Goal: Task Accomplishment & Management: Manage account settings

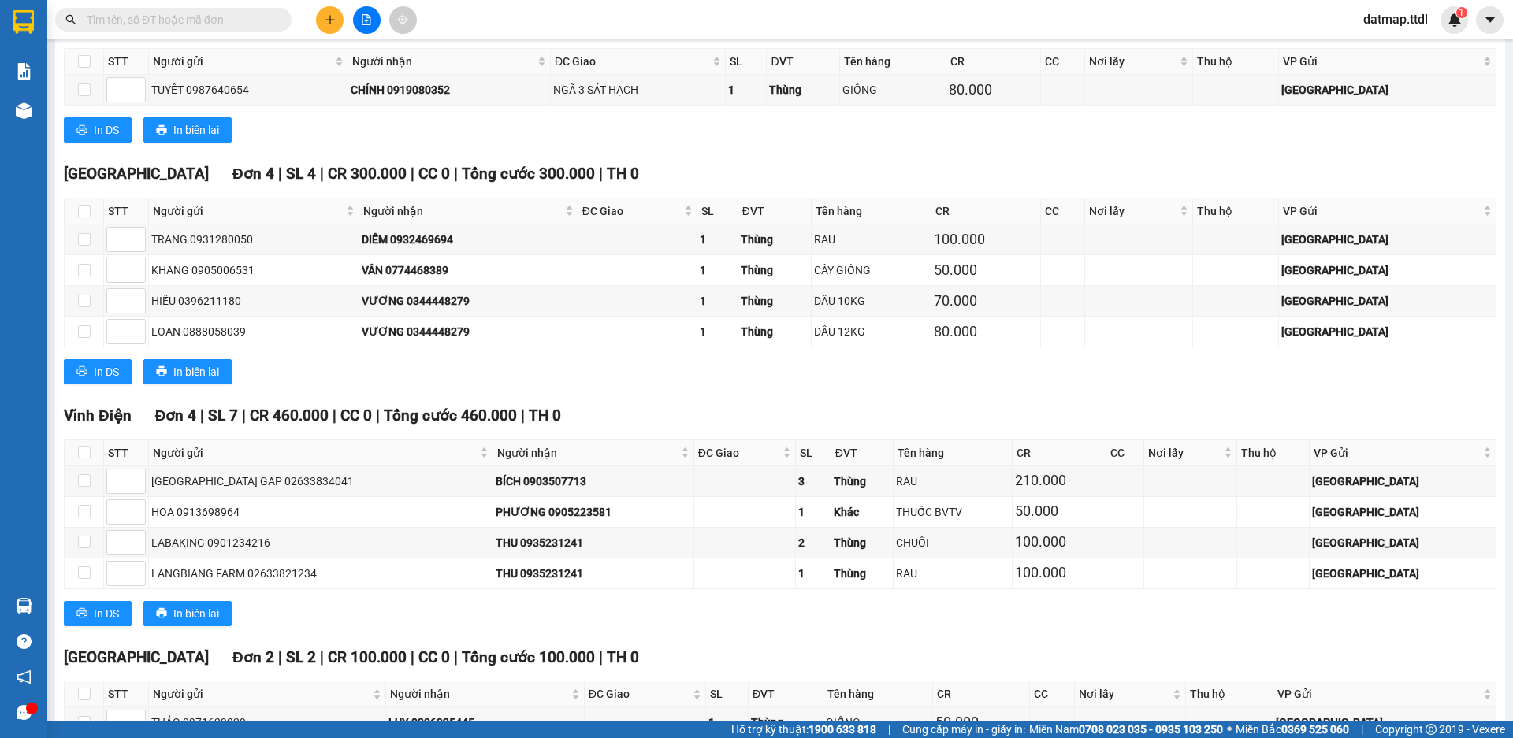
scroll to position [1717, 0]
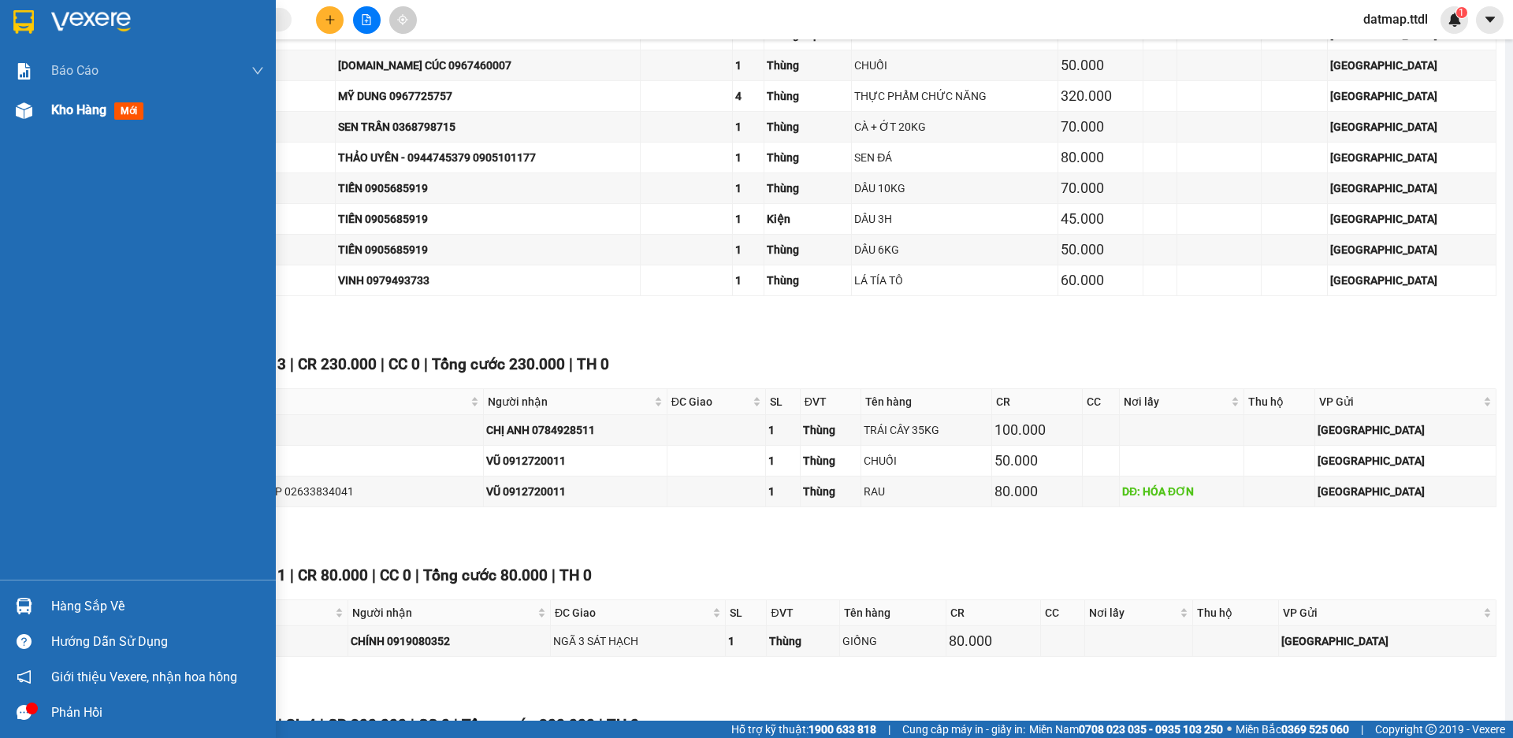
click at [60, 115] on span "Kho hàng" at bounding box center [78, 109] width 55 height 15
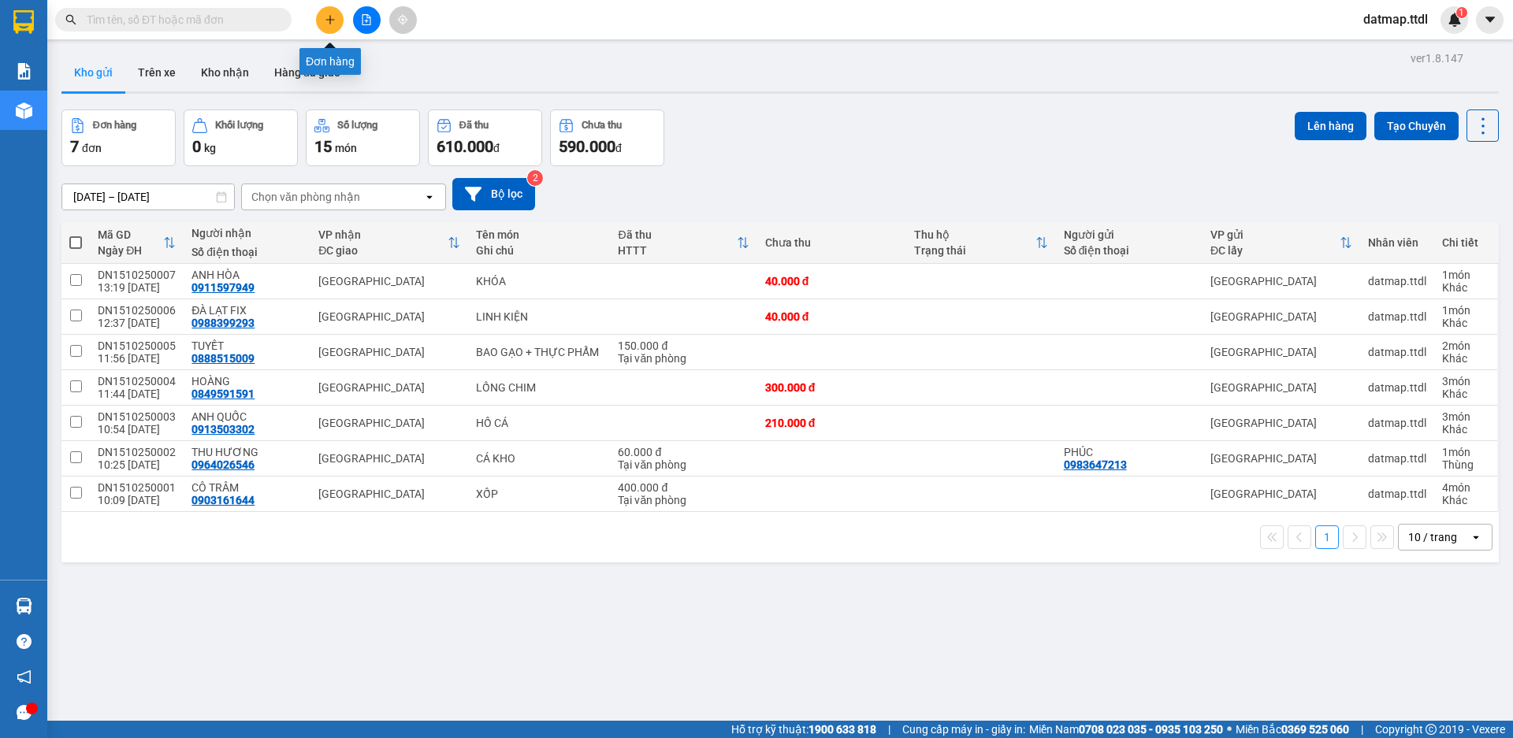
click at [333, 20] on icon "plus" at bounding box center [330, 19] width 11 height 11
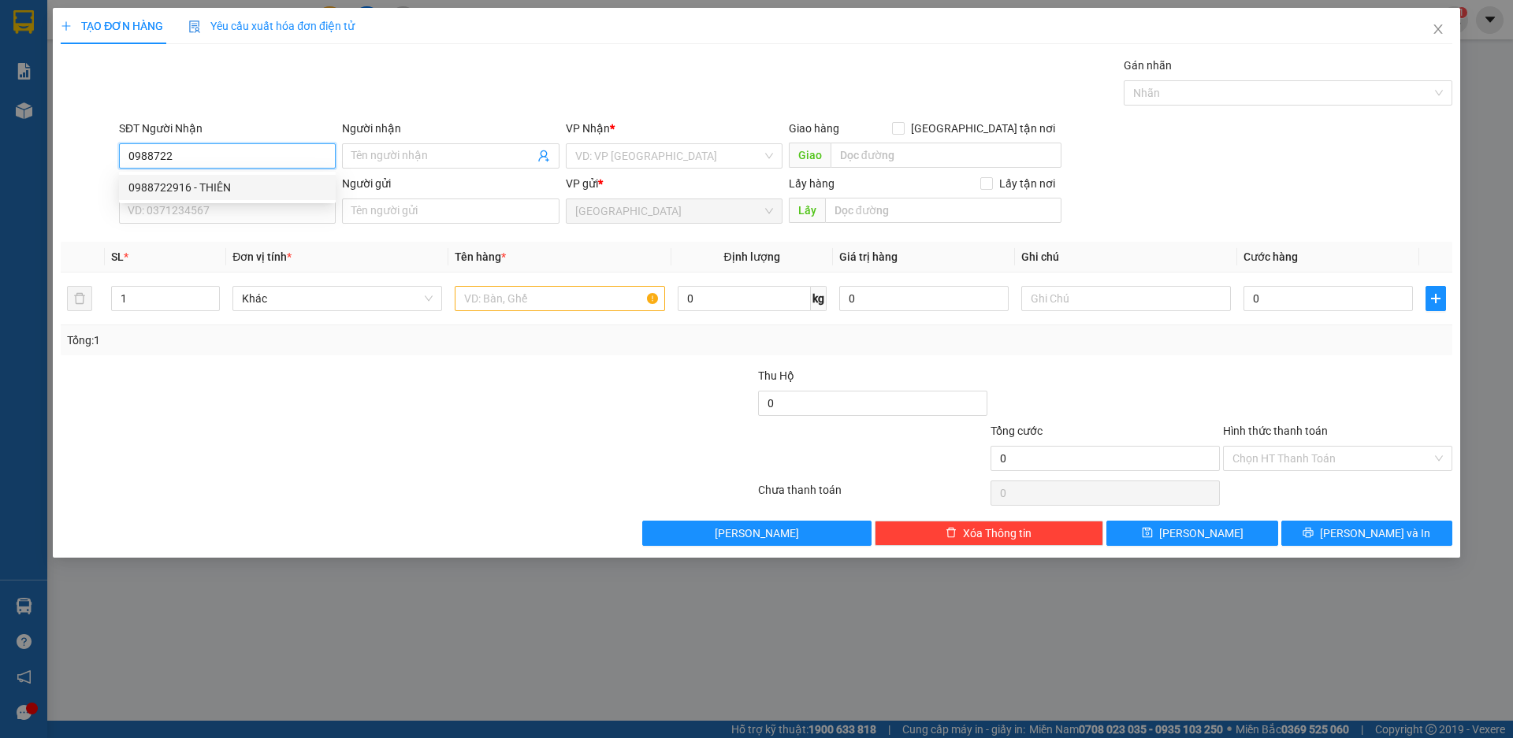
click at [168, 187] on div "0988722916 - THIÊN" at bounding box center [227, 187] width 198 height 17
type input "0988722916"
type input "THIÊN"
type input "500.000"
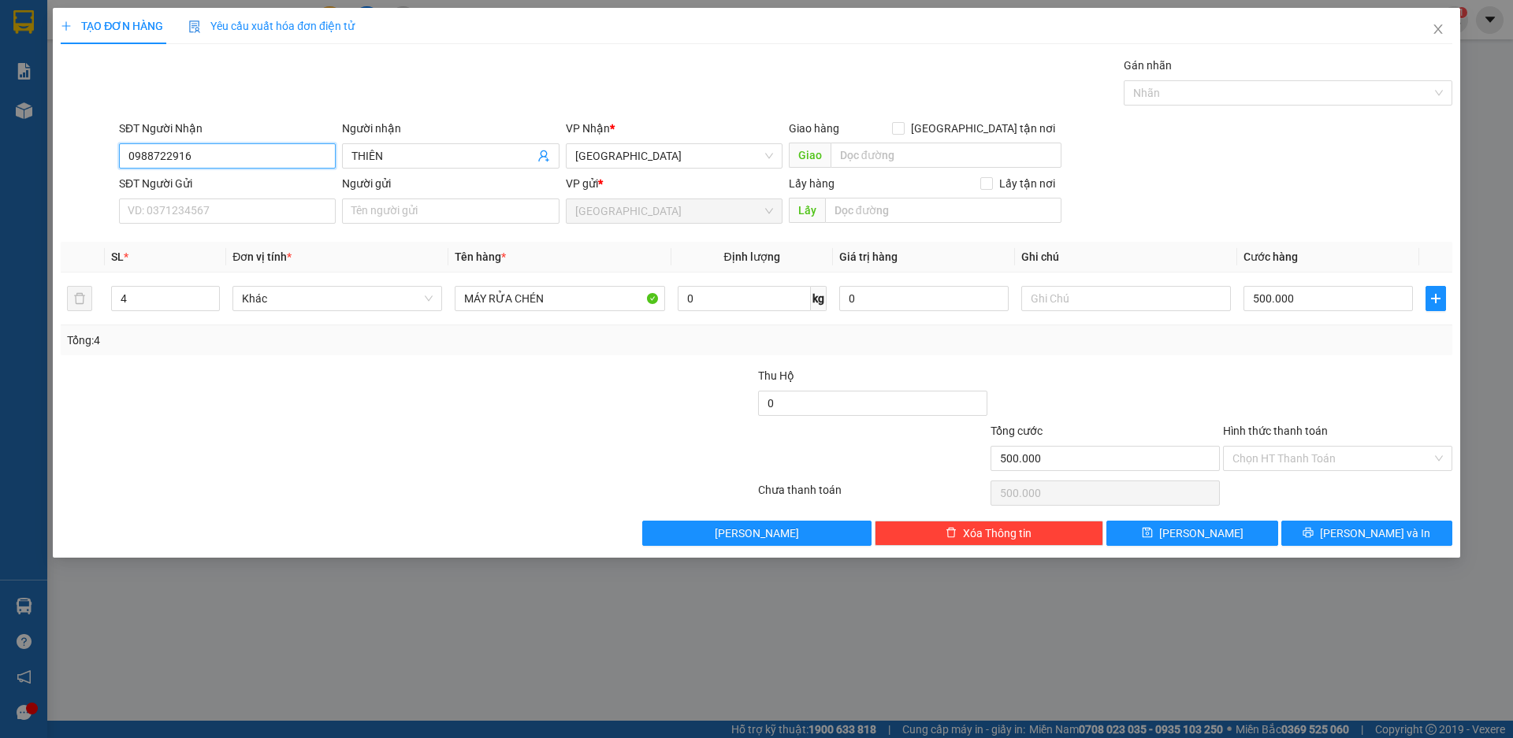
type input "0988722916"
click at [322, 401] on div at bounding box center [291, 394] width 465 height 55
click at [197, 213] on input "SĐT Người Gửi" at bounding box center [227, 211] width 217 height 25
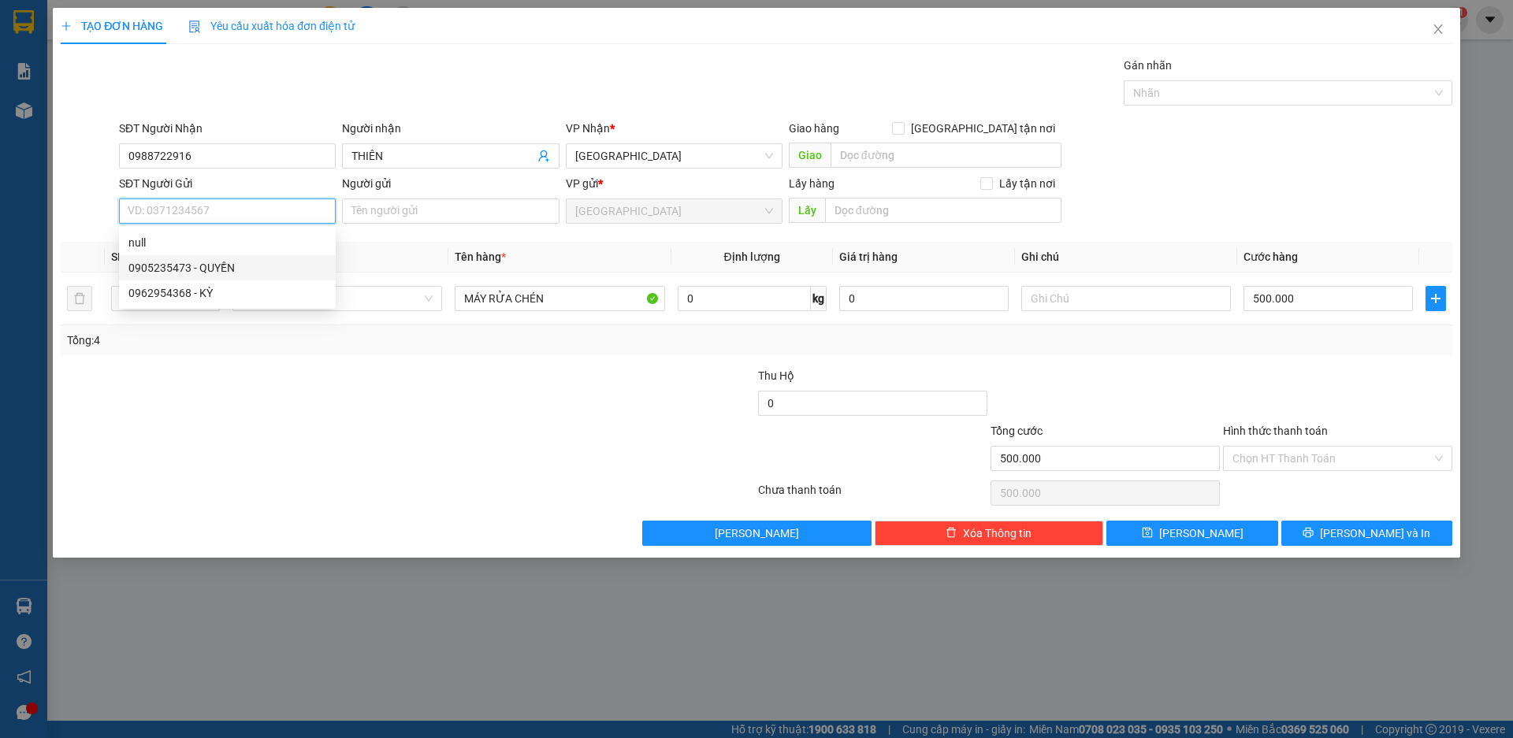
click at [174, 271] on div "0905235473 - QUYỀN" at bounding box center [227, 267] width 198 height 17
type input "0905235473"
type input "QUYỀN"
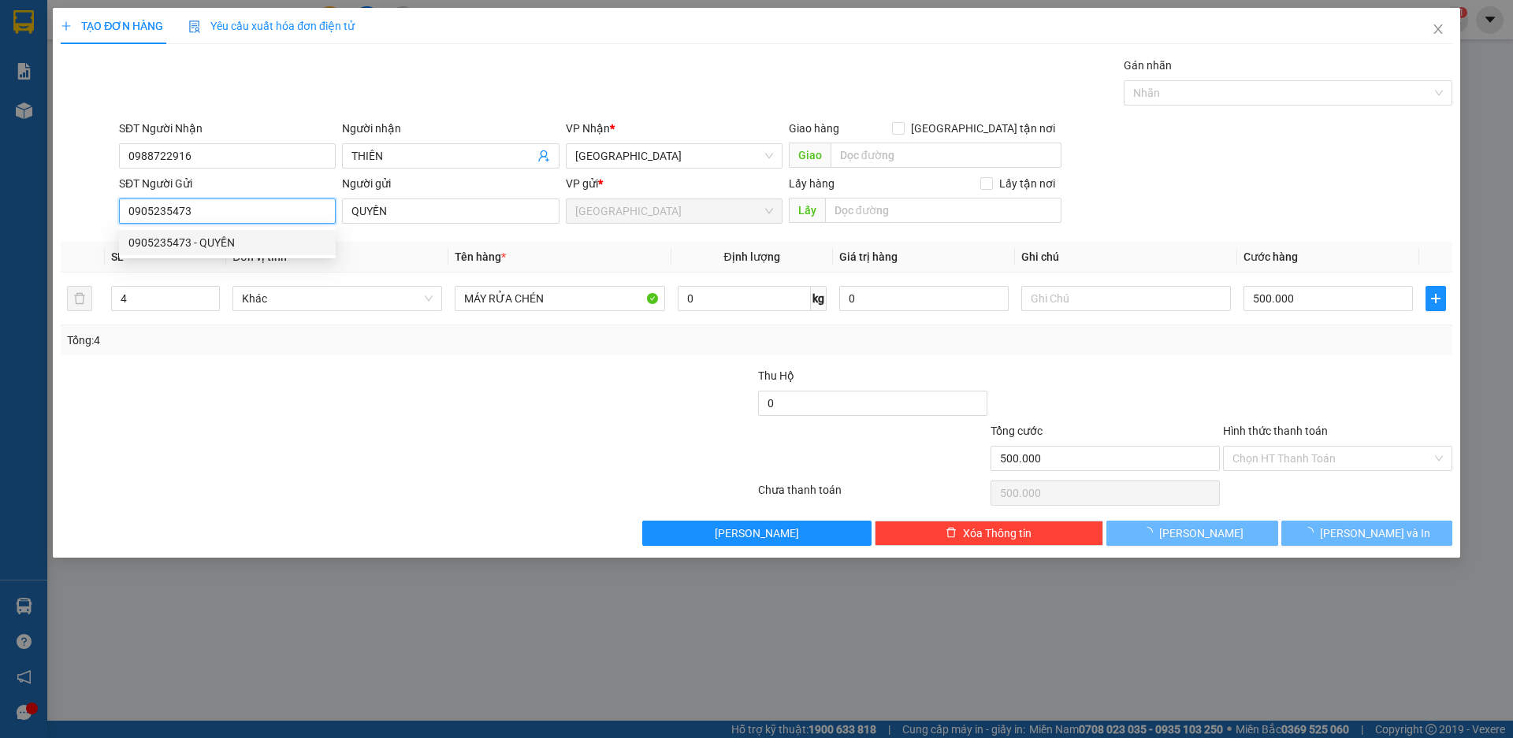
type input "420.000"
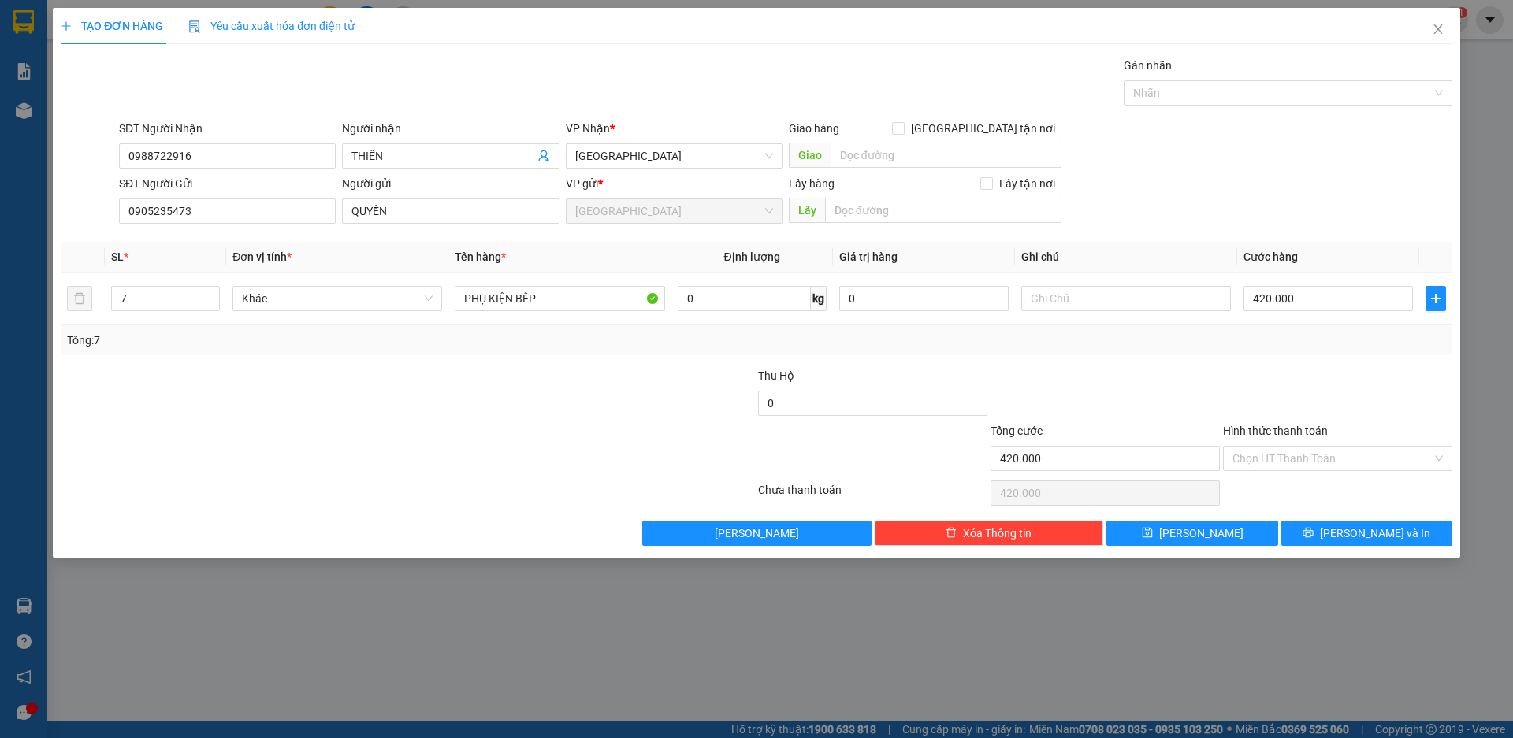
click at [301, 370] on div at bounding box center [291, 394] width 465 height 55
type input "6"
click at [212, 303] on icon "down" at bounding box center [211, 304] width 5 height 3
click at [277, 303] on span "Khác" at bounding box center [337, 299] width 191 height 24
type input "0"
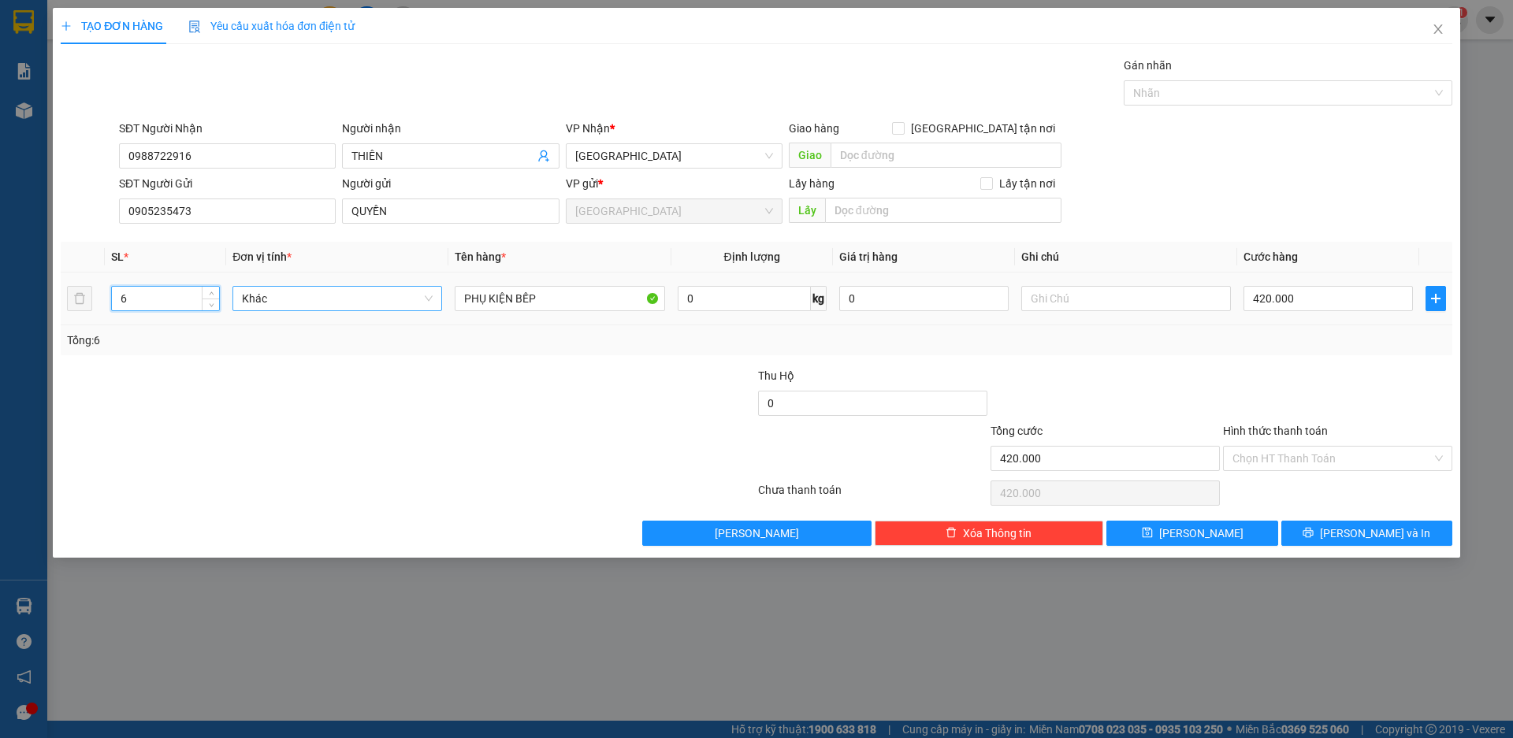
type input "0"
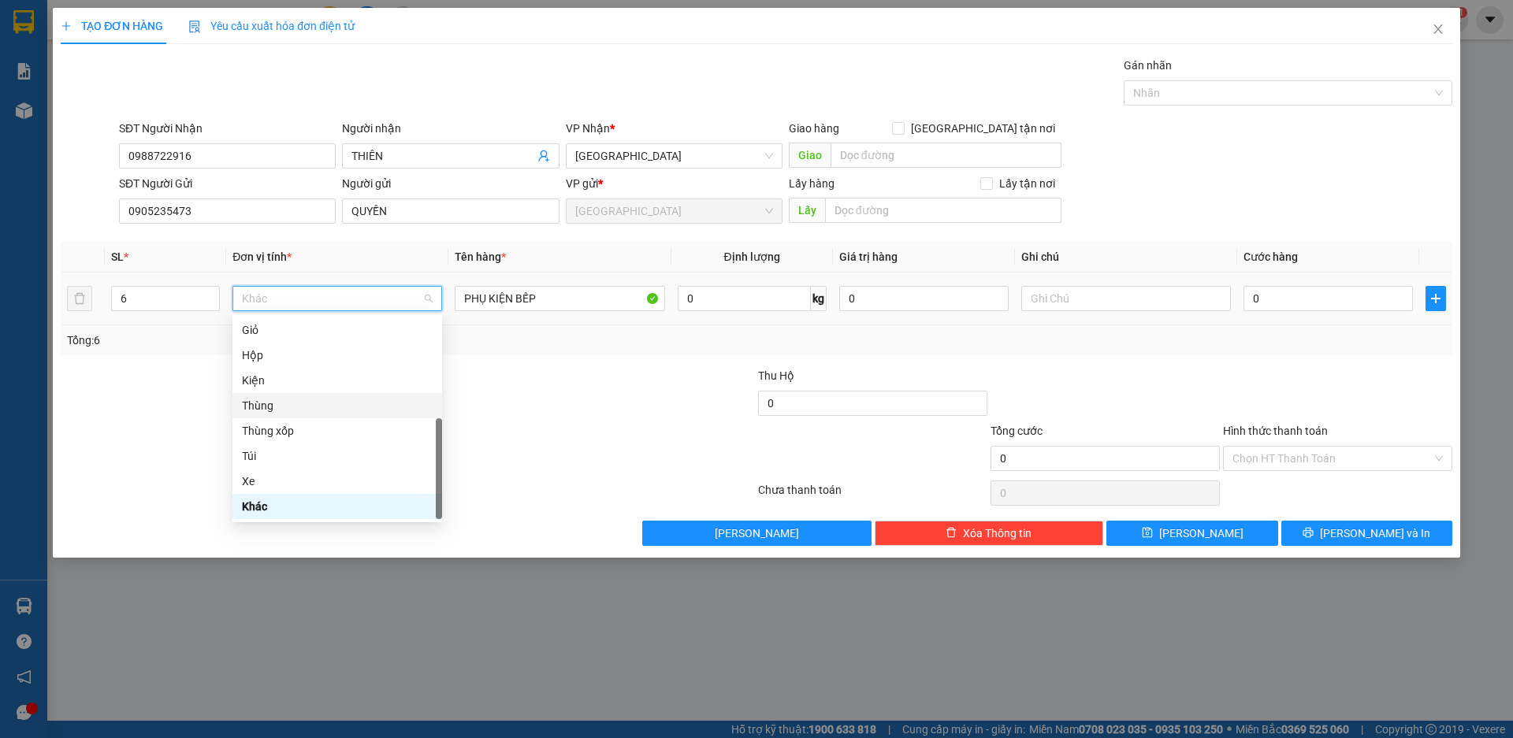
click at [294, 403] on div "Thùng" at bounding box center [337, 405] width 191 height 17
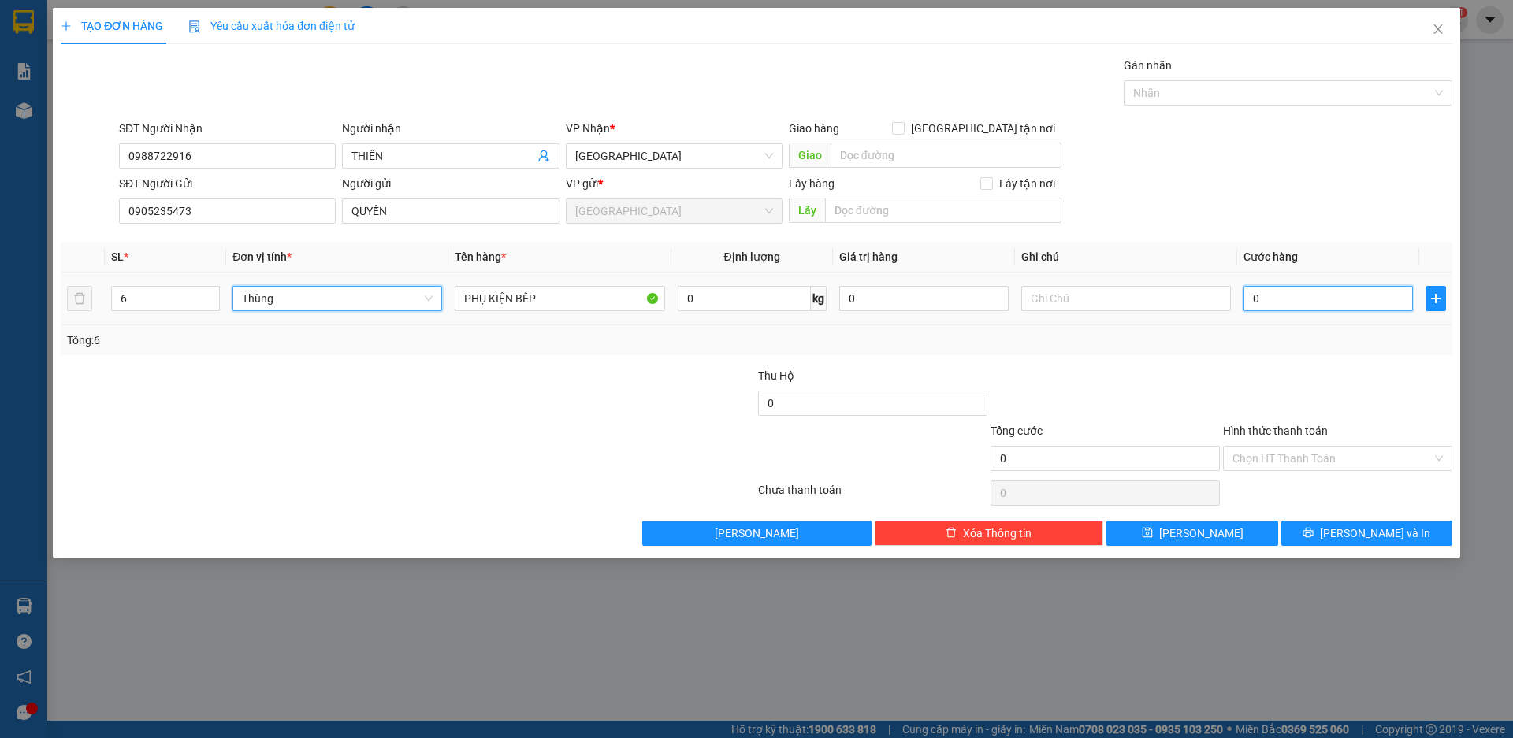
click at [1320, 304] on input "0" at bounding box center [1327, 298] width 169 height 25
type input "4"
type input "42"
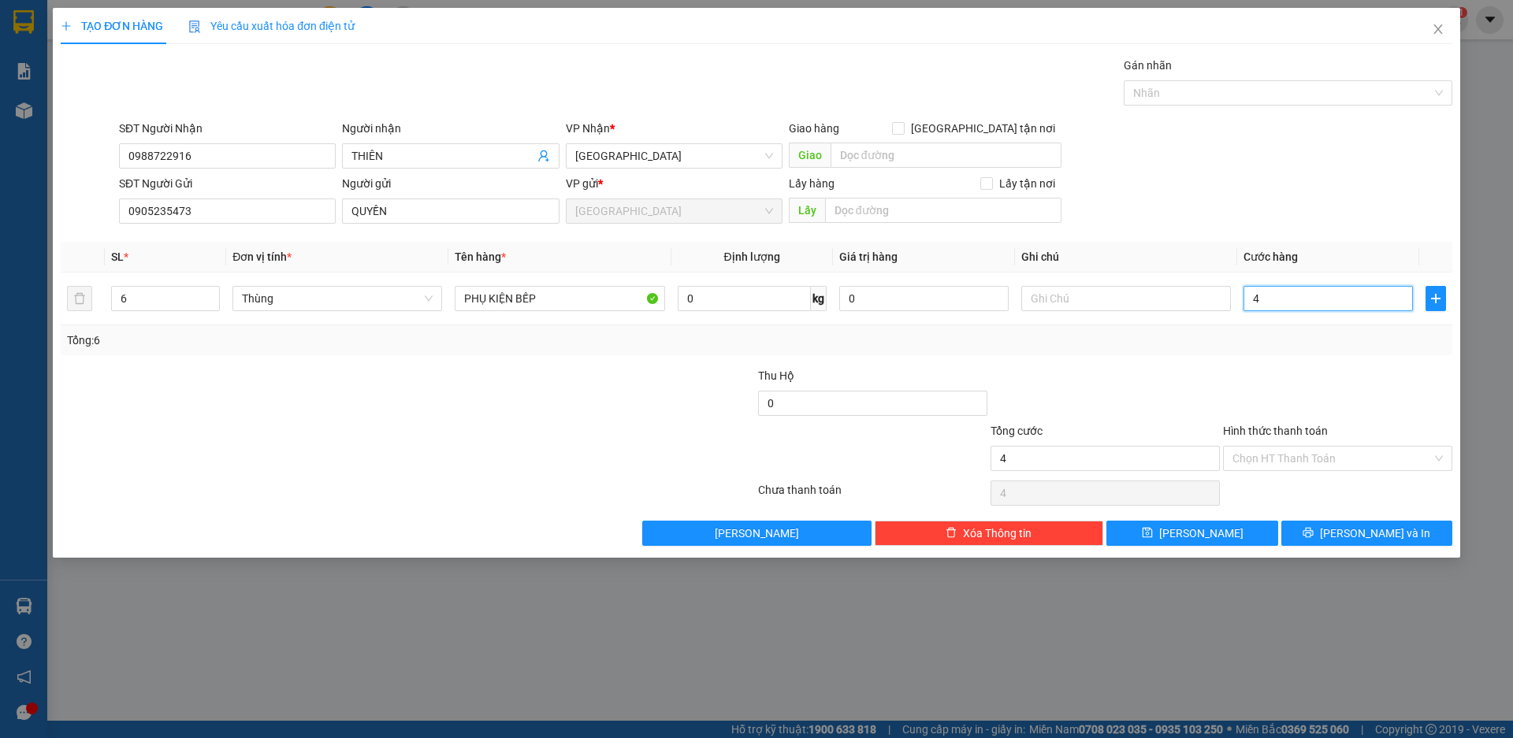
type input "42"
type input "420"
type input "4.200"
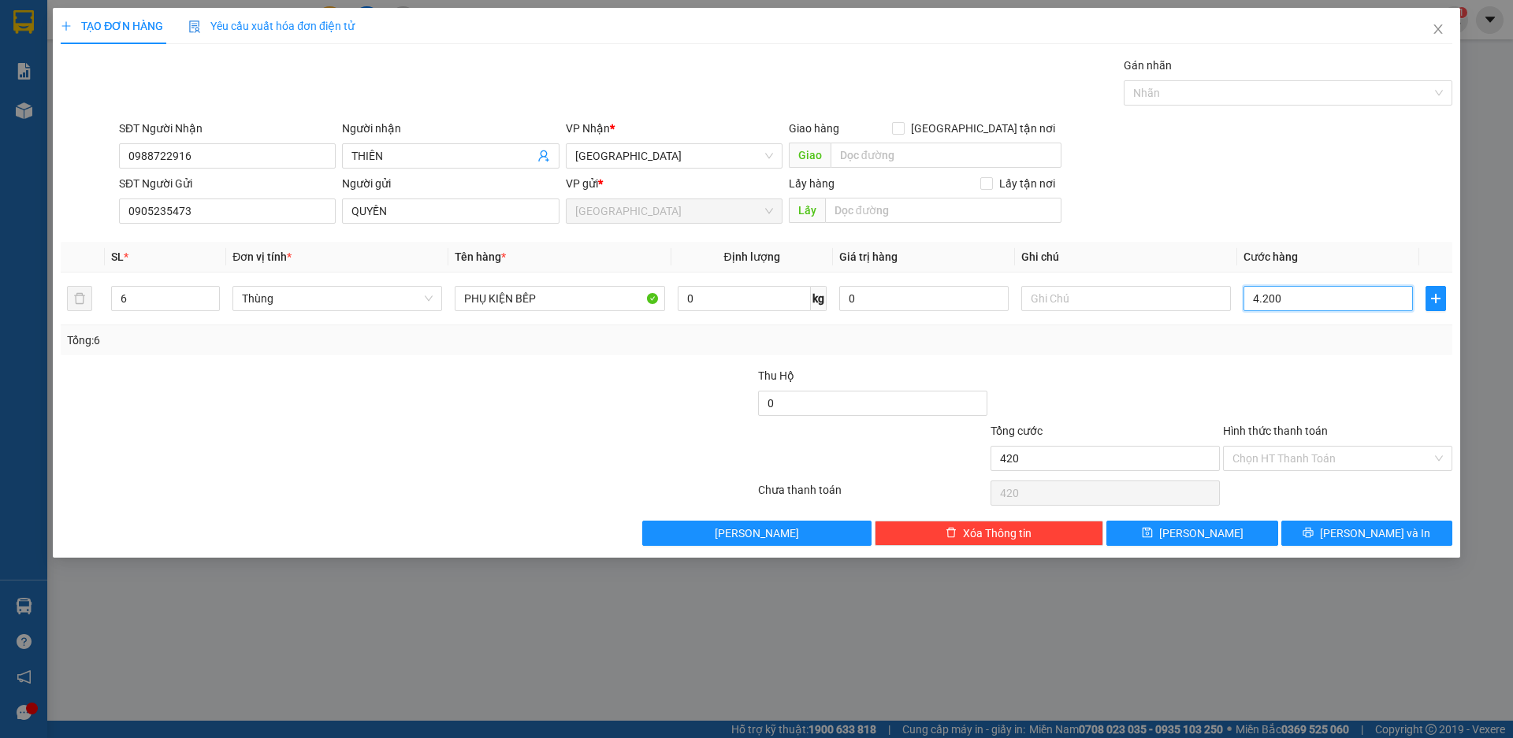
type input "4.200"
type input "42.000"
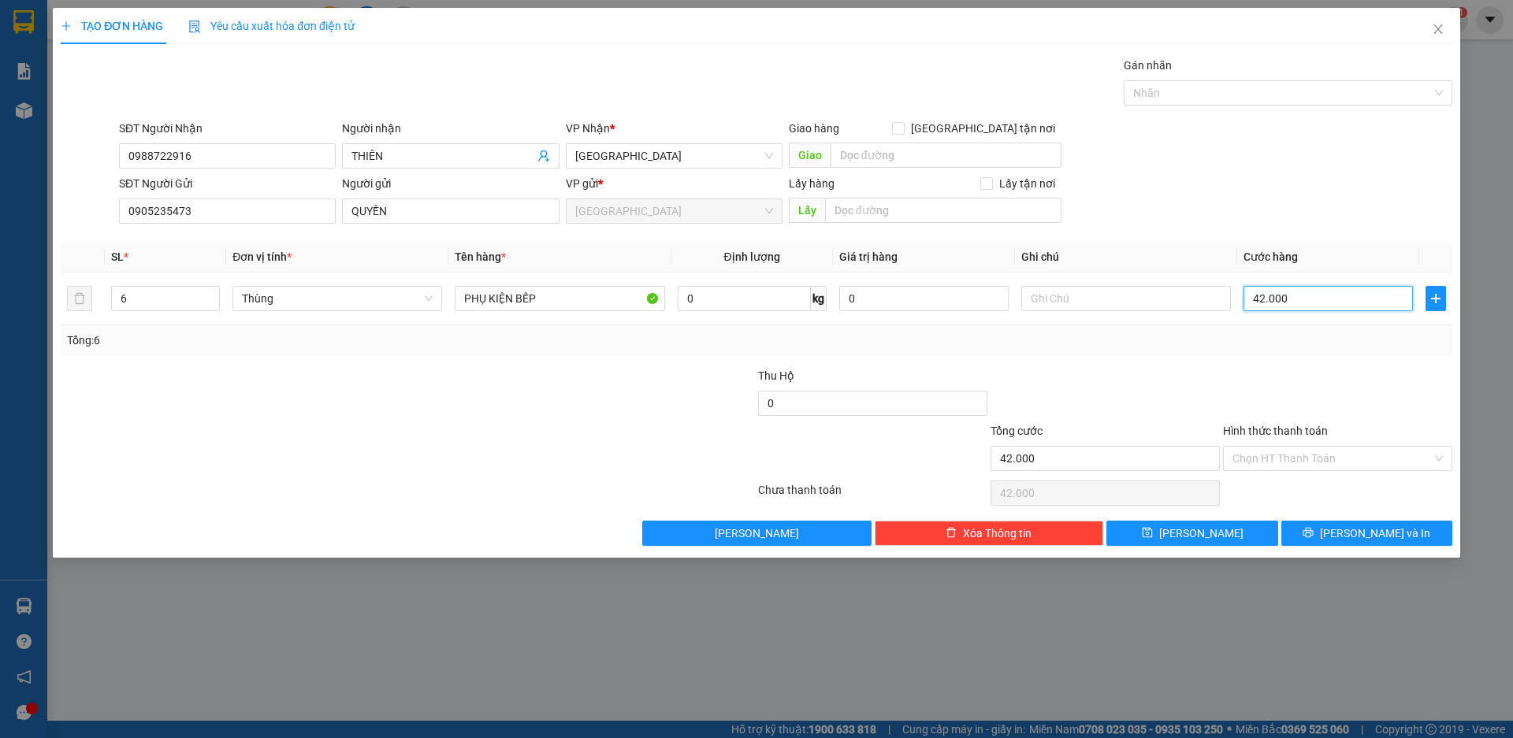
type input "420.000"
click at [1375, 530] on span "[PERSON_NAME] và In" at bounding box center [1375, 533] width 110 height 17
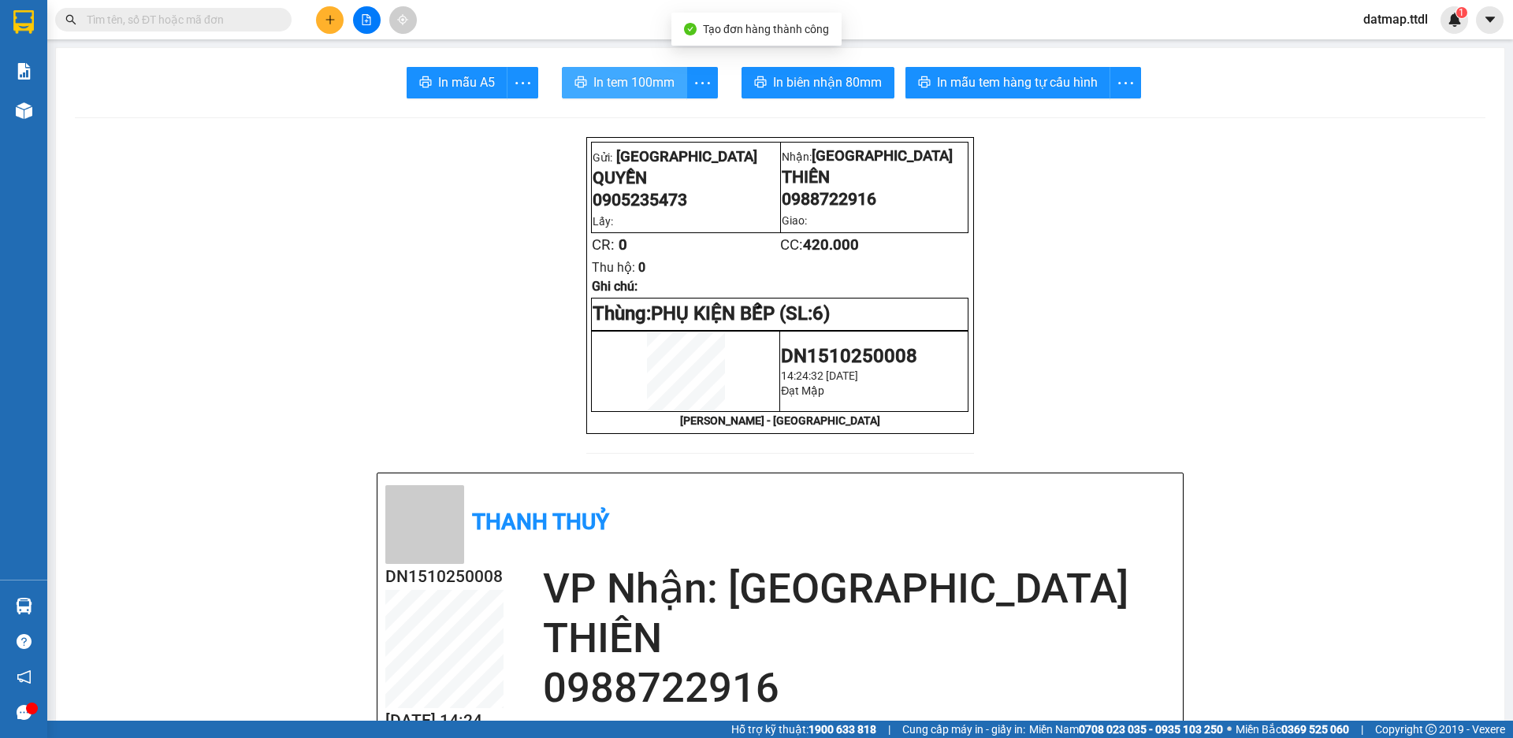
click at [634, 85] on span "In tem 100mm" at bounding box center [633, 82] width 81 height 20
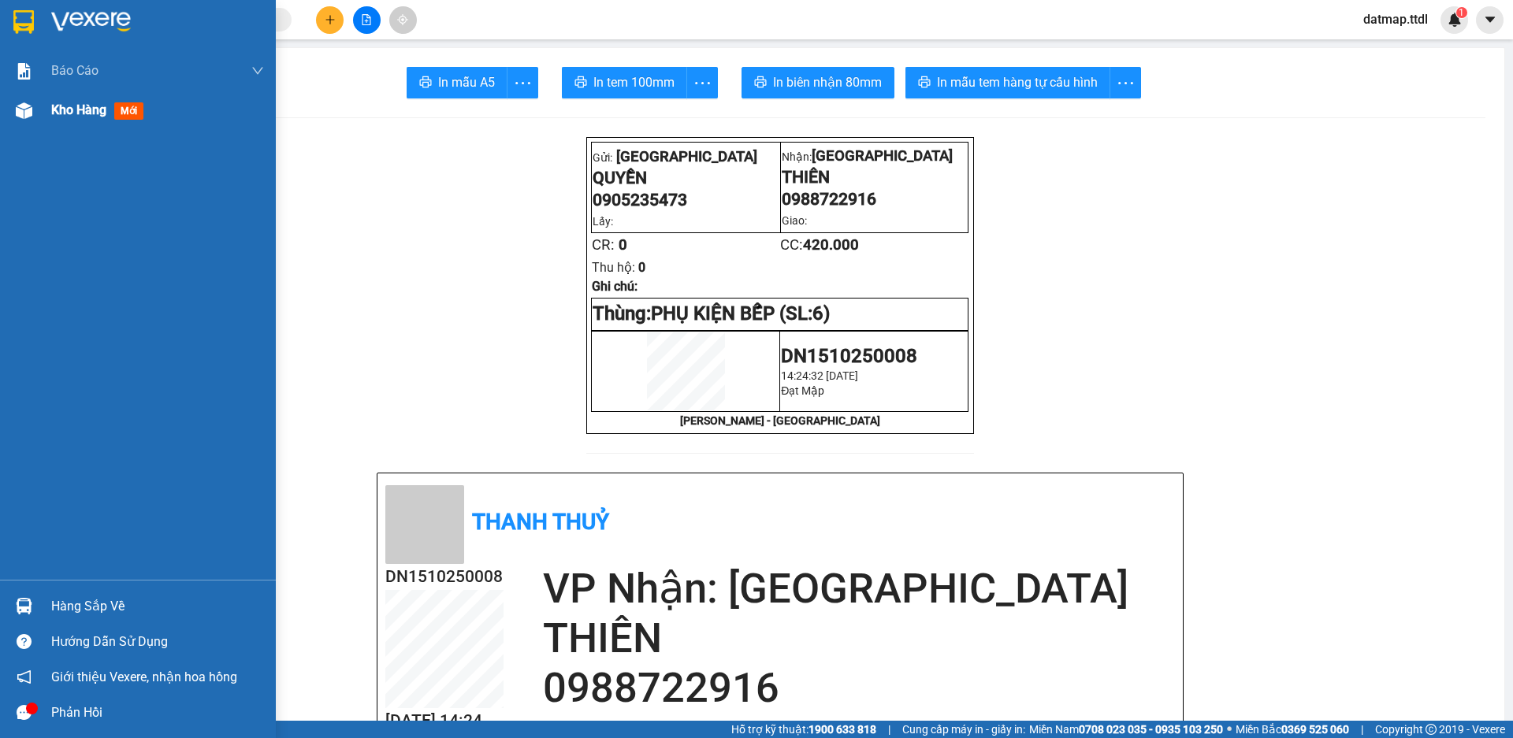
click at [76, 112] on span "Kho hàng" at bounding box center [78, 109] width 55 height 15
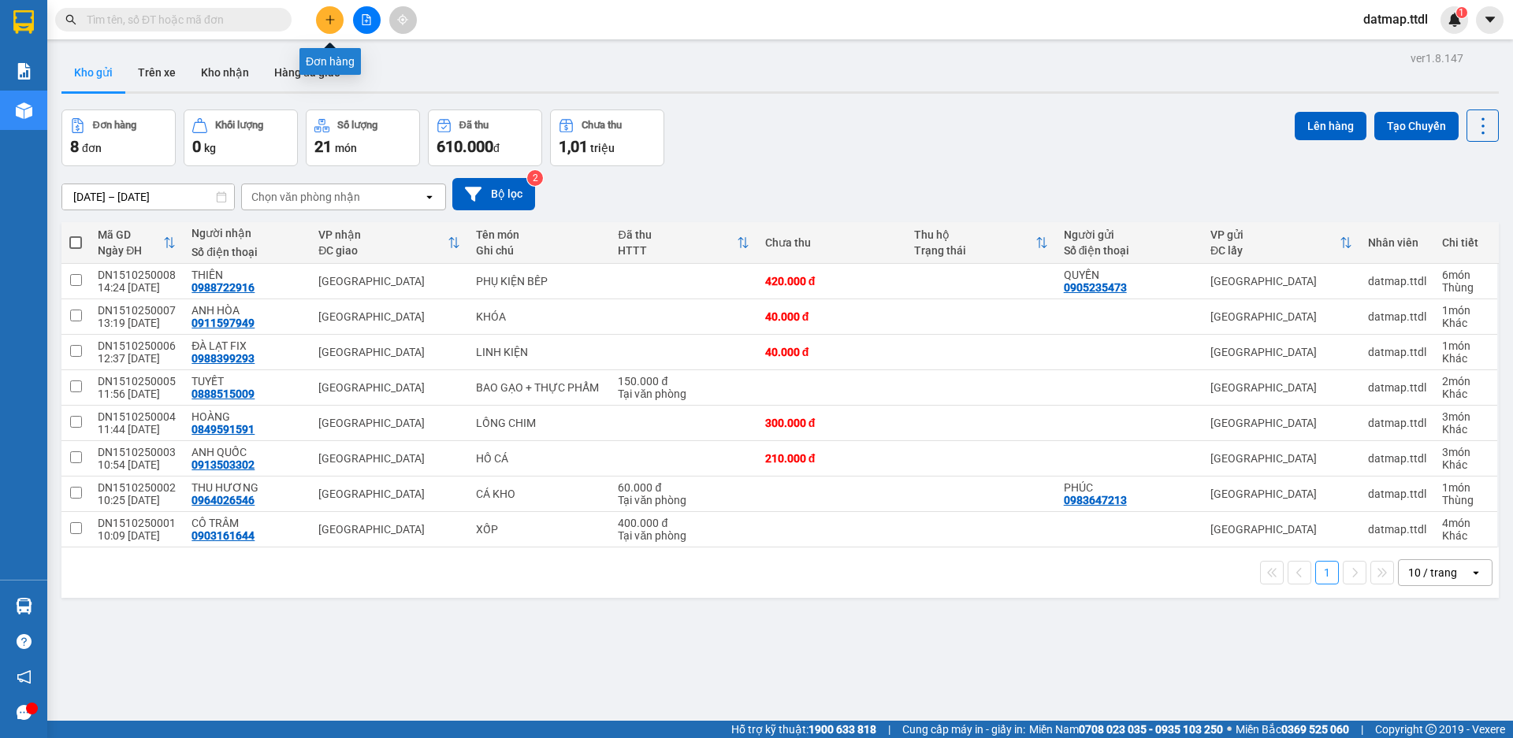
click at [321, 22] on button at bounding box center [330, 20] width 28 height 28
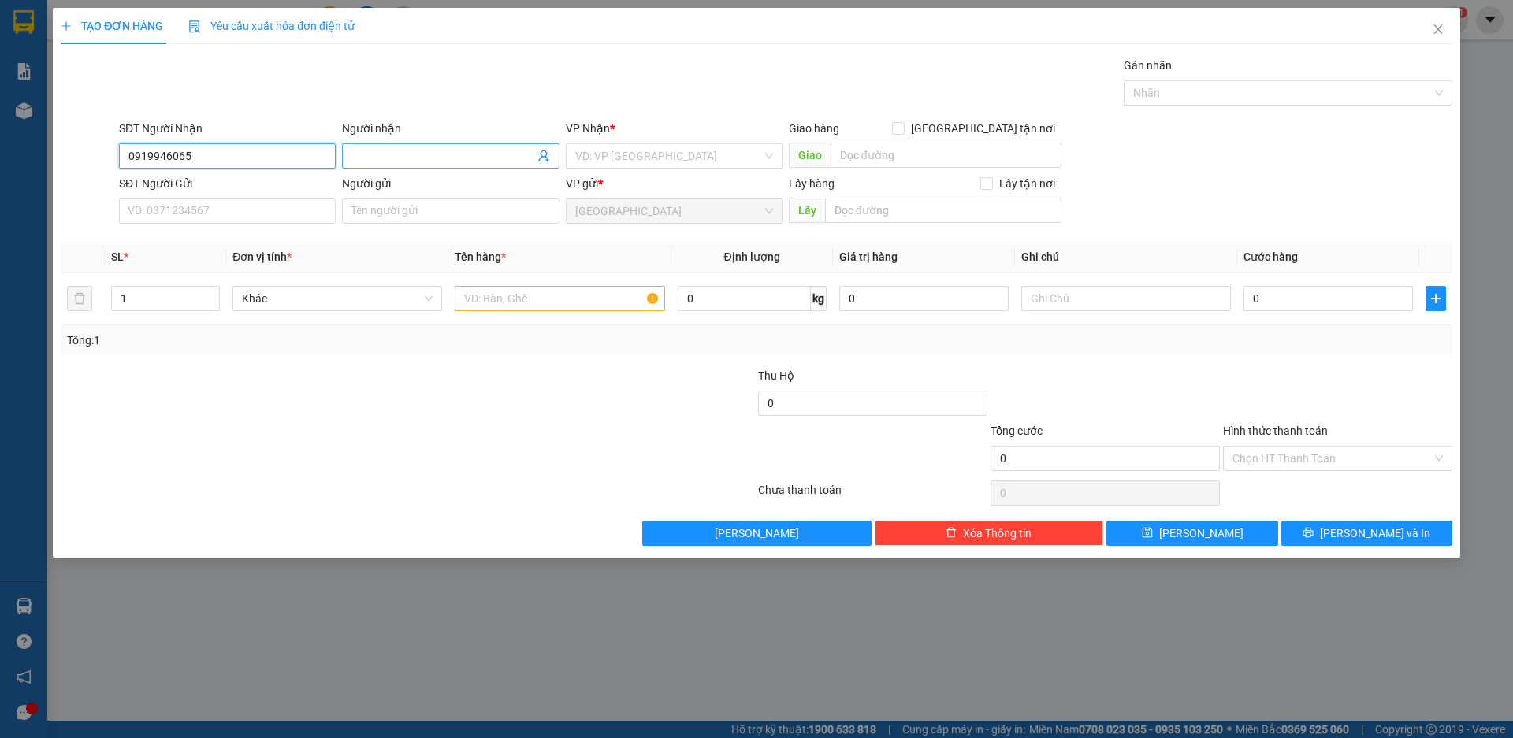
type input "0919946065"
click at [448, 161] on input "Người nhận" at bounding box center [442, 155] width 182 height 17
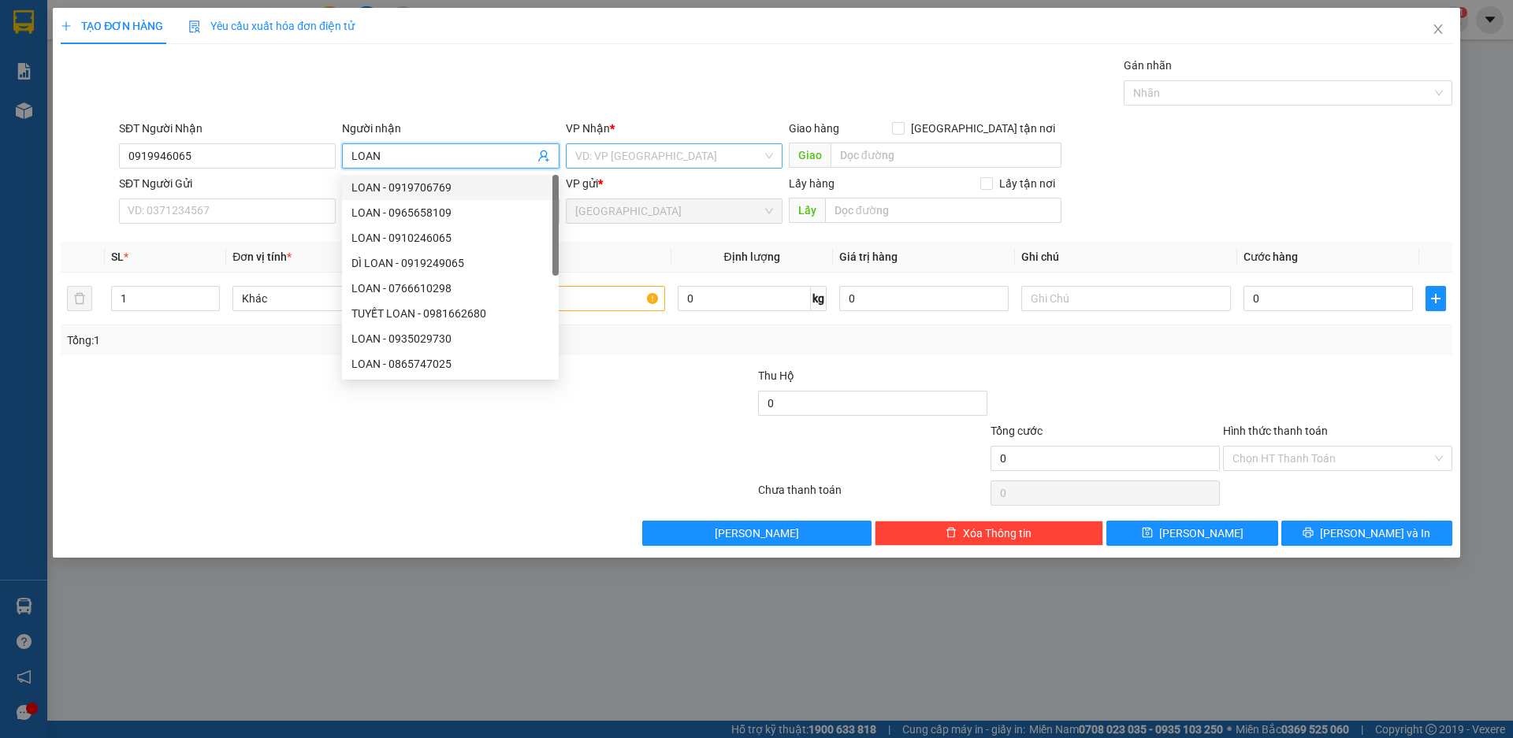
type input "LOAN"
click at [637, 154] on input "search" at bounding box center [668, 156] width 187 height 24
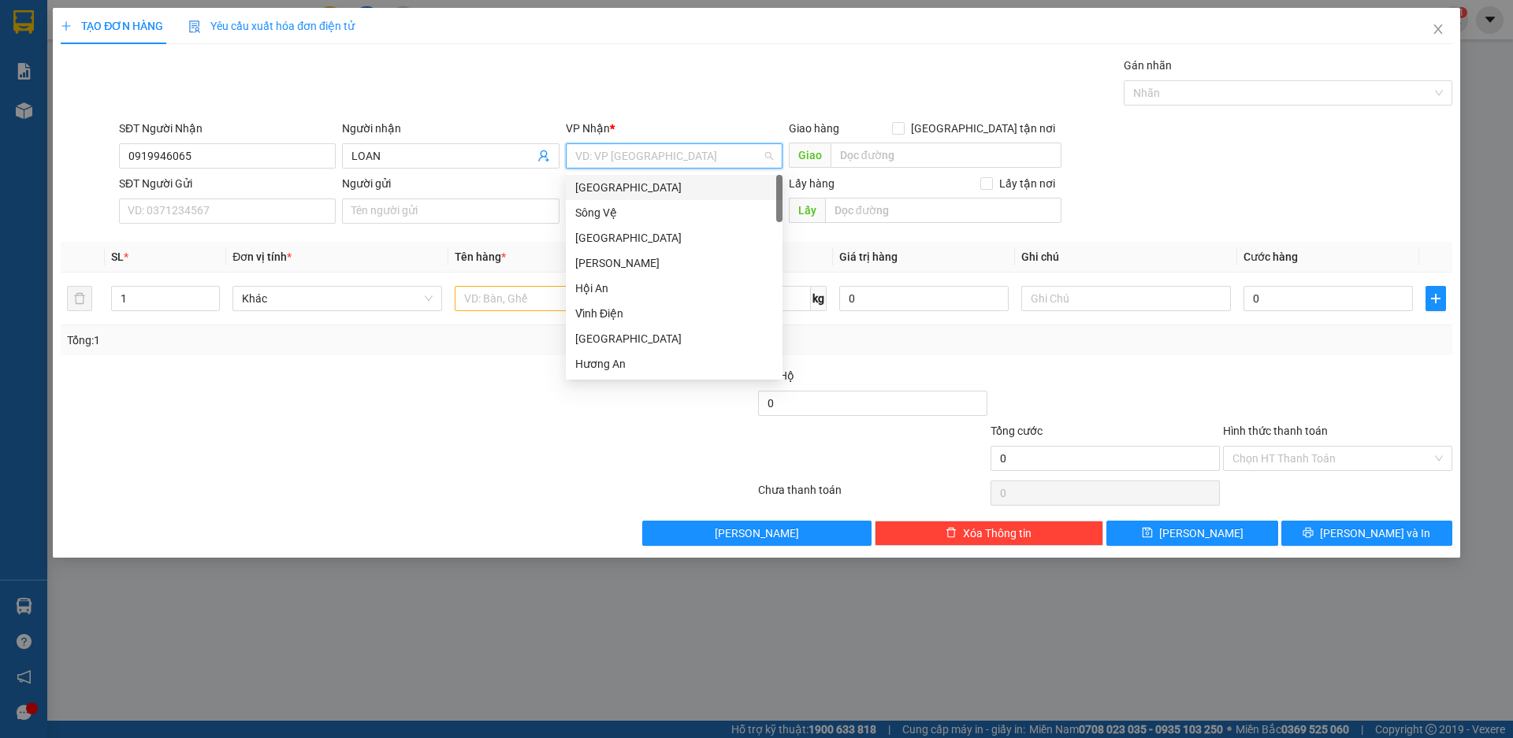
click at [588, 194] on div "[GEOGRAPHIC_DATA]" at bounding box center [674, 187] width 198 height 17
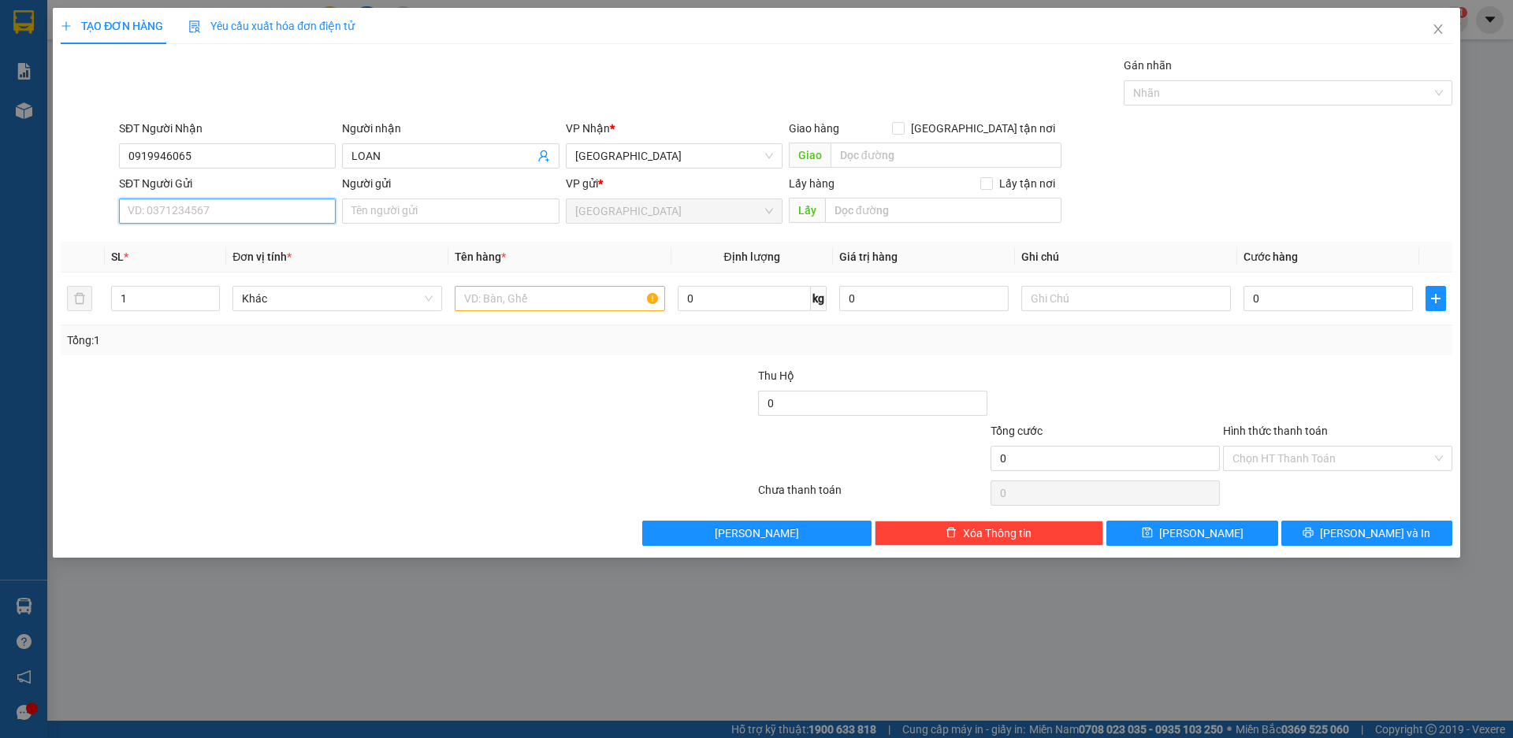
click at [289, 215] on input "SĐT Người Gửi" at bounding box center [227, 211] width 217 height 25
type input "0905291378"
click at [156, 243] on div "0905291378 - VINH" at bounding box center [227, 242] width 198 height 17
type input "VINH"
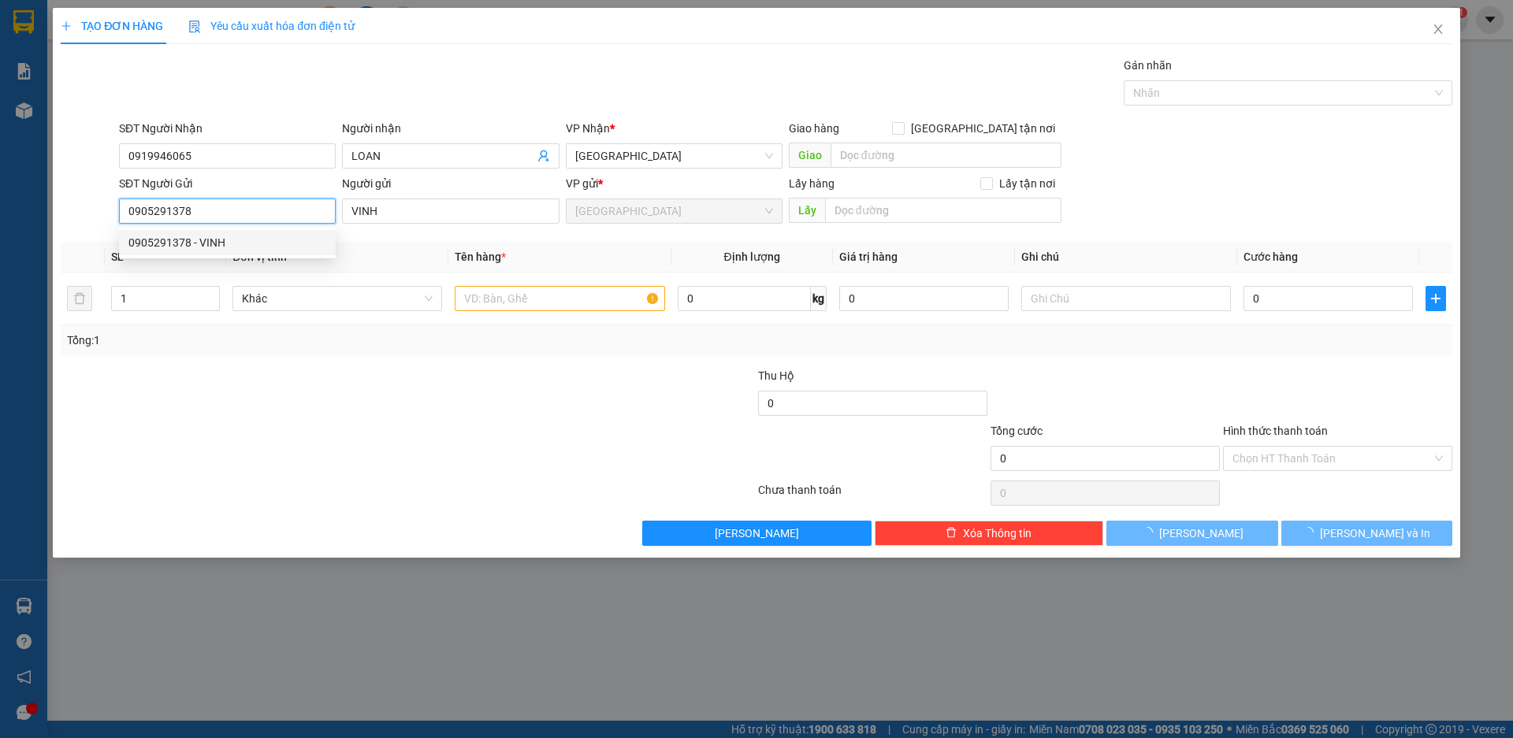
type input "80.000"
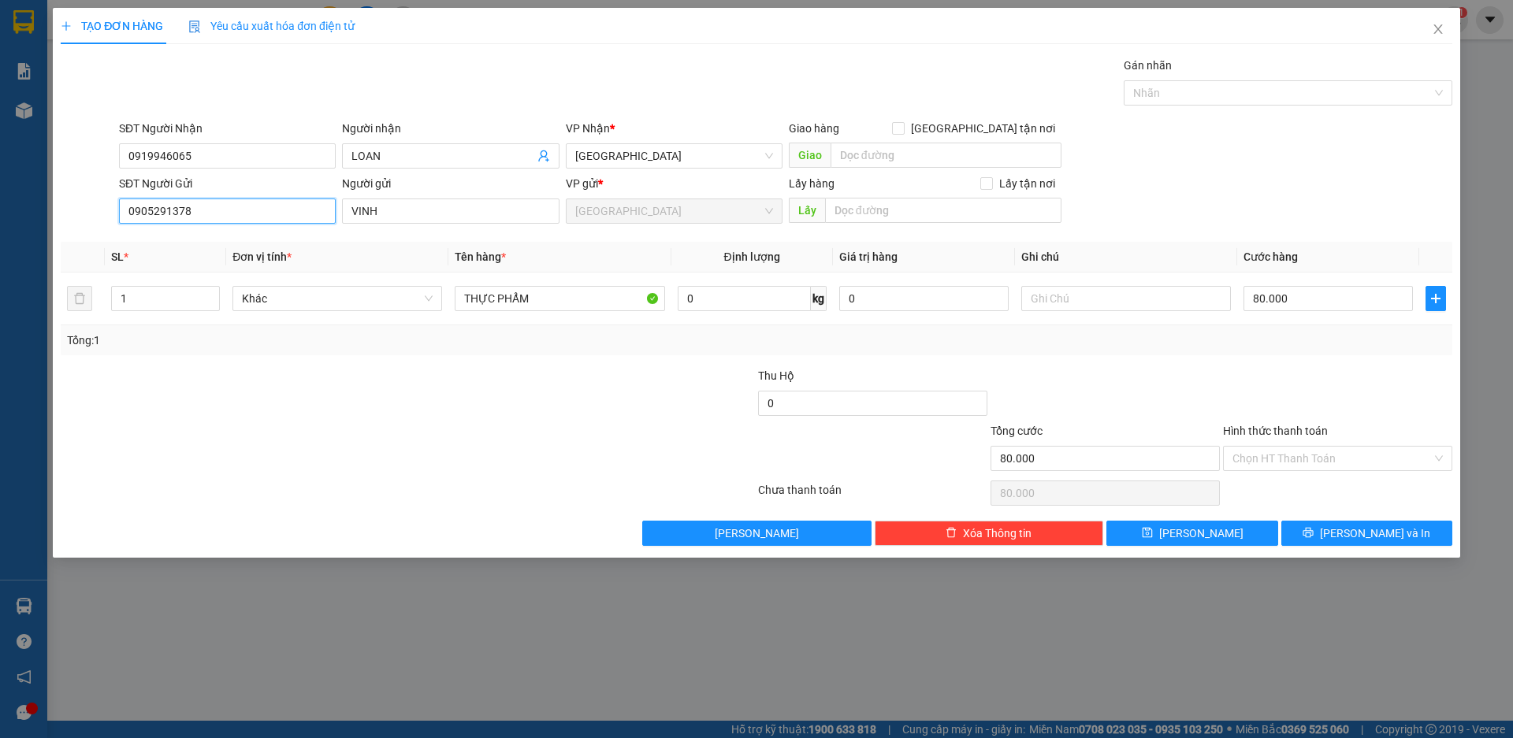
type input "0905291378"
click at [1284, 370] on div at bounding box center [1337, 394] width 232 height 55
click at [1325, 450] on input "Hình thức thanh toán" at bounding box center [1331, 459] width 199 height 24
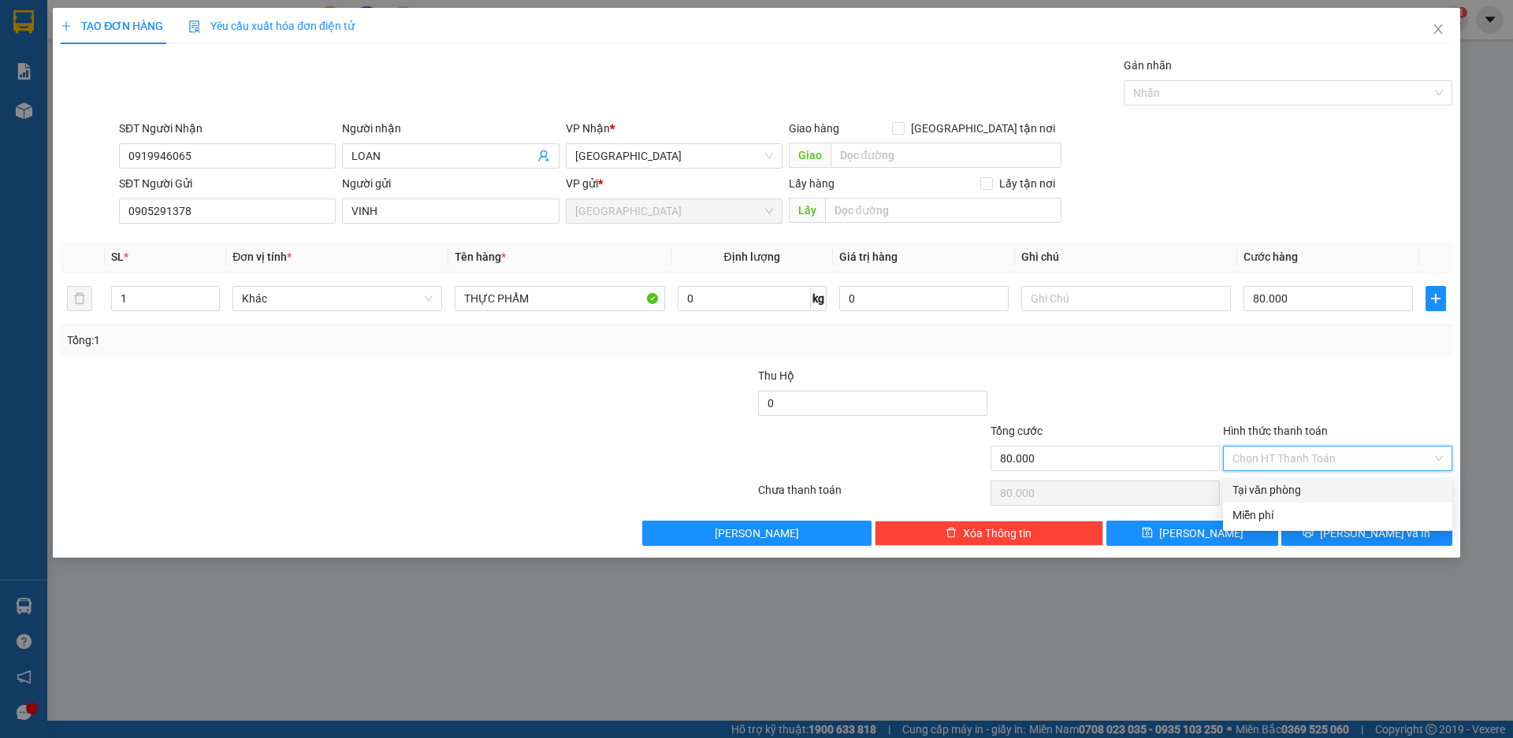
click at [1293, 488] on div "Tại văn phòng" at bounding box center [1337, 489] width 210 height 17
type input "0"
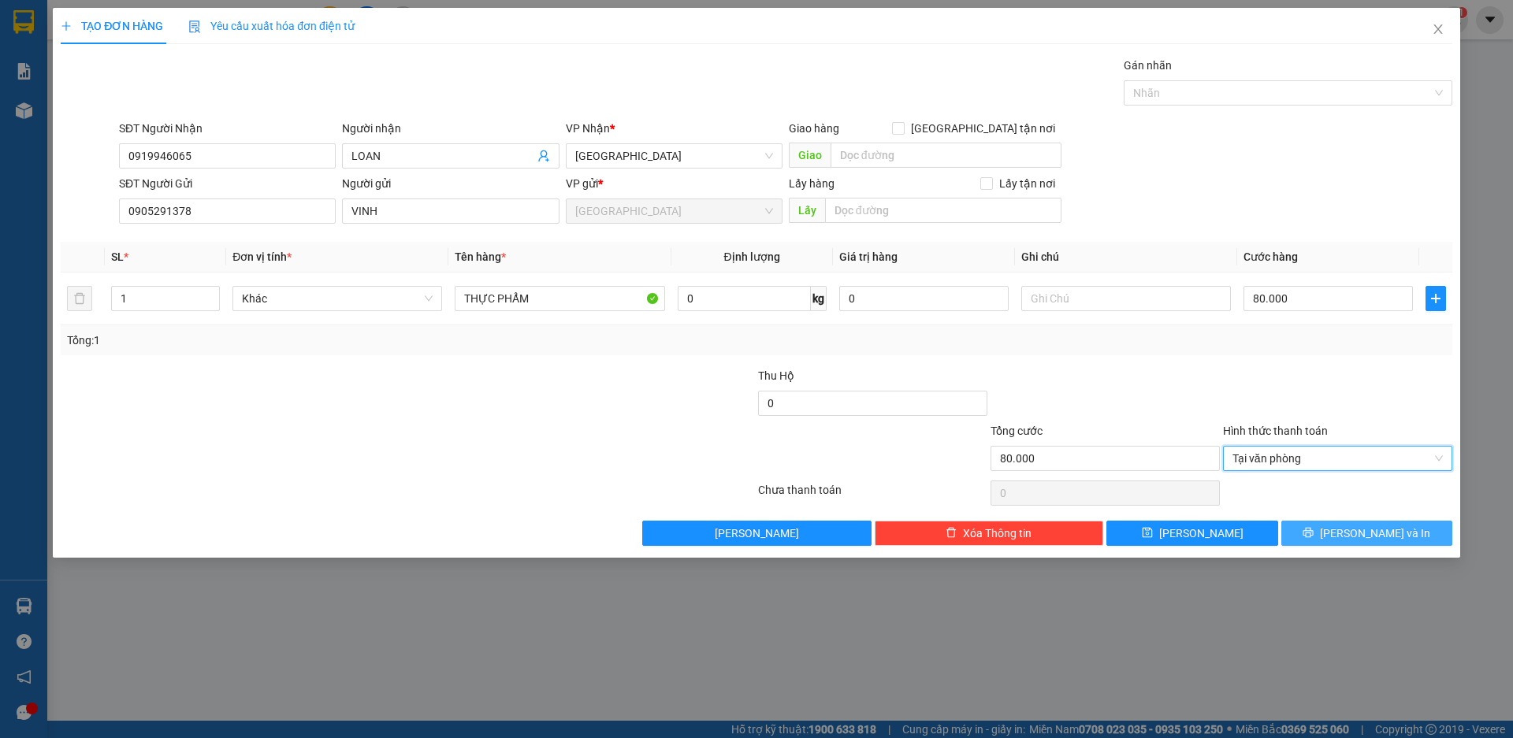
click at [1378, 534] on span "[PERSON_NAME] và In" at bounding box center [1375, 533] width 110 height 17
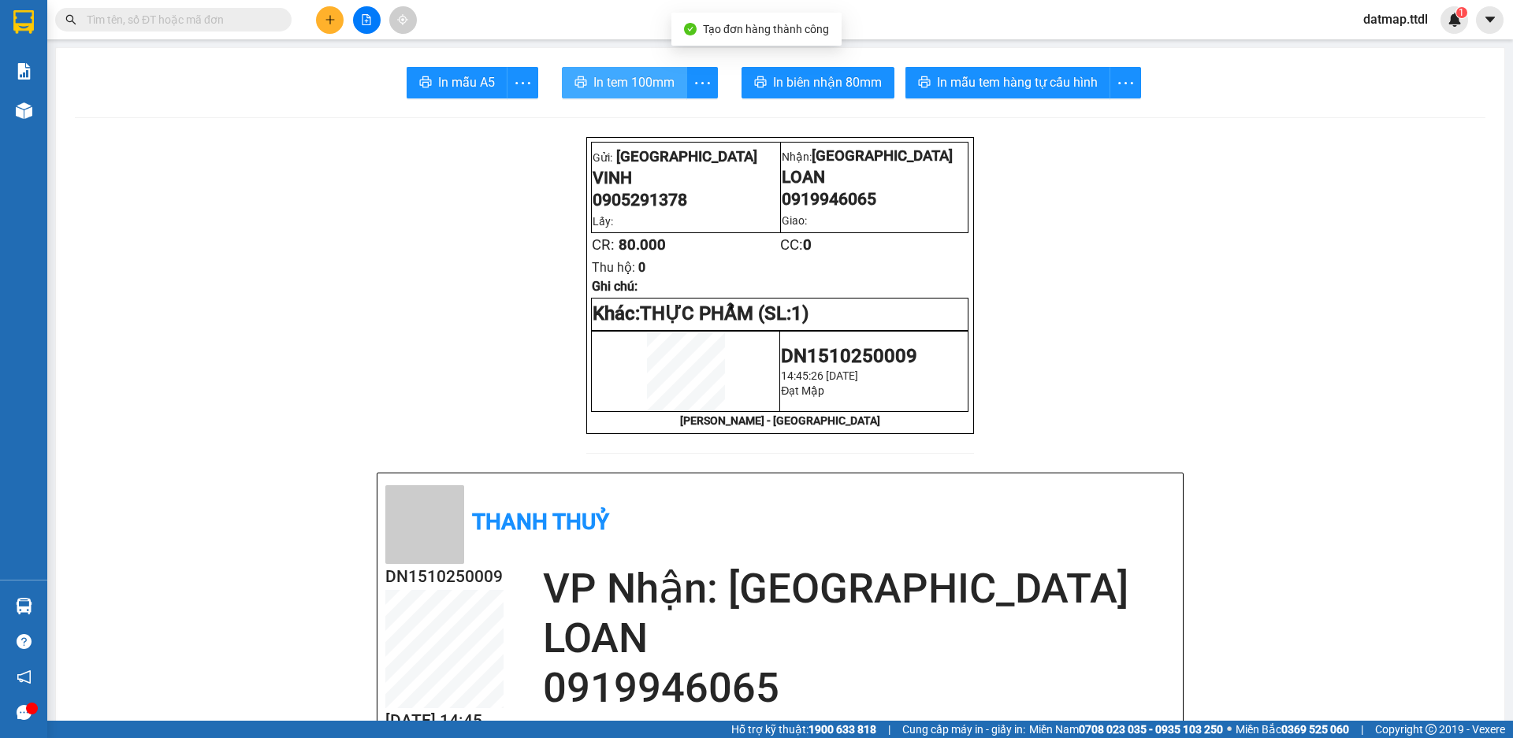
click at [637, 84] on span "In tem 100mm" at bounding box center [633, 82] width 81 height 20
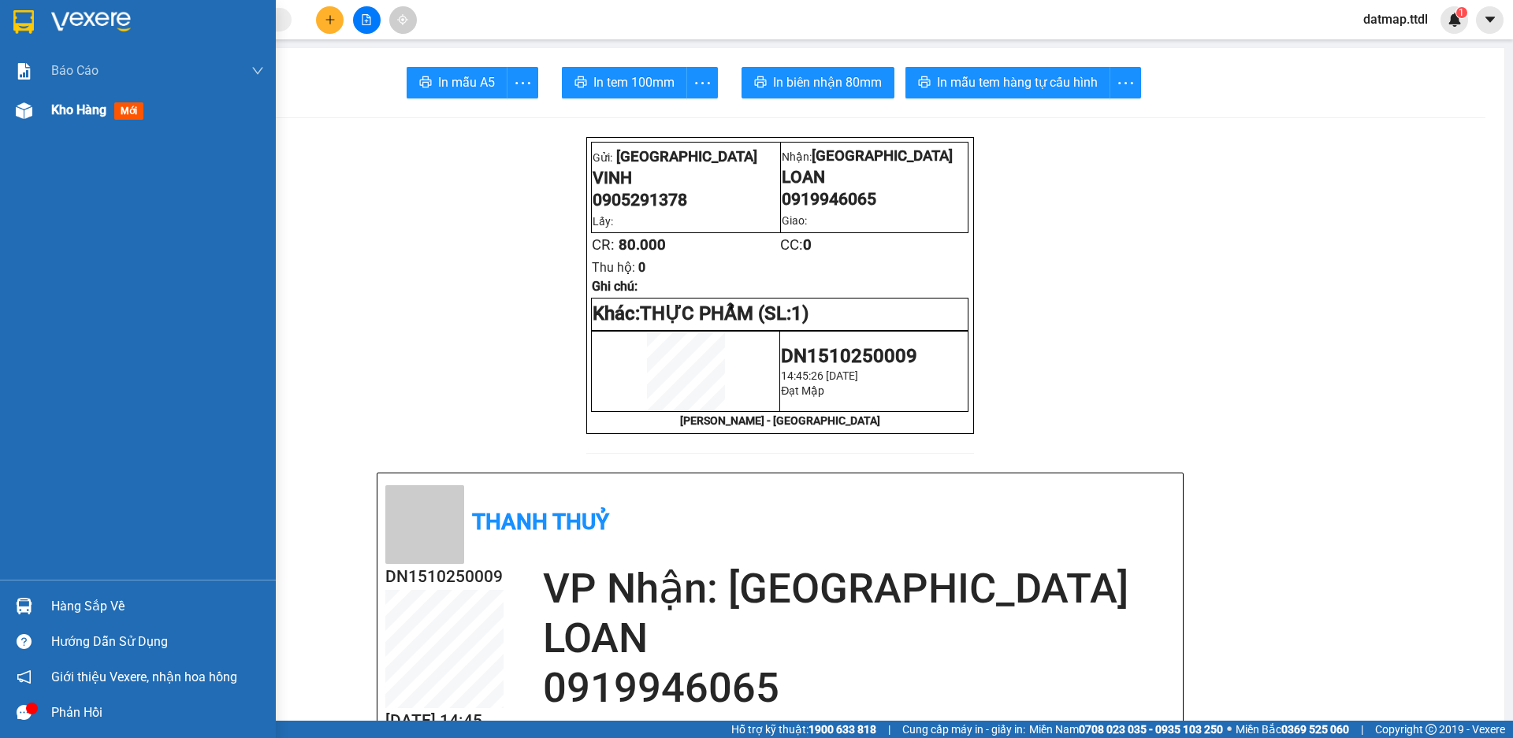
click at [55, 109] on span "Kho hàng" at bounding box center [78, 109] width 55 height 15
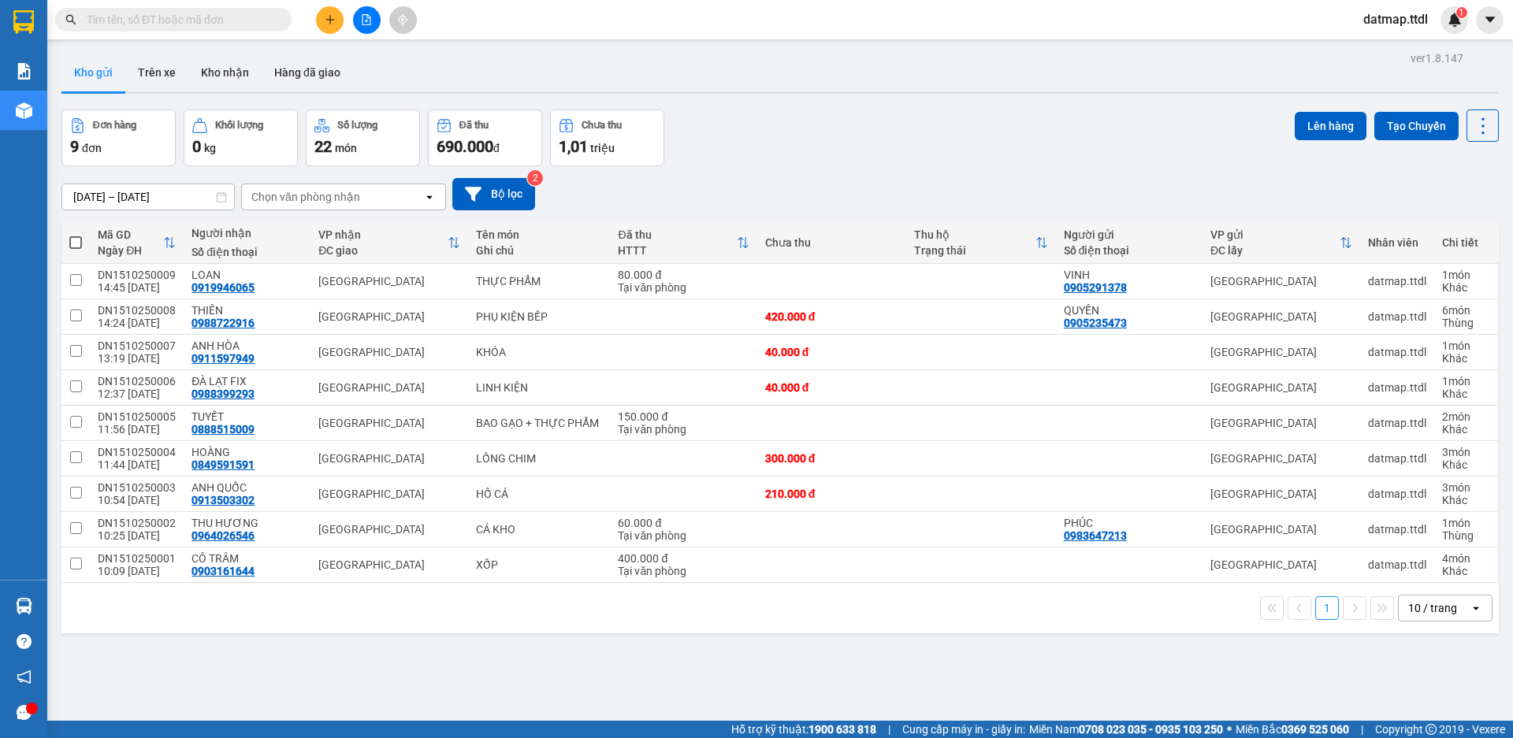
click at [329, 12] on button at bounding box center [330, 20] width 28 height 28
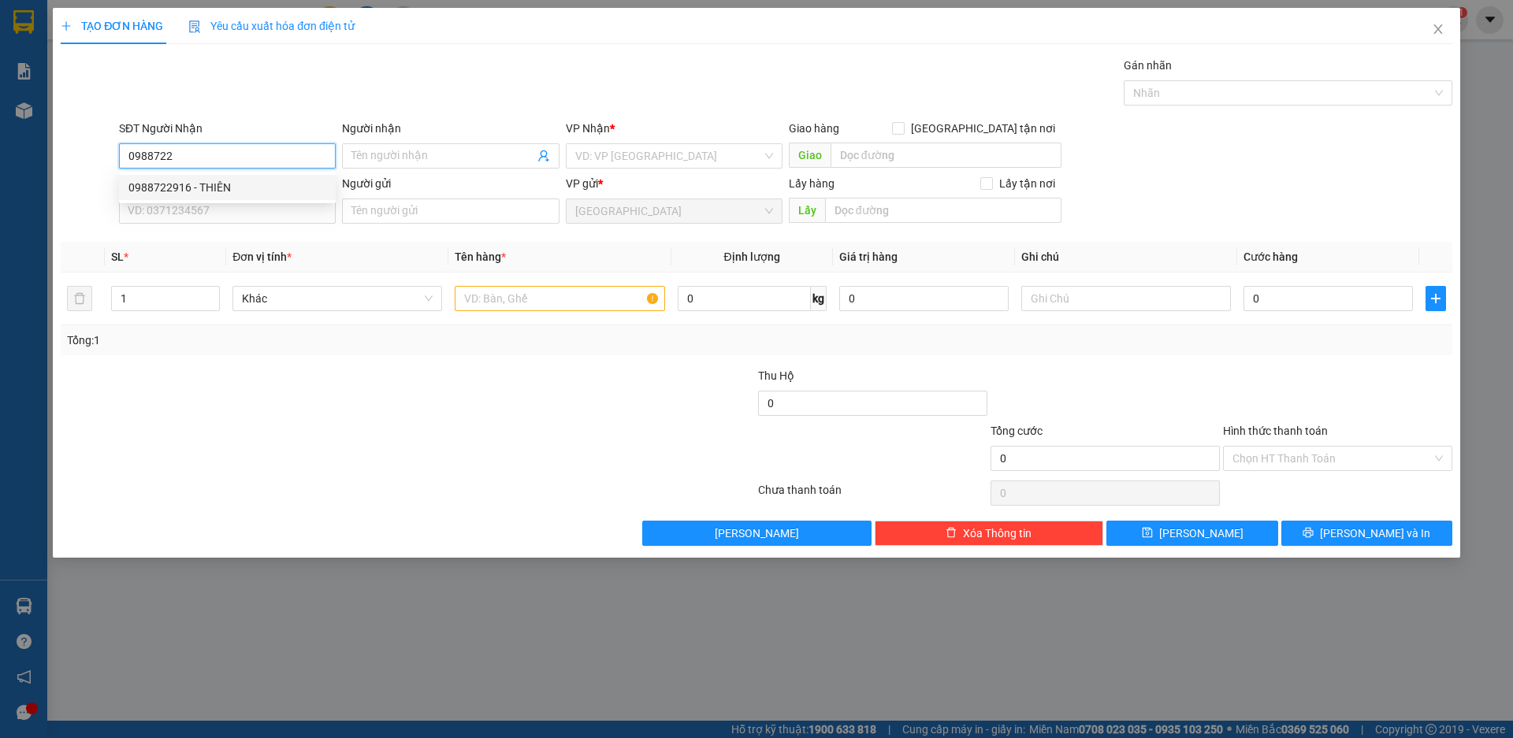
drag, startPoint x: 178, startPoint y: 185, endPoint x: 191, endPoint y: 158, distance: 30.7
click at [177, 187] on div "0988722916 - THIÊN" at bounding box center [227, 187] width 198 height 17
type input "0988722916"
type input "THIÊN"
type input "420.000"
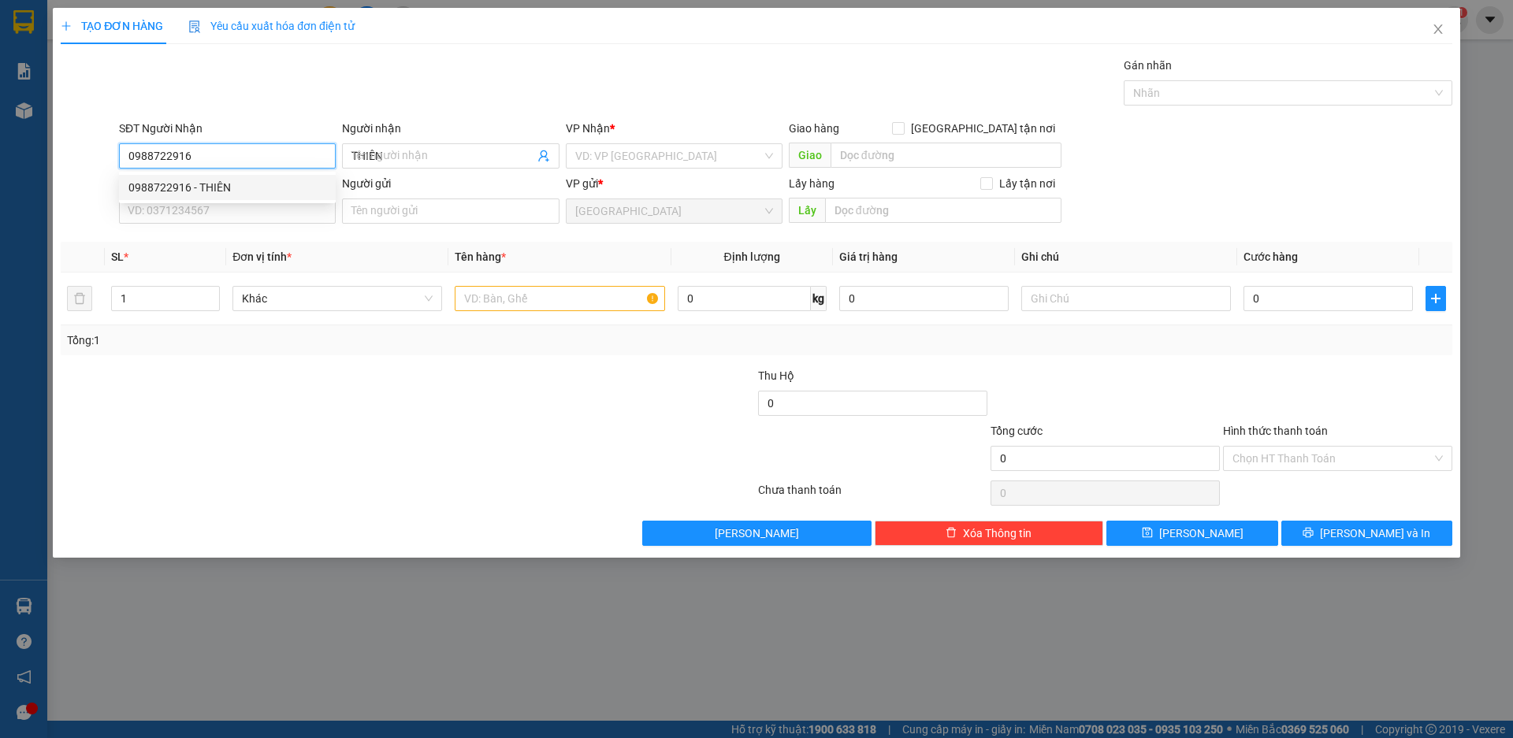
type input "420.000"
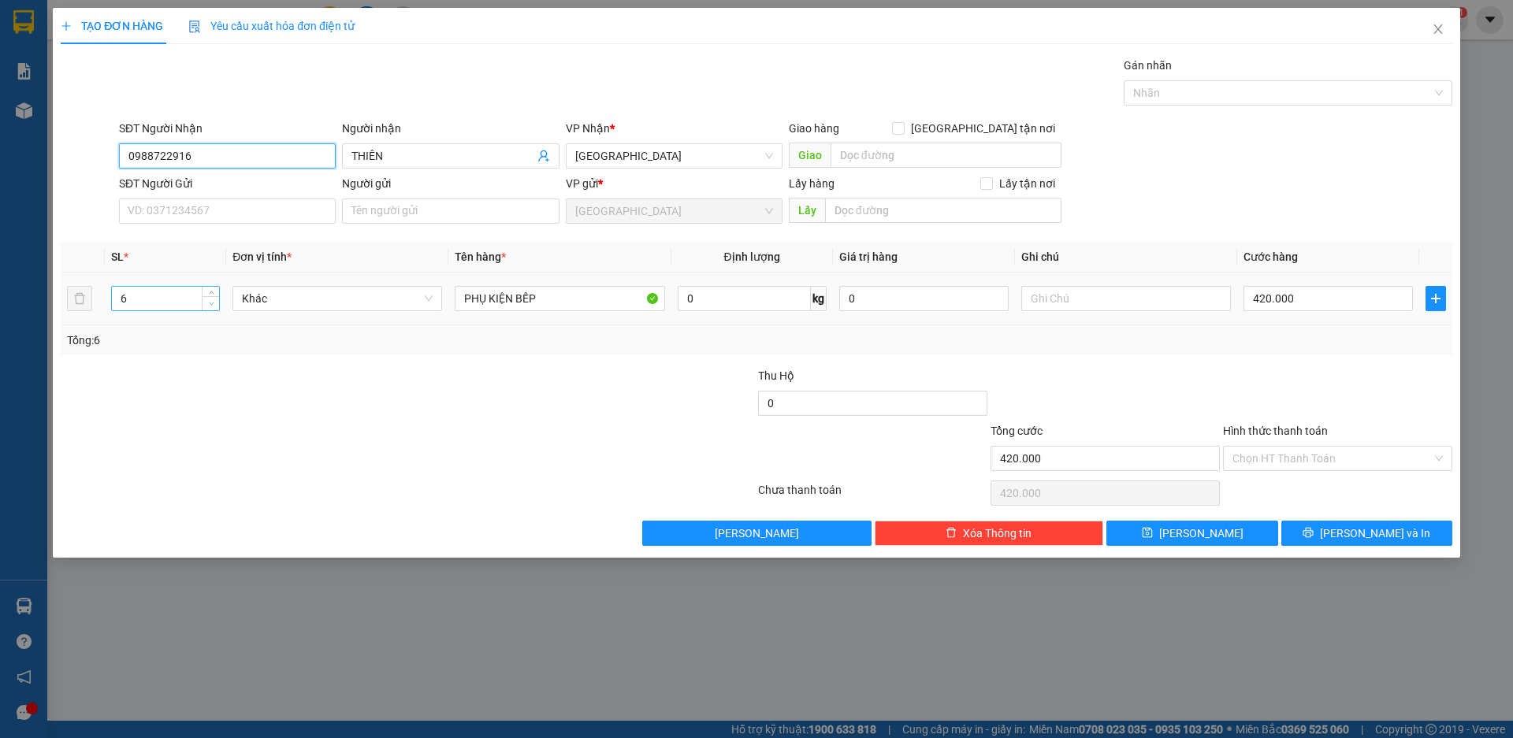
type input "0988722916"
click at [215, 303] on span "down" at bounding box center [210, 303] width 9 height 9
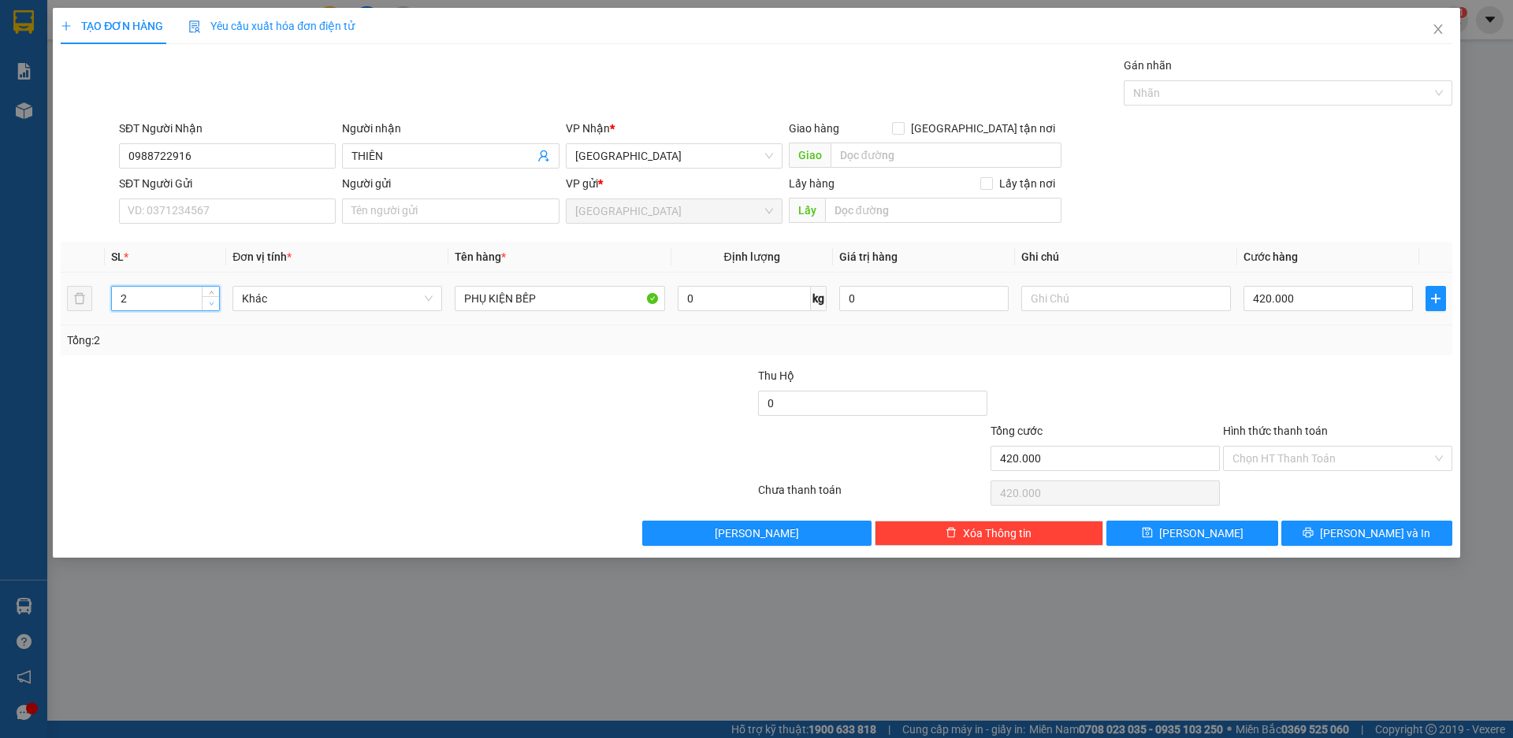
type input "1"
click at [215, 303] on span "down" at bounding box center [210, 303] width 9 height 9
click at [623, 367] on div at bounding box center [640, 394] width 232 height 55
type input "0"
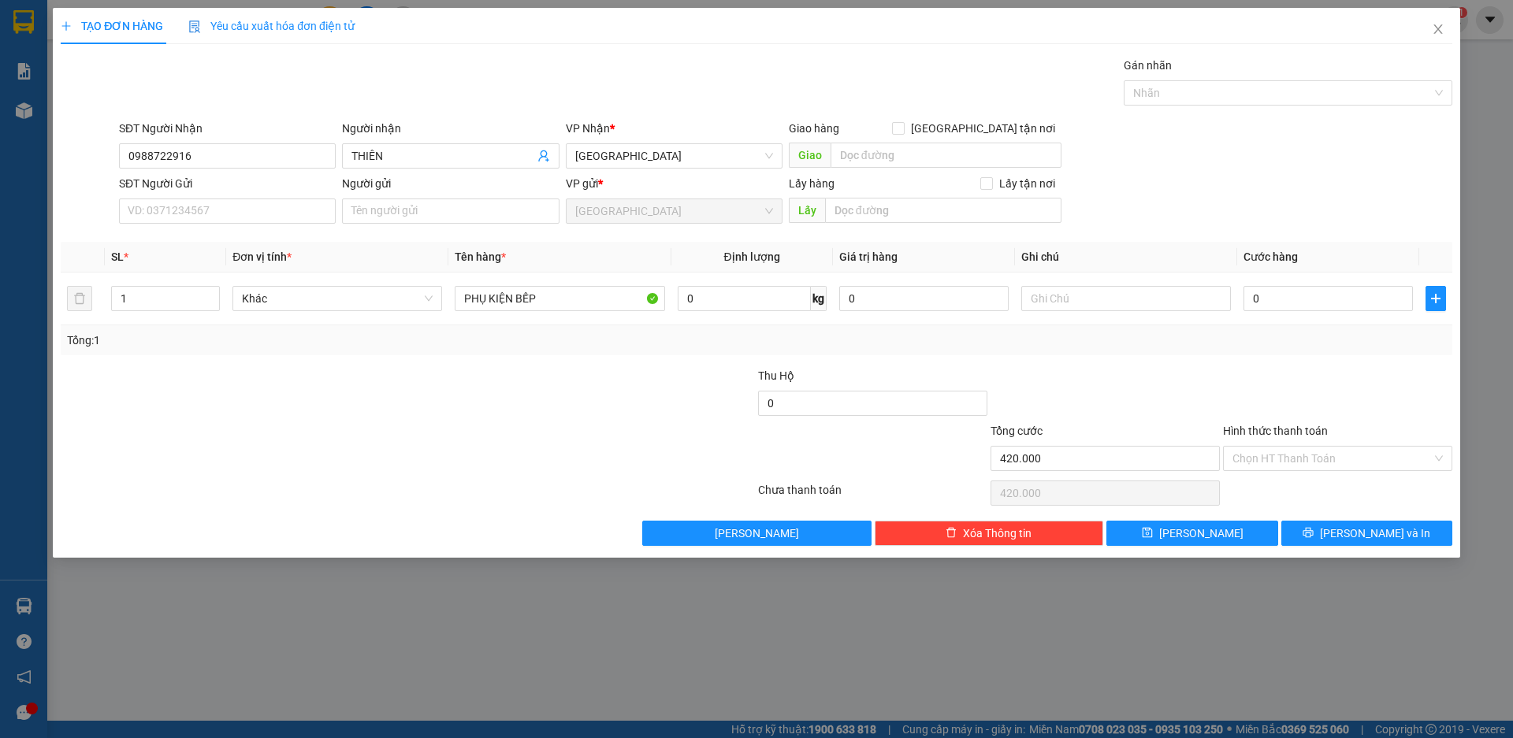
type input "0"
click at [1274, 306] on input "0" at bounding box center [1327, 298] width 169 height 25
type input "7"
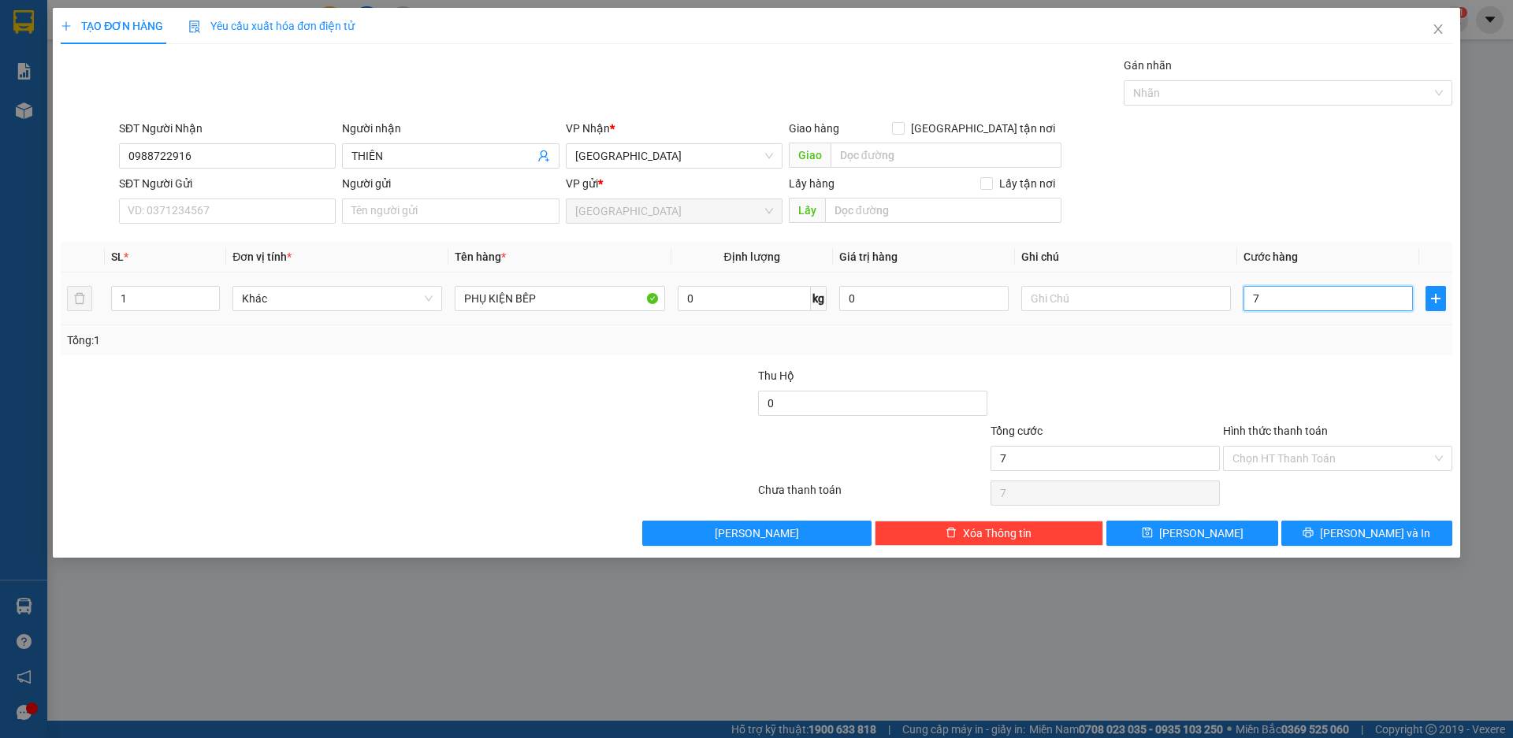
type input "70"
type input "700"
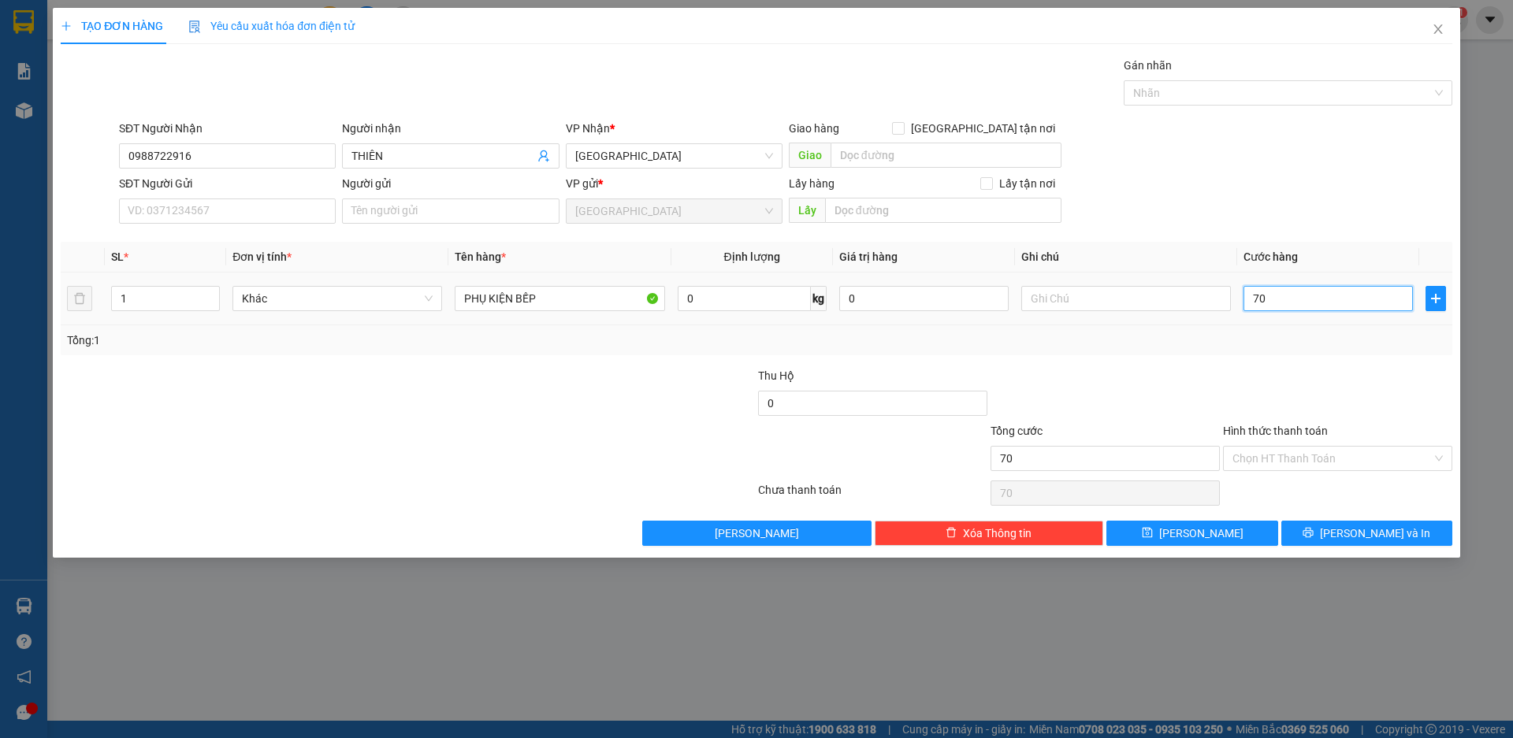
type input "700"
type input "7.000"
type input "70.000"
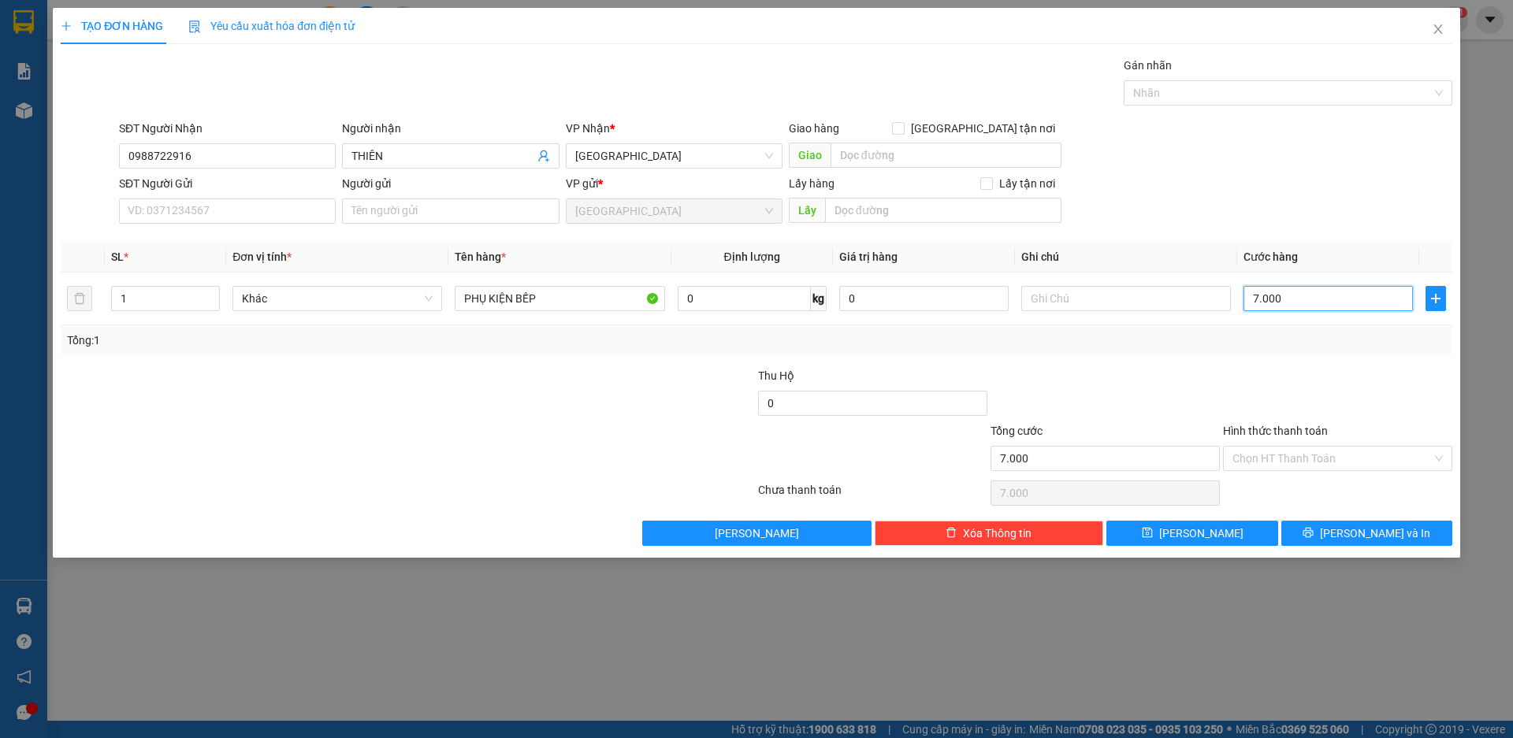
type input "70.000"
click at [1347, 534] on button "[PERSON_NAME] và In" at bounding box center [1366, 533] width 171 height 25
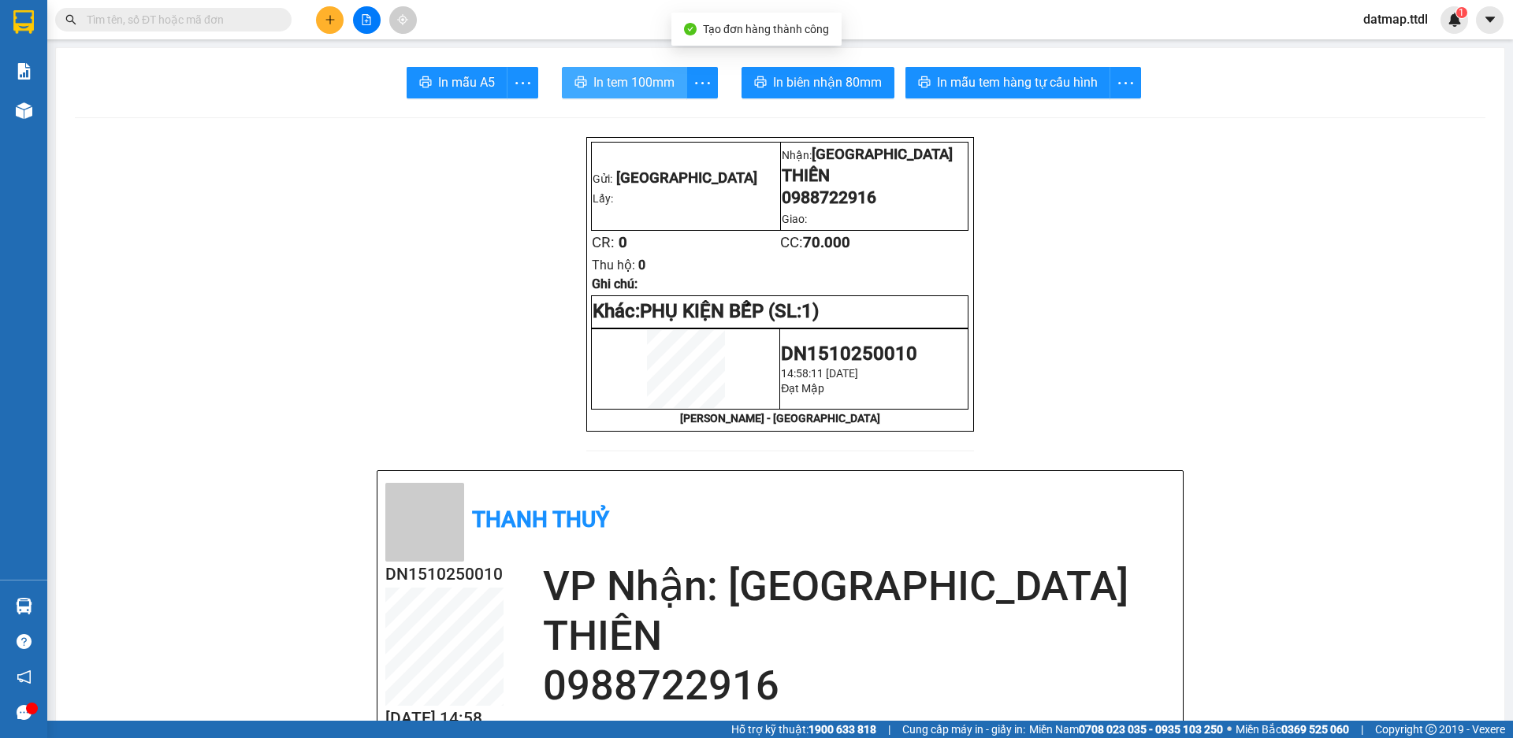
click at [634, 83] on span "In tem 100mm" at bounding box center [633, 82] width 81 height 20
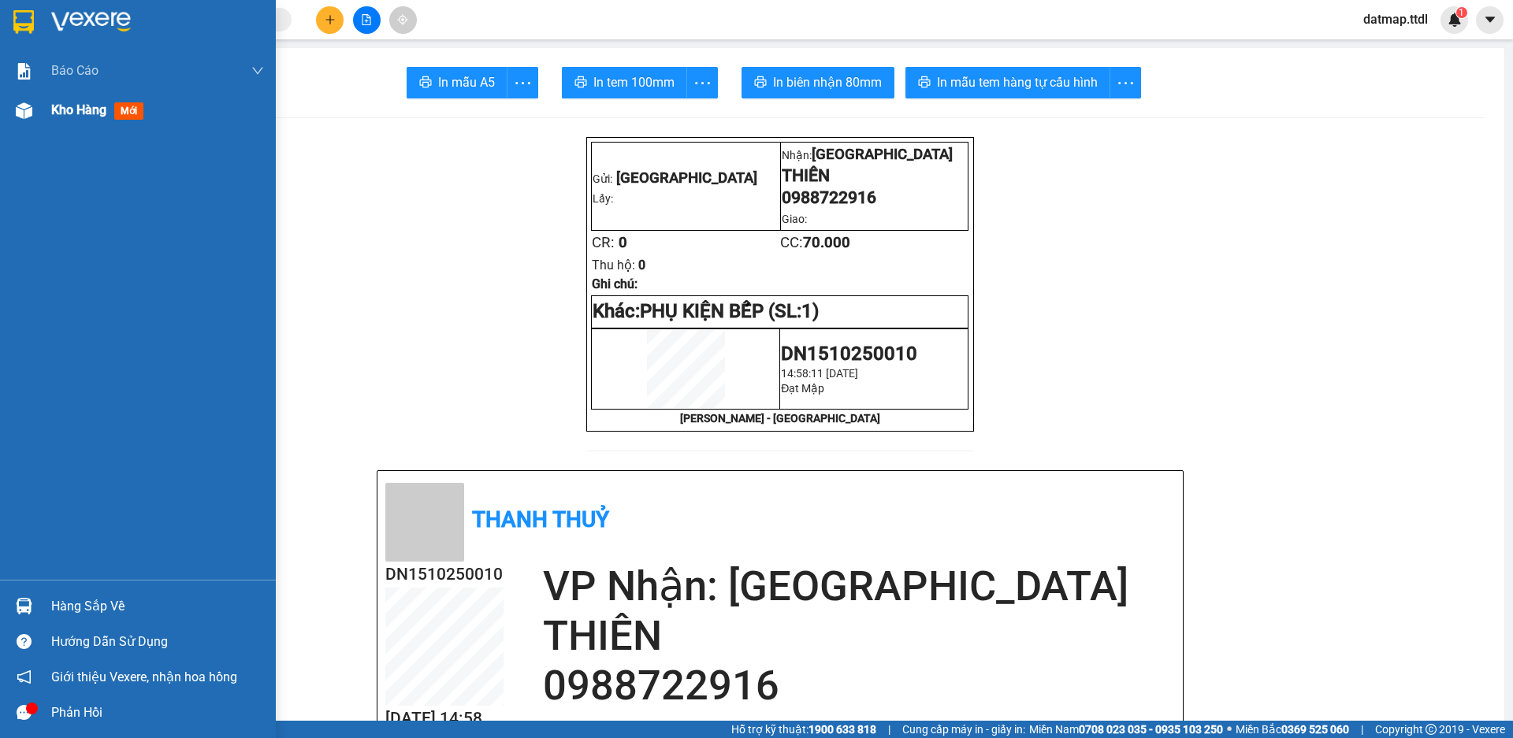
click at [70, 115] on span "Kho hàng" at bounding box center [78, 109] width 55 height 15
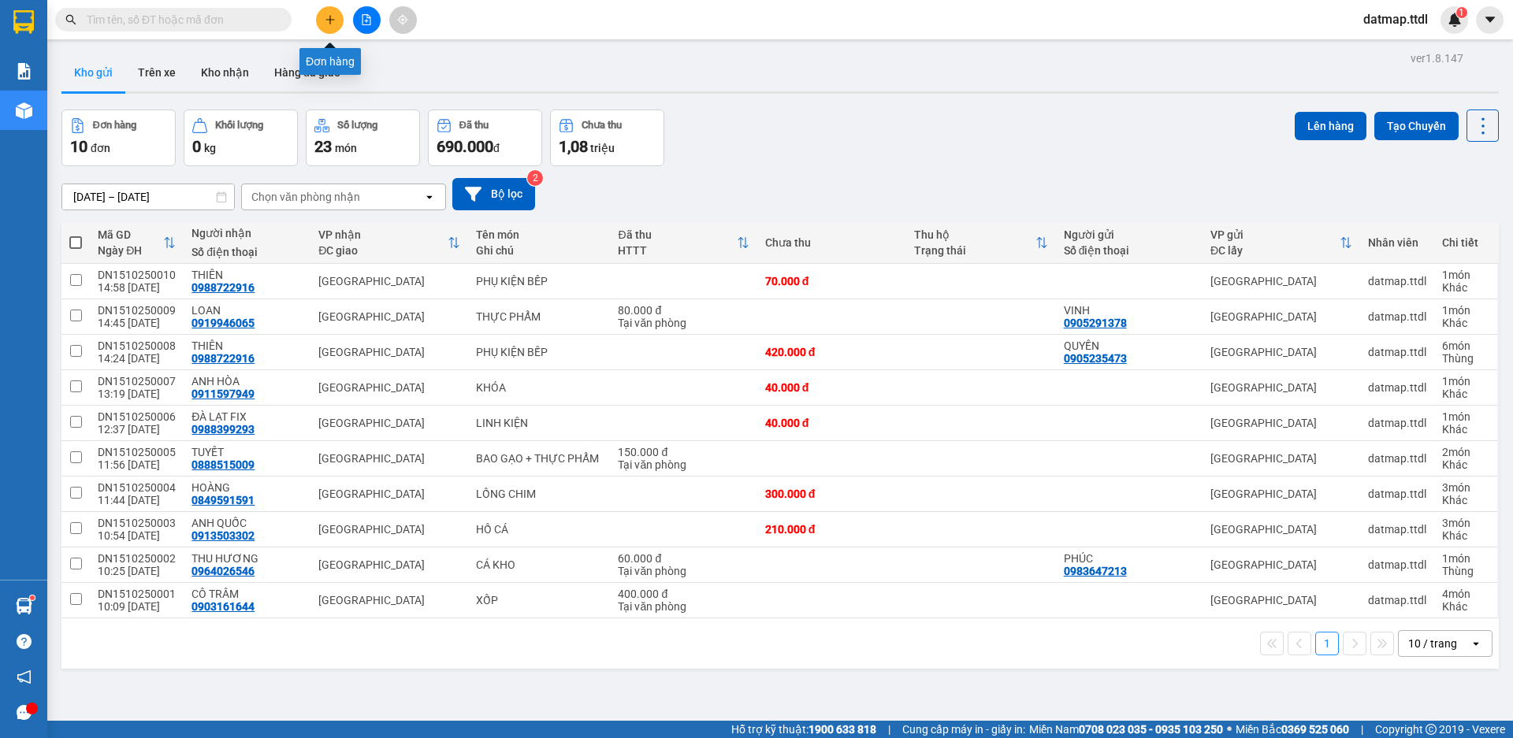
click at [327, 22] on icon "plus" at bounding box center [330, 19] width 11 height 11
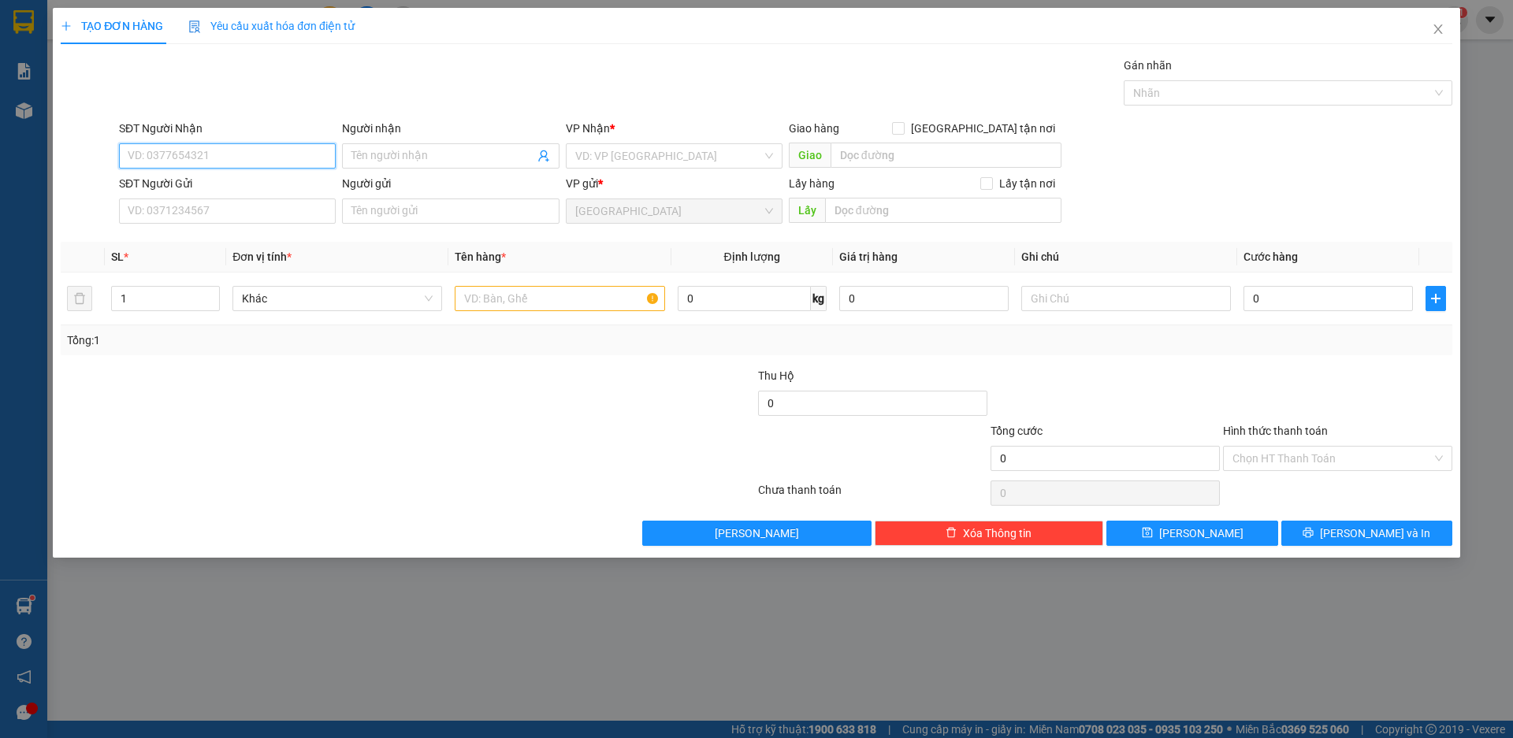
click at [250, 155] on input "SĐT Người Nhận" at bounding box center [227, 155] width 217 height 25
type input "0973386793"
click at [433, 158] on input "Người nhận" at bounding box center [442, 155] width 182 height 17
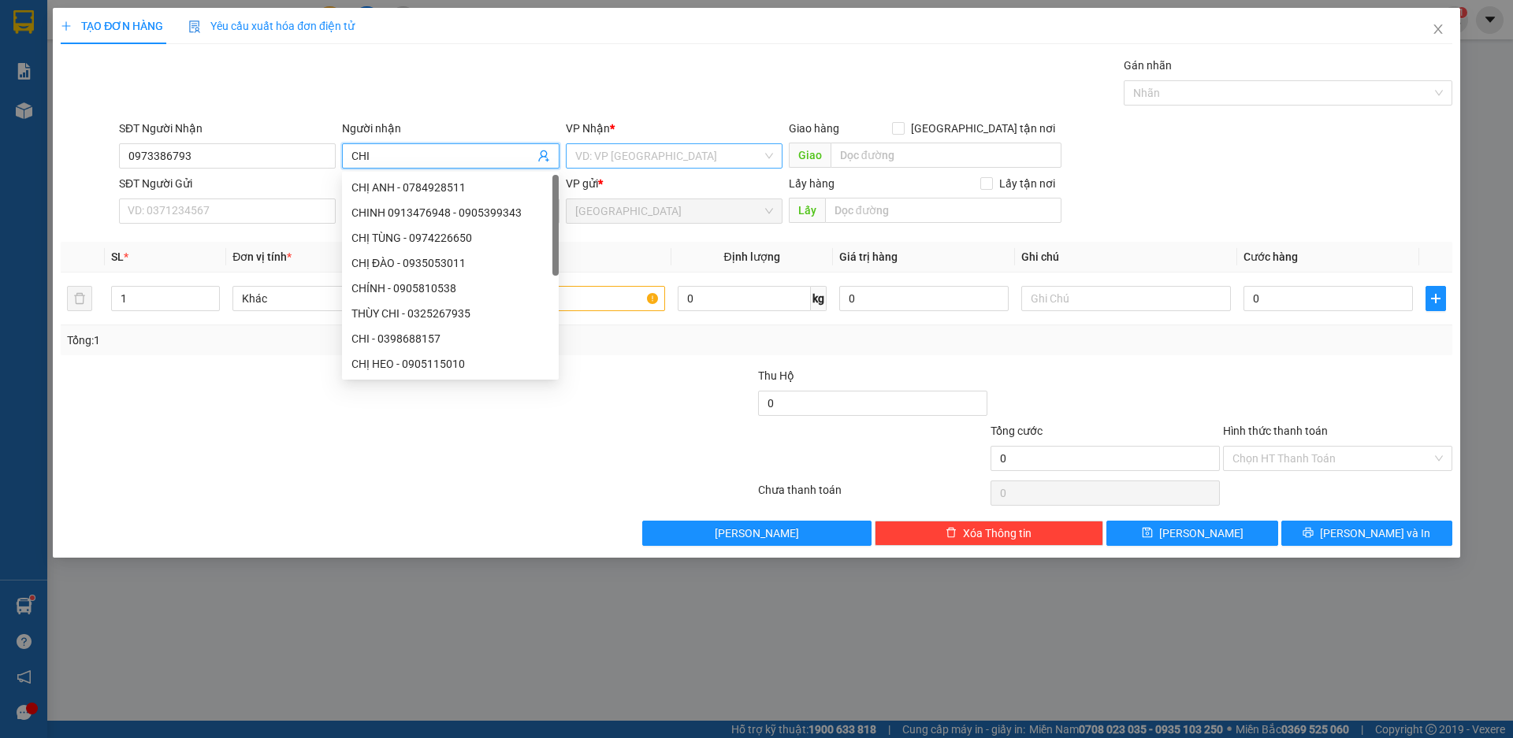
type input "CHI"
click at [632, 154] on input "search" at bounding box center [668, 156] width 187 height 24
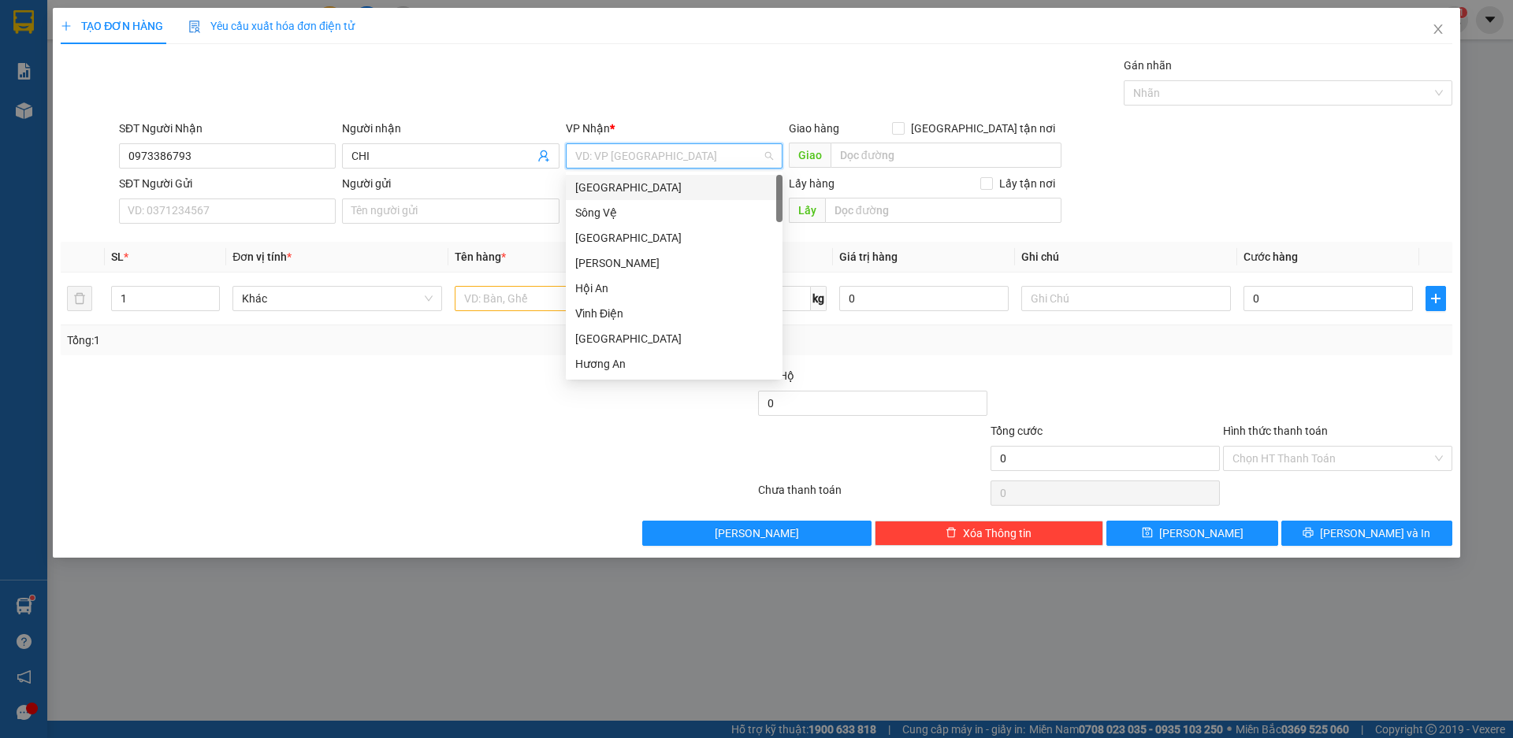
drag, startPoint x: 617, startPoint y: 189, endPoint x: 468, endPoint y: 169, distance: 150.2
click at [615, 189] on div "[GEOGRAPHIC_DATA]" at bounding box center [674, 187] width 198 height 17
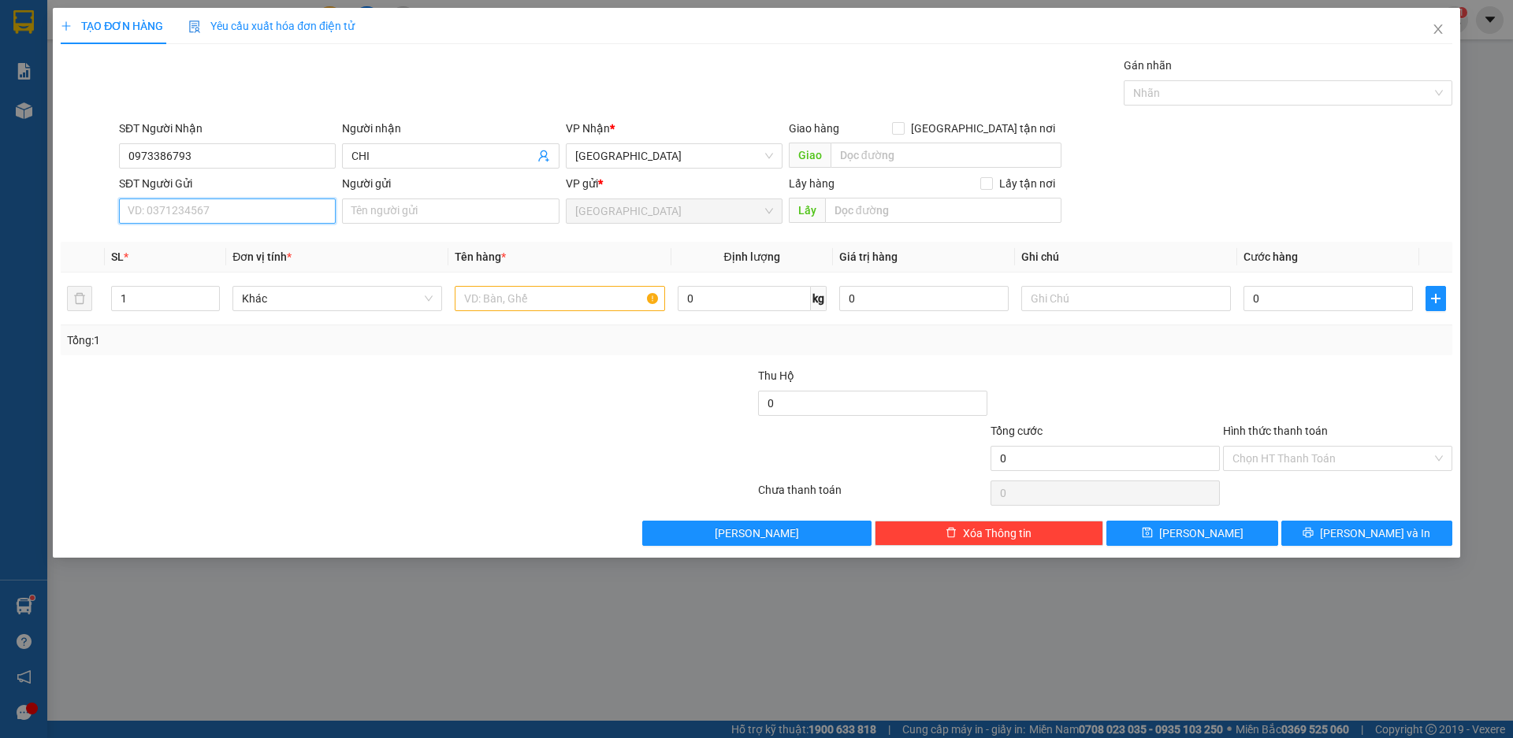
click at [254, 212] on input "SĐT Người Gửi" at bounding box center [227, 211] width 217 height 25
type input "0905140239"
click at [377, 213] on input "Người gửi" at bounding box center [450, 211] width 217 height 25
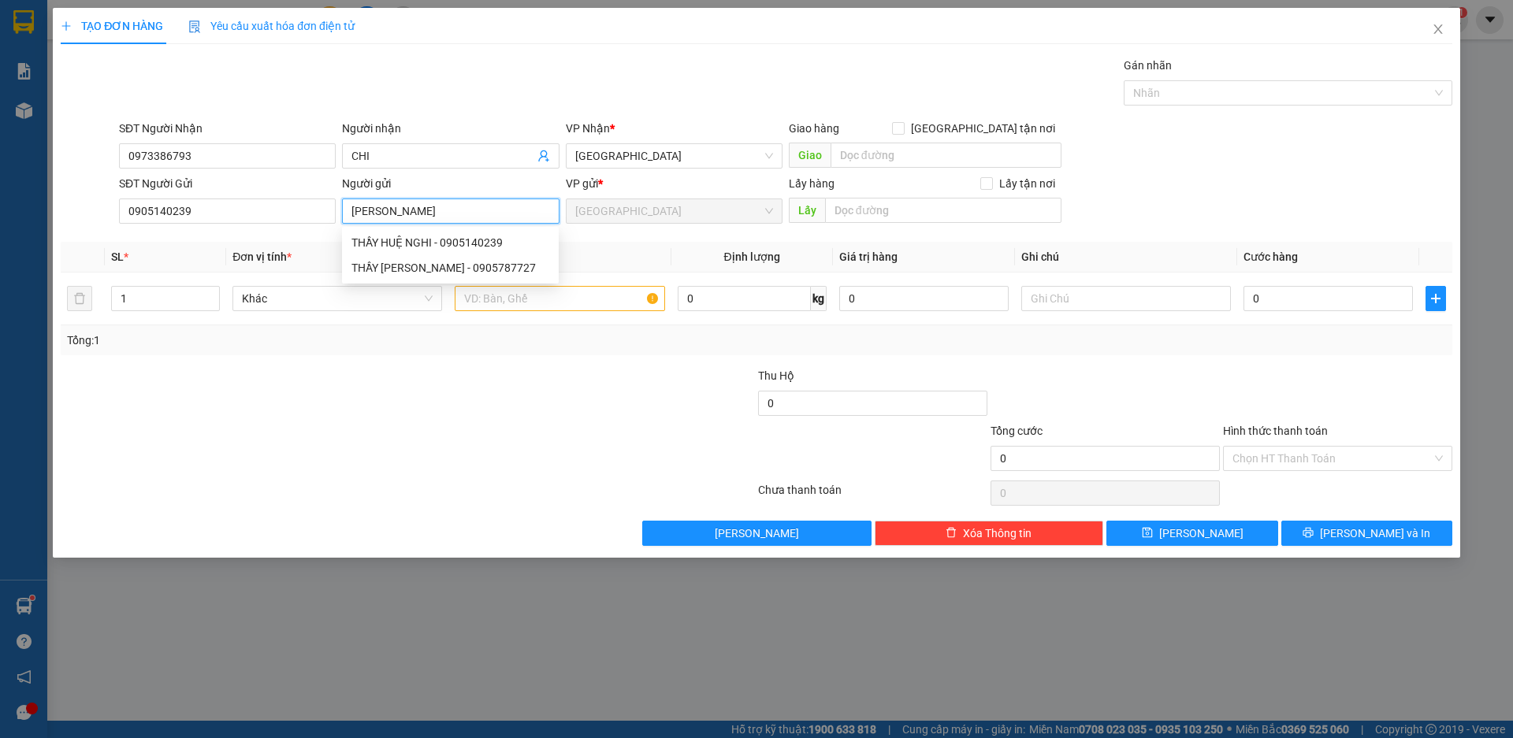
click at [347, 215] on input "[PERSON_NAME]" at bounding box center [450, 211] width 217 height 25
type input "THẦY [PERSON_NAME]"
click at [536, 399] on div at bounding box center [640, 394] width 232 height 55
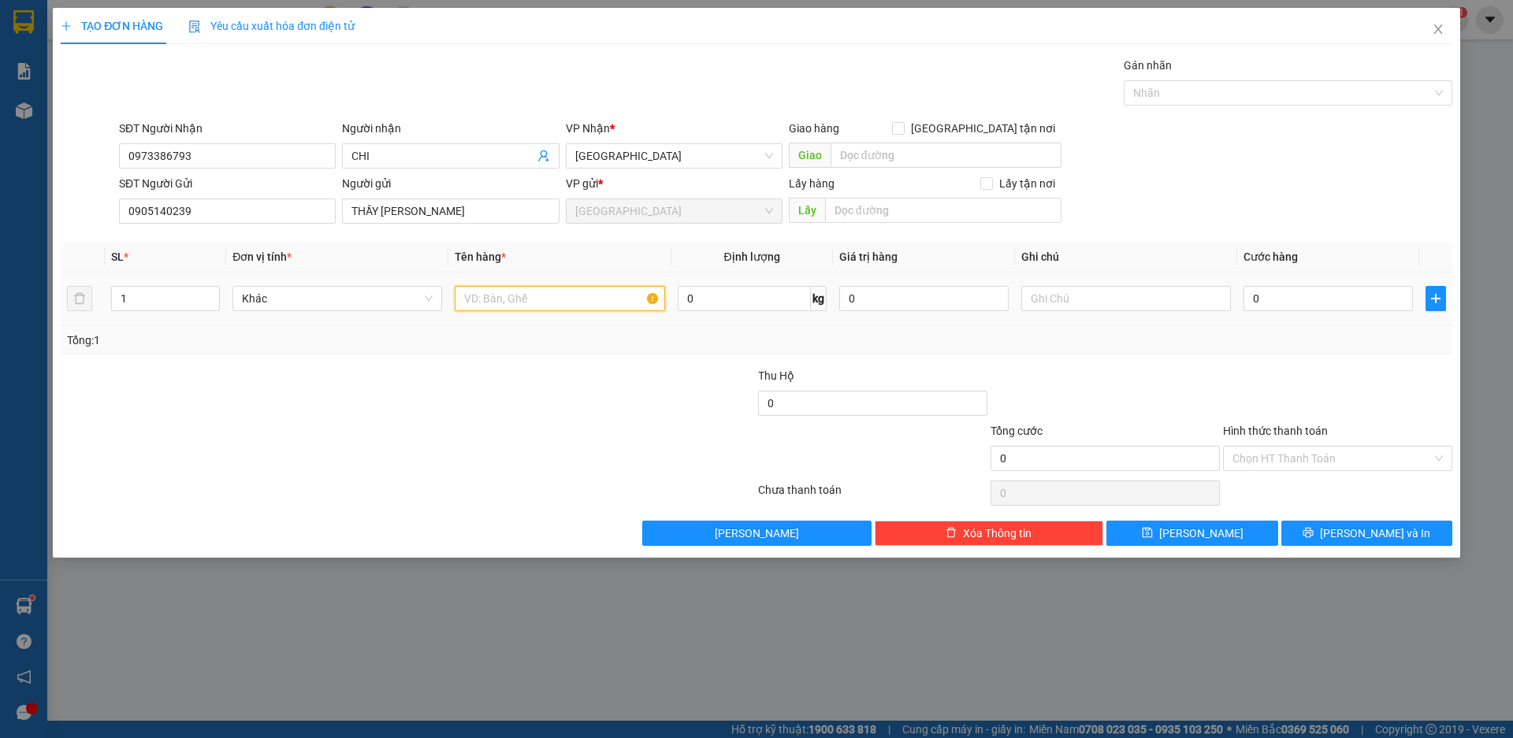
click at [543, 303] on input "text" at bounding box center [560, 298] width 210 height 25
click at [357, 303] on span "Khác" at bounding box center [337, 299] width 191 height 24
type input "NHANG"
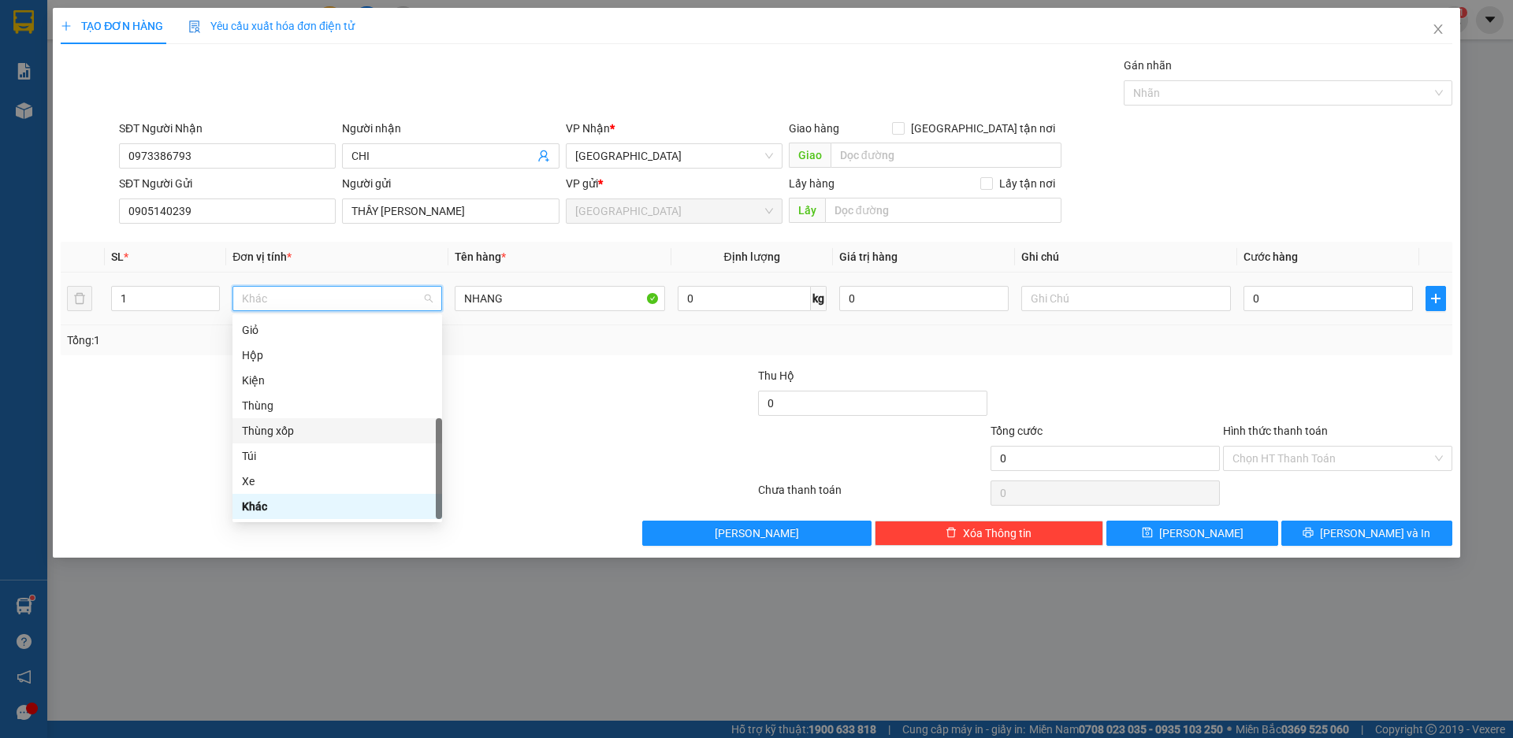
click at [272, 428] on div "Thùng xốp" at bounding box center [337, 430] width 191 height 17
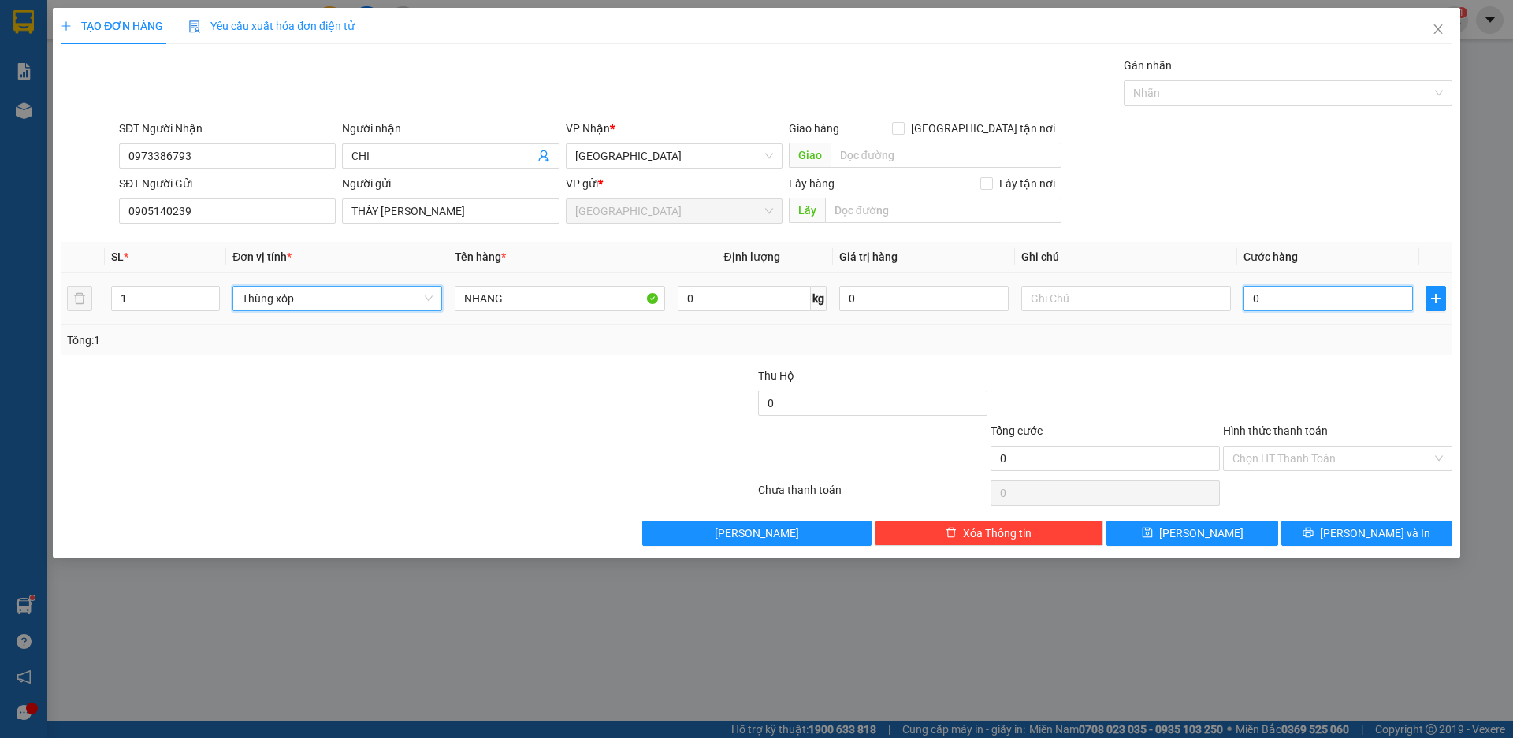
click at [1271, 300] on input "0" at bounding box center [1327, 298] width 169 height 25
type input "7"
type input "70"
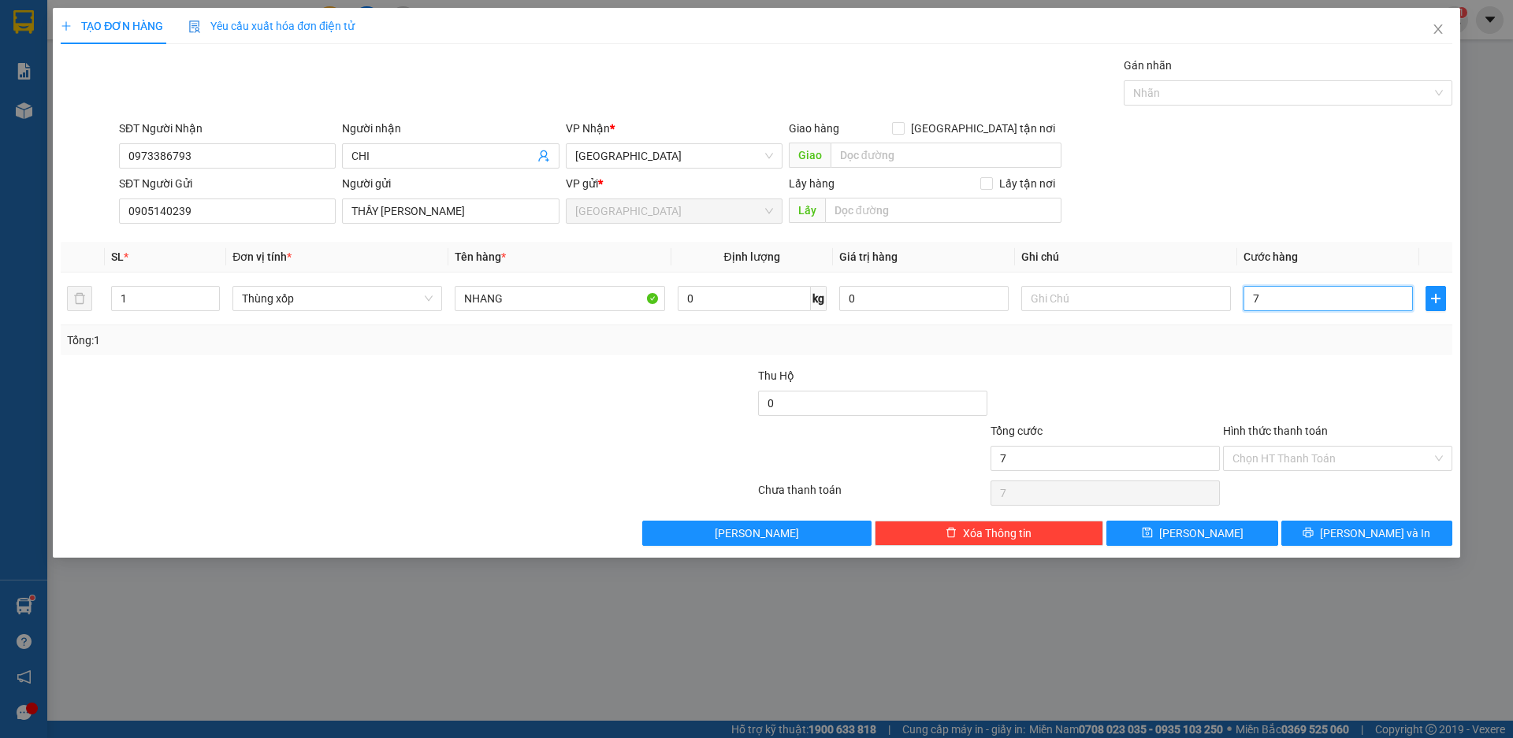
type input "70"
type input "700"
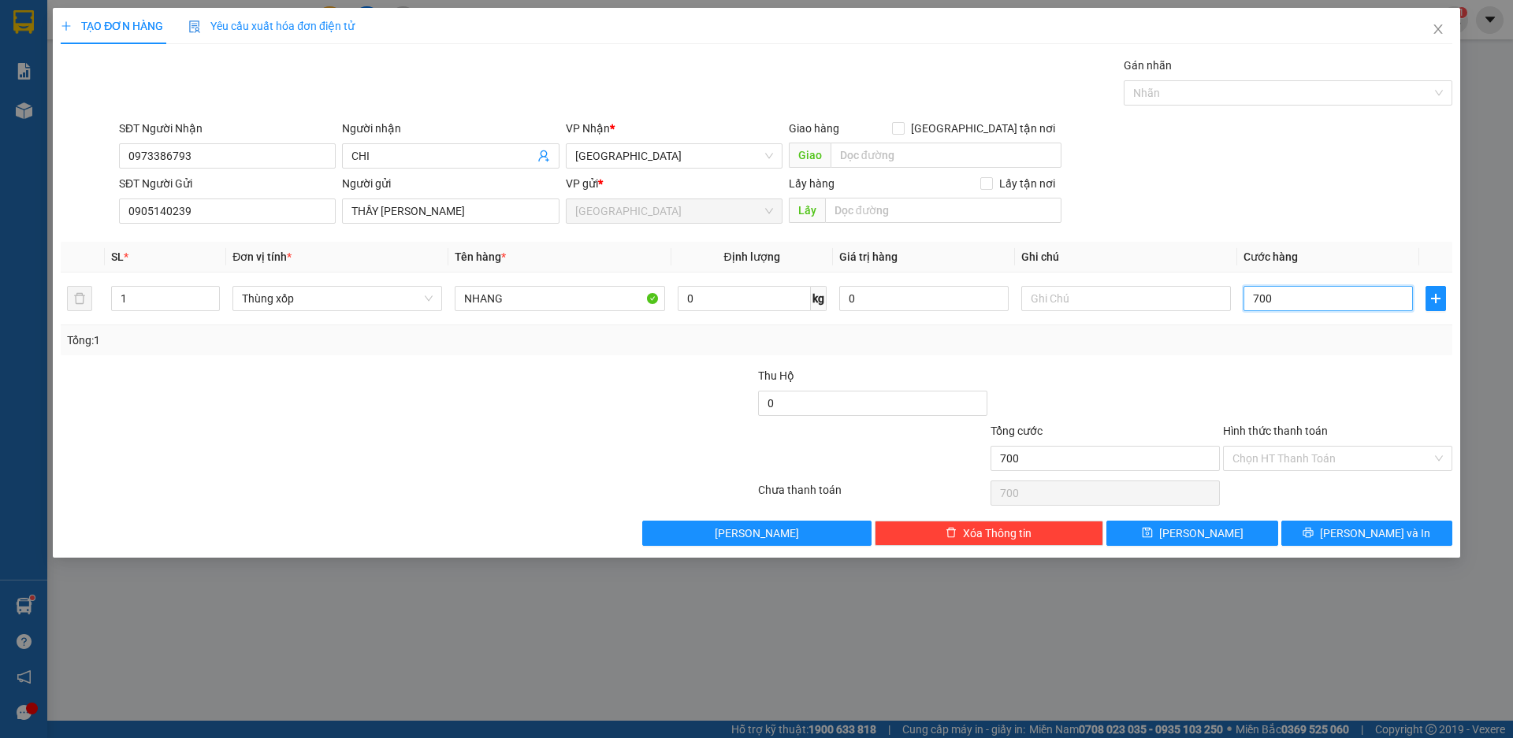
type input "7.000"
type input "70.000"
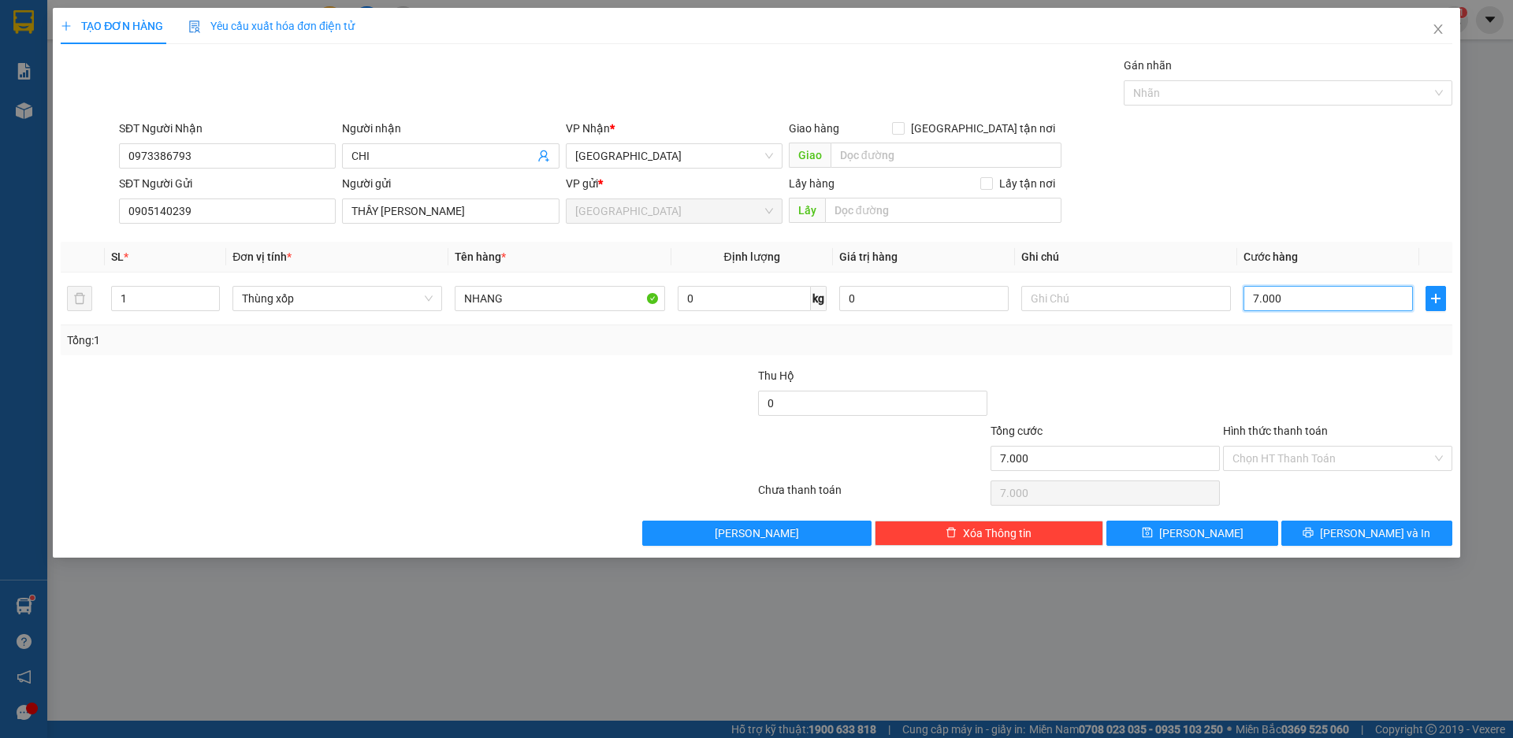
type input "70.000"
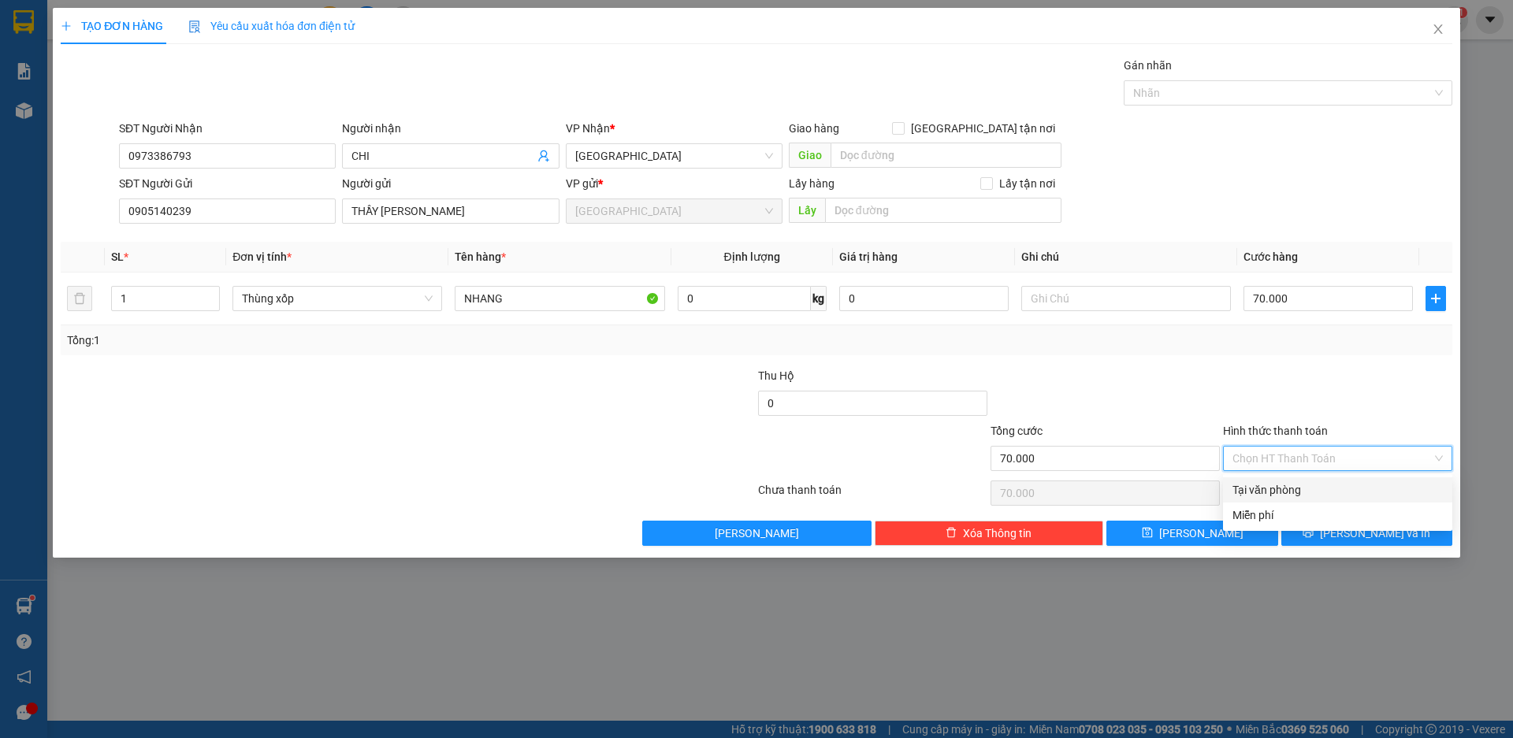
click at [1296, 455] on input "Hình thức thanh toán" at bounding box center [1331, 459] width 199 height 24
click at [1270, 490] on div "Tại văn phòng" at bounding box center [1337, 489] width 210 height 17
type input "0"
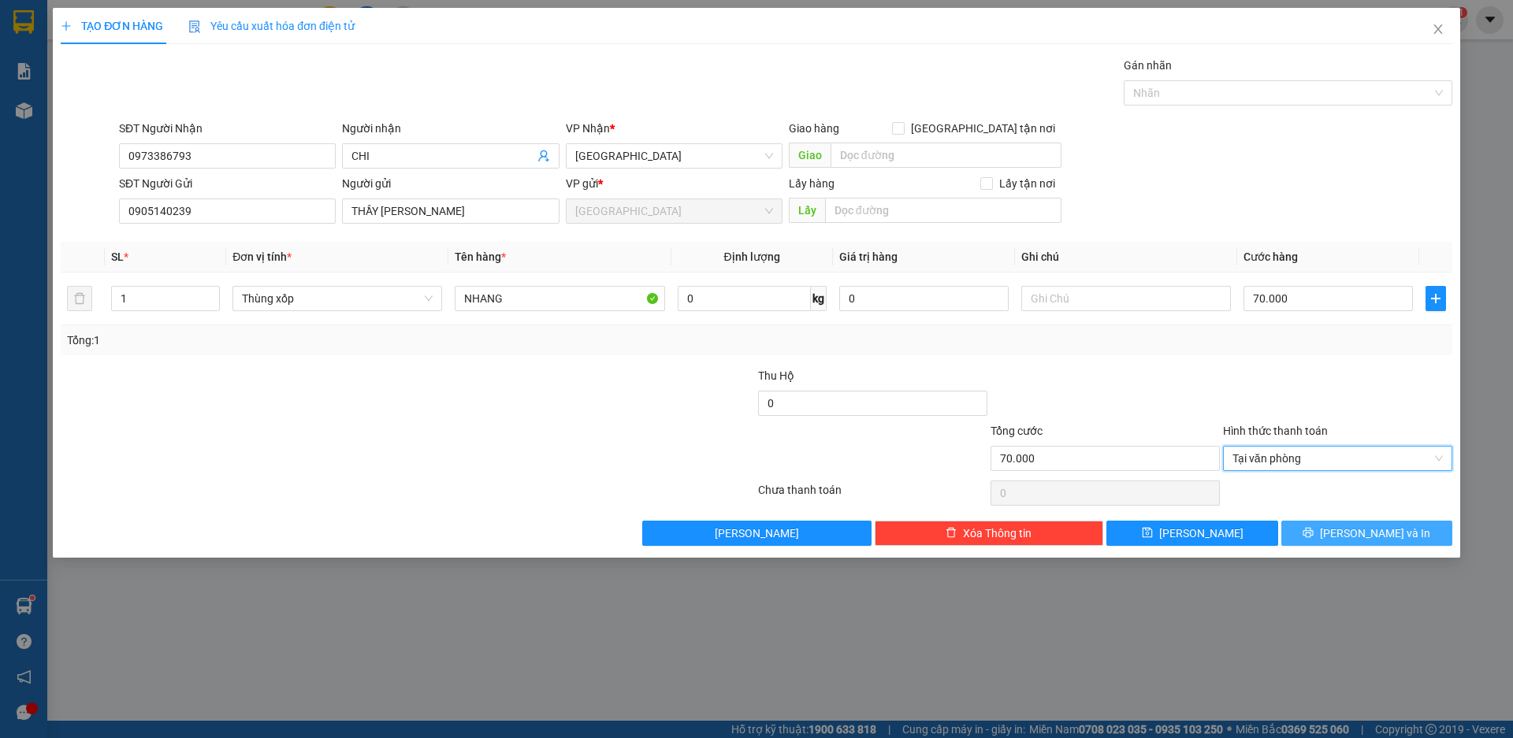
click at [1389, 536] on span "[PERSON_NAME] và In" at bounding box center [1375, 533] width 110 height 17
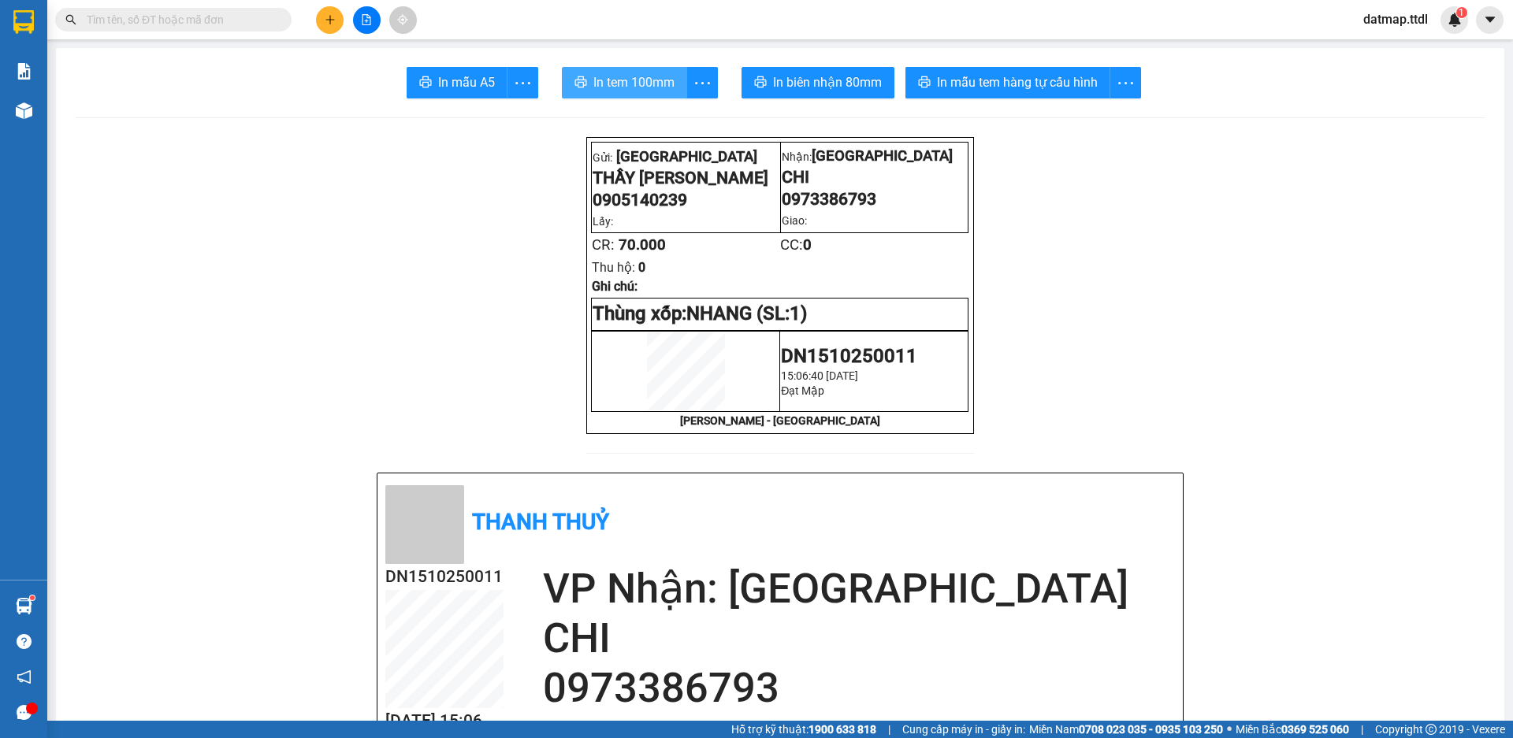
click at [638, 80] on span "In tem 100mm" at bounding box center [633, 82] width 81 height 20
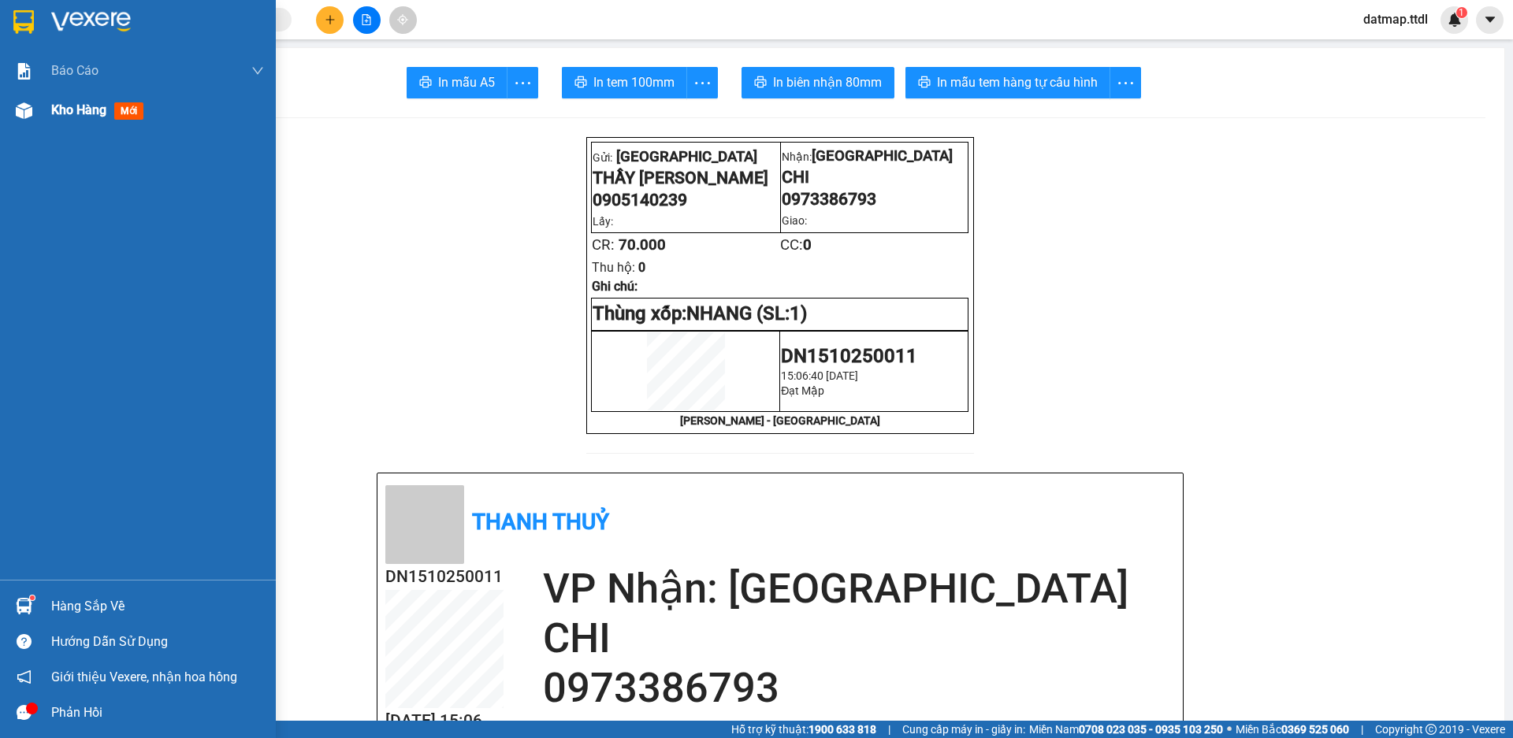
click at [59, 121] on div "Kho hàng mới" at bounding box center [157, 110] width 213 height 39
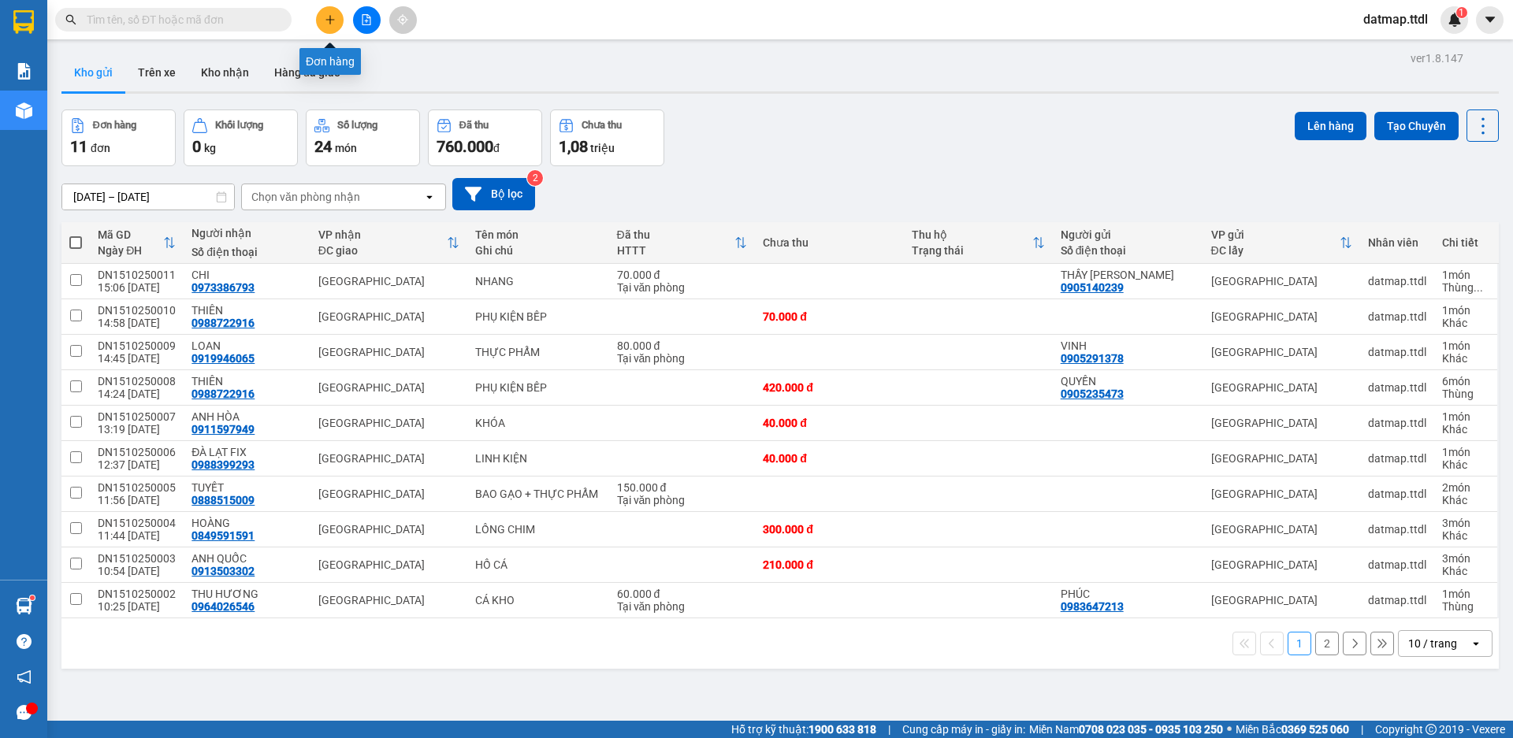
click at [328, 20] on icon "plus" at bounding box center [329, 19] width 9 height 1
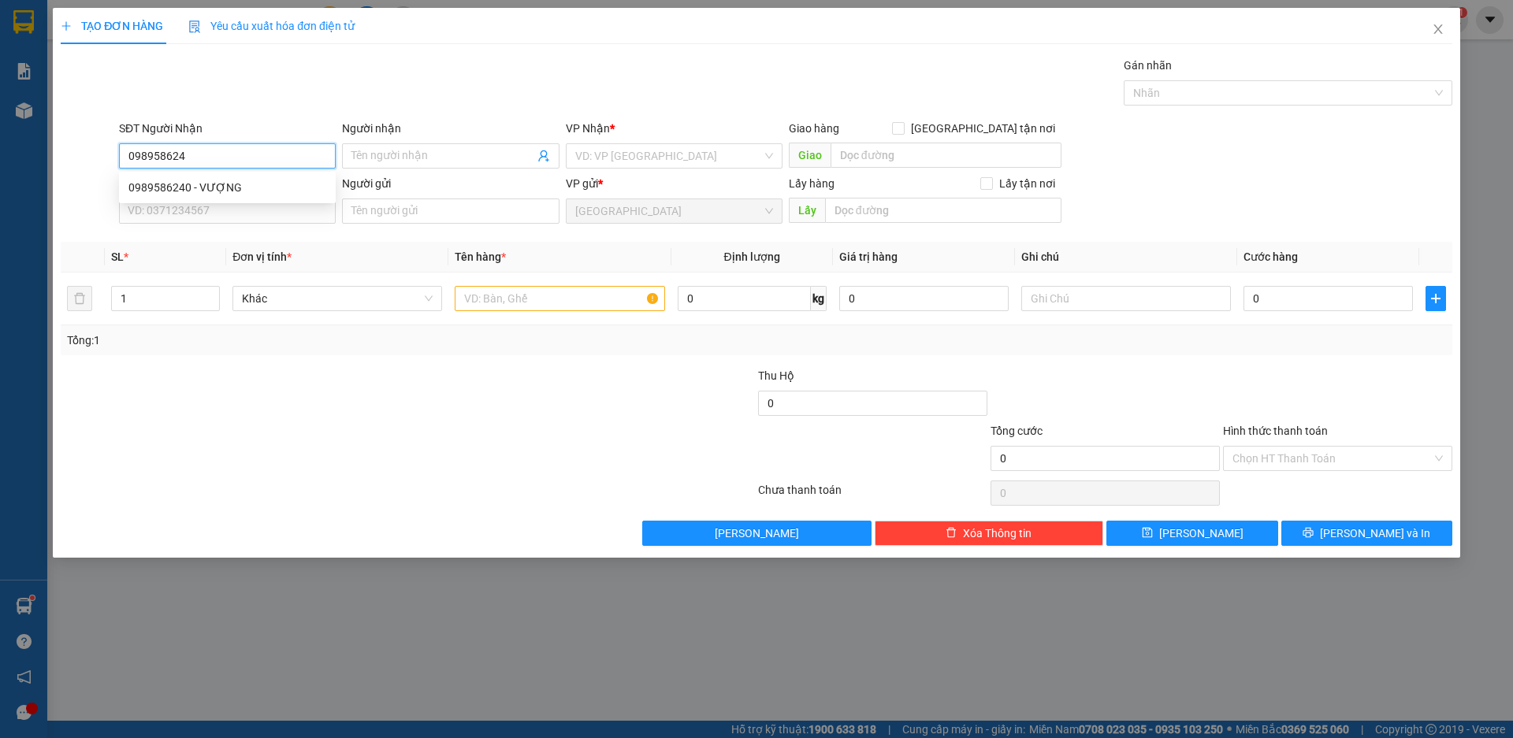
type input "0989586240"
click at [168, 186] on div "0989586240 - VƯỢNG" at bounding box center [227, 187] width 198 height 17
type input "VƯỢNG"
type input "50.000"
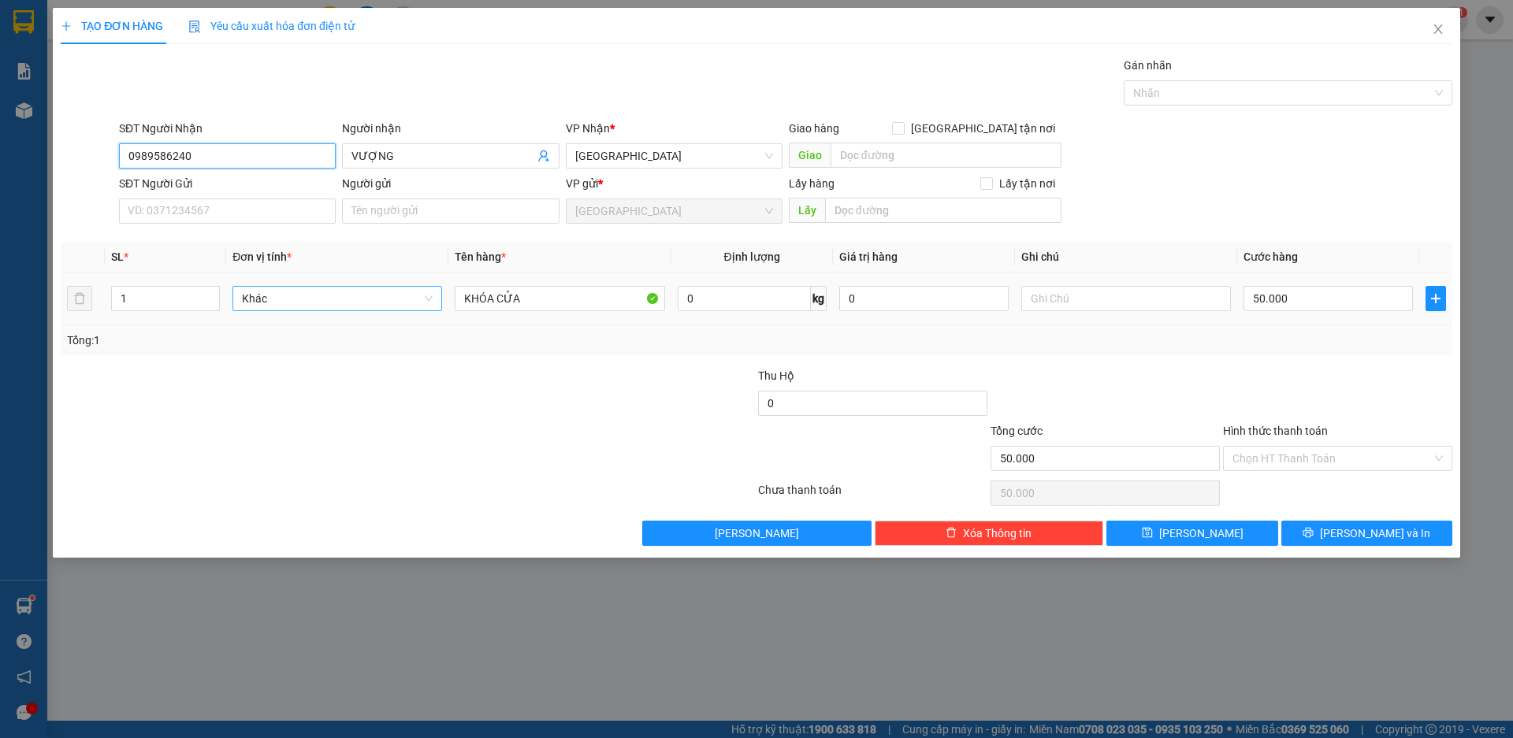
click at [321, 302] on span "Khác" at bounding box center [337, 299] width 191 height 24
type input "0989586240"
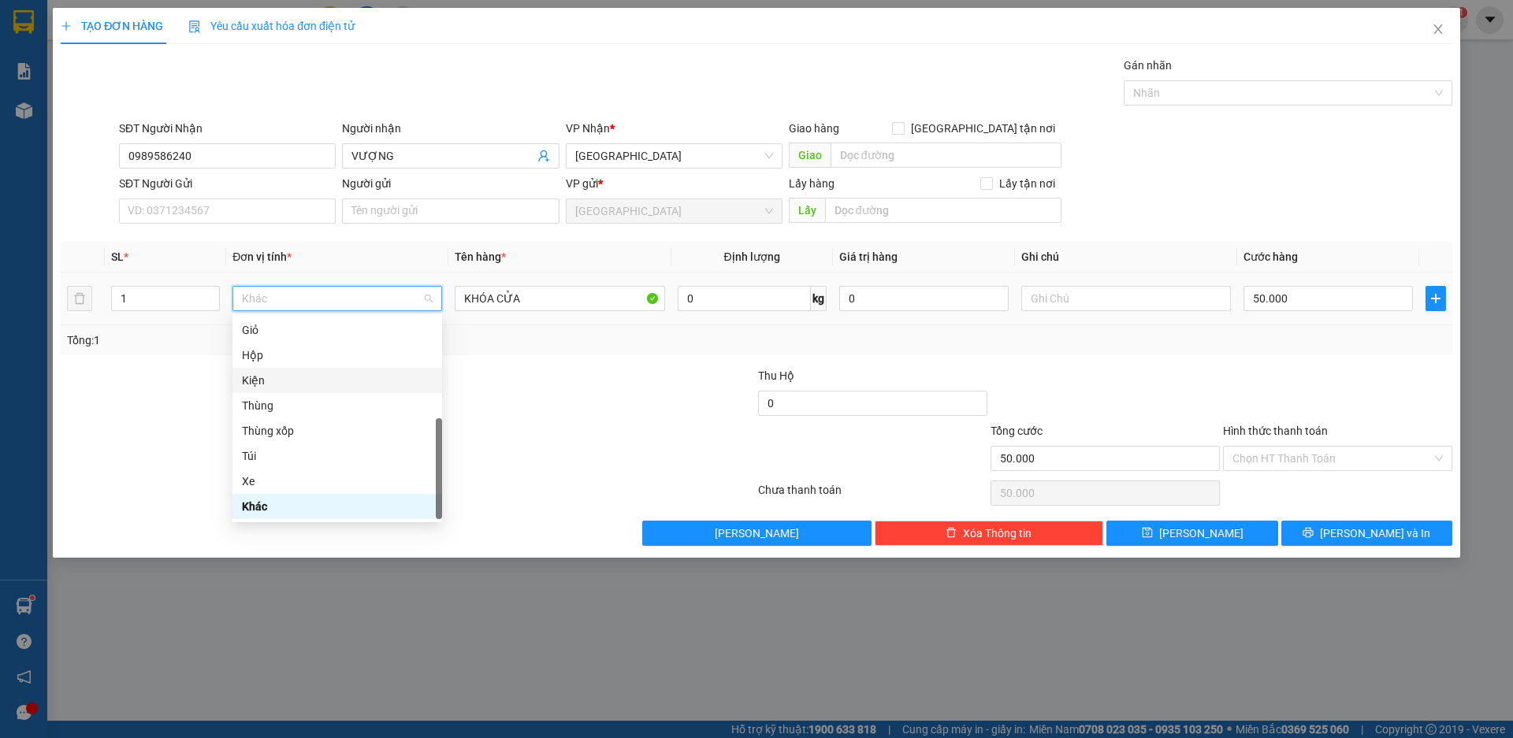
click at [310, 384] on div "Kiện" at bounding box center [337, 380] width 191 height 17
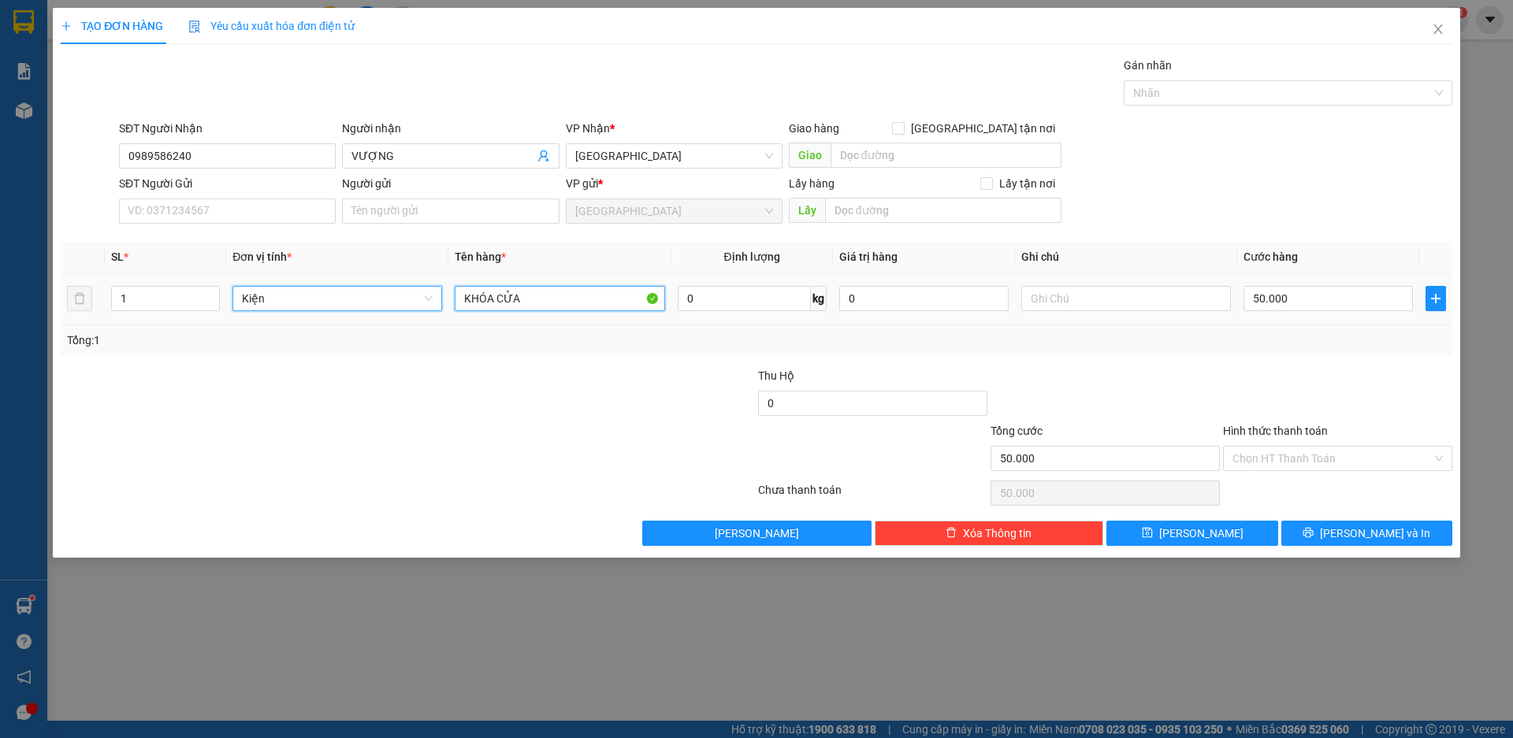
click at [573, 306] on input "KHÓA CỬA" at bounding box center [560, 298] width 210 height 25
type input "0"
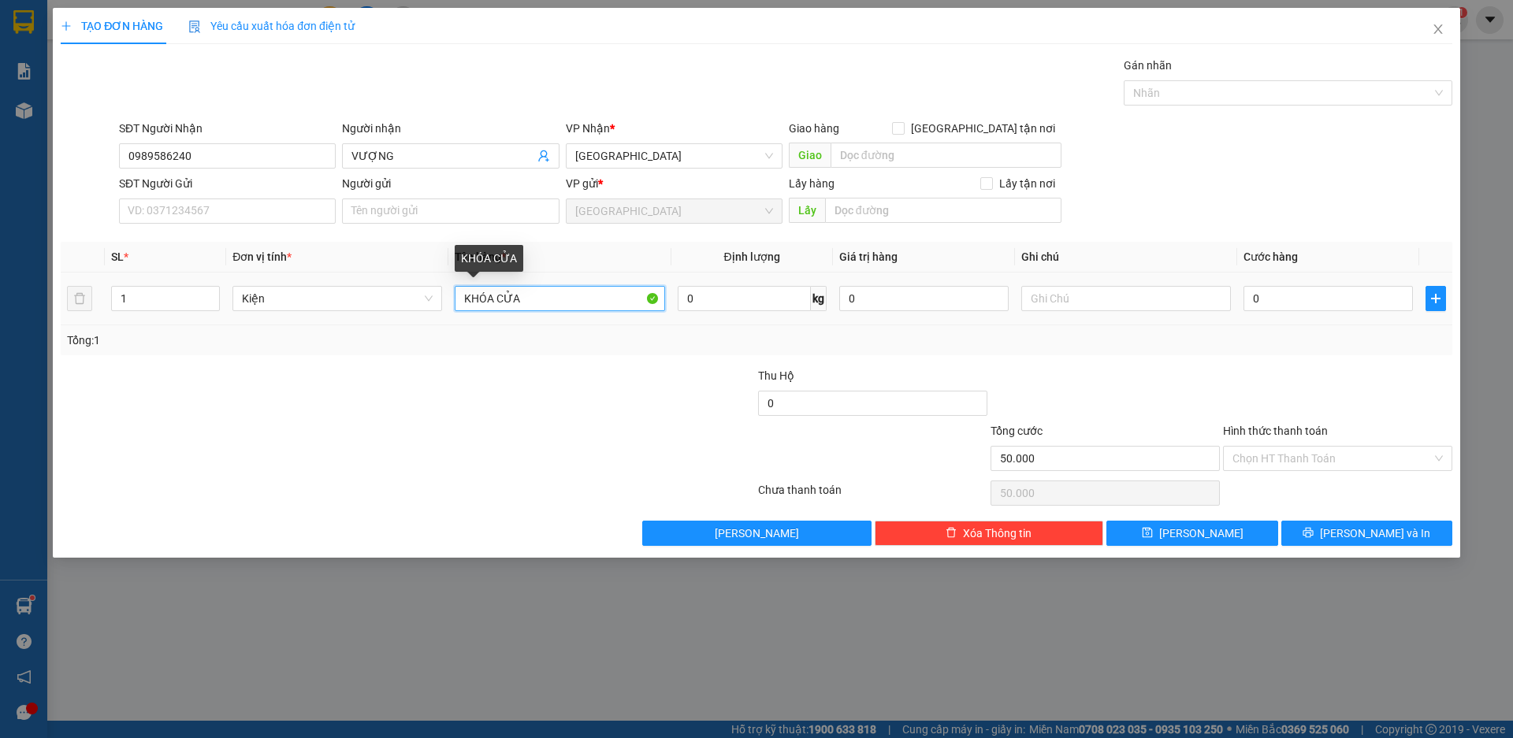
type input "0"
type input "CỬA KÍNH"
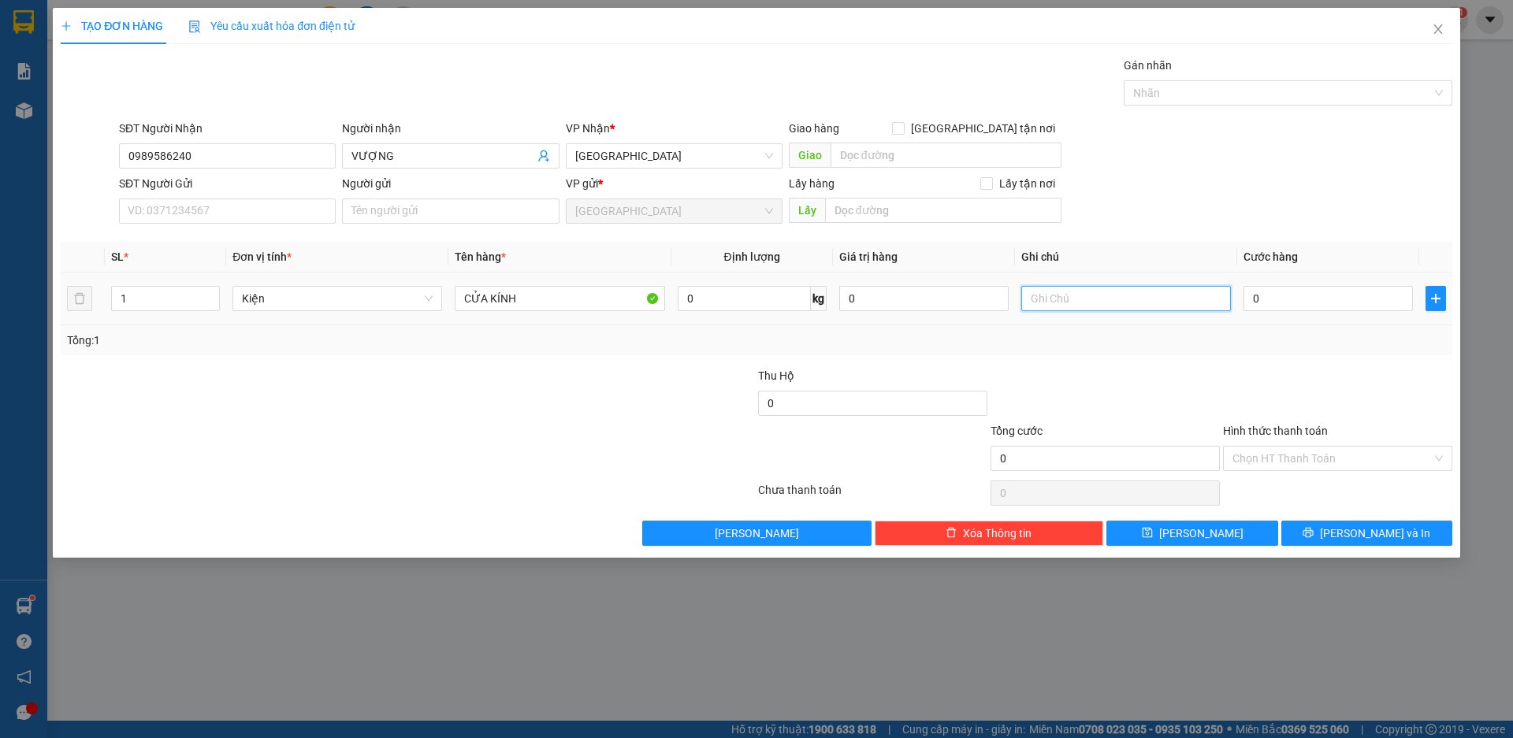
click at [1133, 301] on input "text" at bounding box center [1126, 298] width 210 height 25
type input "BỂ, VỠ KO CHỊU TRÁCH NHIỆM"
click at [1320, 281] on td "0" at bounding box center [1328, 299] width 182 height 53
click at [1308, 295] on input "0" at bounding box center [1327, 298] width 169 height 25
type input "15"
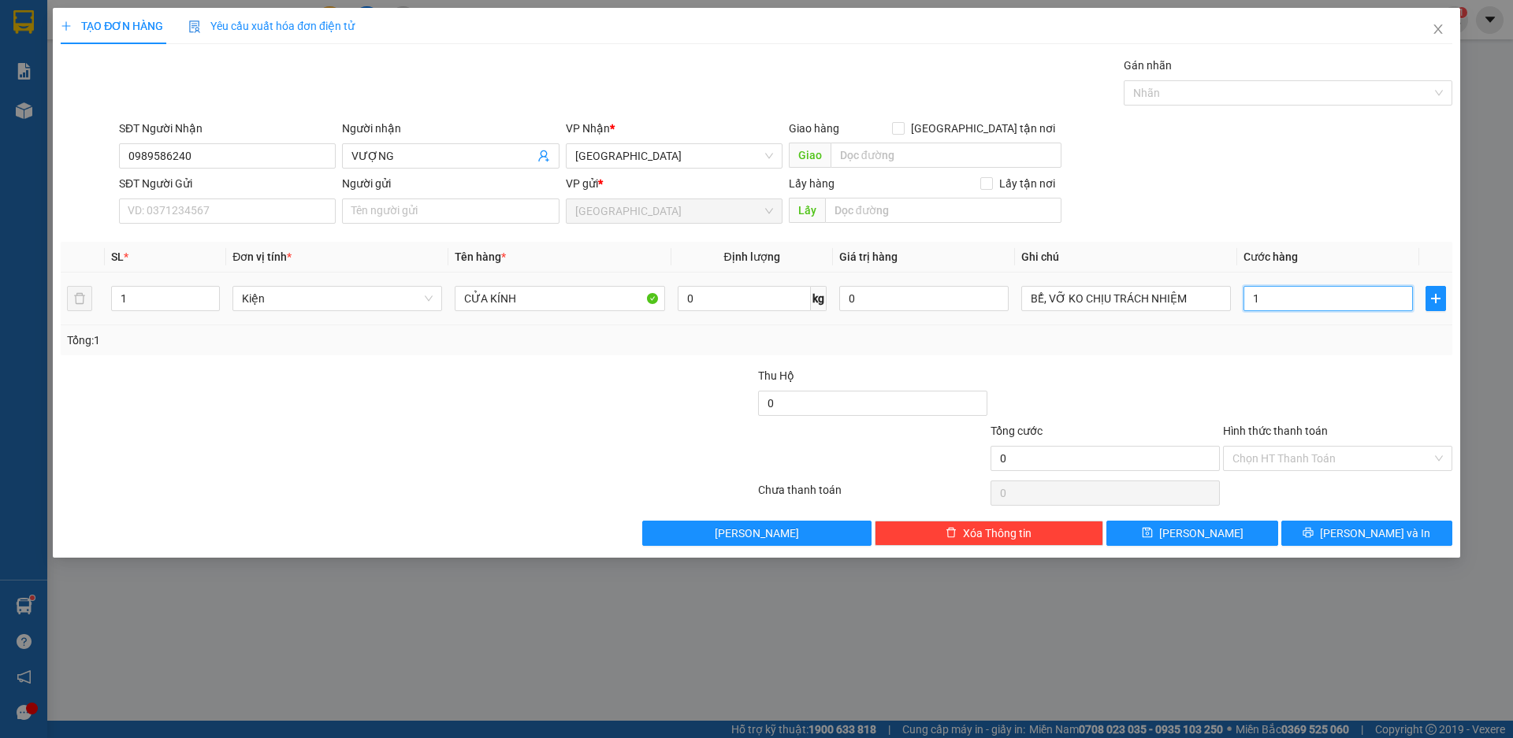
type input "15"
type input "150"
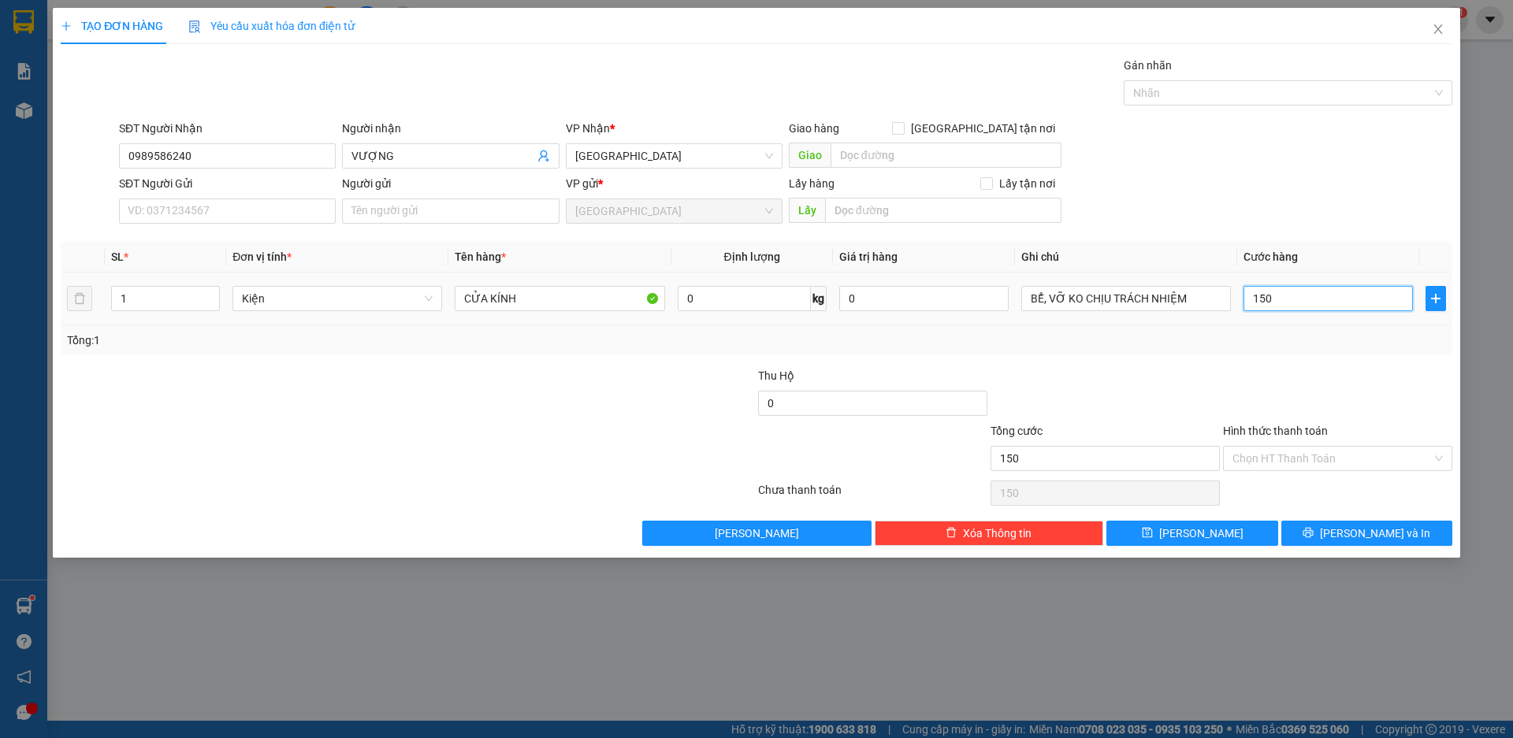
type input "1.500"
type input "15.000"
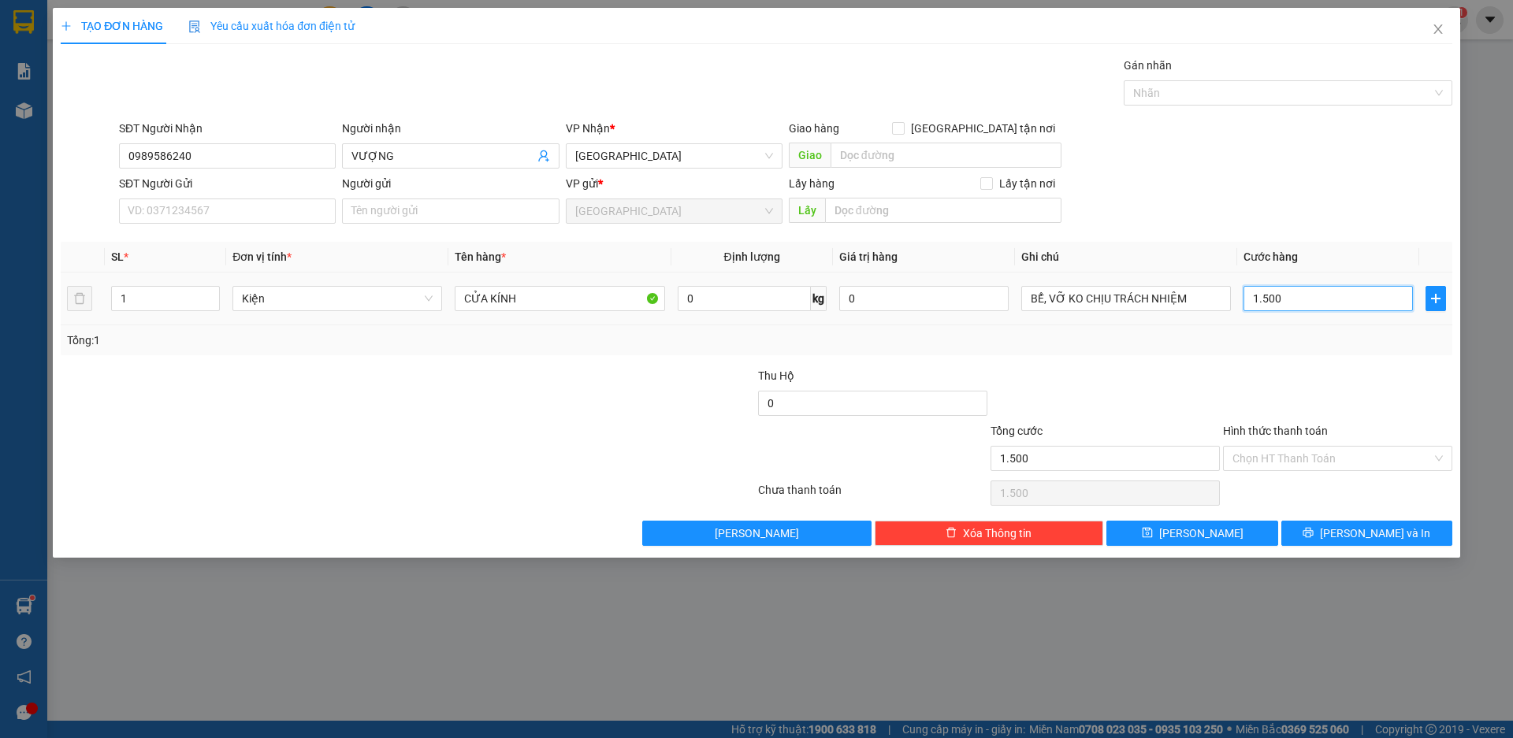
type input "15.000"
type input "150.000"
click at [1323, 536] on button "[PERSON_NAME] và In" at bounding box center [1366, 533] width 171 height 25
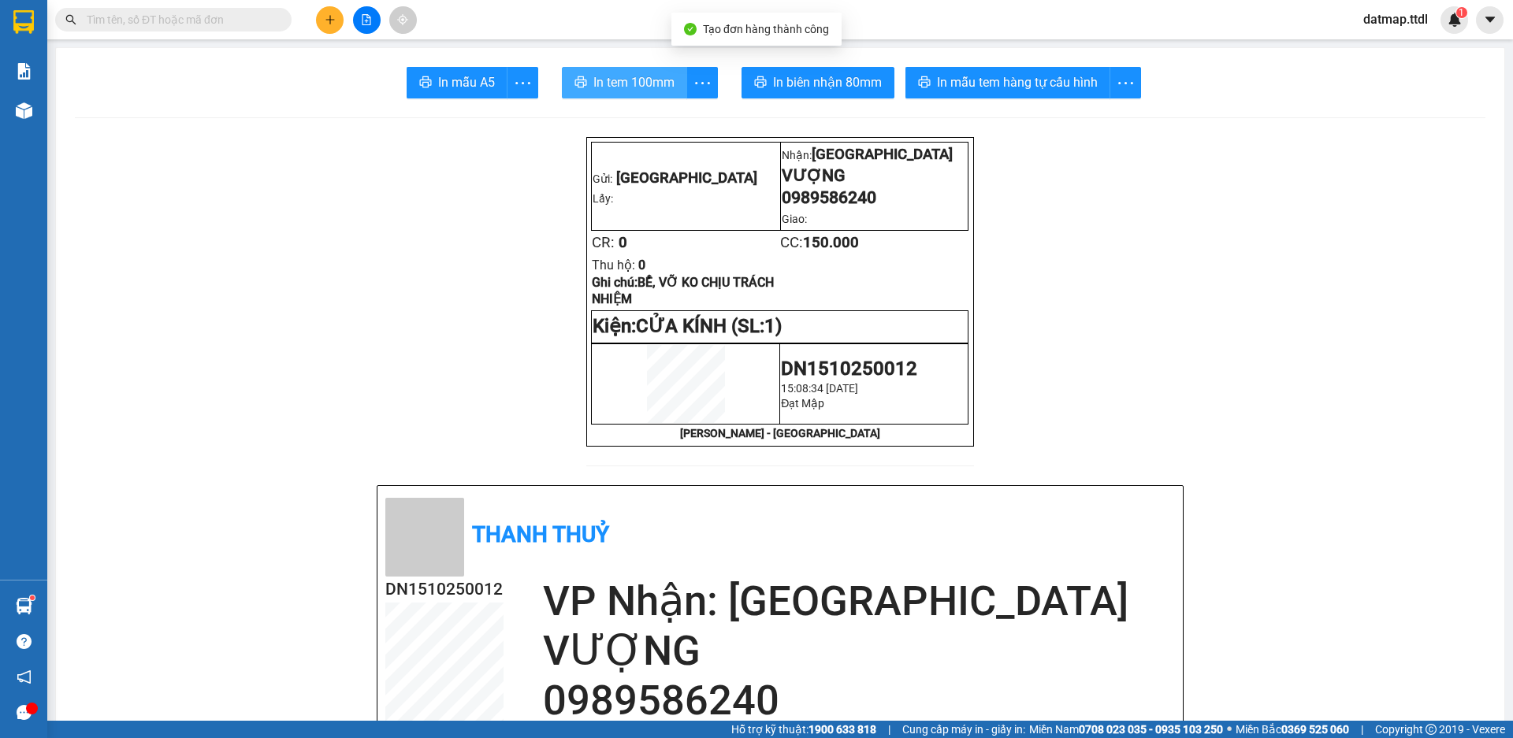
click at [614, 81] on span "In tem 100mm" at bounding box center [633, 82] width 81 height 20
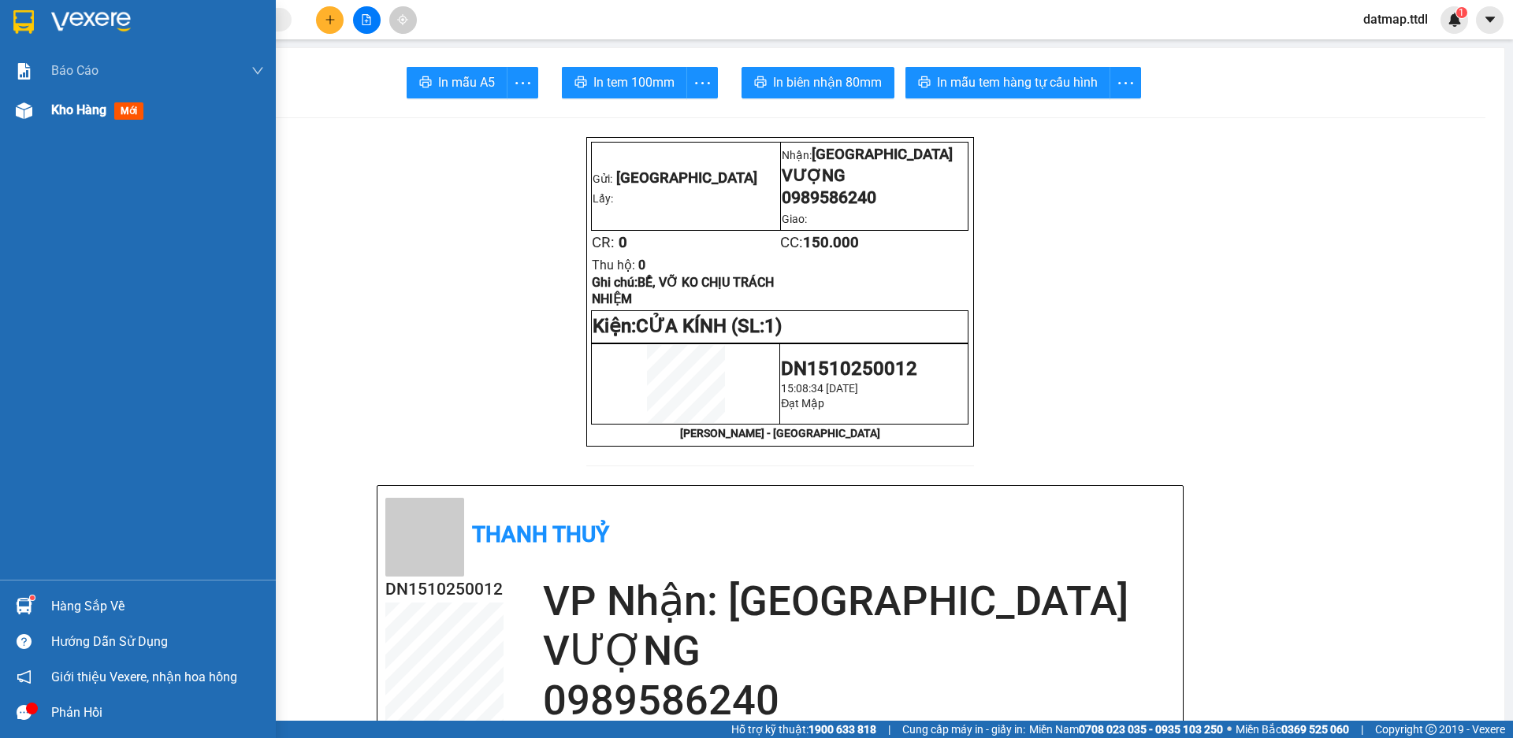
click at [86, 120] on div "Kho hàng mới" at bounding box center [100, 110] width 98 height 20
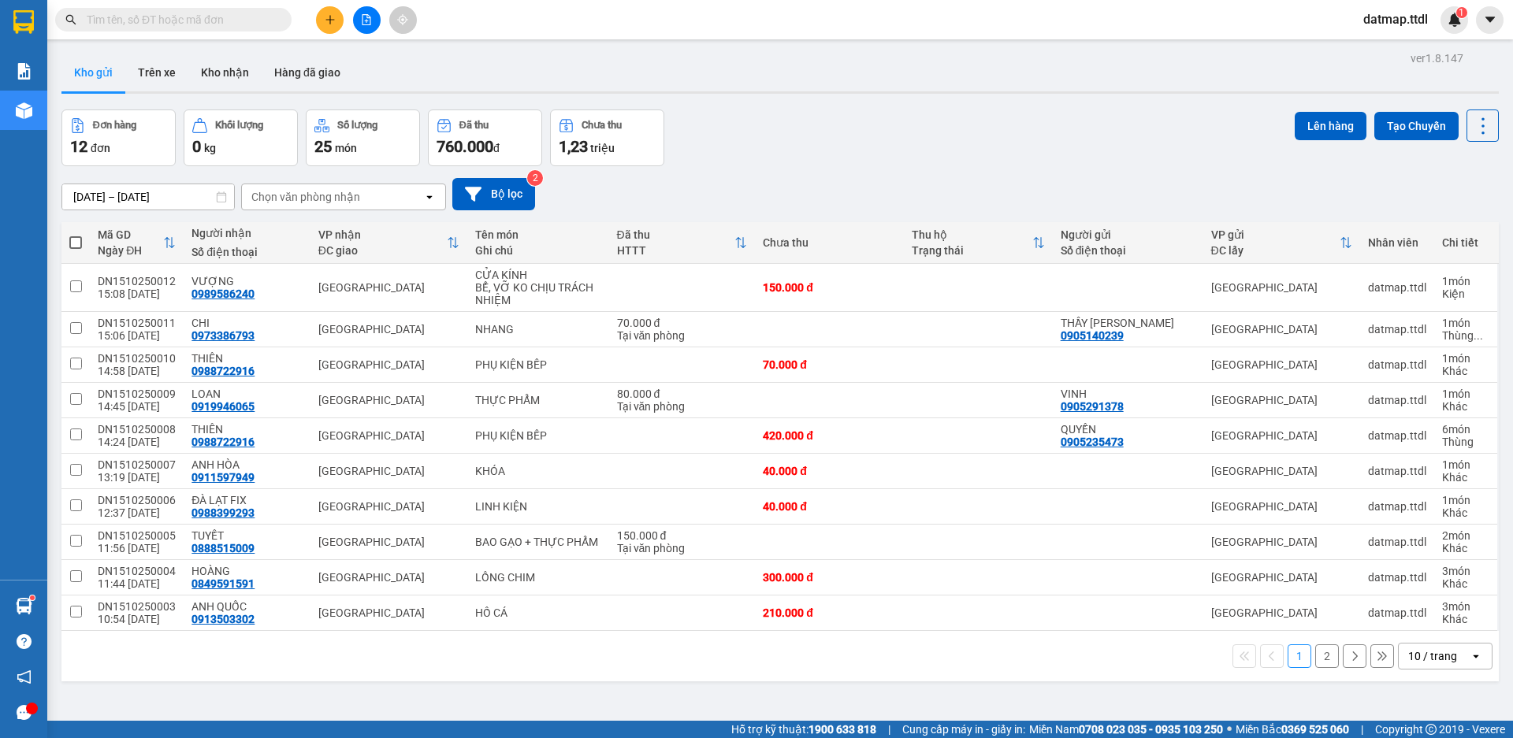
click at [75, 243] on span at bounding box center [75, 242] width 13 height 13
click at [76, 235] on input "checkbox" at bounding box center [76, 235] width 0 height 0
checkbox input "true"
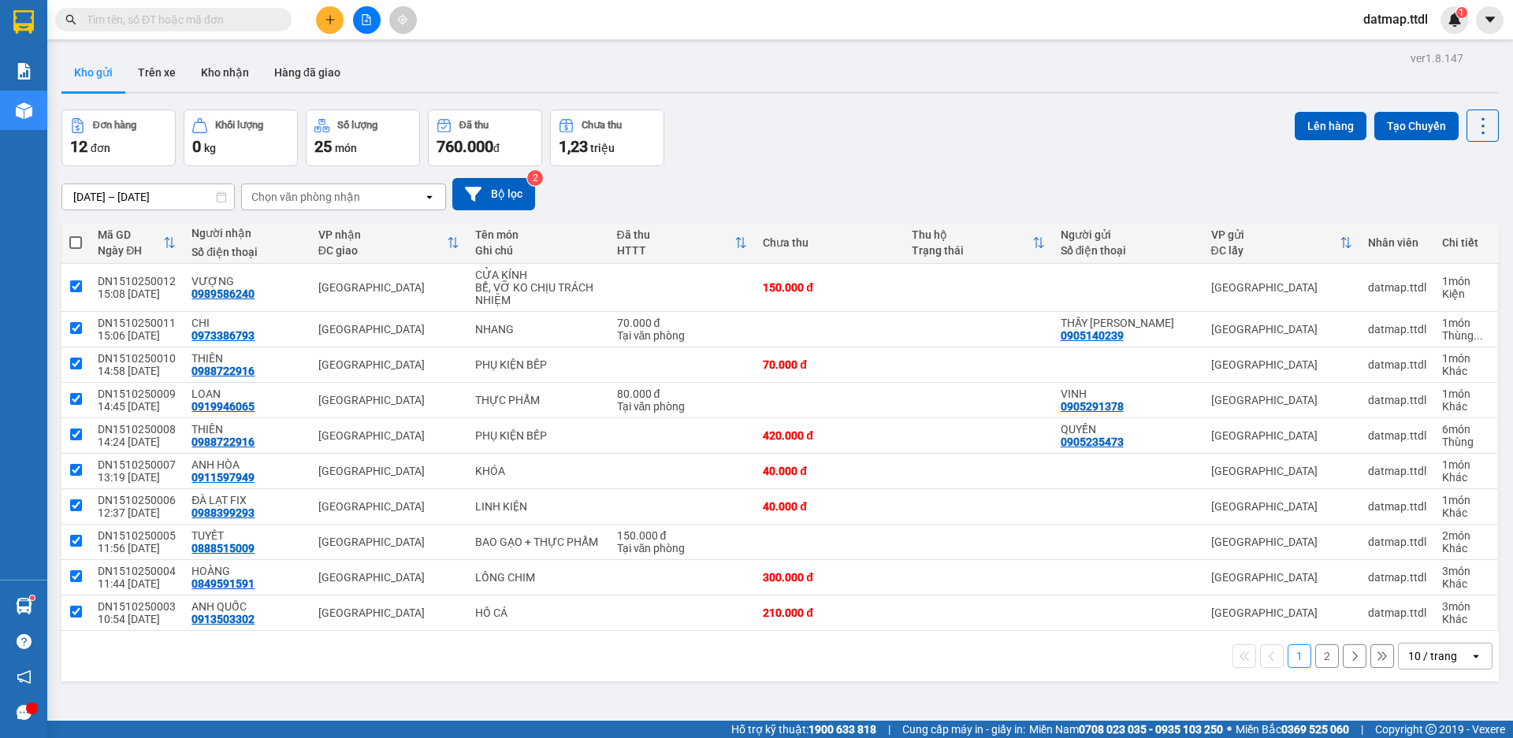
checkbox input "true"
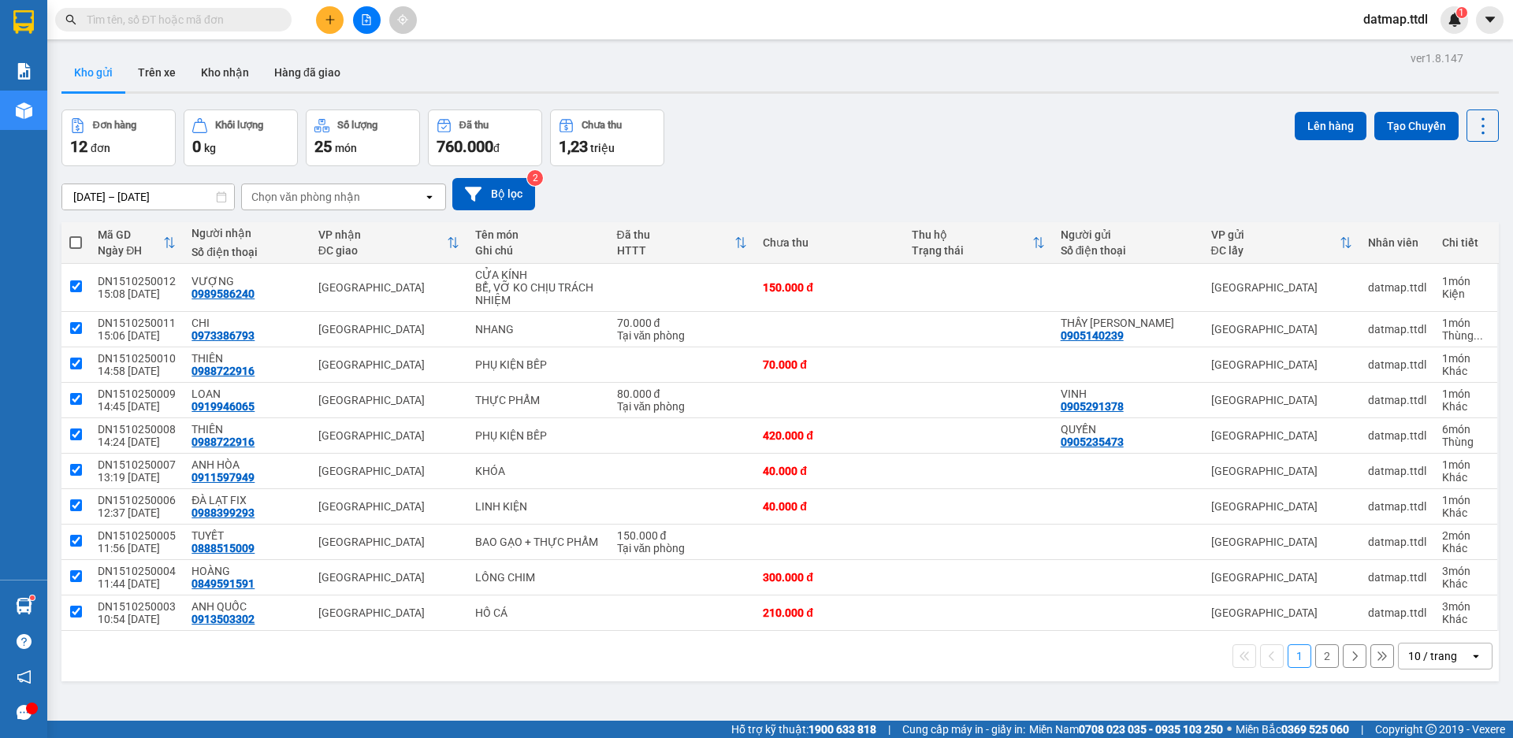
checkbox input "true"
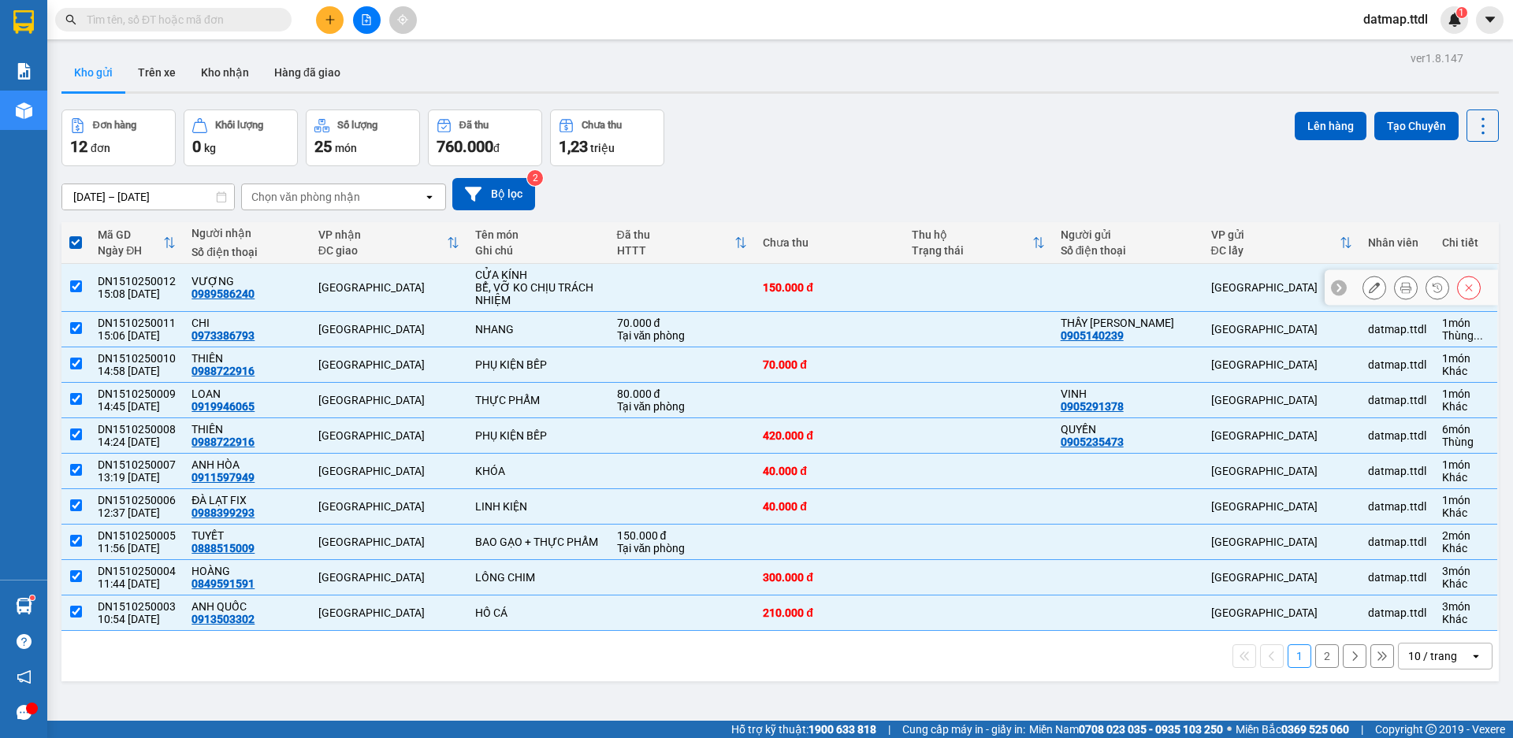
click at [75, 288] on input "checkbox" at bounding box center [76, 286] width 12 height 12
checkbox input "false"
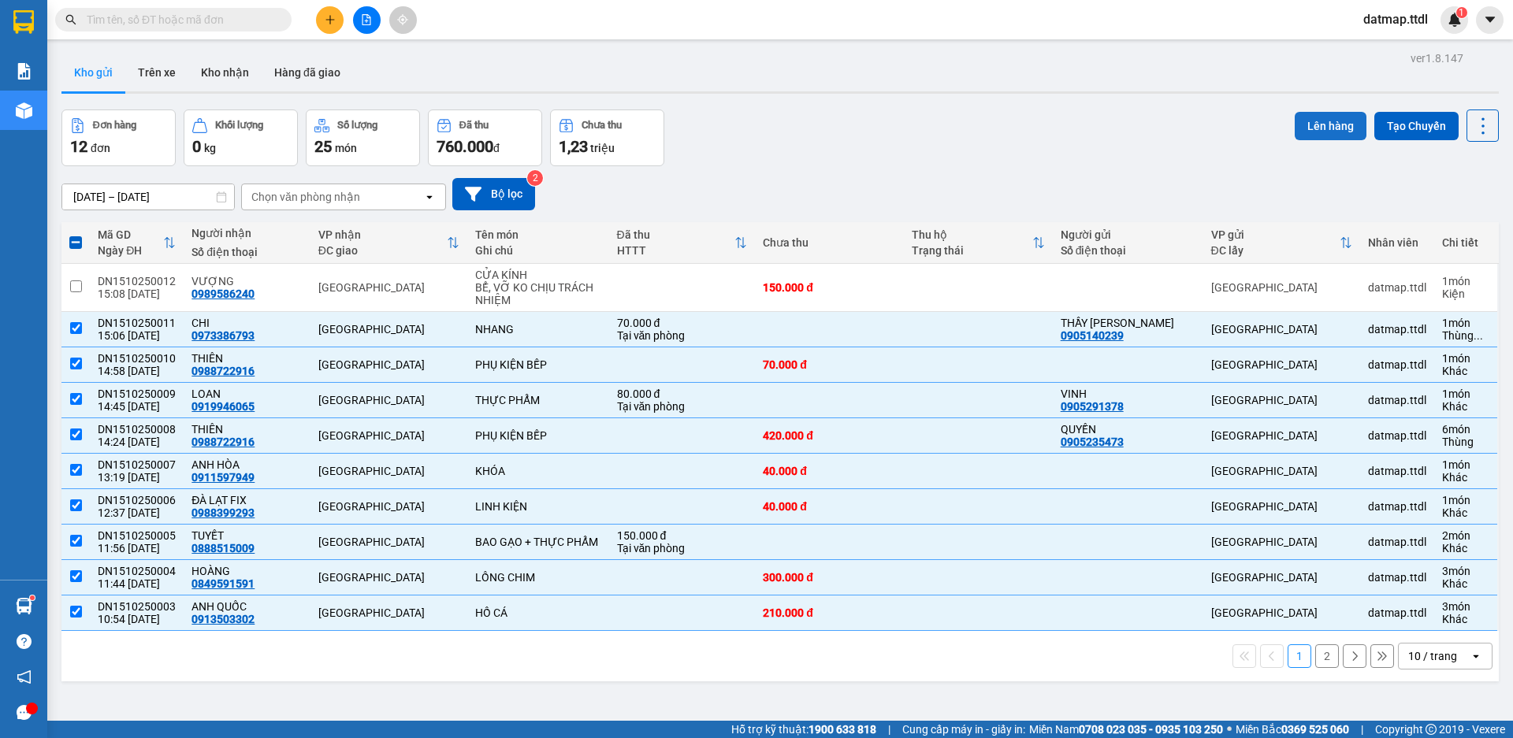
click at [1299, 121] on button "Lên hàng" at bounding box center [1330, 126] width 72 height 28
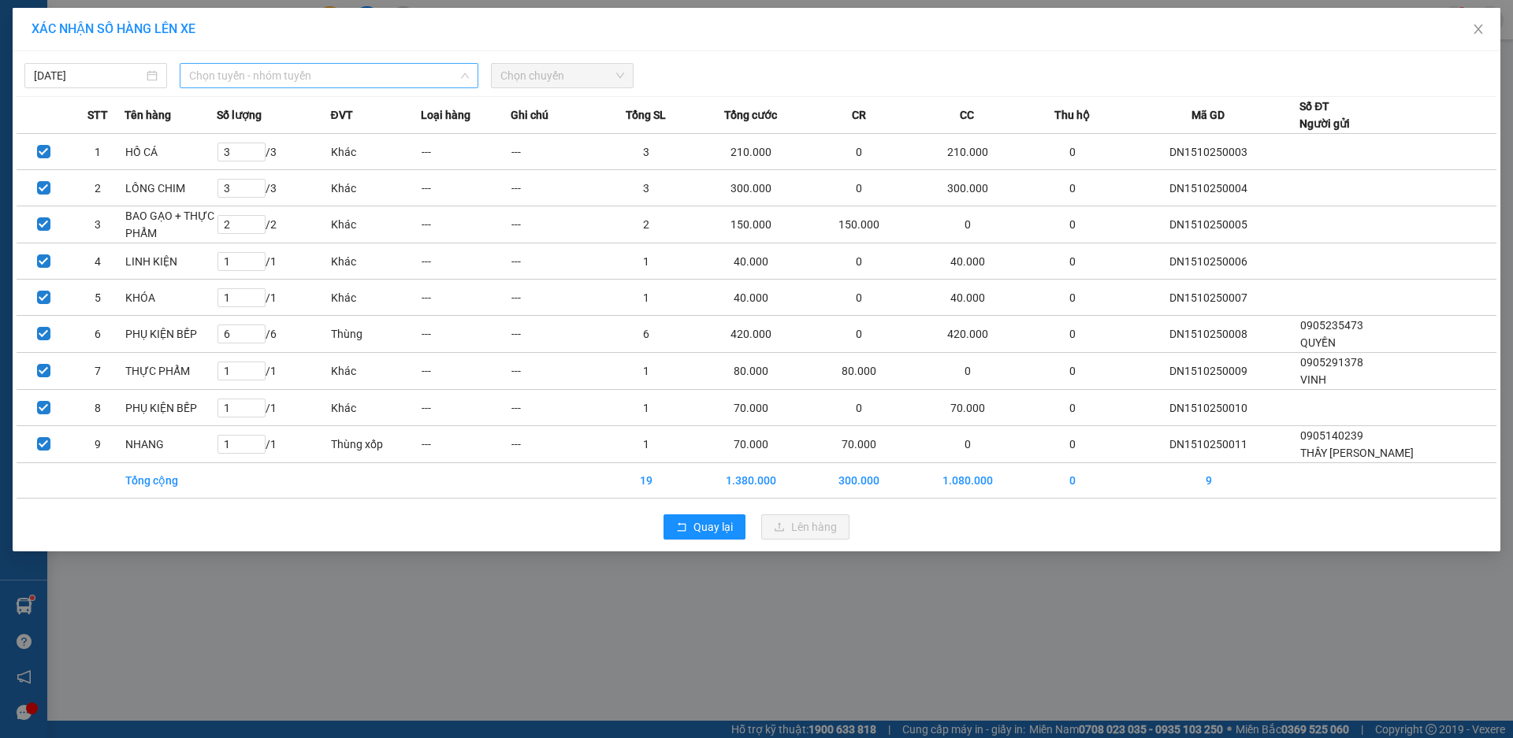
click at [384, 76] on span "Chọn tuyến - nhóm tuyến" at bounding box center [329, 76] width 280 height 24
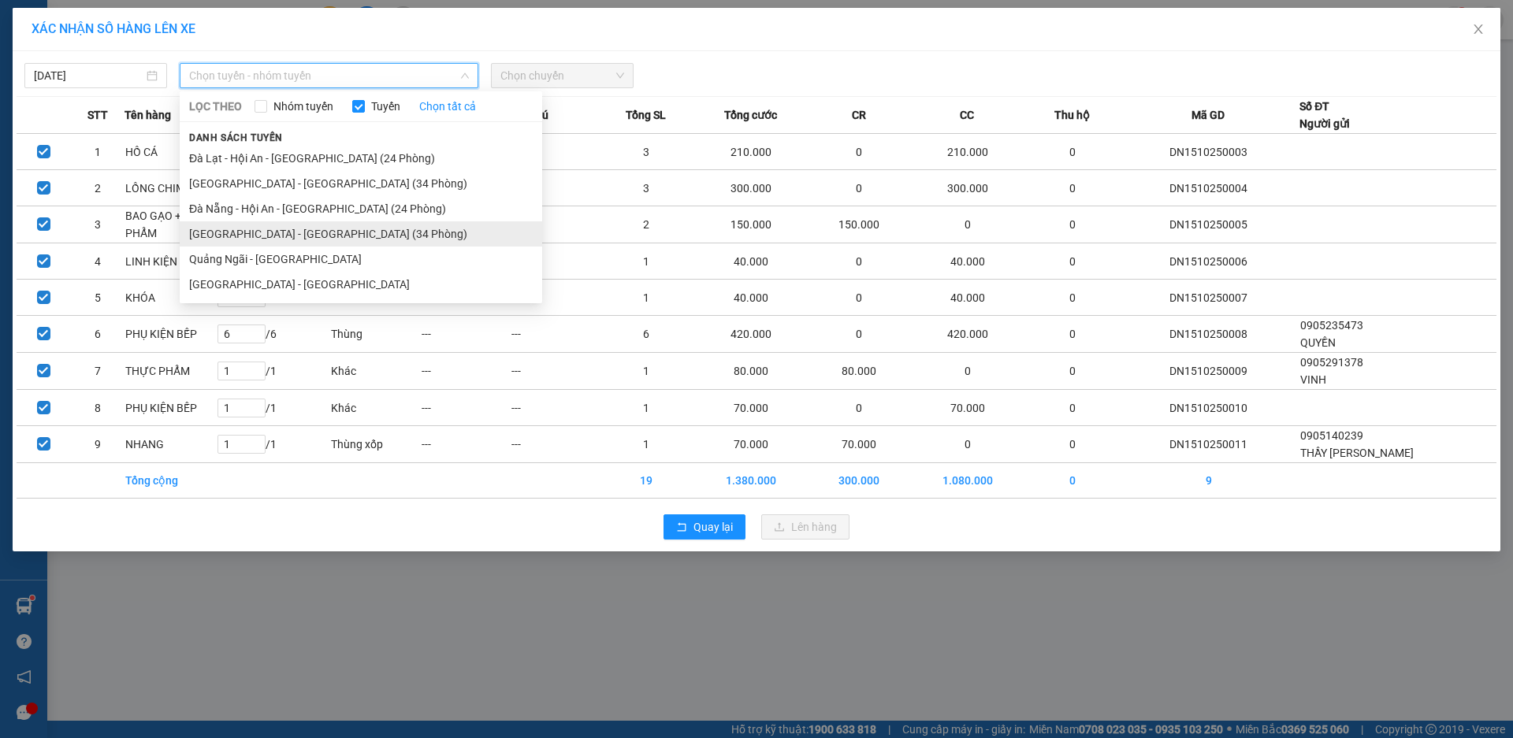
click at [261, 233] on li "[GEOGRAPHIC_DATA] - [GEOGRAPHIC_DATA] (34 Phòng)" at bounding box center [361, 233] width 362 height 25
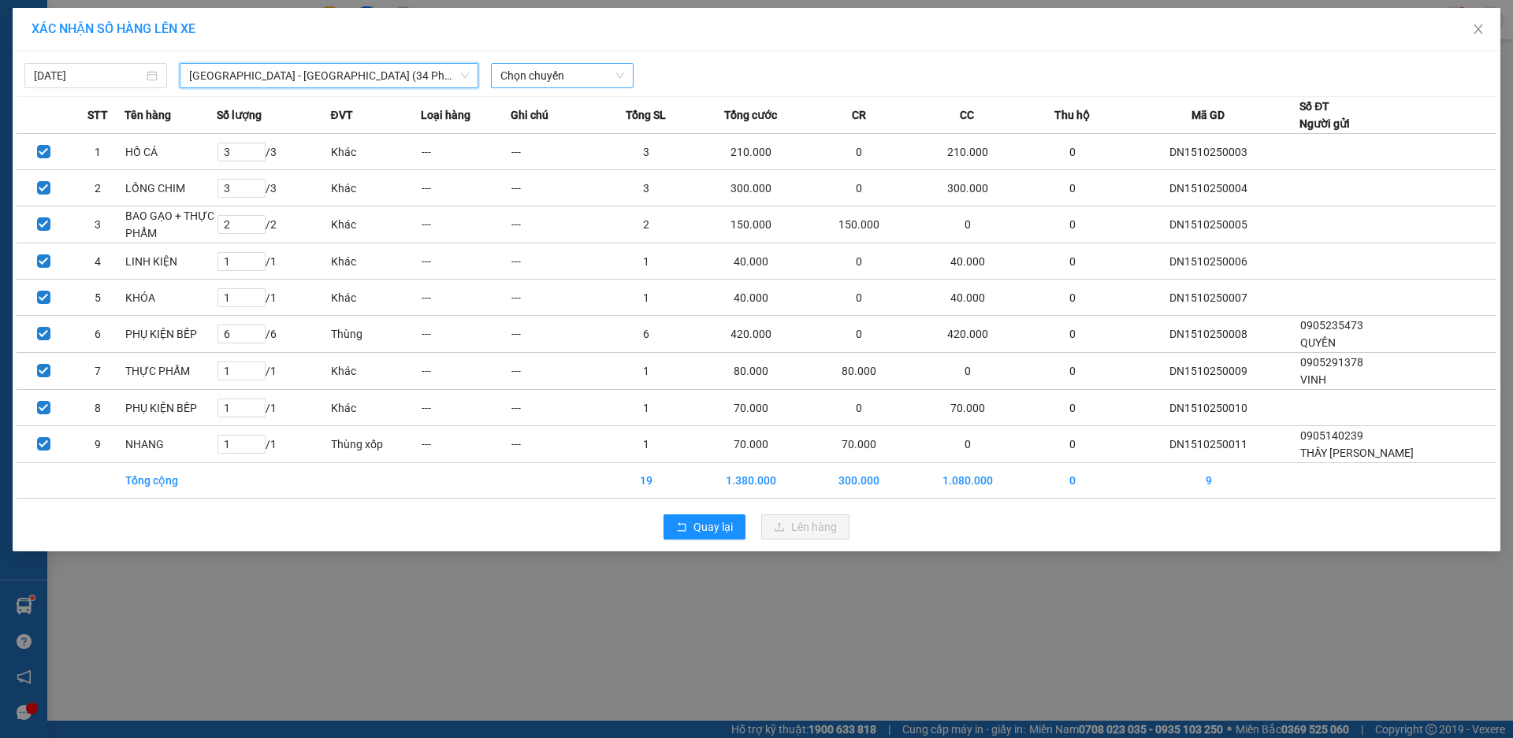
click at [577, 81] on span "Chọn chuyến" at bounding box center [562, 76] width 124 height 24
click at [580, 133] on div "15:30 - 49H-035.79" at bounding box center [561, 132] width 123 height 17
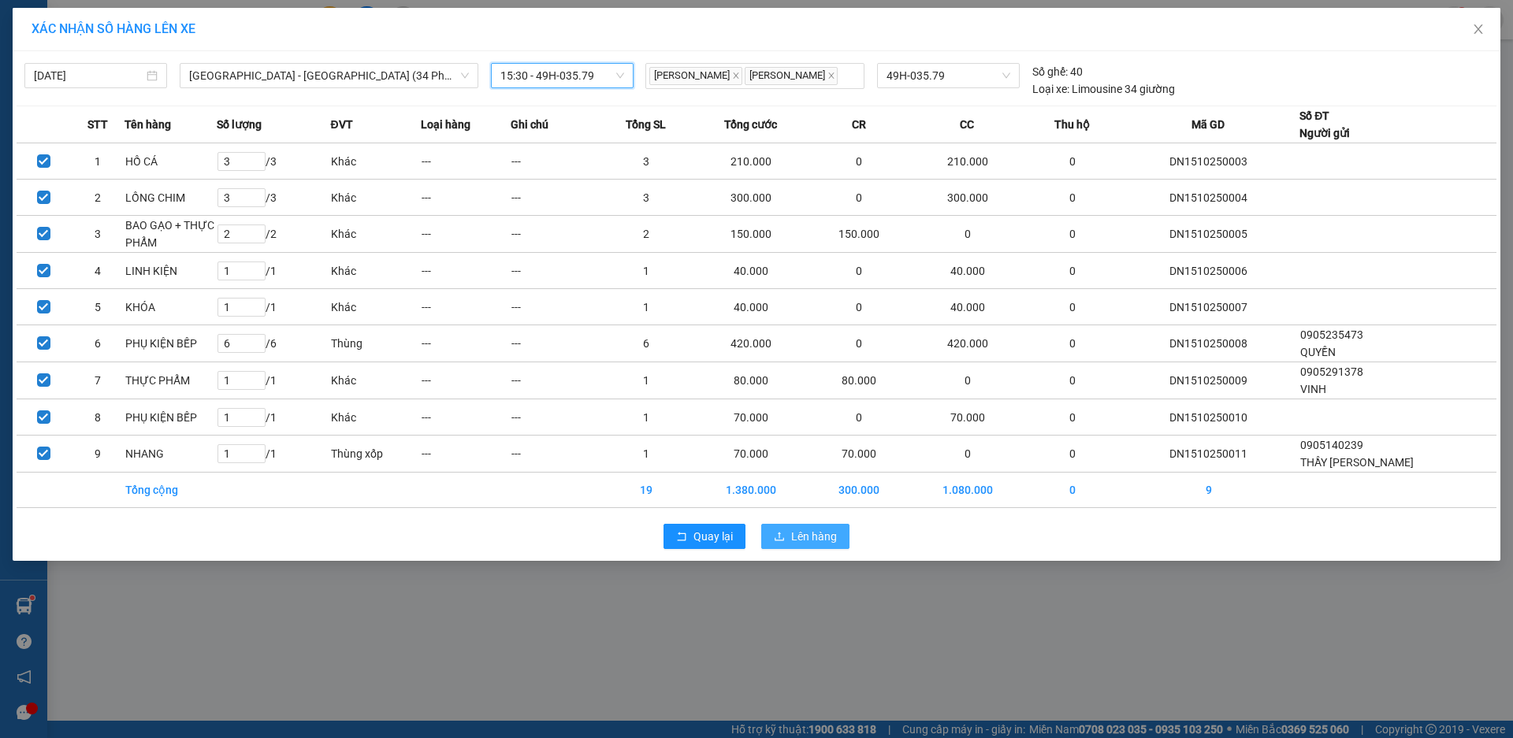
click at [779, 536] on icon "upload" at bounding box center [779, 536] width 11 height 11
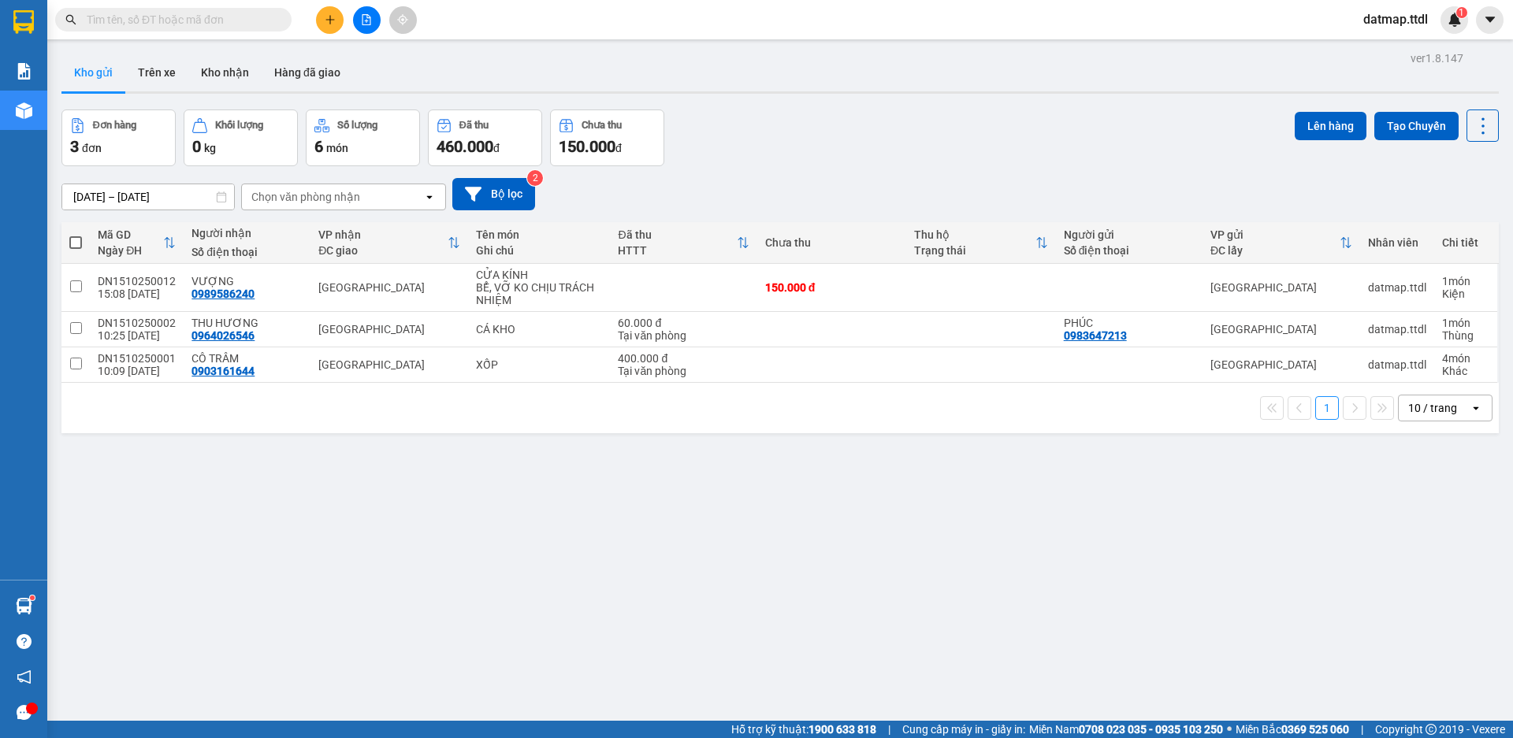
click at [74, 241] on span at bounding box center [75, 242] width 13 height 13
click at [76, 235] on input "checkbox" at bounding box center [76, 235] width 0 height 0
checkbox input "true"
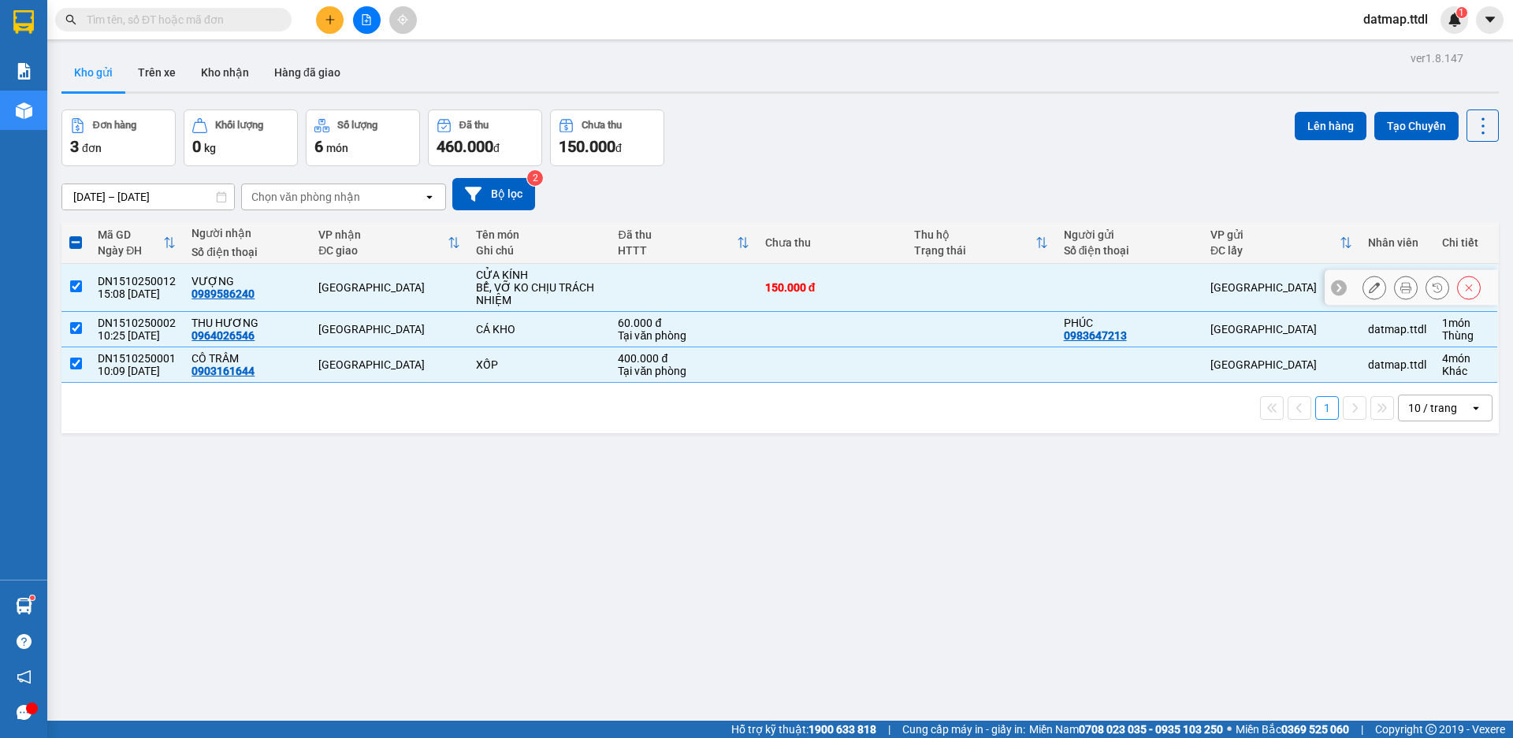
click at [75, 291] on input "checkbox" at bounding box center [76, 286] width 12 height 12
checkbox input "false"
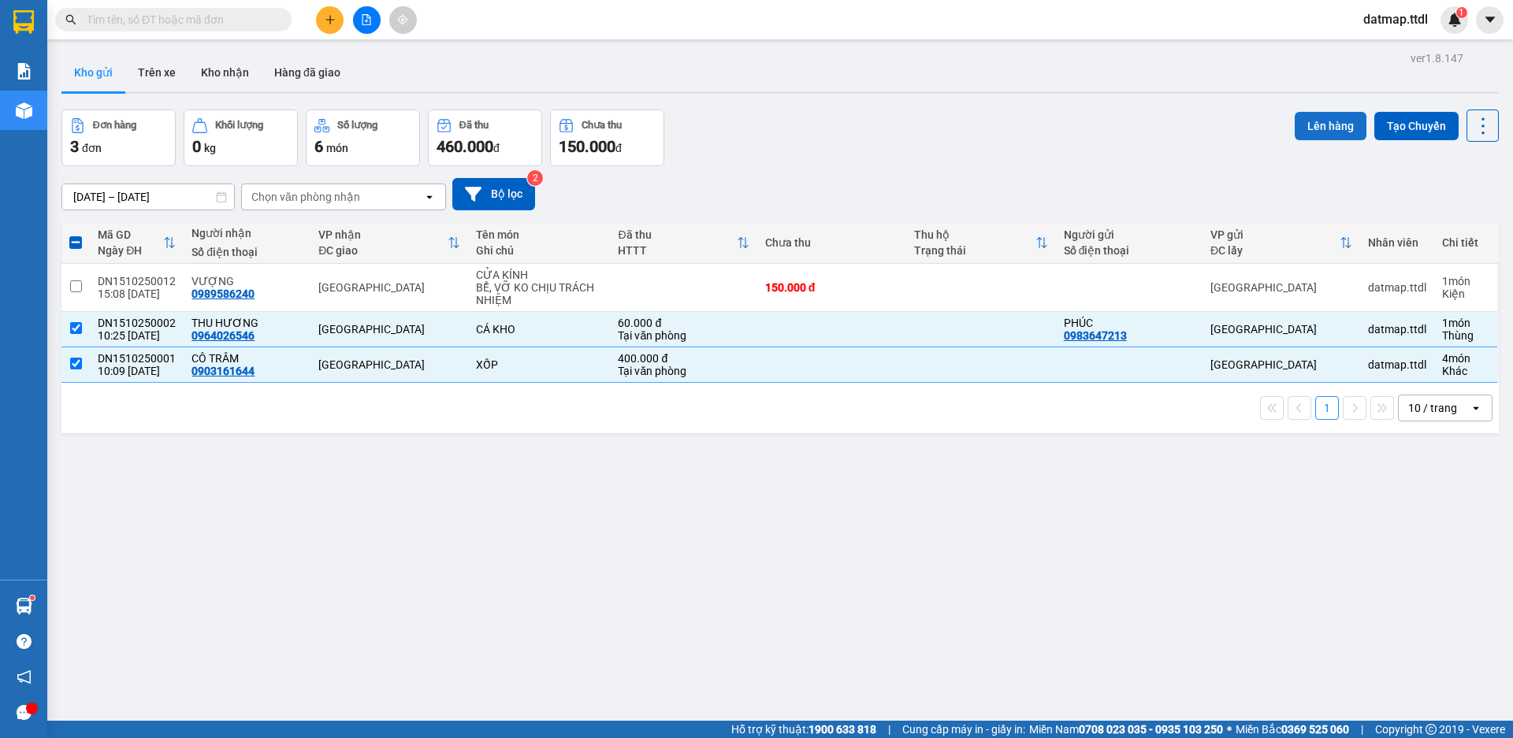
click at [1310, 125] on button "Lên hàng" at bounding box center [1330, 126] width 72 height 28
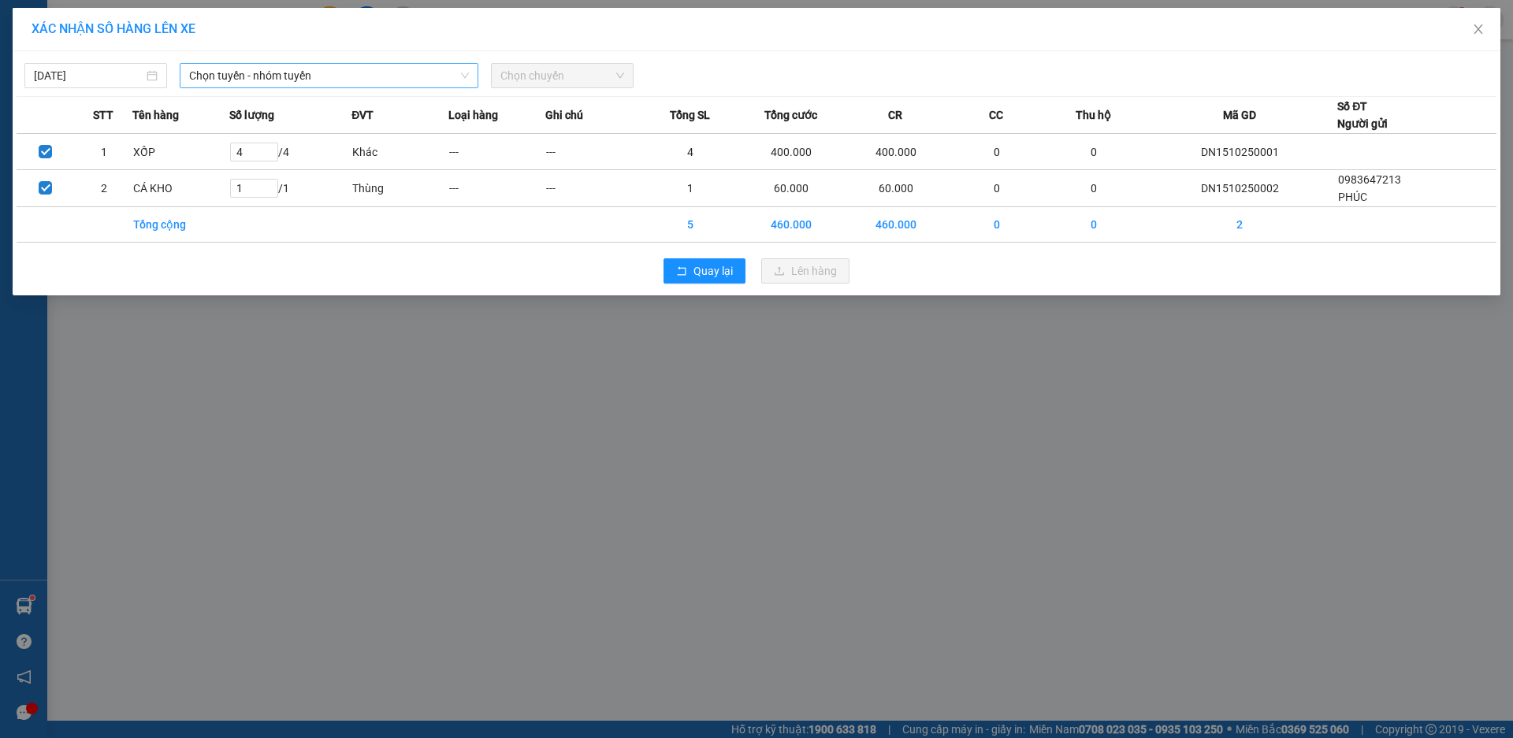
click at [402, 69] on span "Chọn tuyến - nhóm tuyến" at bounding box center [329, 76] width 280 height 24
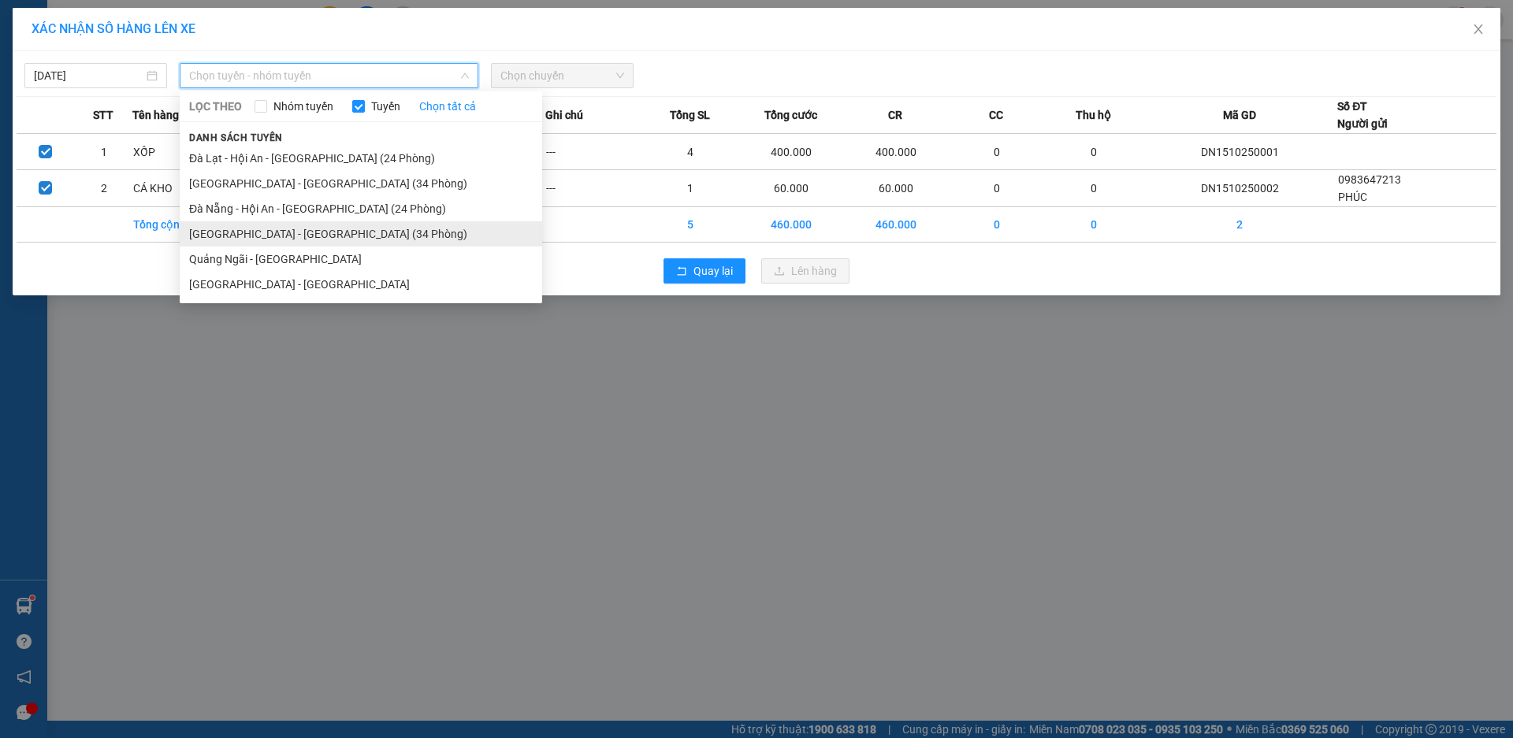
click at [248, 237] on li "[GEOGRAPHIC_DATA] - [GEOGRAPHIC_DATA] (34 Phòng)" at bounding box center [361, 233] width 362 height 25
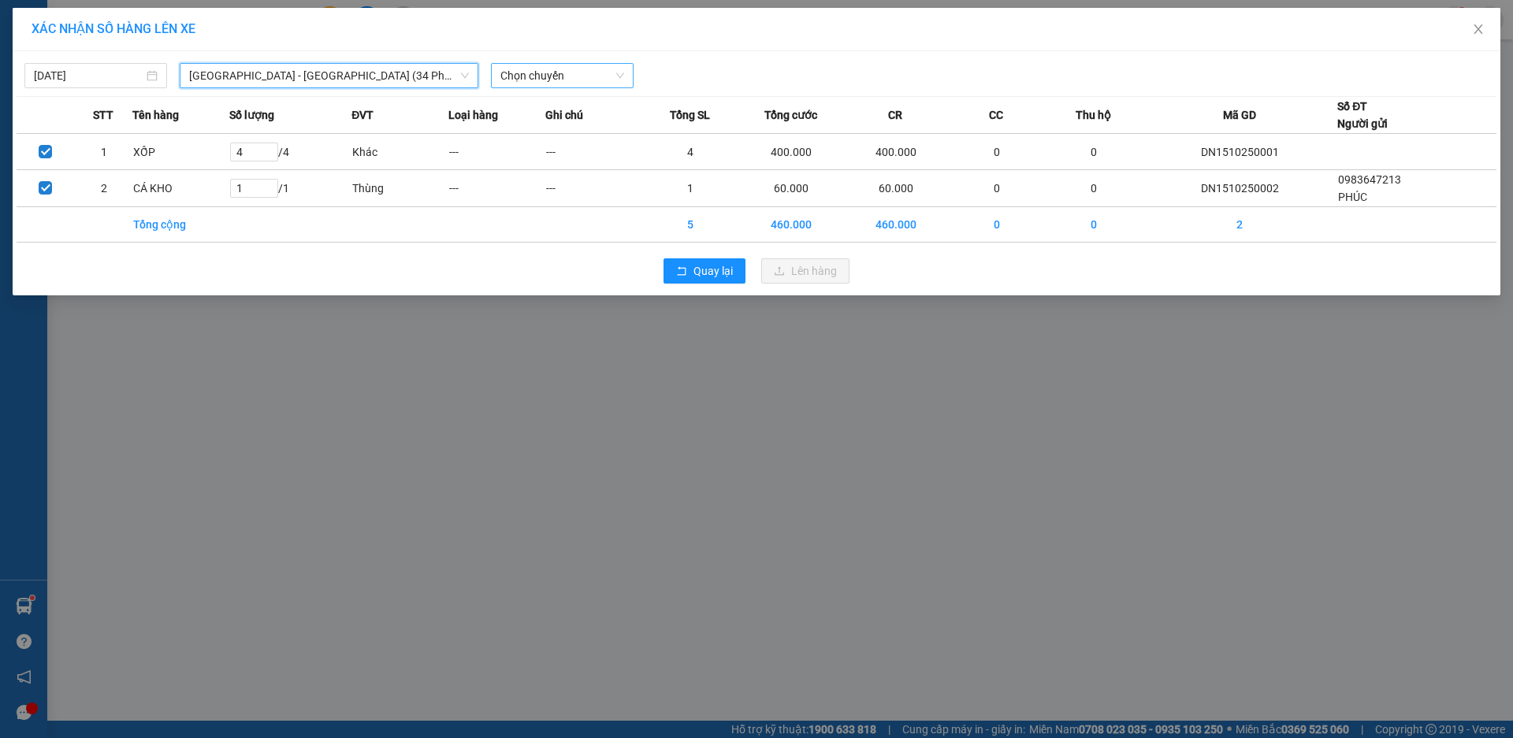
click at [554, 84] on span "Chọn chuyến" at bounding box center [562, 76] width 124 height 24
click at [569, 133] on div "15:30 - 49H-035.79" at bounding box center [561, 132] width 123 height 17
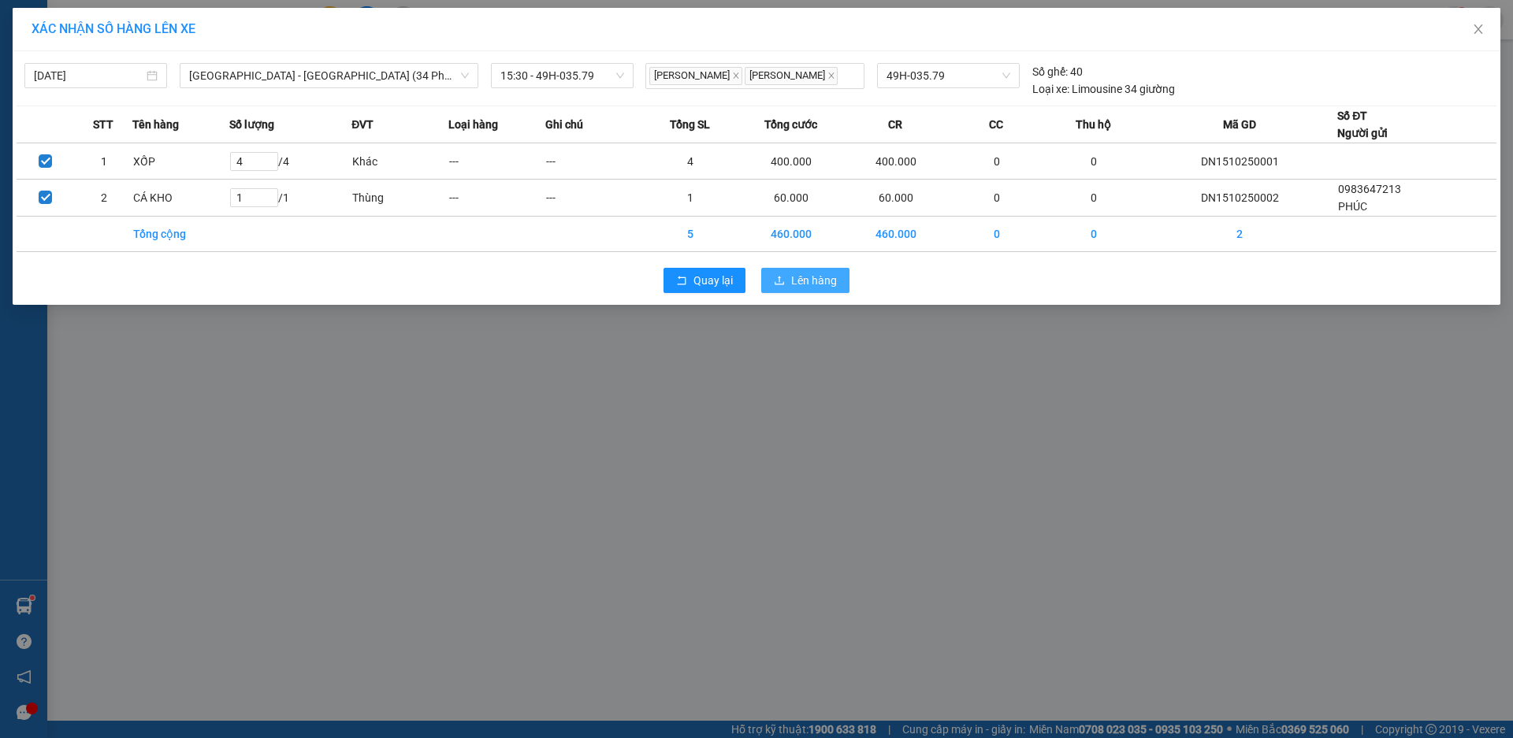
click at [806, 283] on span "Lên hàng" at bounding box center [814, 280] width 46 height 17
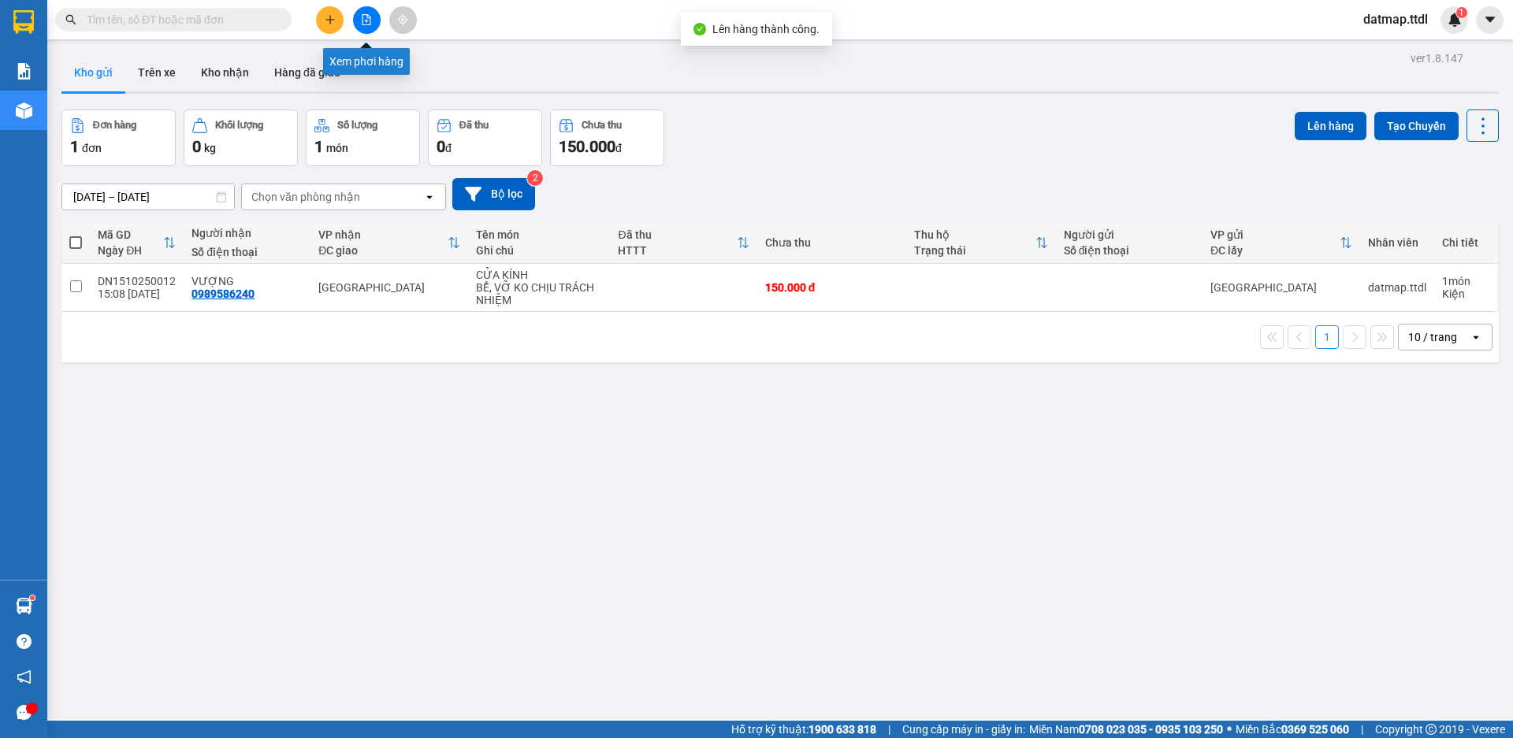
click at [358, 17] on button at bounding box center [367, 20] width 28 height 28
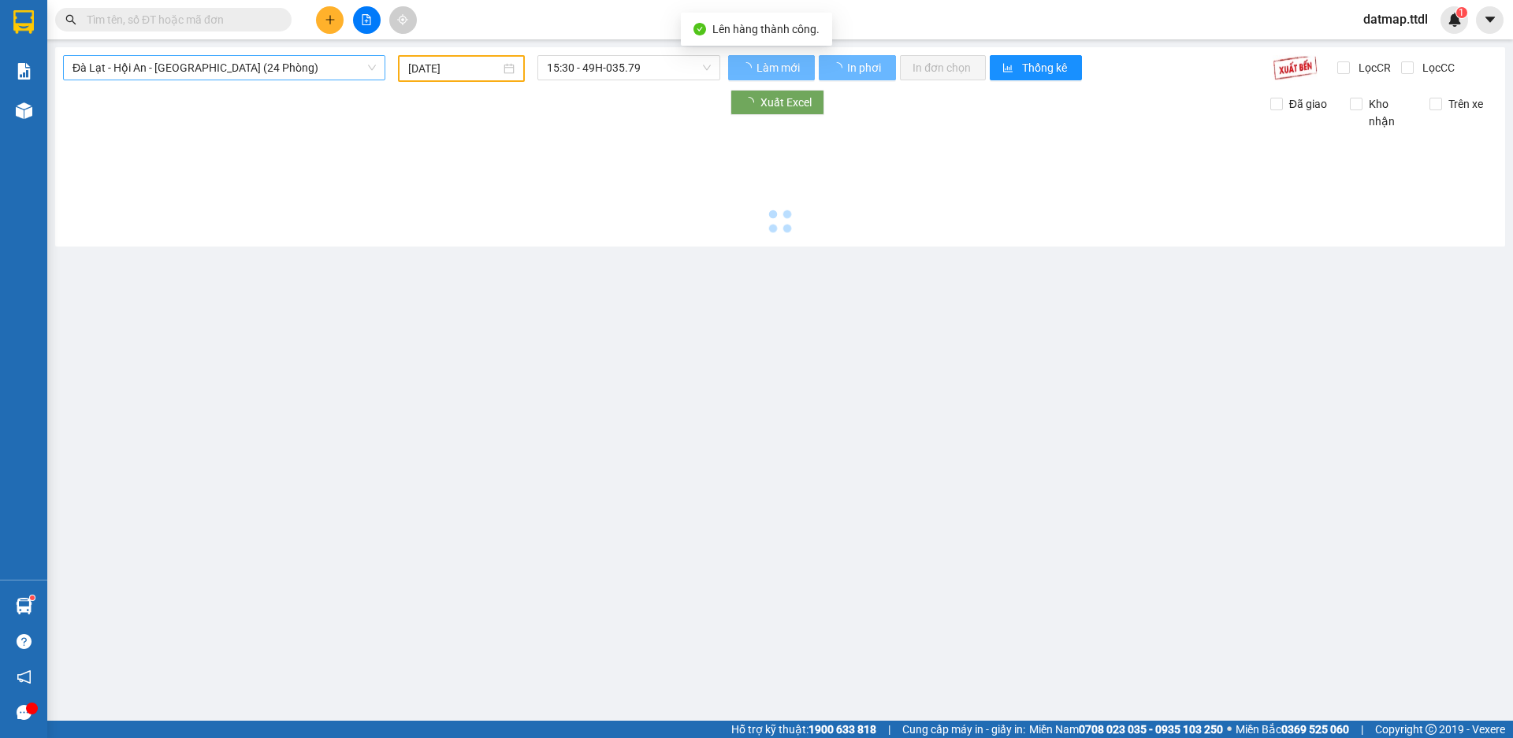
type input "[DATE]"
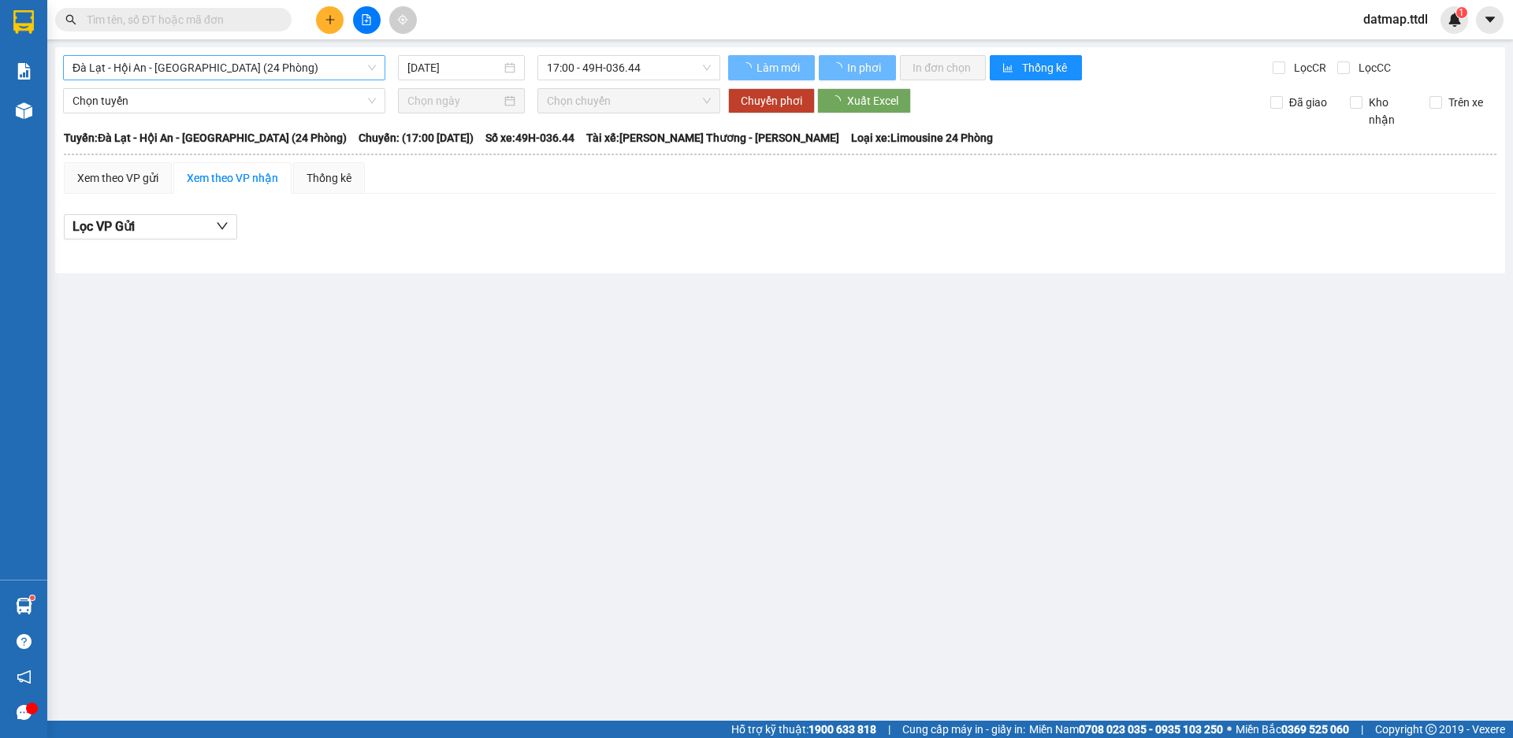
click at [290, 69] on span "Đà Lạt - Hội An - [GEOGRAPHIC_DATA] (24 Phòng)" at bounding box center [223, 68] width 303 height 24
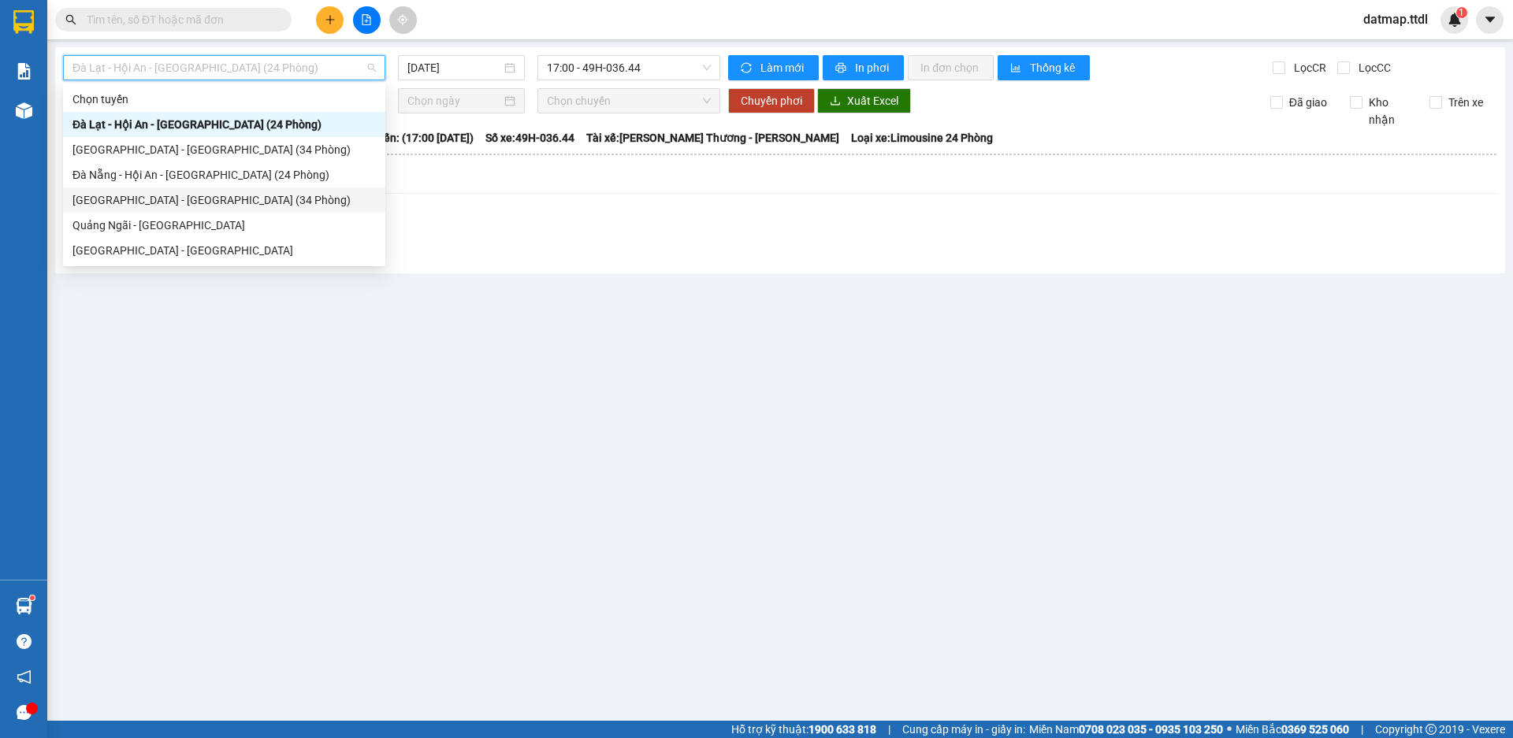
click at [158, 199] on div "[GEOGRAPHIC_DATA] - [GEOGRAPHIC_DATA] (34 Phòng)" at bounding box center [223, 199] width 303 height 17
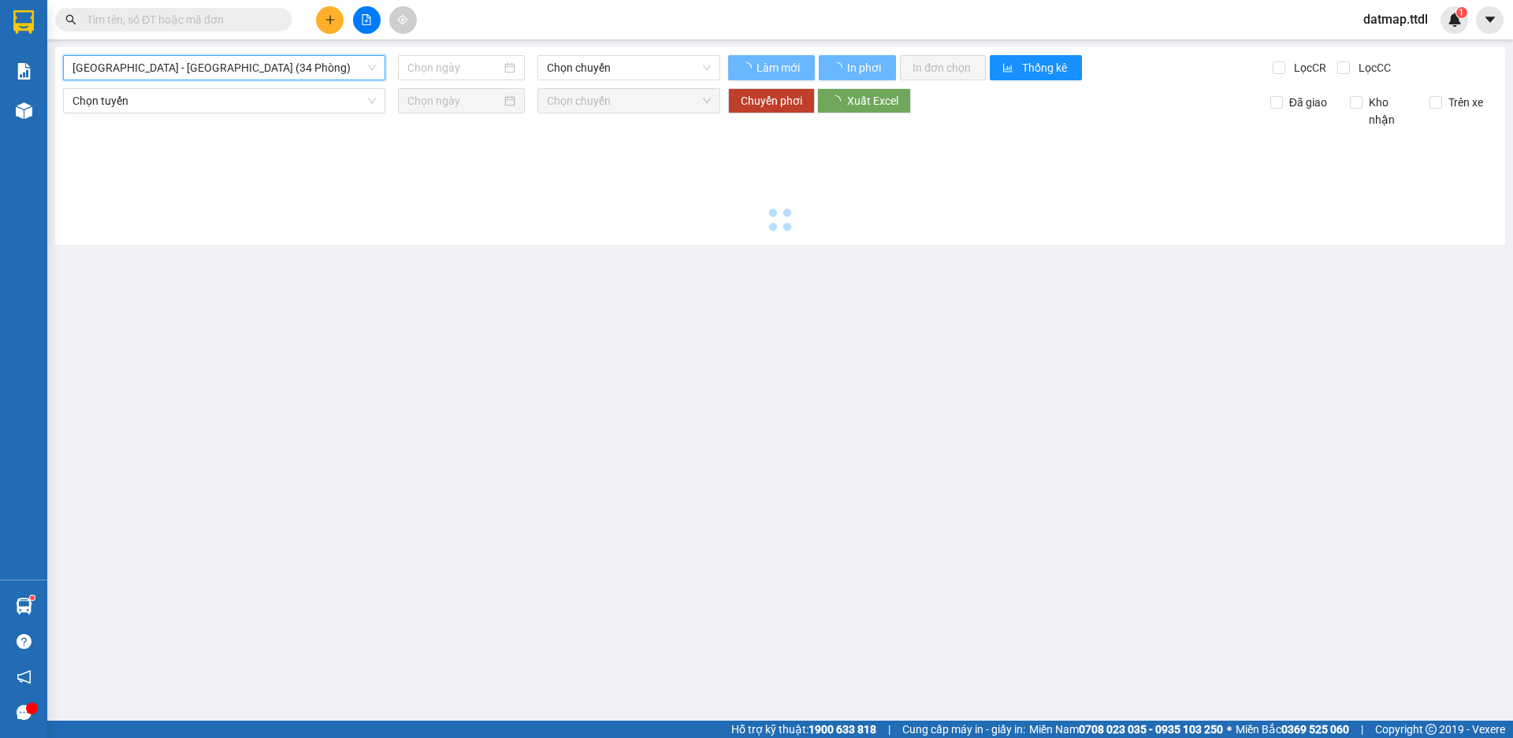
type input "[DATE]"
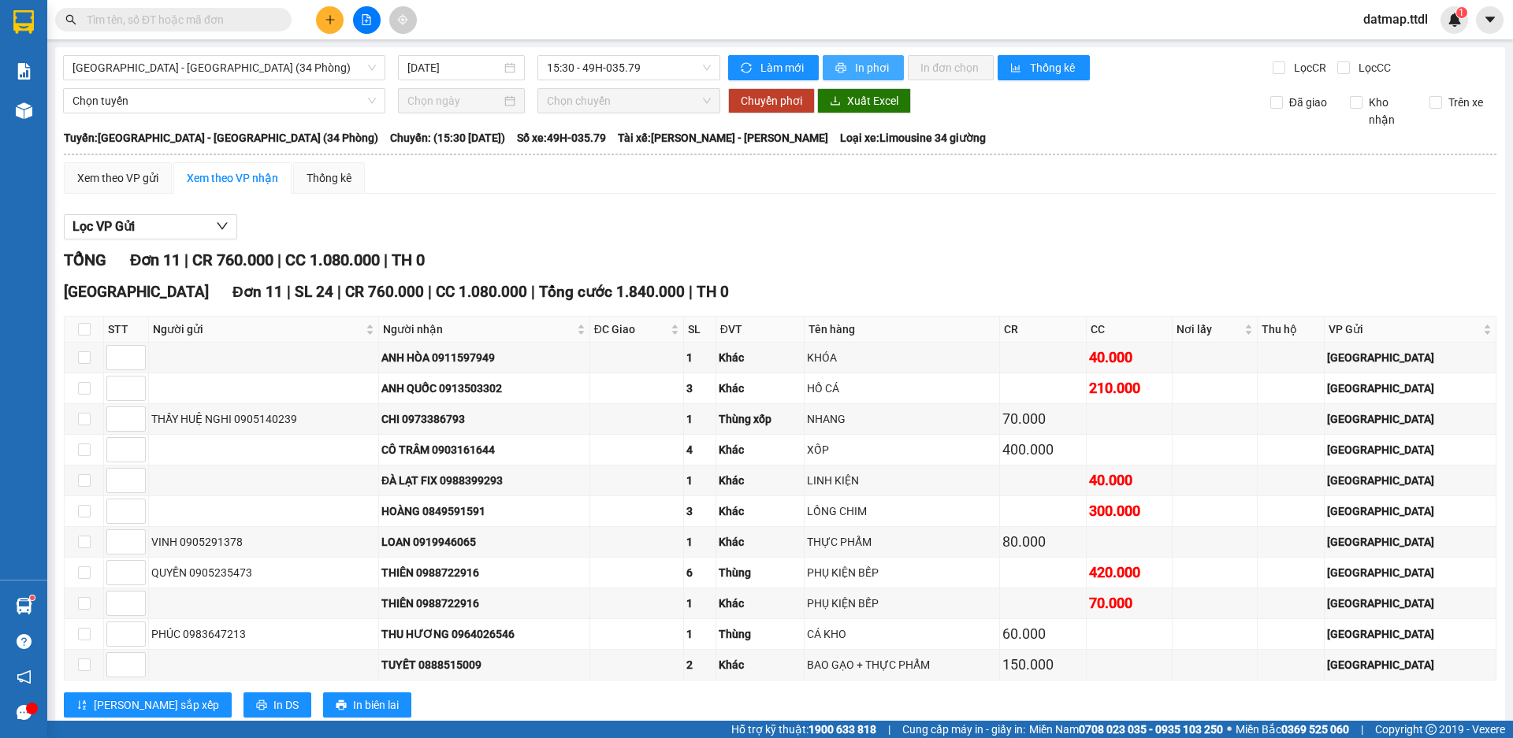
click at [860, 69] on span "In phơi" at bounding box center [873, 67] width 36 height 17
click at [210, 59] on span "[GEOGRAPHIC_DATA] - [GEOGRAPHIC_DATA] (34 Phòng)" at bounding box center [223, 68] width 303 height 24
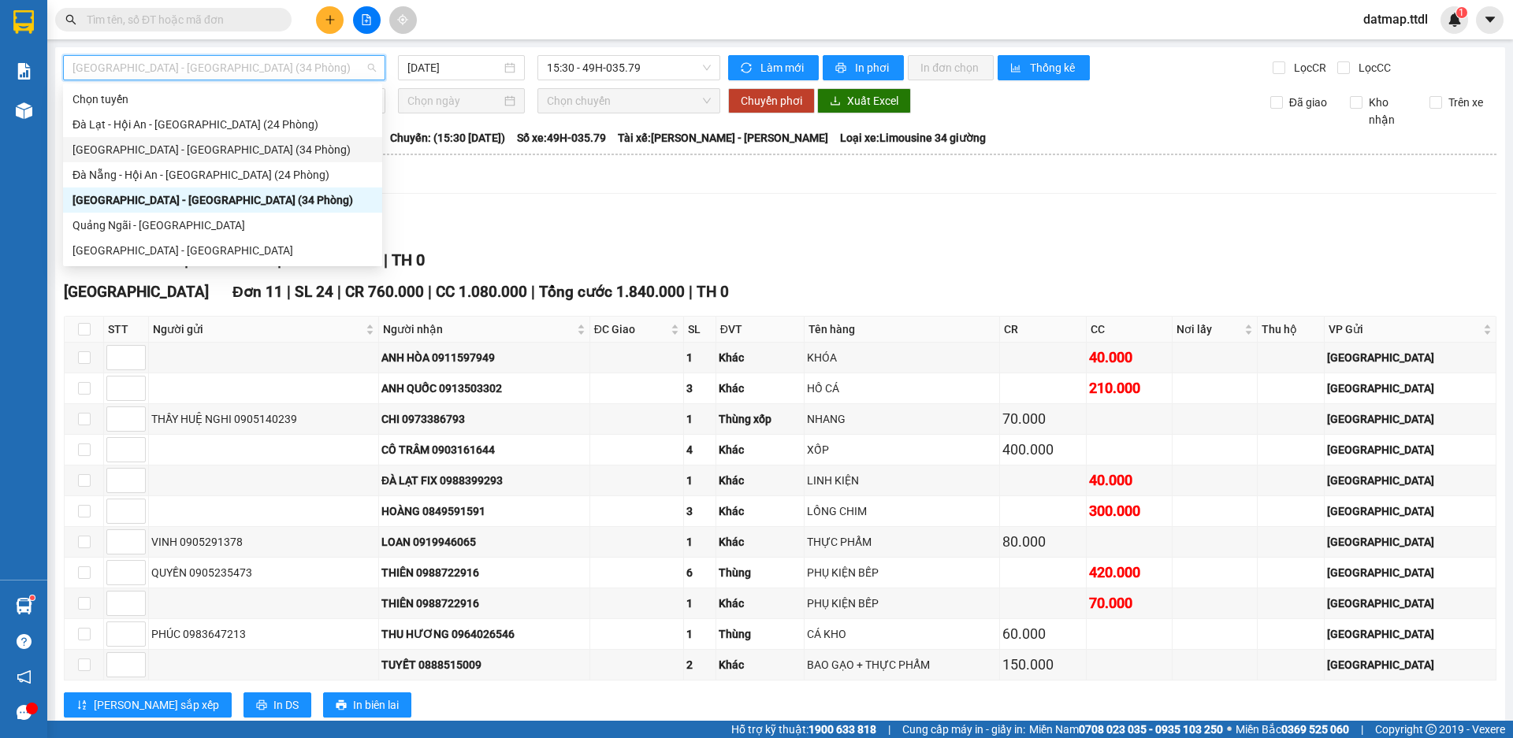
click at [139, 151] on div "[GEOGRAPHIC_DATA] - [GEOGRAPHIC_DATA] (34 Phòng)" at bounding box center [222, 149] width 300 height 17
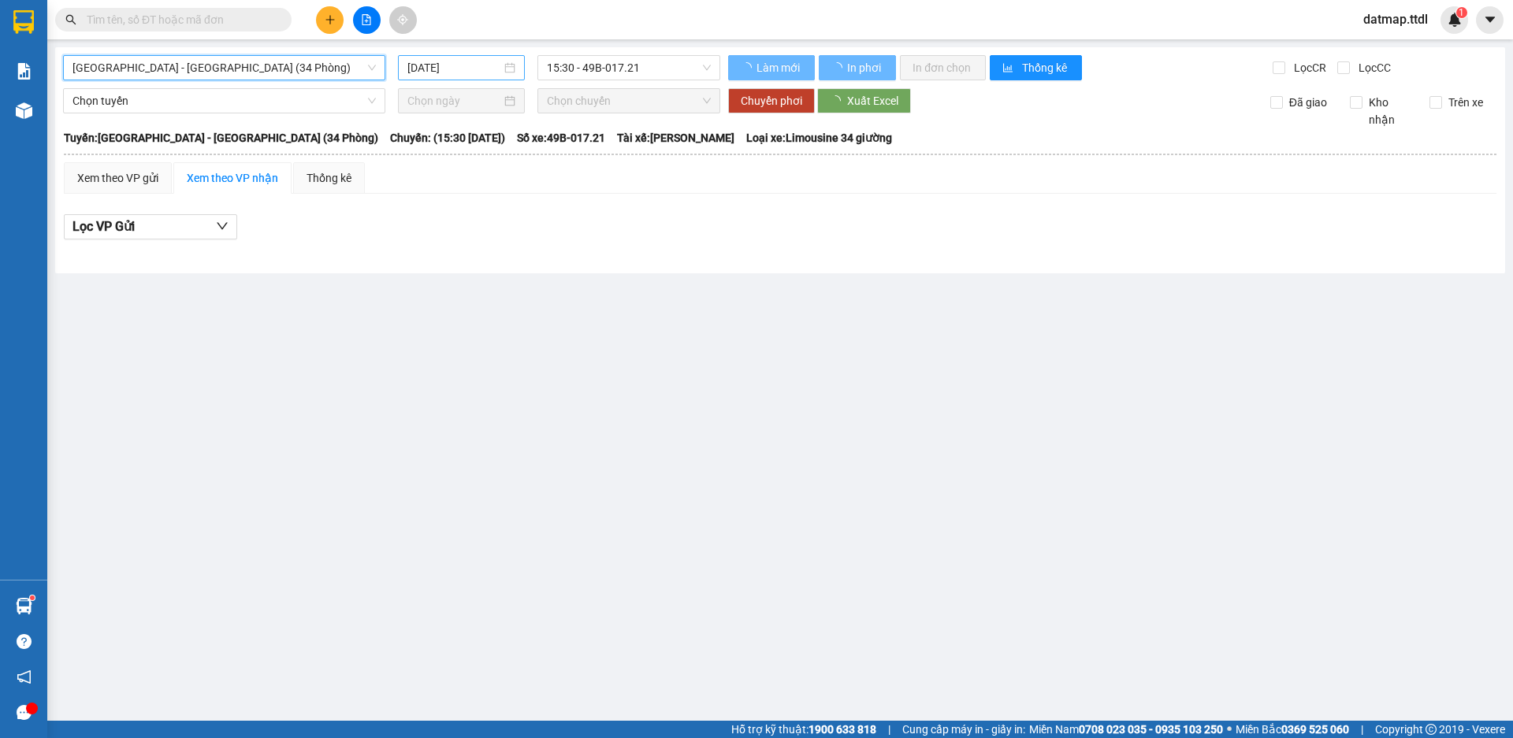
click at [489, 64] on input "[DATE]" at bounding box center [454, 67] width 94 height 17
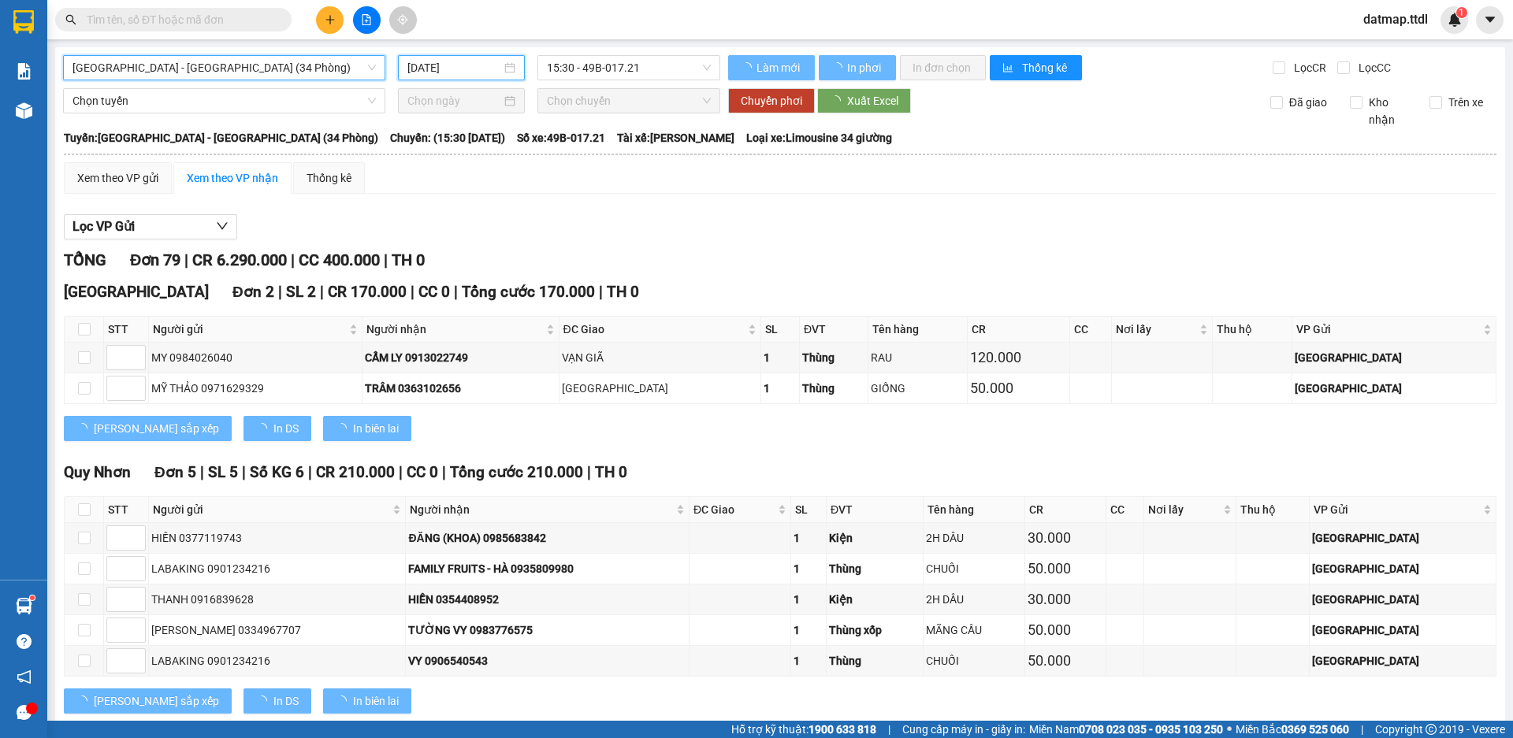
click at [458, 69] on input "[DATE]" at bounding box center [454, 67] width 94 height 17
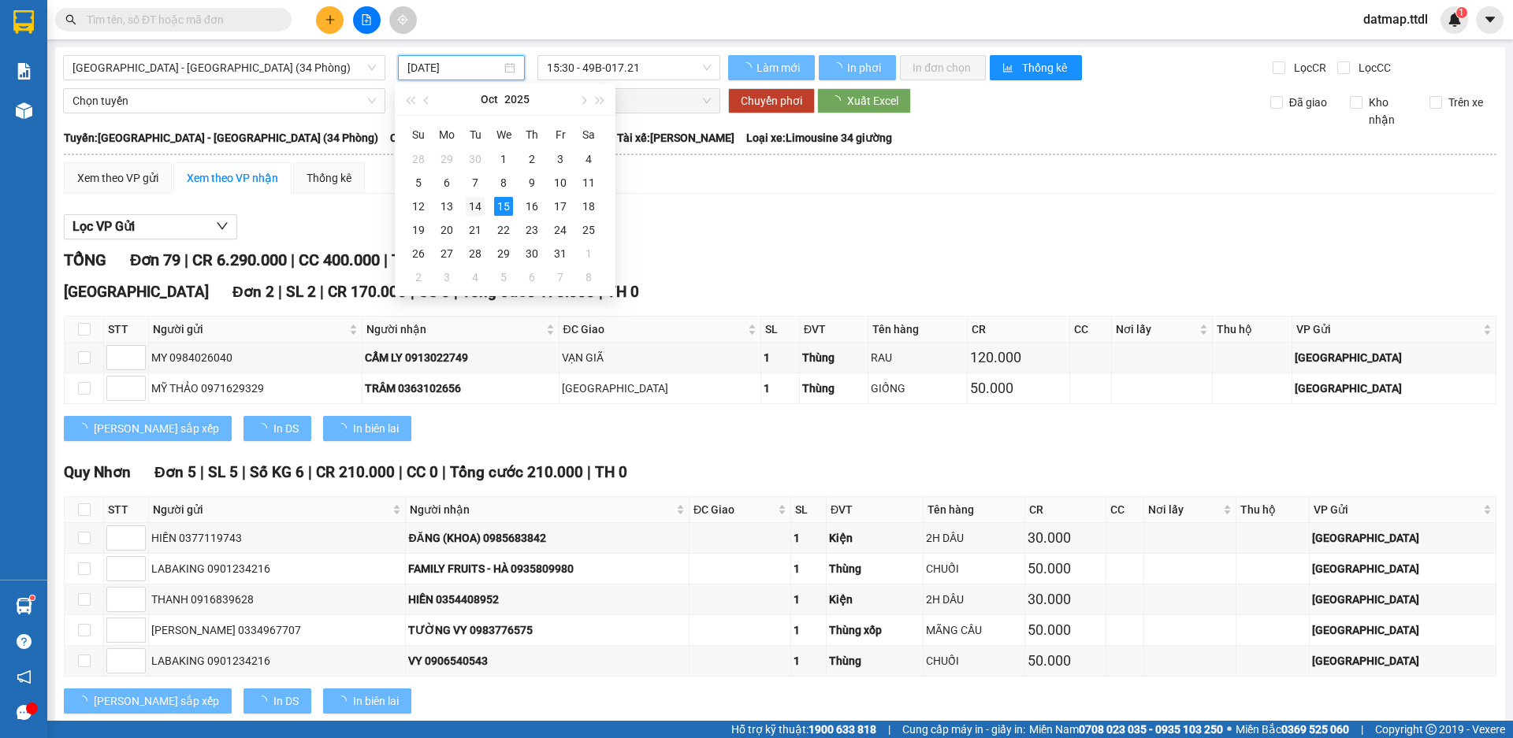
click at [488, 209] on td "14" at bounding box center [475, 207] width 28 height 24
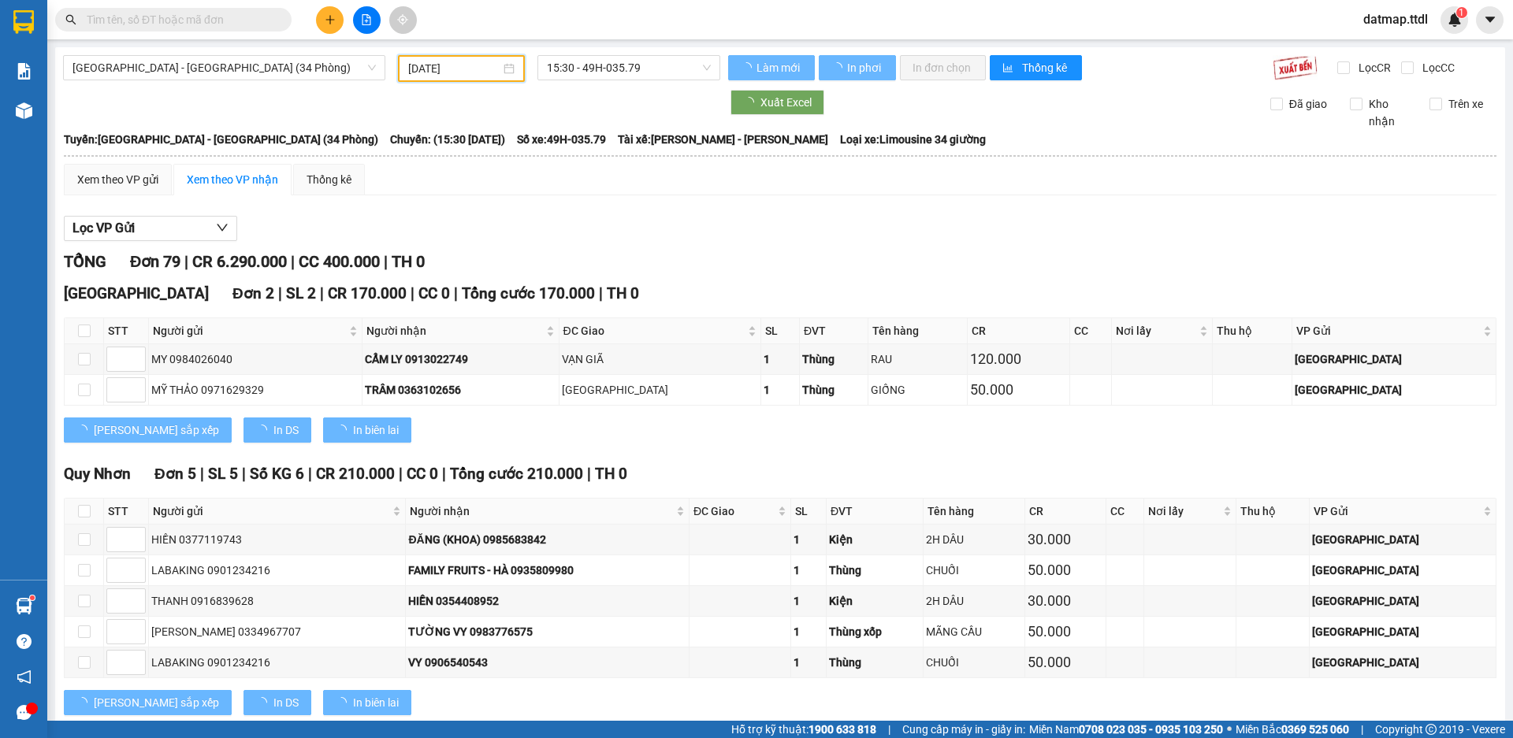
type input "[DATE]"
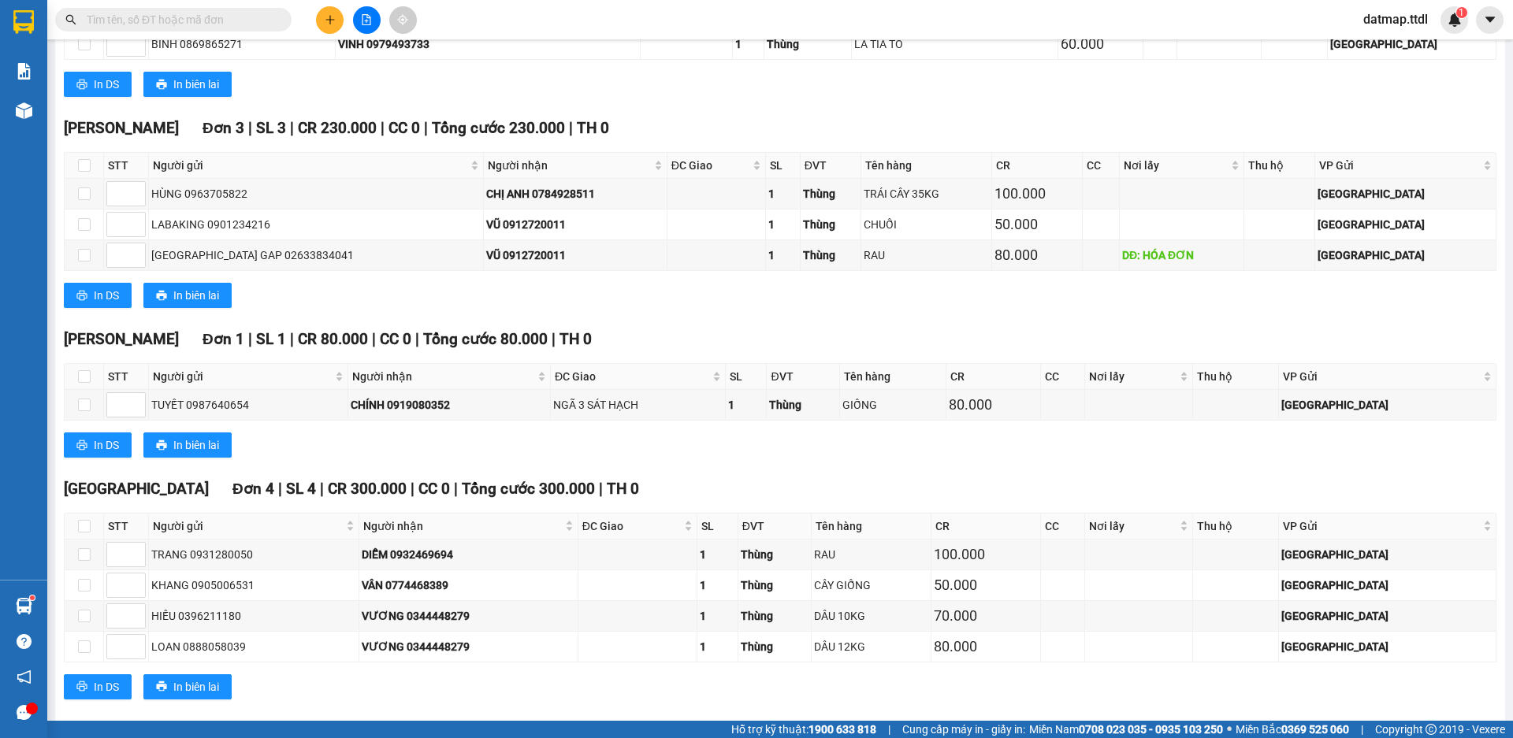
scroll to position [1638, 0]
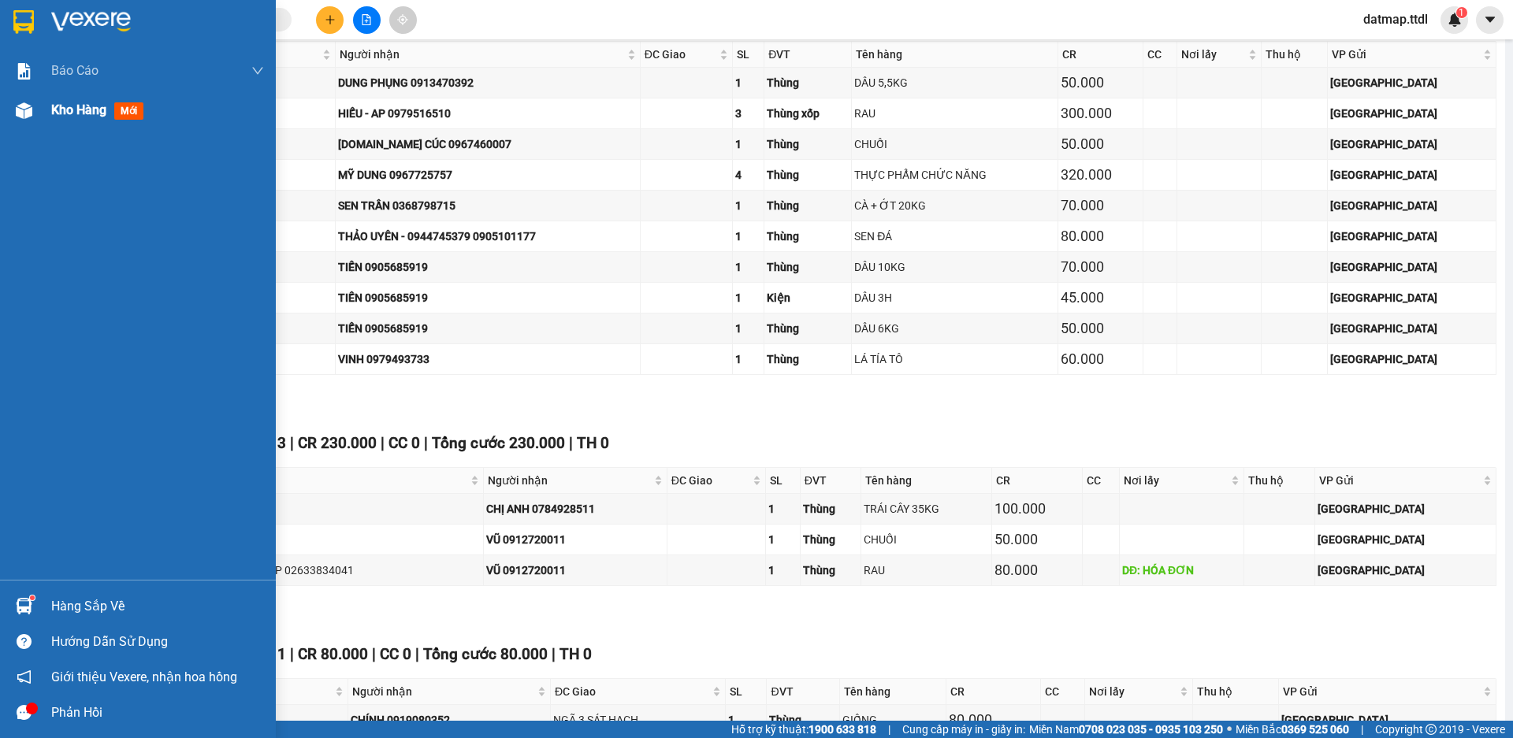
click at [56, 110] on span "Kho hàng" at bounding box center [78, 109] width 55 height 15
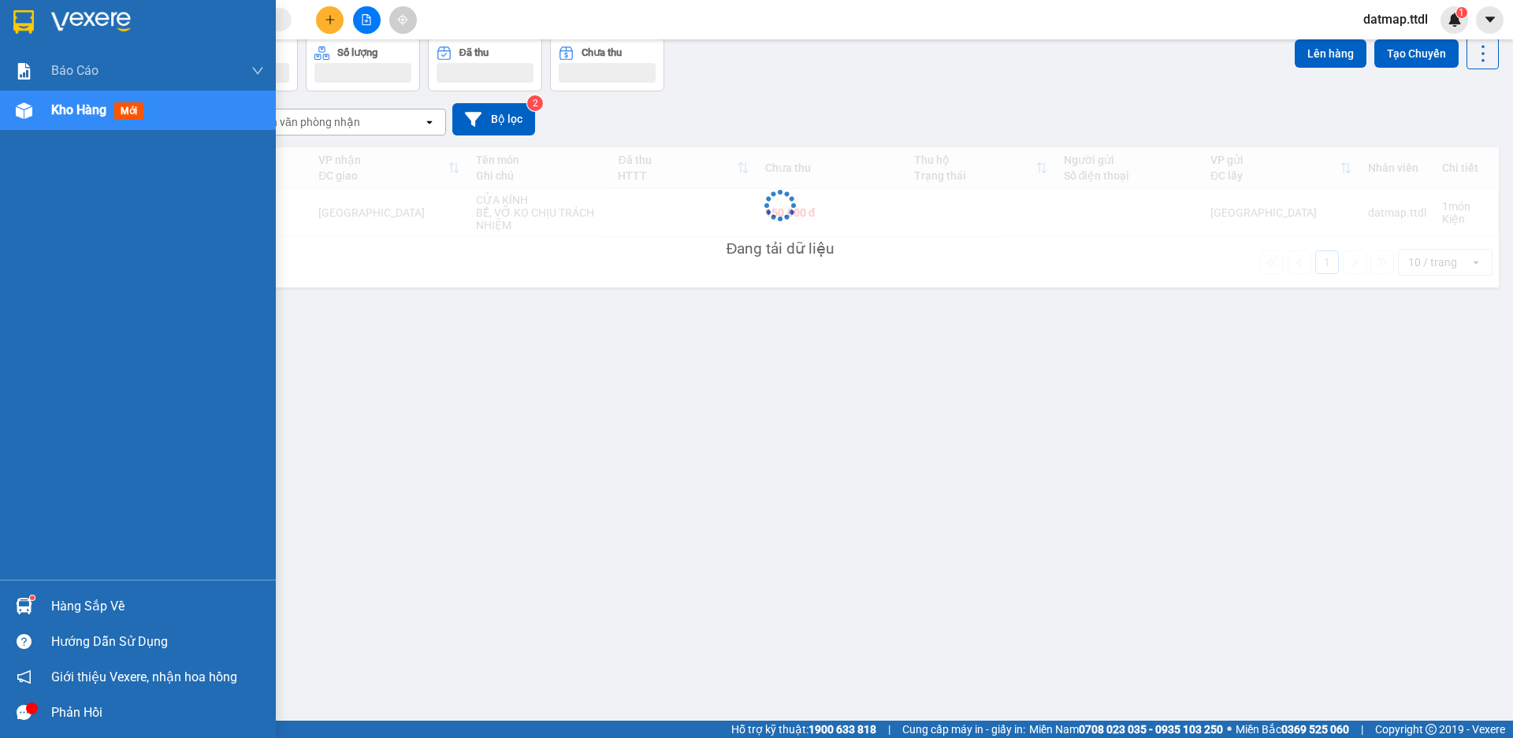
scroll to position [72, 0]
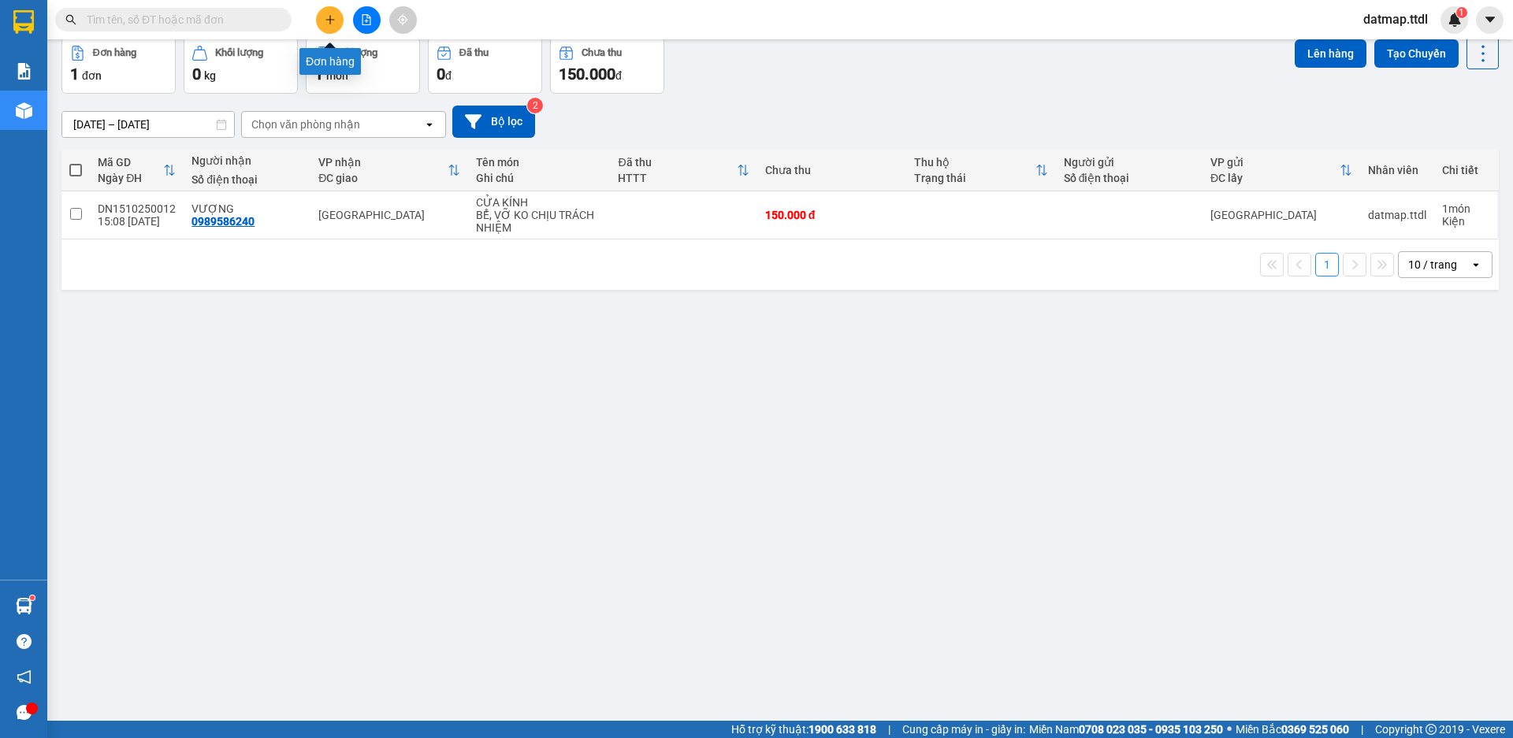
click at [326, 18] on icon "plus" at bounding box center [330, 19] width 11 height 11
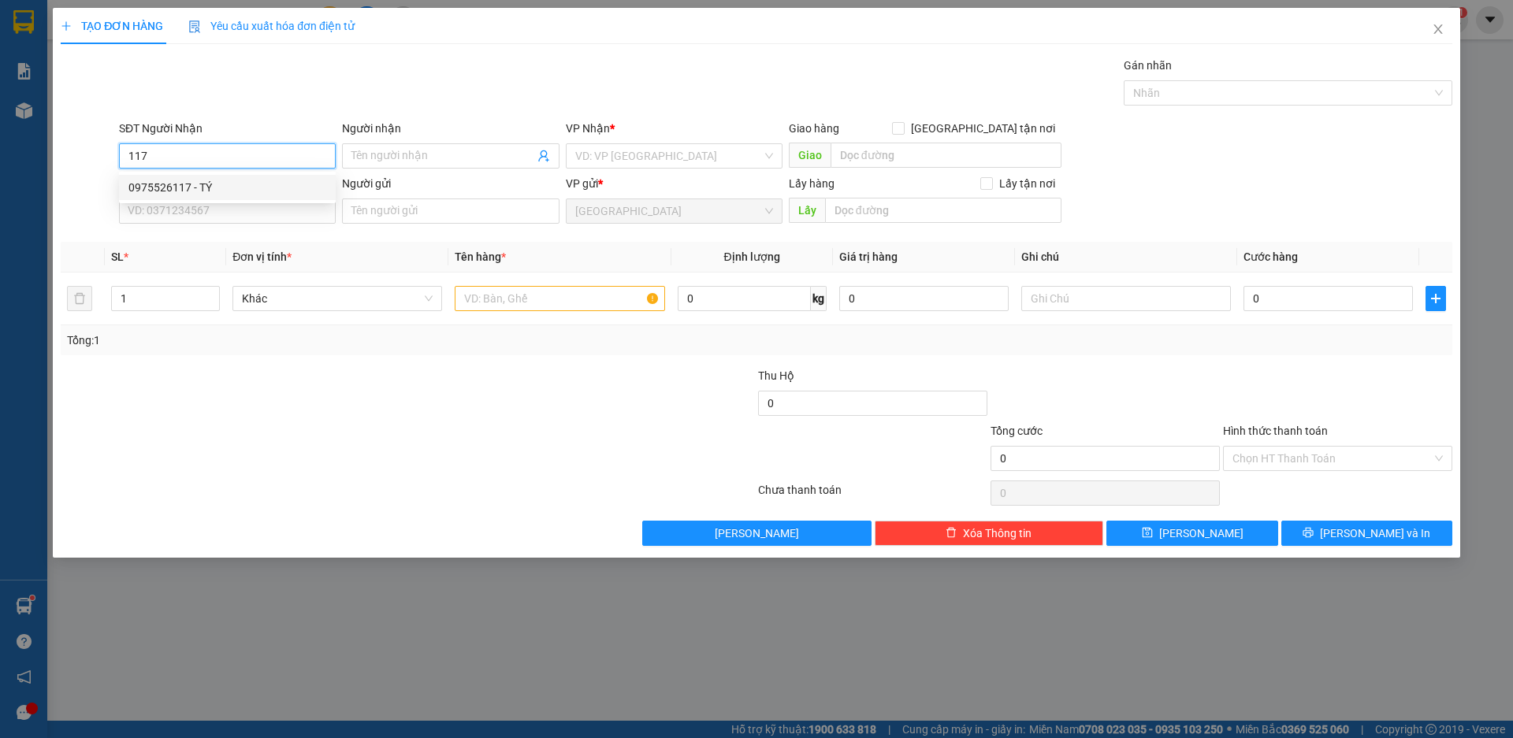
click at [153, 186] on div "0975526117 - TÝ" at bounding box center [227, 187] width 198 height 17
type input "0975526117"
type input "TÝ"
type input "ĐẠ CHẢI"
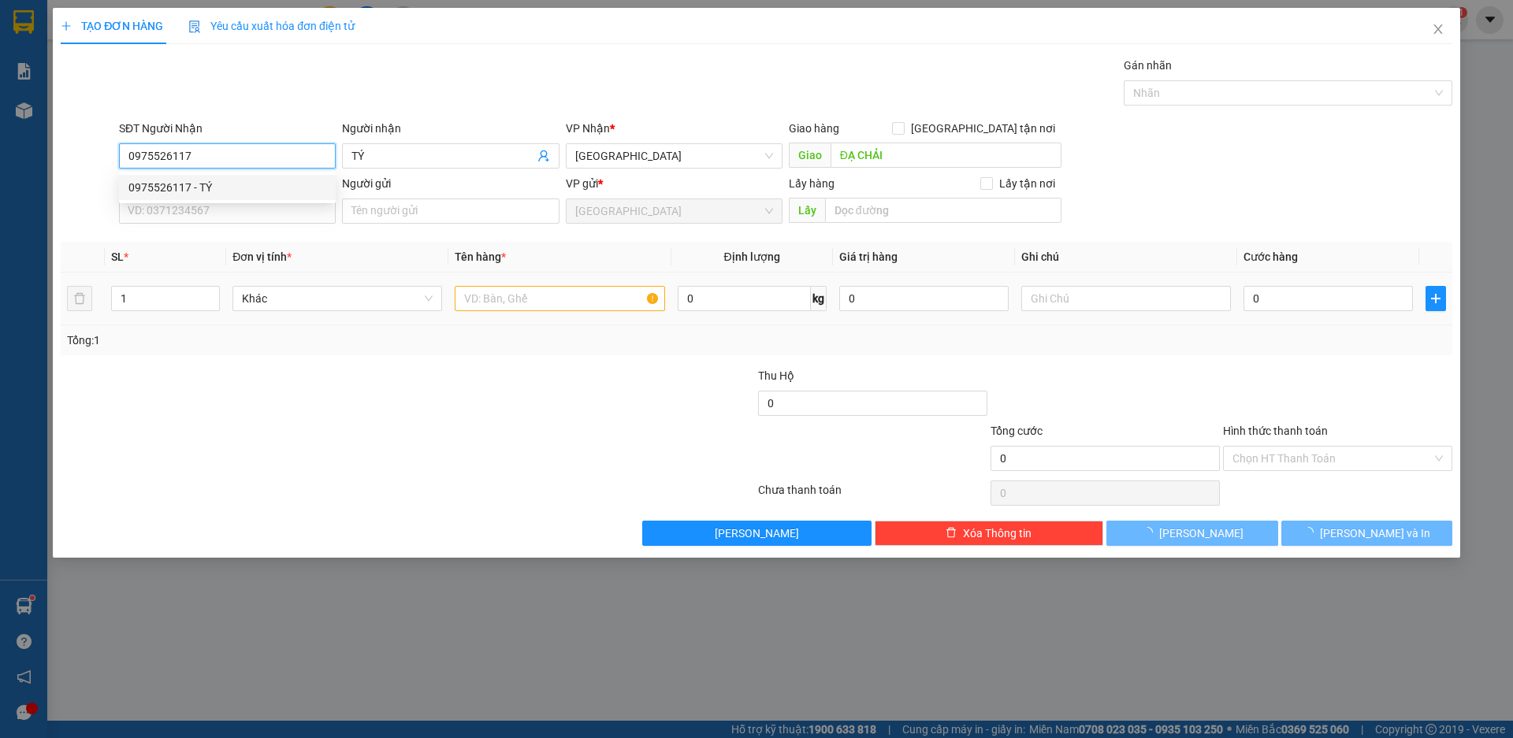
type input "80.000"
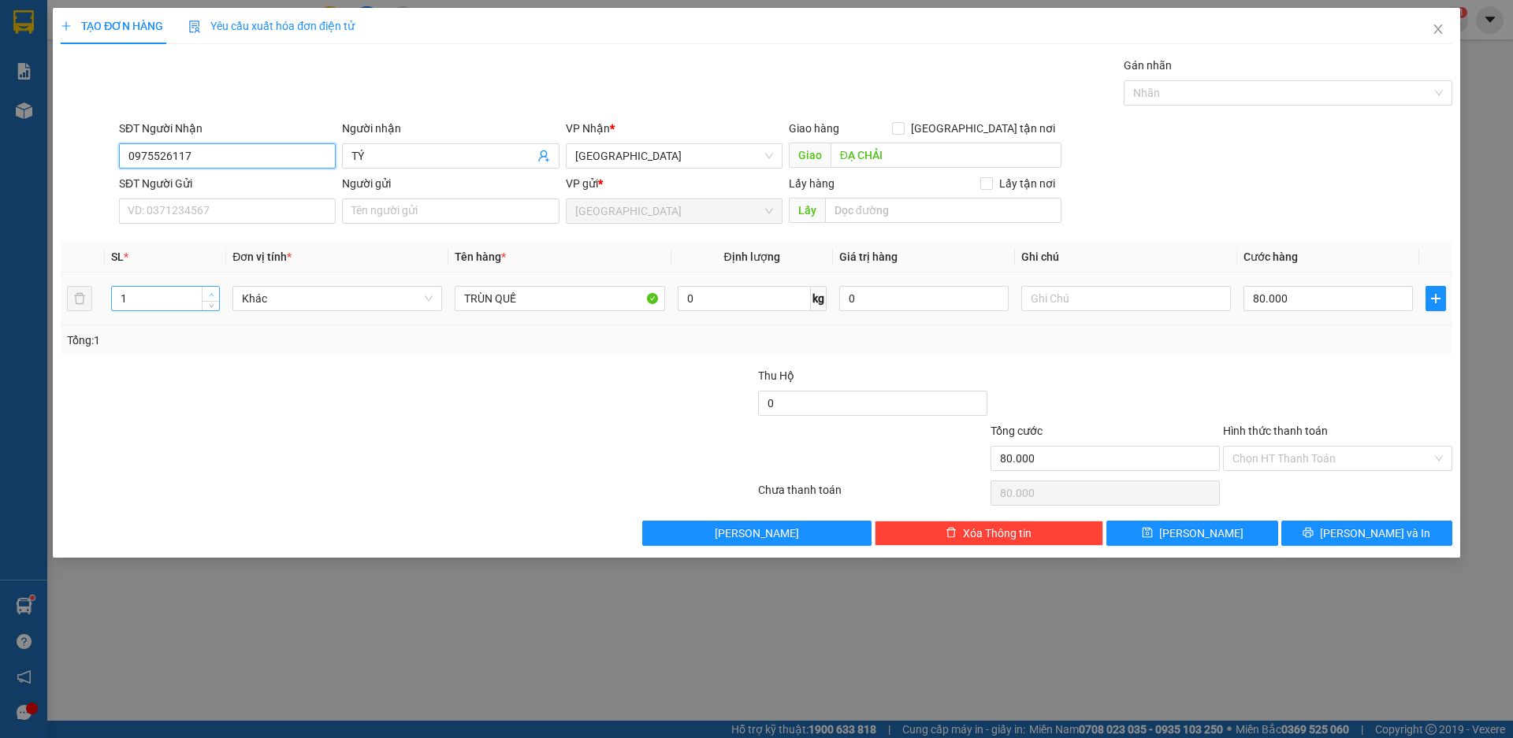
type input "0975526117"
click at [206, 292] on span "up" at bounding box center [210, 294] width 9 height 9
type input "3"
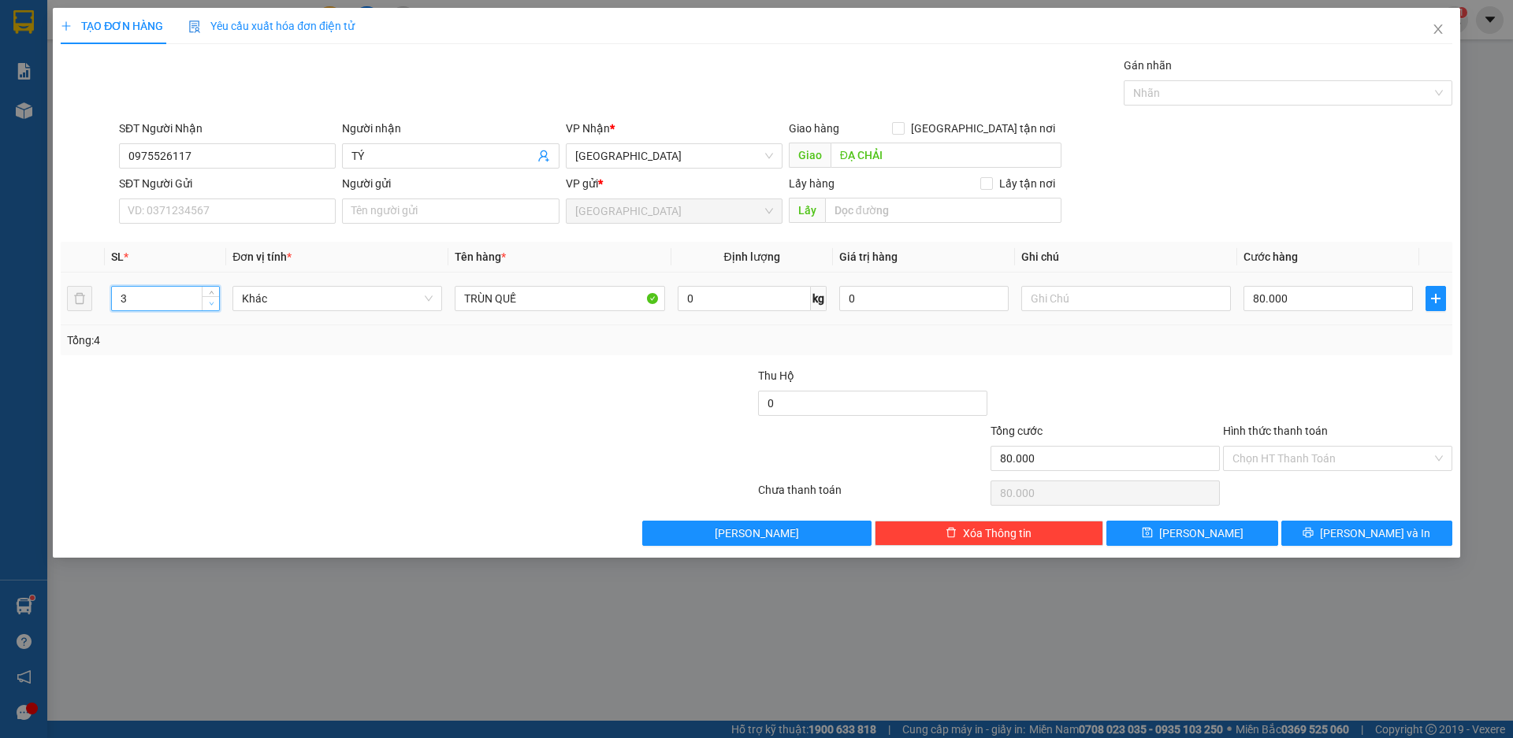
click at [212, 302] on icon "down" at bounding box center [212, 304] width 6 height 6
click at [208, 340] on div "Tổng: 3" at bounding box center [325, 340] width 517 height 17
type input "0"
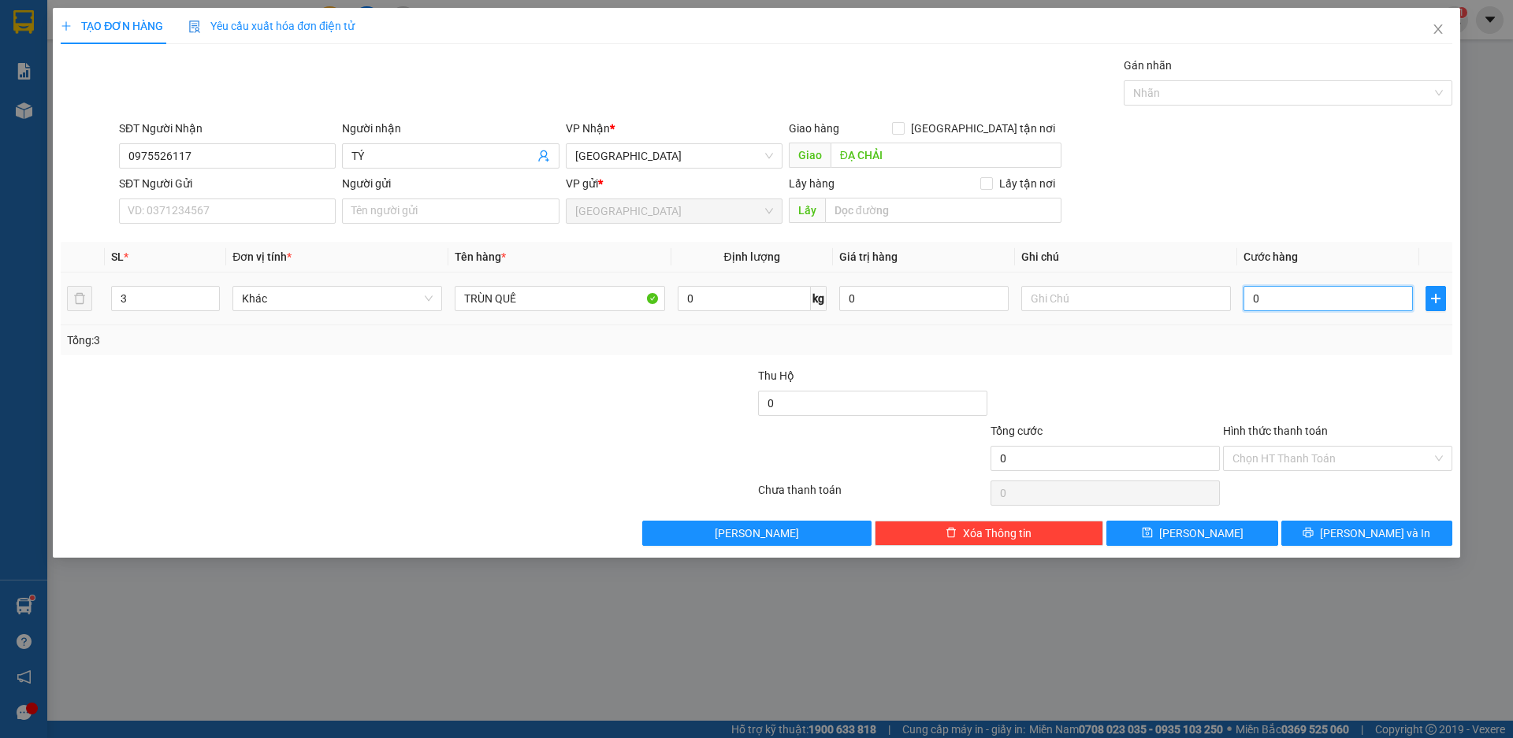
click at [1275, 294] on input "0" at bounding box center [1327, 298] width 169 height 25
type input "2"
type input "24"
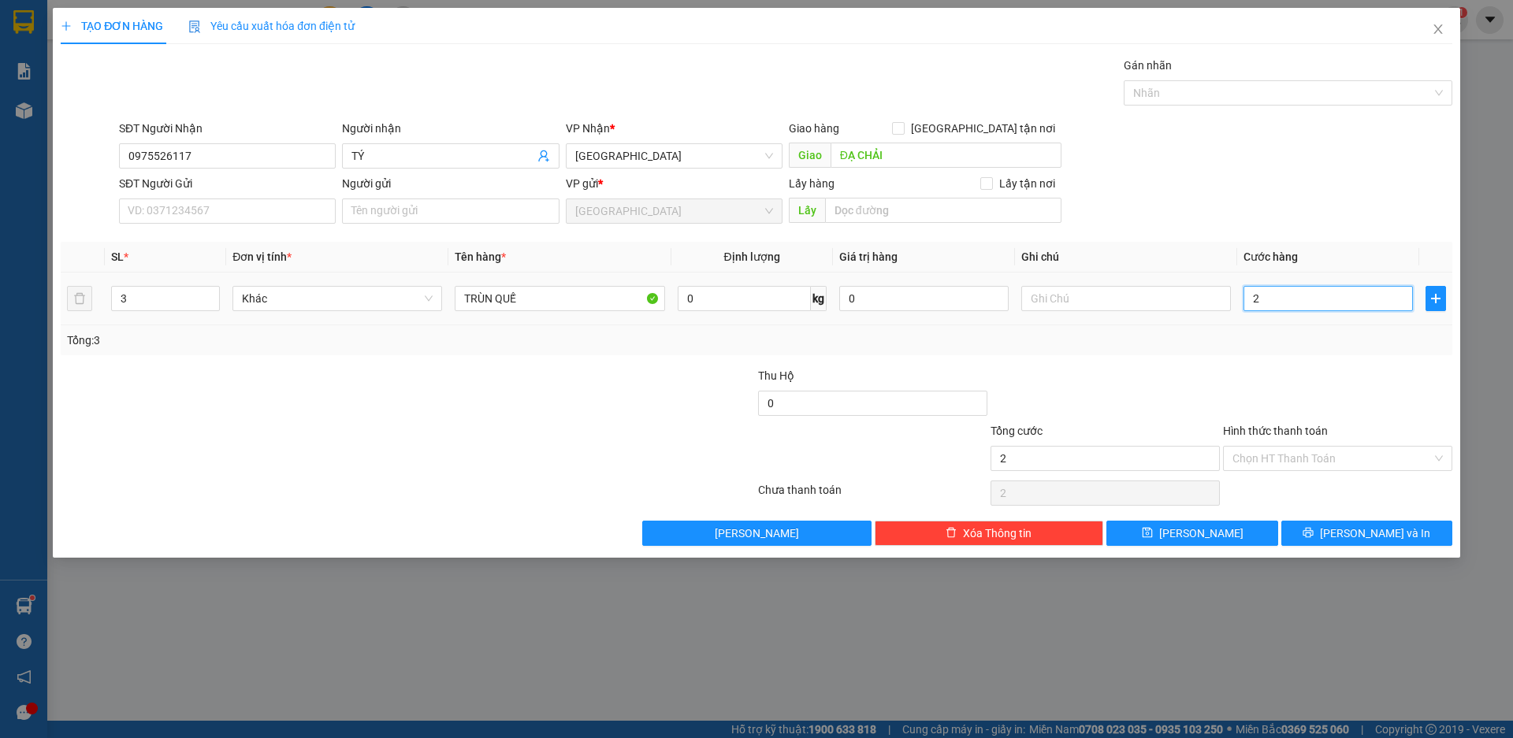
type input "24"
type input "240"
type input "2.400"
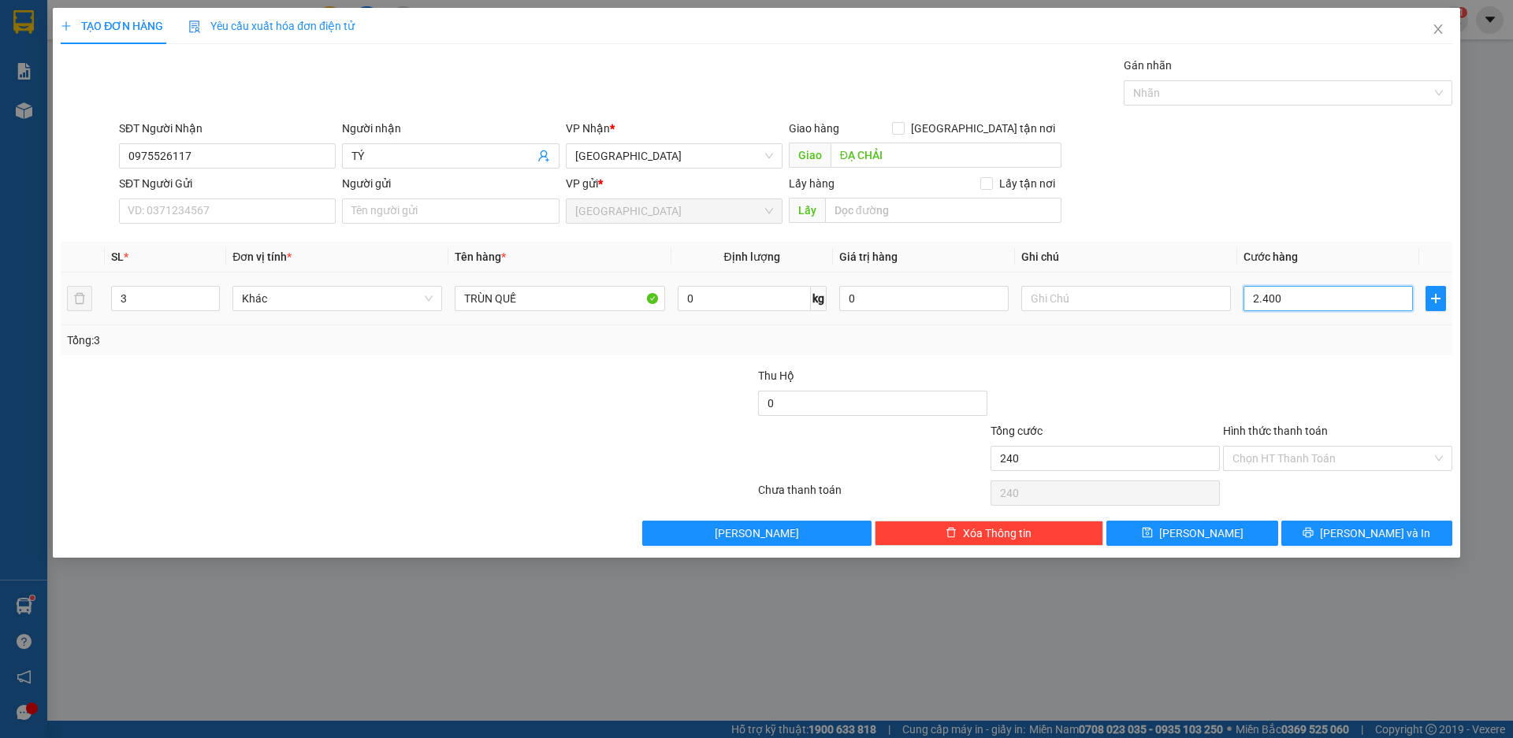
type input "2.400"
type input "24.000"
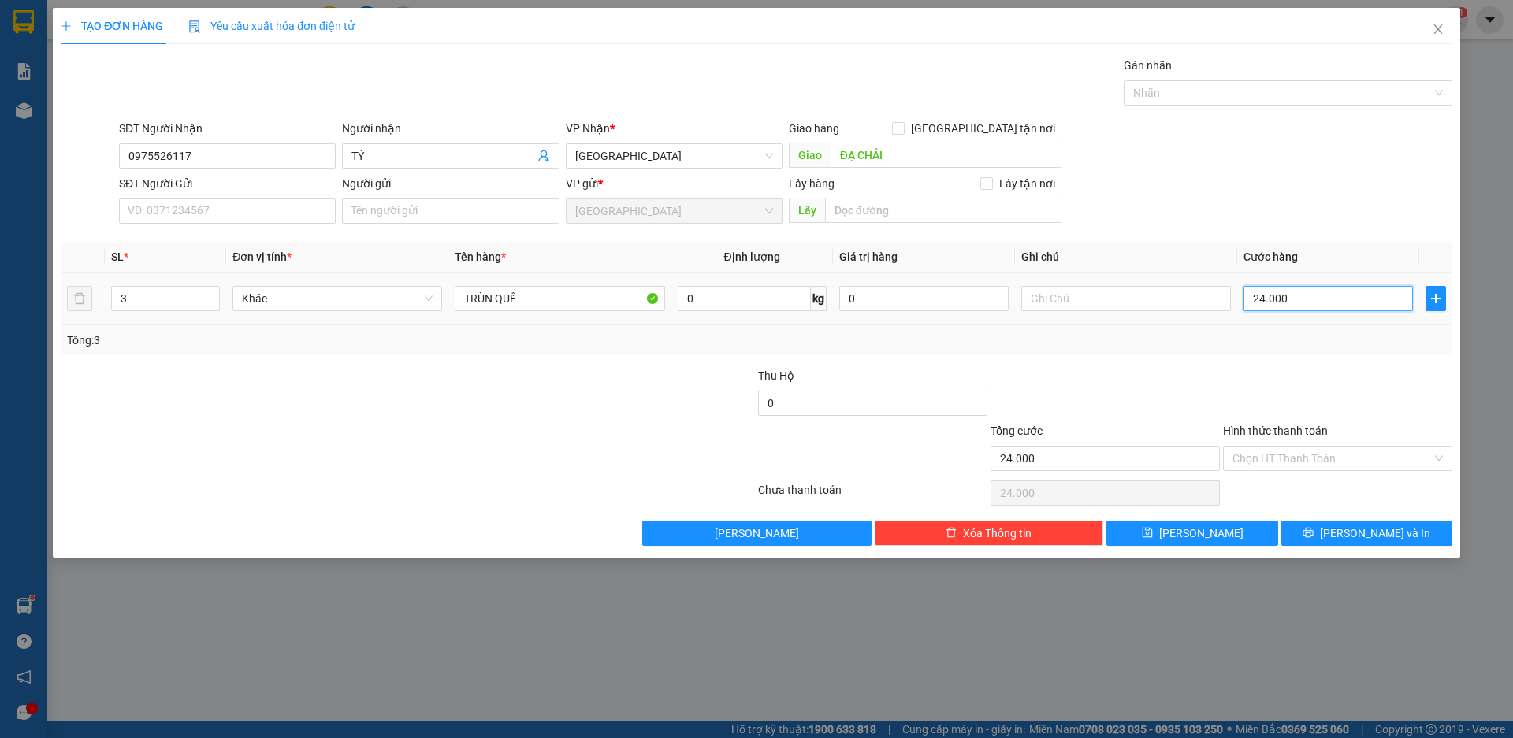
type input "240.000"
click at [1270, 458] on input "Hình thức thanh toán" at bounding box center [1331, 459] width 199 height 24
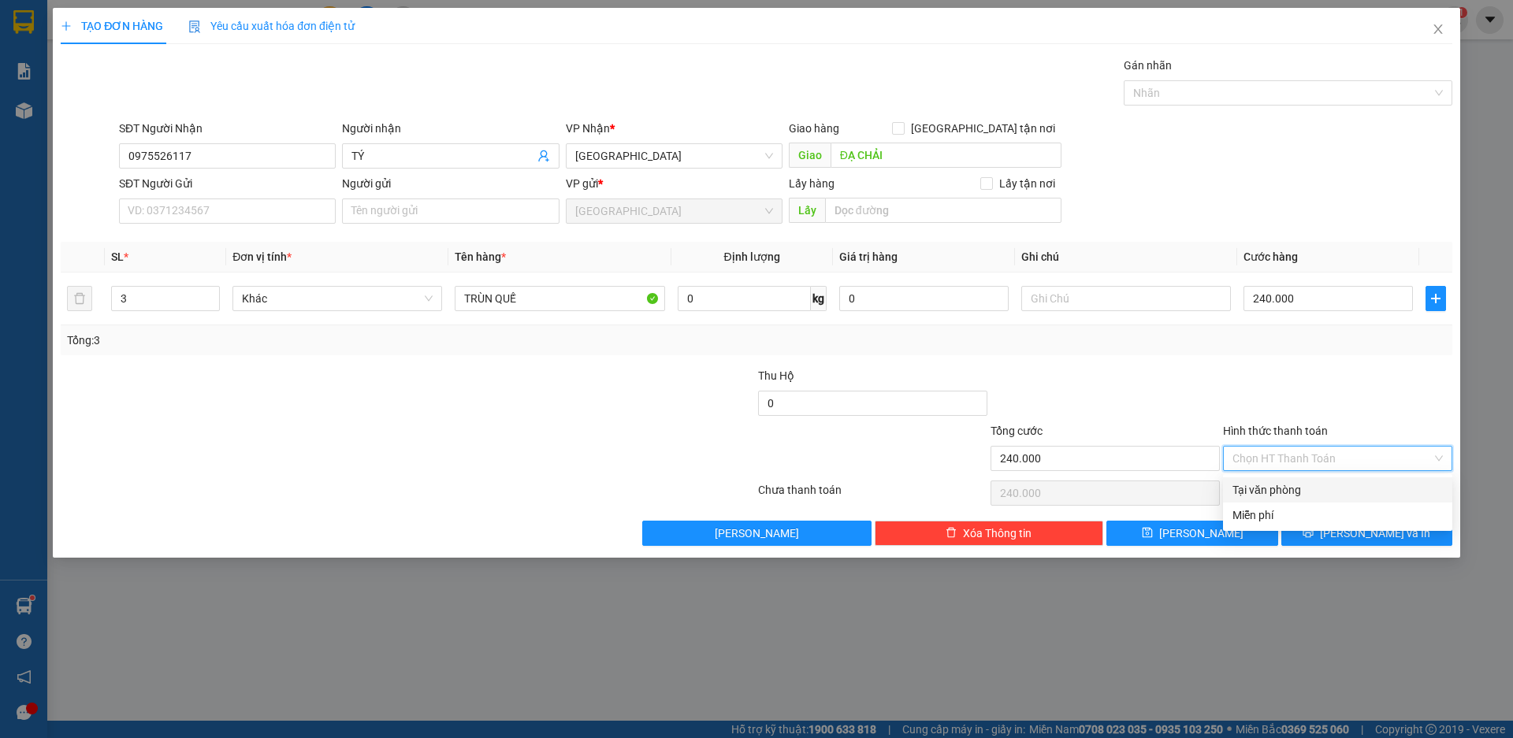
click at [1275, 486] on div "Tại văn phòng" at bounding box center [1337, 489] width 210 height 17
type input "0"
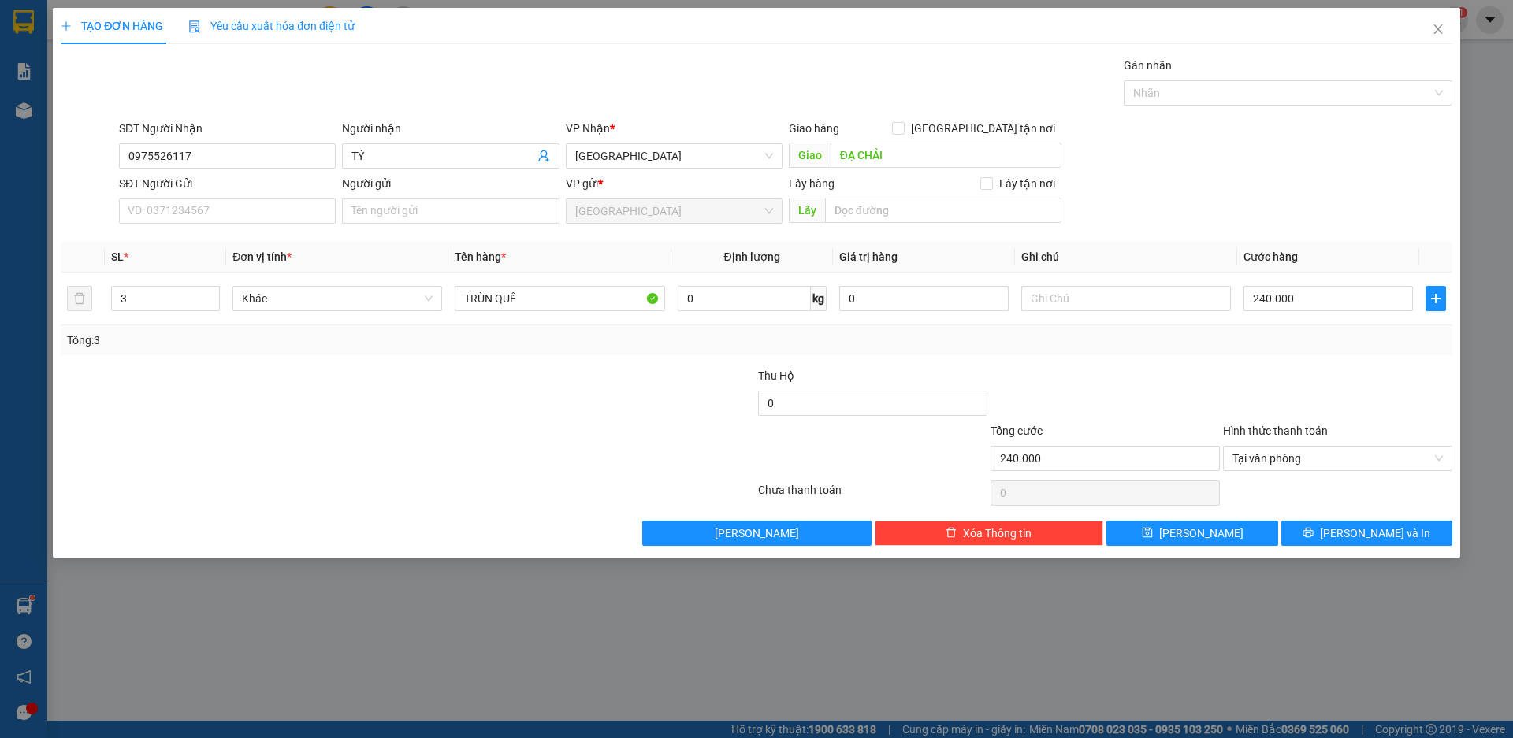
click at [1238, 384] on div at bounding box center [1337, 394] width 232 height 55
click at [1355, 530] on span "[PERSON_NAME] và In" at bounding box center [1375, 533] width 110 height 17
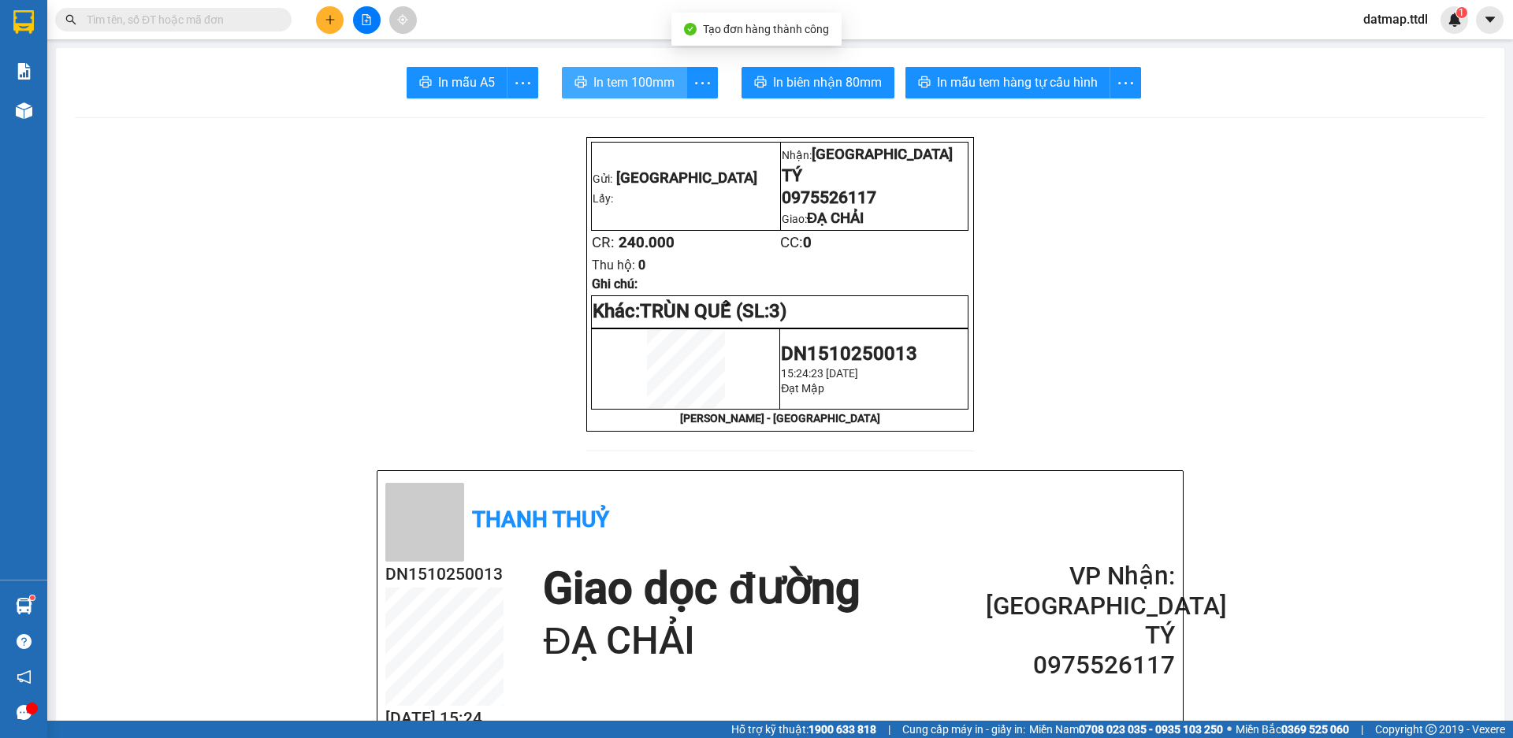
click at [640, 75] on span "In tem 100mm" at bounding box center [633, 82] width 81 height 20
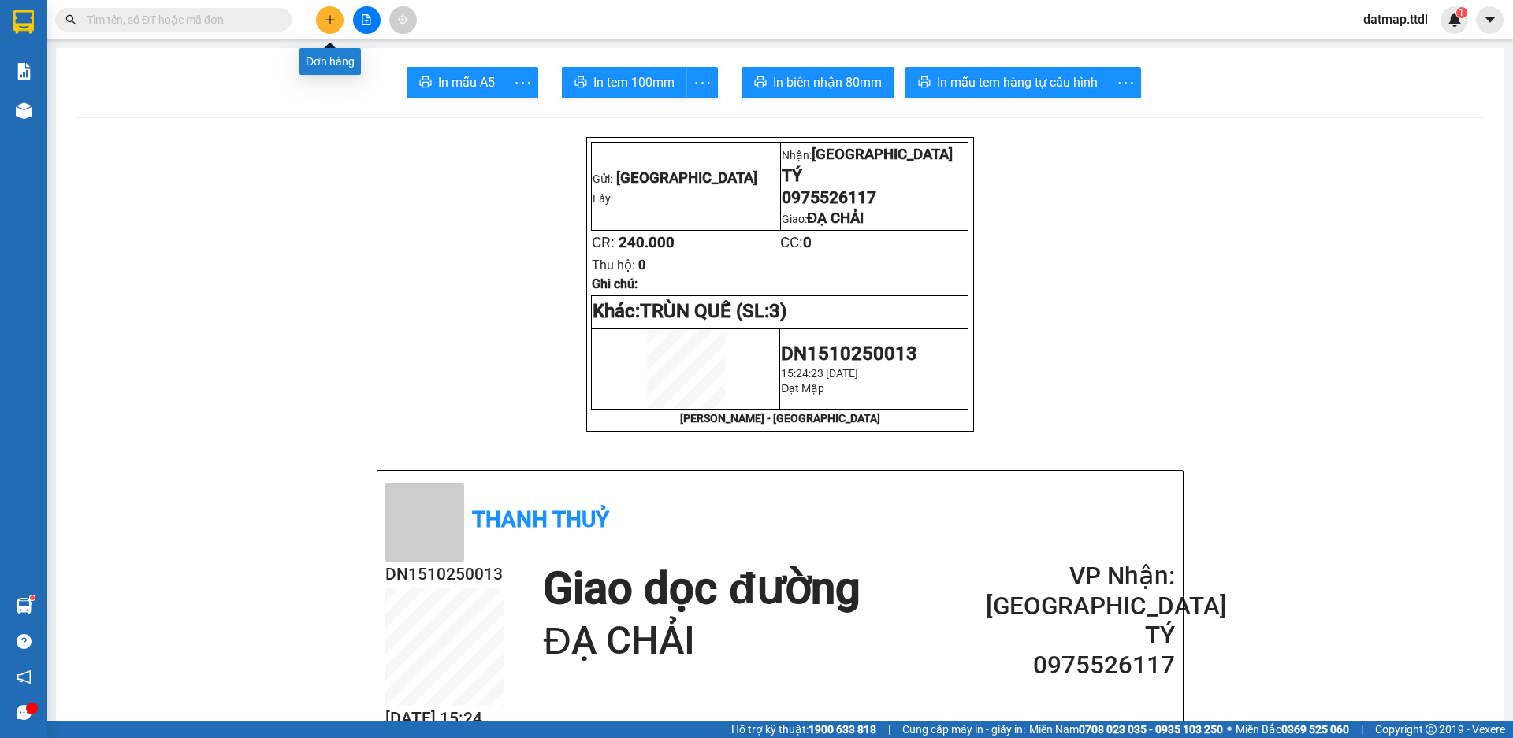
click at [326, 19] on icon "plus" at bounding box center [330, 19] width 11 height 11
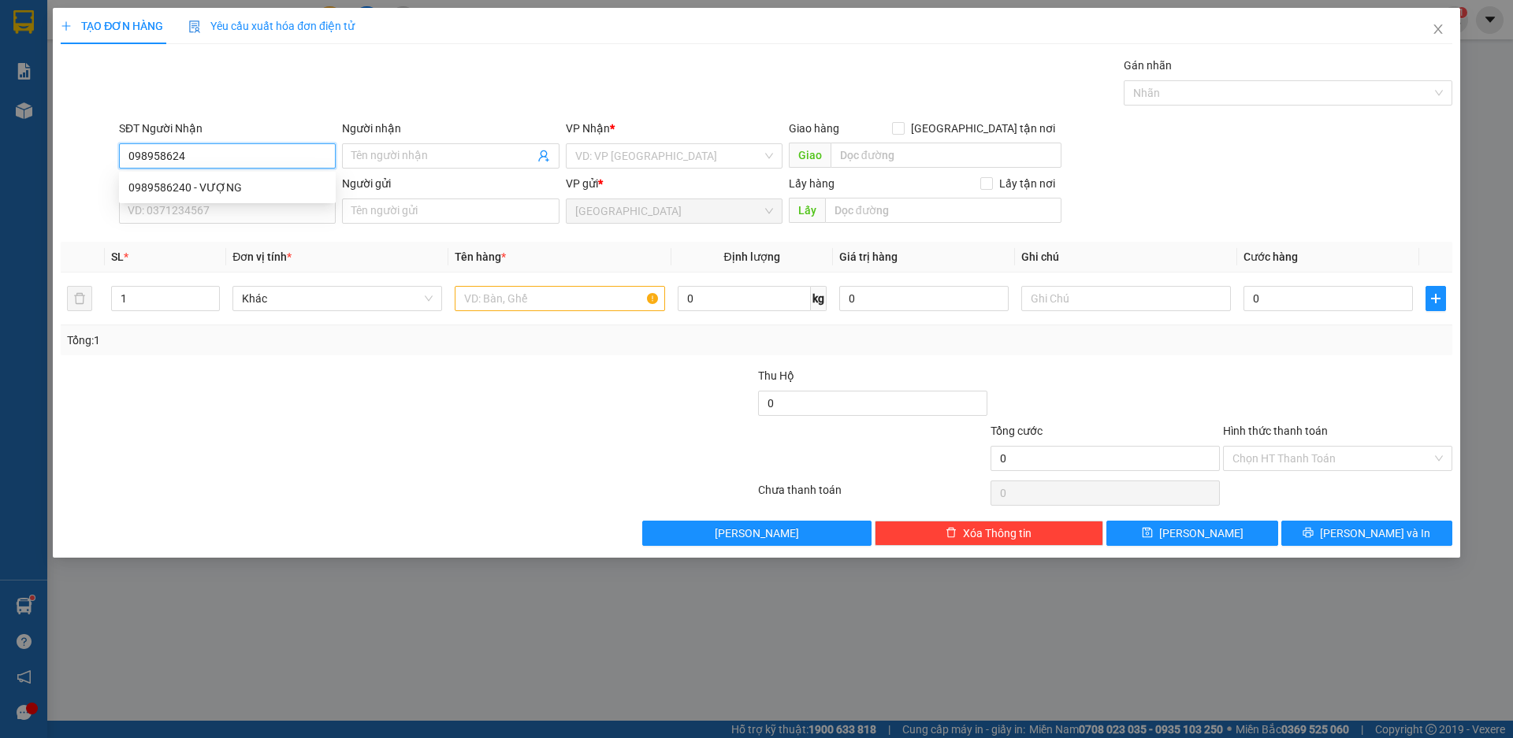
type input "0989586240"
click at [161, 182] on div "0989586240 - VƯỢNG" at bounding box center [227, 187] width 198 height 17
type input "VƯỢNG"
type input "150.000"
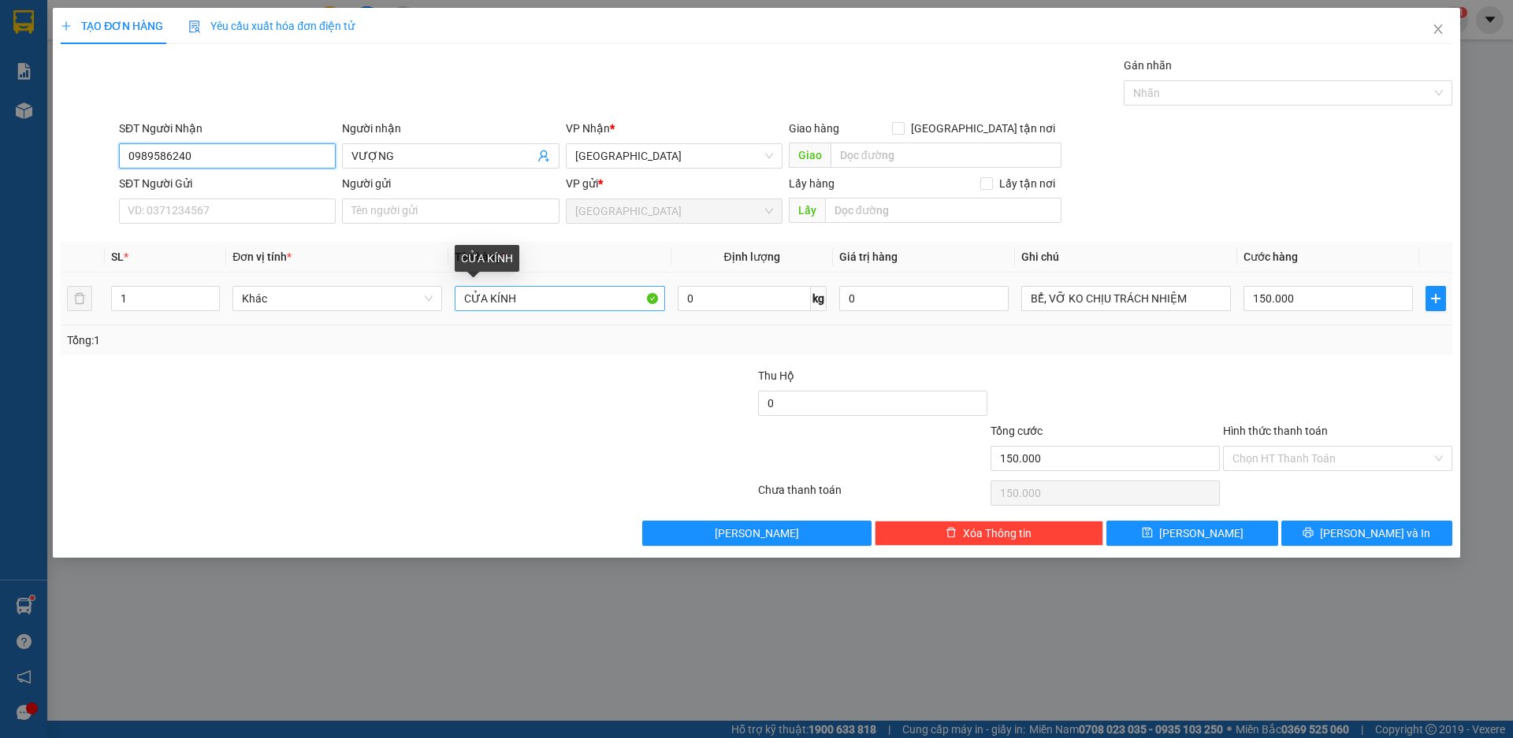
type input "0989586240"
click at [518, 299] on input "CỬA KÍNH" at bounding box center [560, 298] width 210 height 25
click at [213, 291] on span "up" at bounding box center [210, 294] width 9 height 9
type input "1"
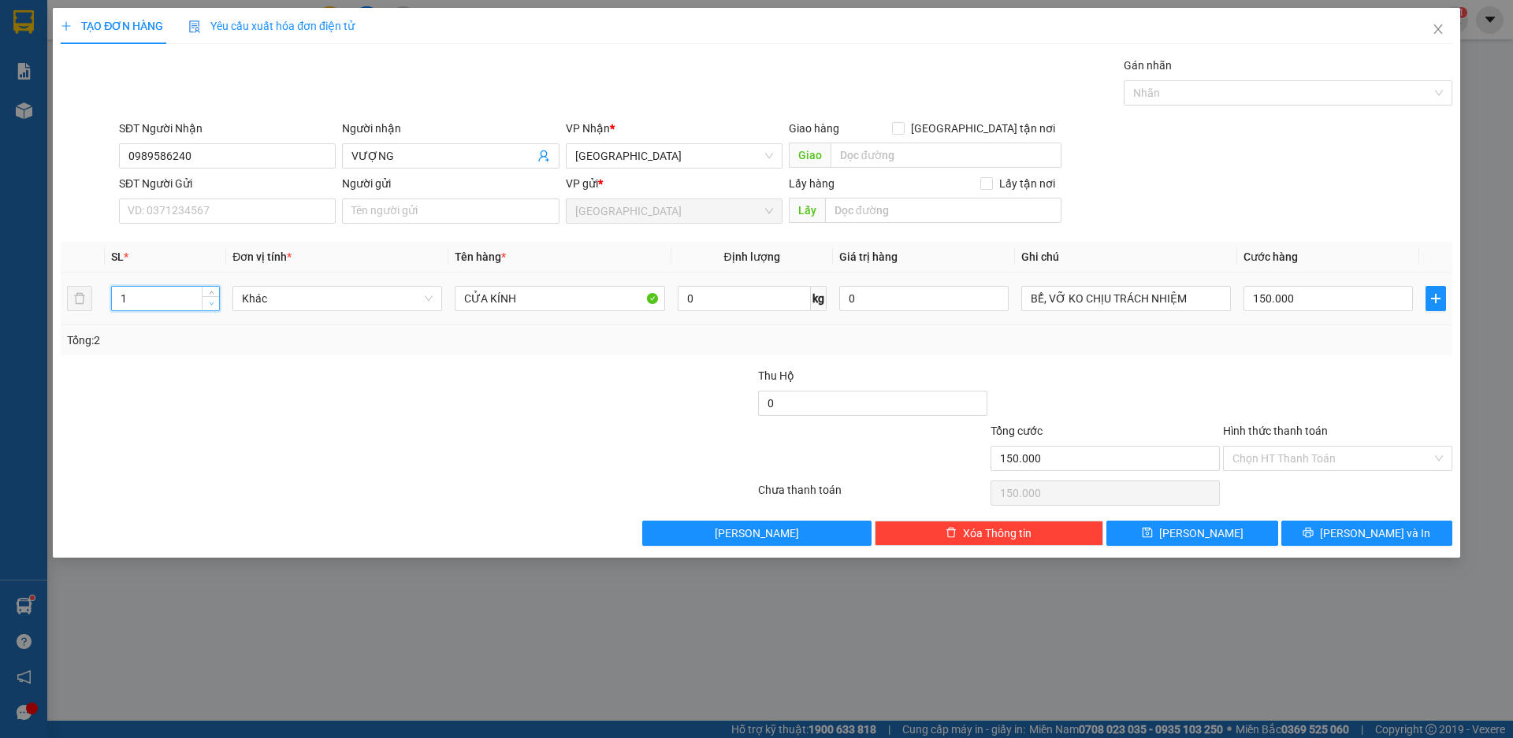
click at [210, 305] on icon "down" at bounding box center [212, 304] width 6 height 6
click at [289, 304] on span "Khác" at bounding box center [337, 299] width 191 height 24
type input "0"
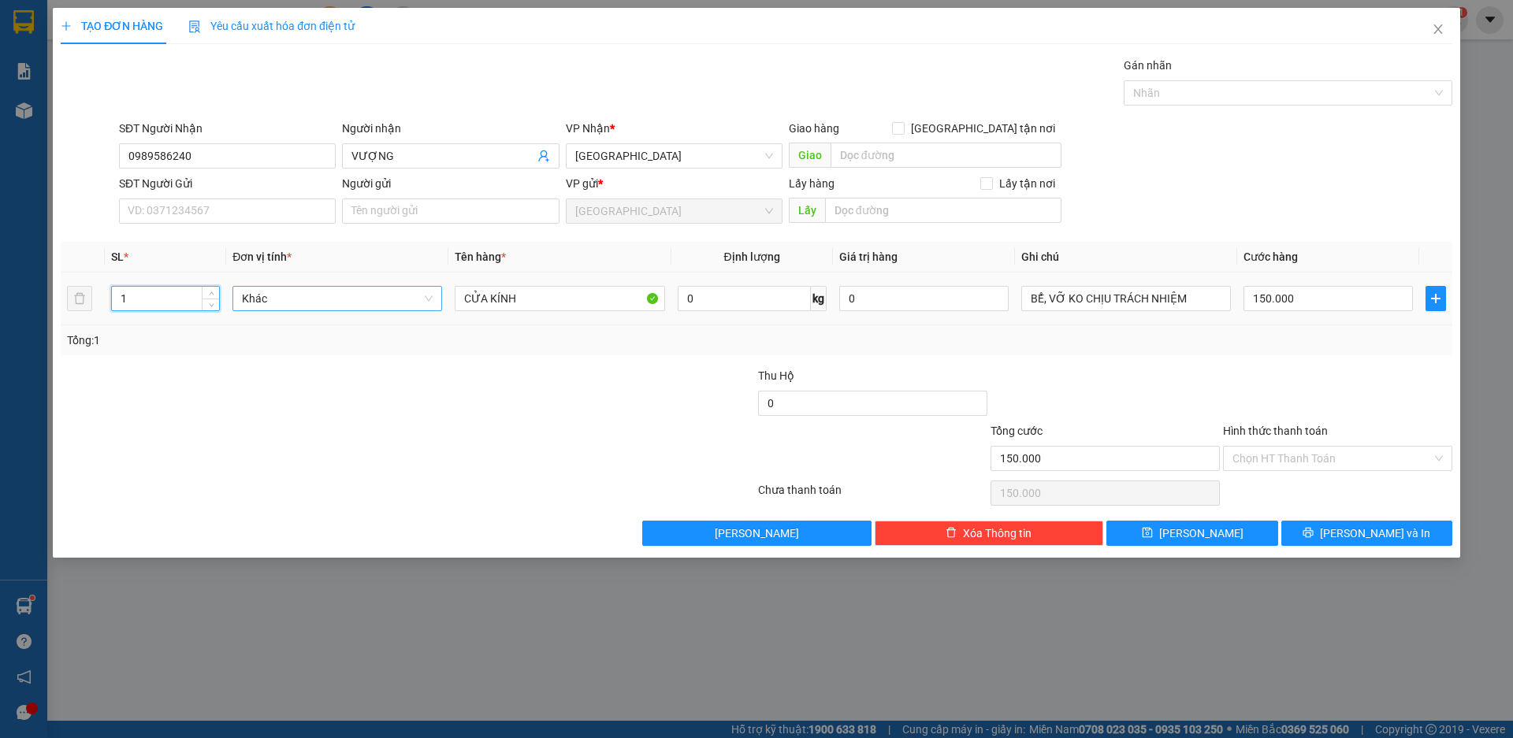
type input "0"
click at [287, 304] on span "Khác" at bounding box center [337, 299] width 191 height 24
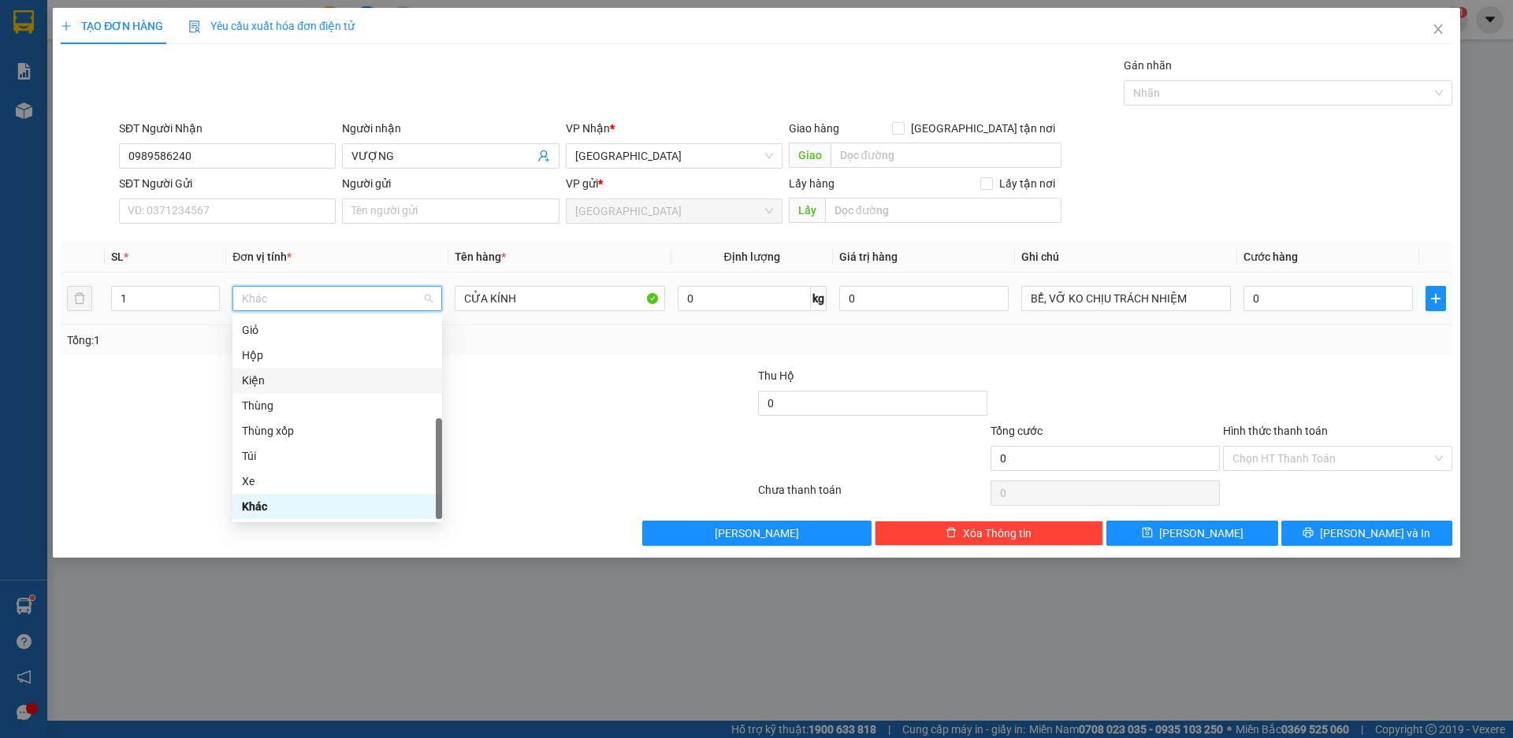
click at [277, 383] on div "Kiện" at bounding box center [337, 380] width 191 height 17
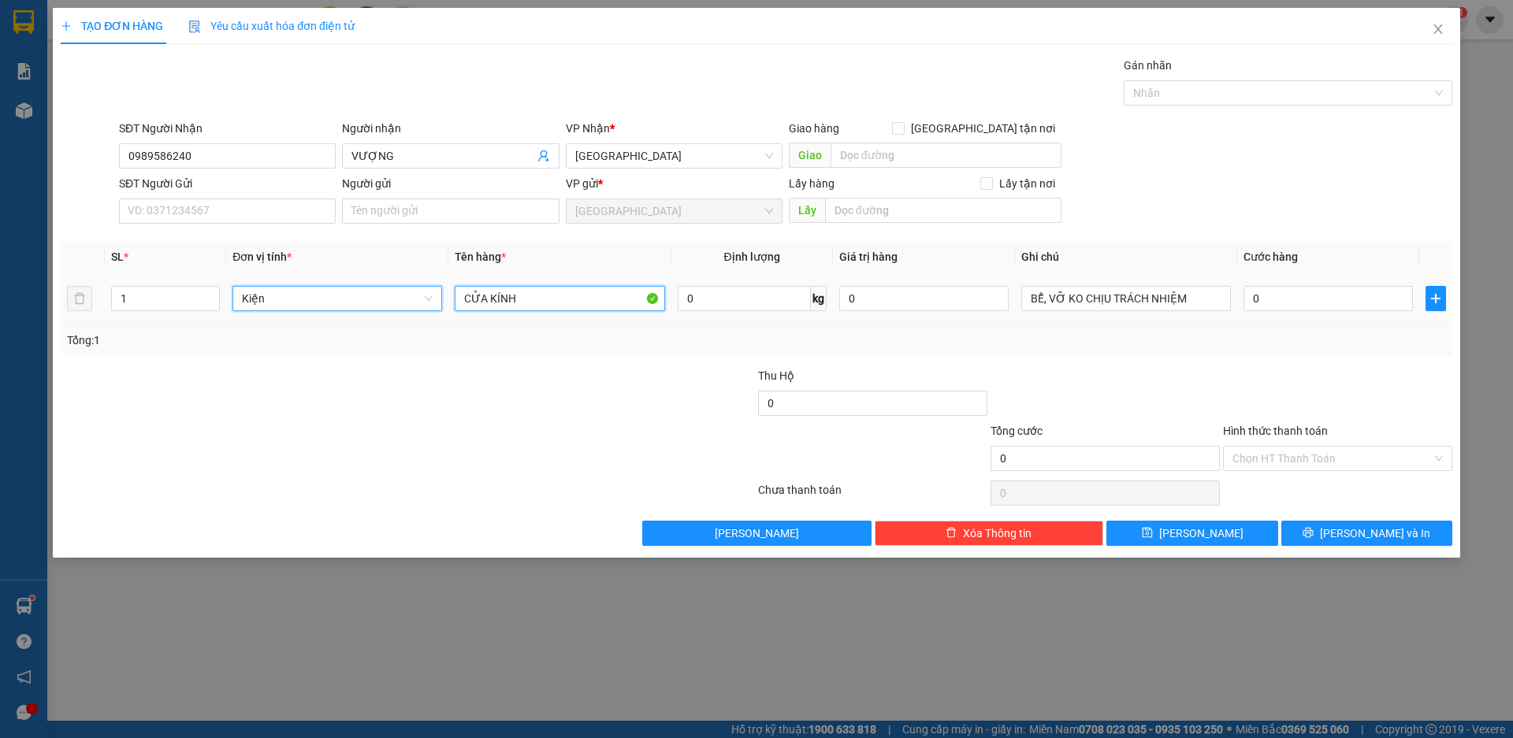
click at [524, 297] on input "CỬA KÍNH" at bounding box center [560, 298] width 210 height 25
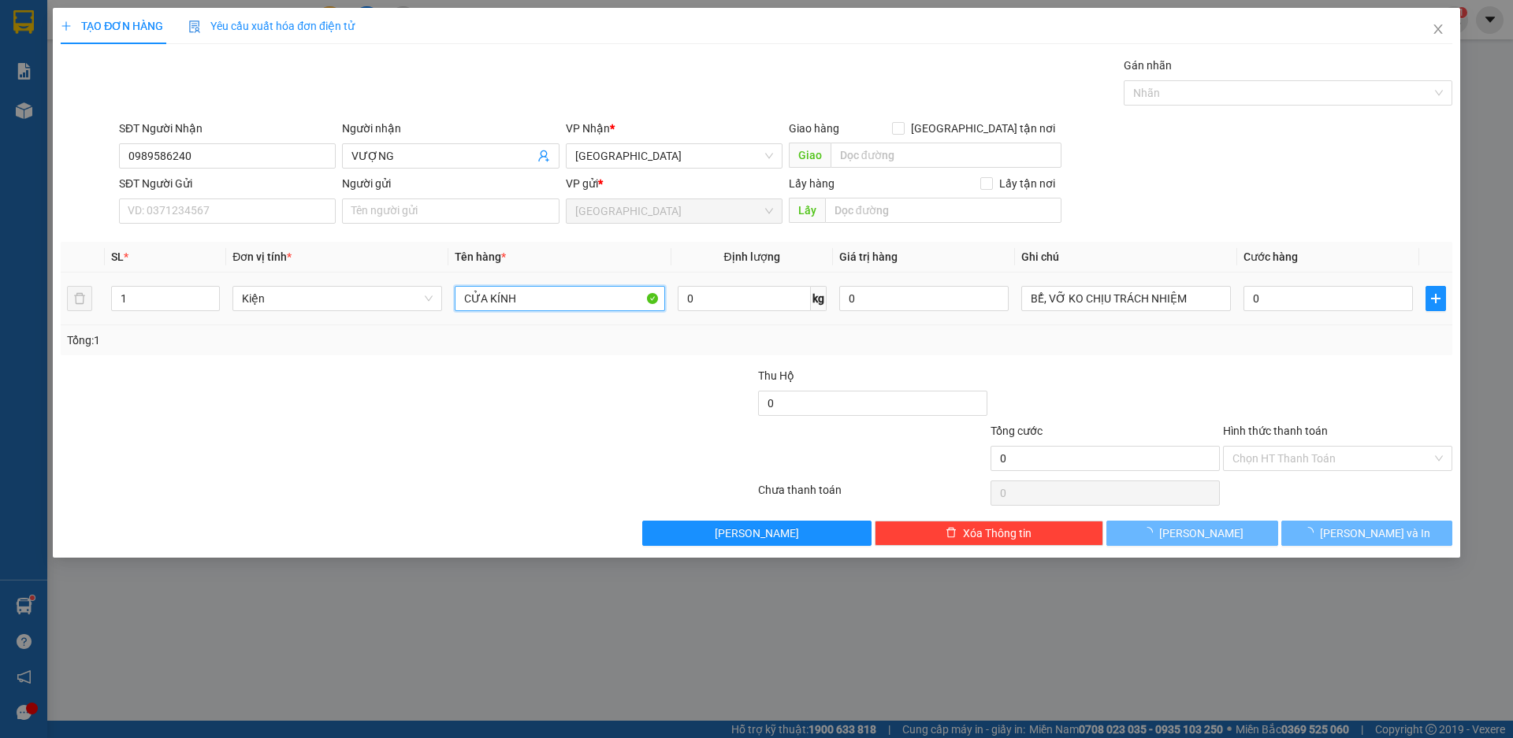
click at [524, 297] on input "CỬA KÍNH" at bounding box center [560, 298] width 210 height 25
click at [524, 296] on input "CỬA KÍNH" at bounding box center [560, 298] width 210 height 25
type input "CHẬU VÒI"
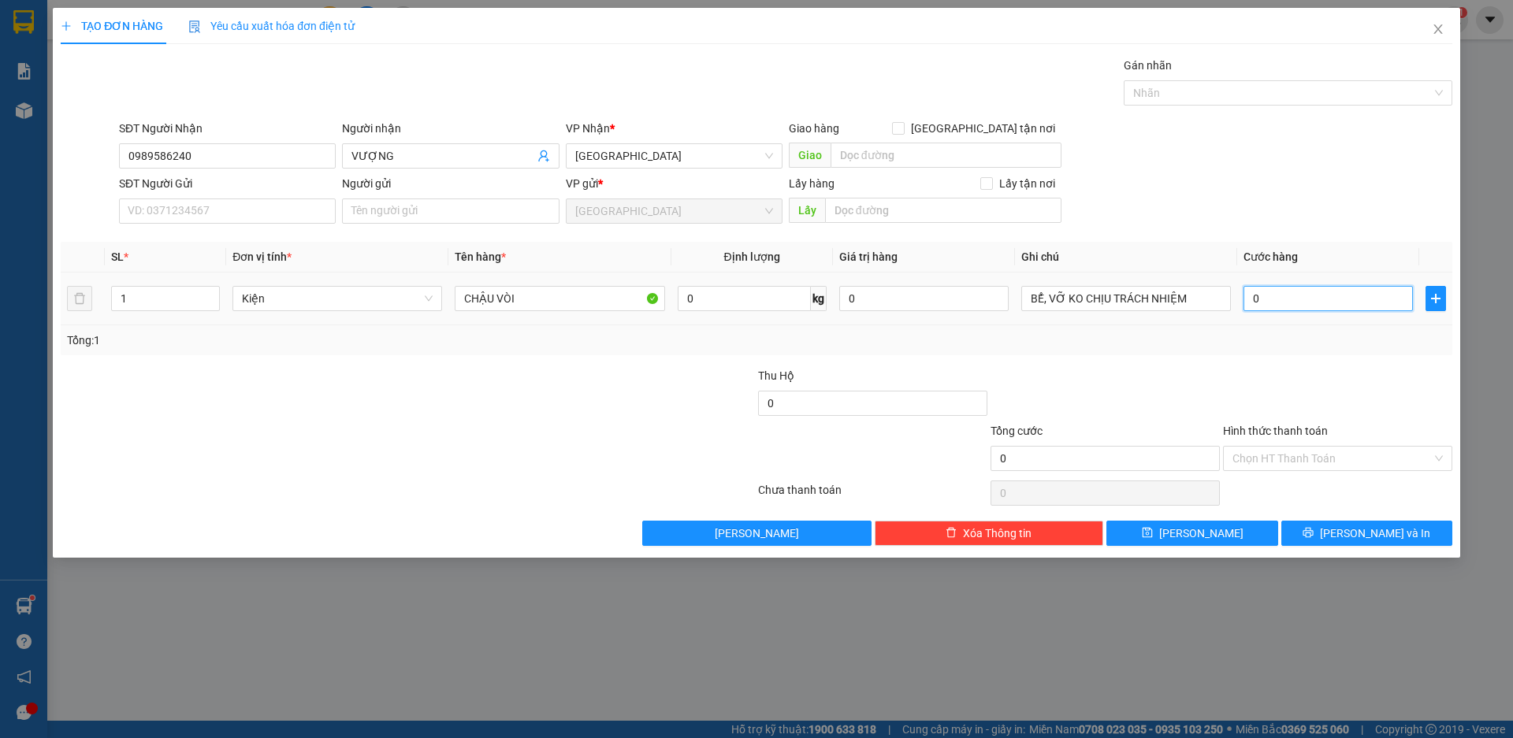
click at [1302, 295] on input "0" at bounding box center [1327, 298] width 169 height 25
type input "1"
type input "12"
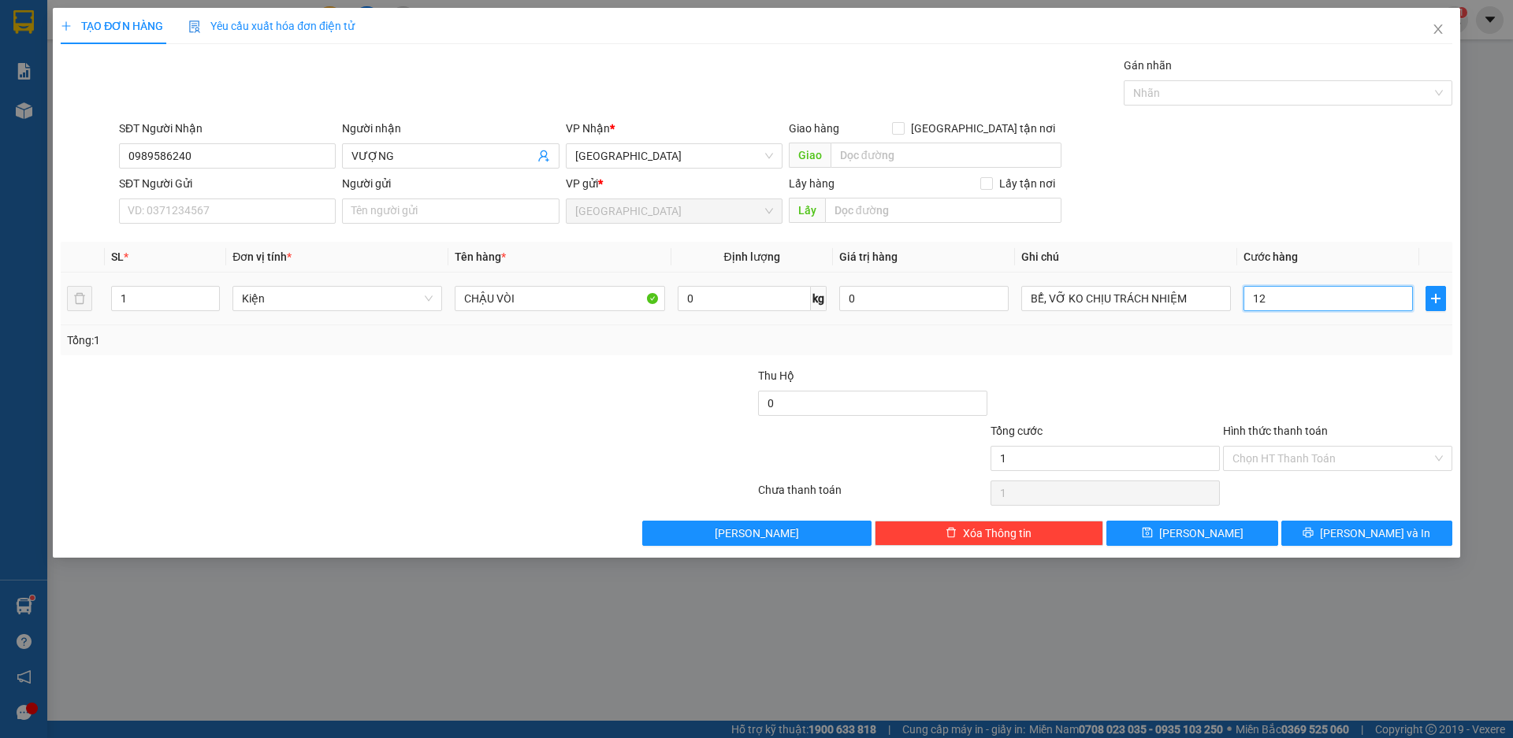
type input "12"
type input "120"
type input "1.200"
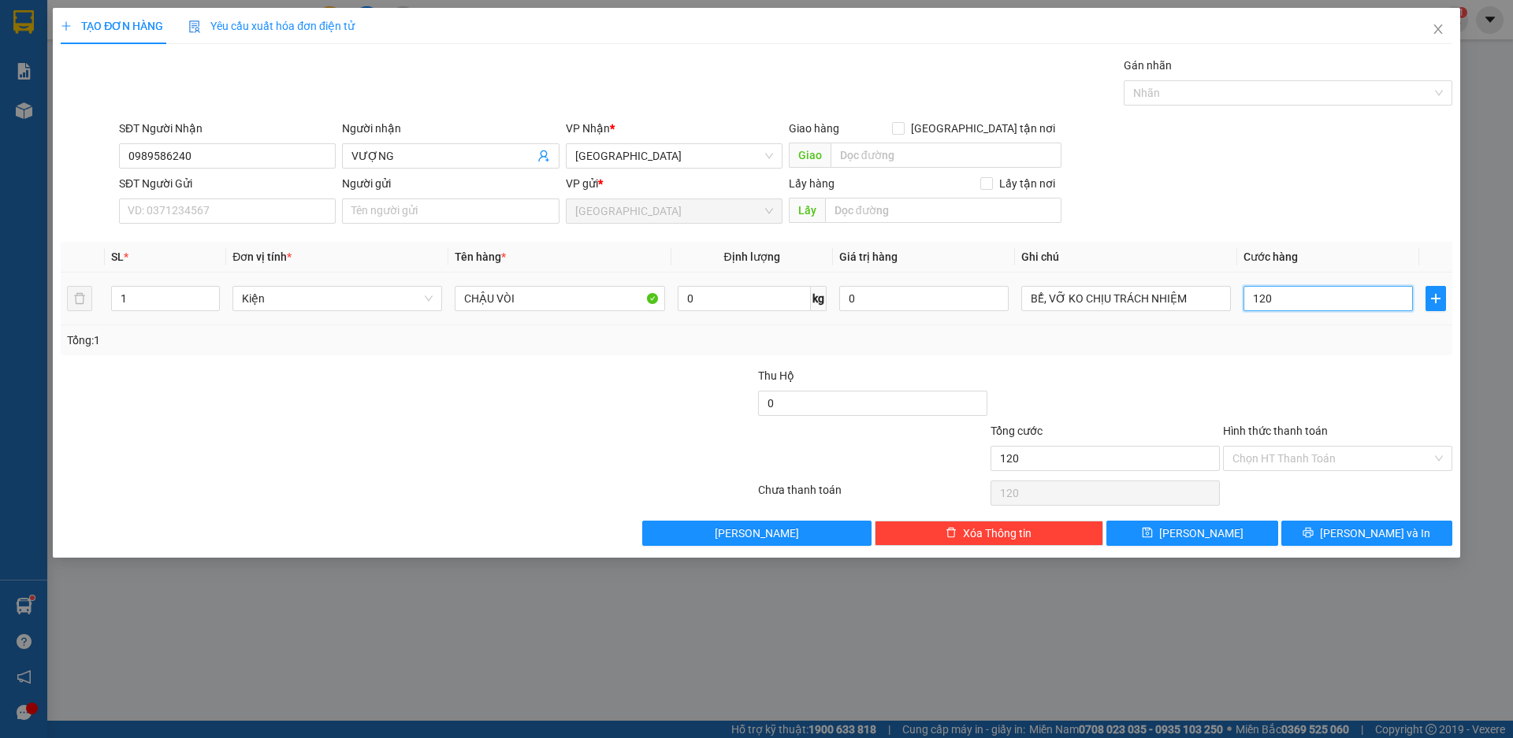
type input "1.200"
type input "12.000"
type input "120.000"
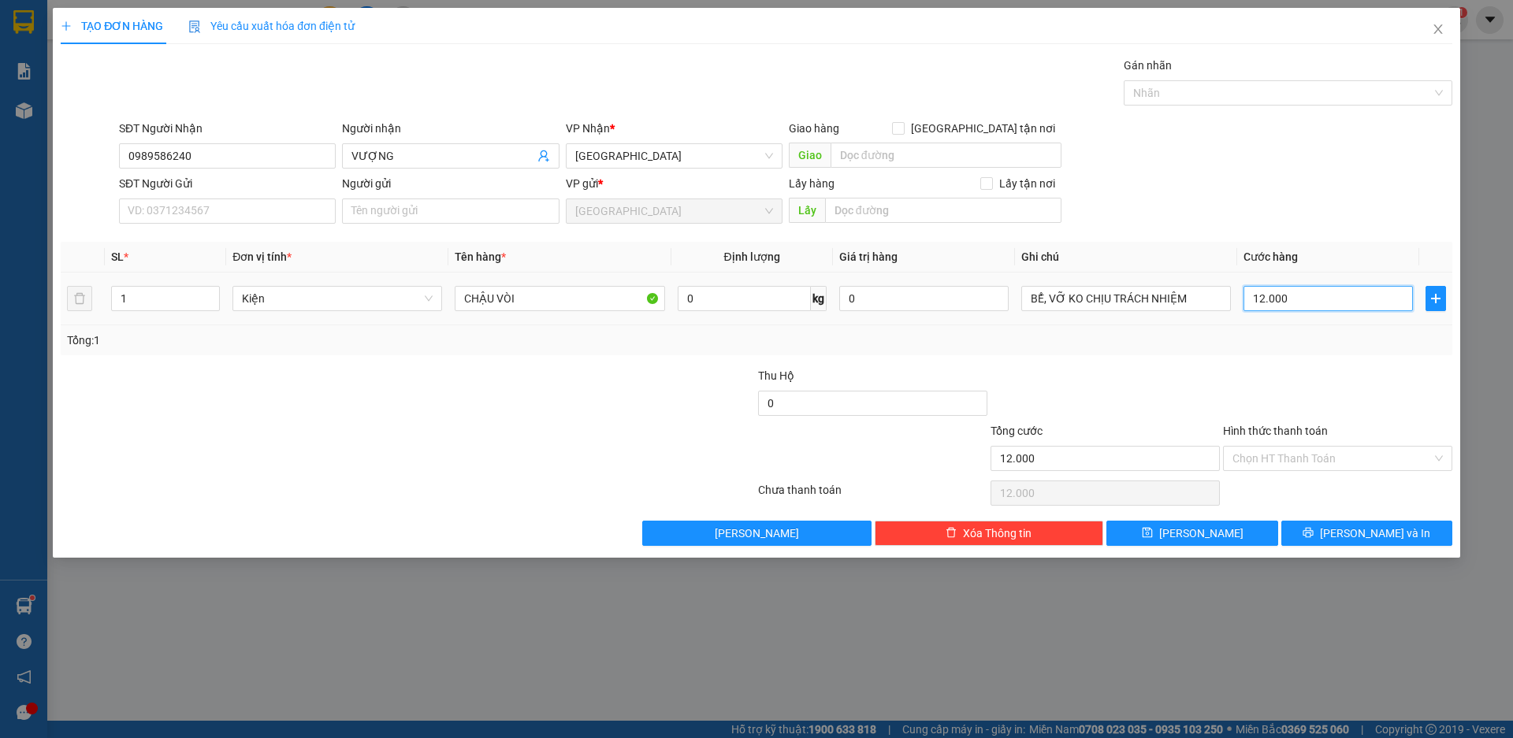
type input "120.000"
click at [1386, 536] on span "[PERSON_NAME] và In" at bounding box center [1375, 533] width 110 height 17
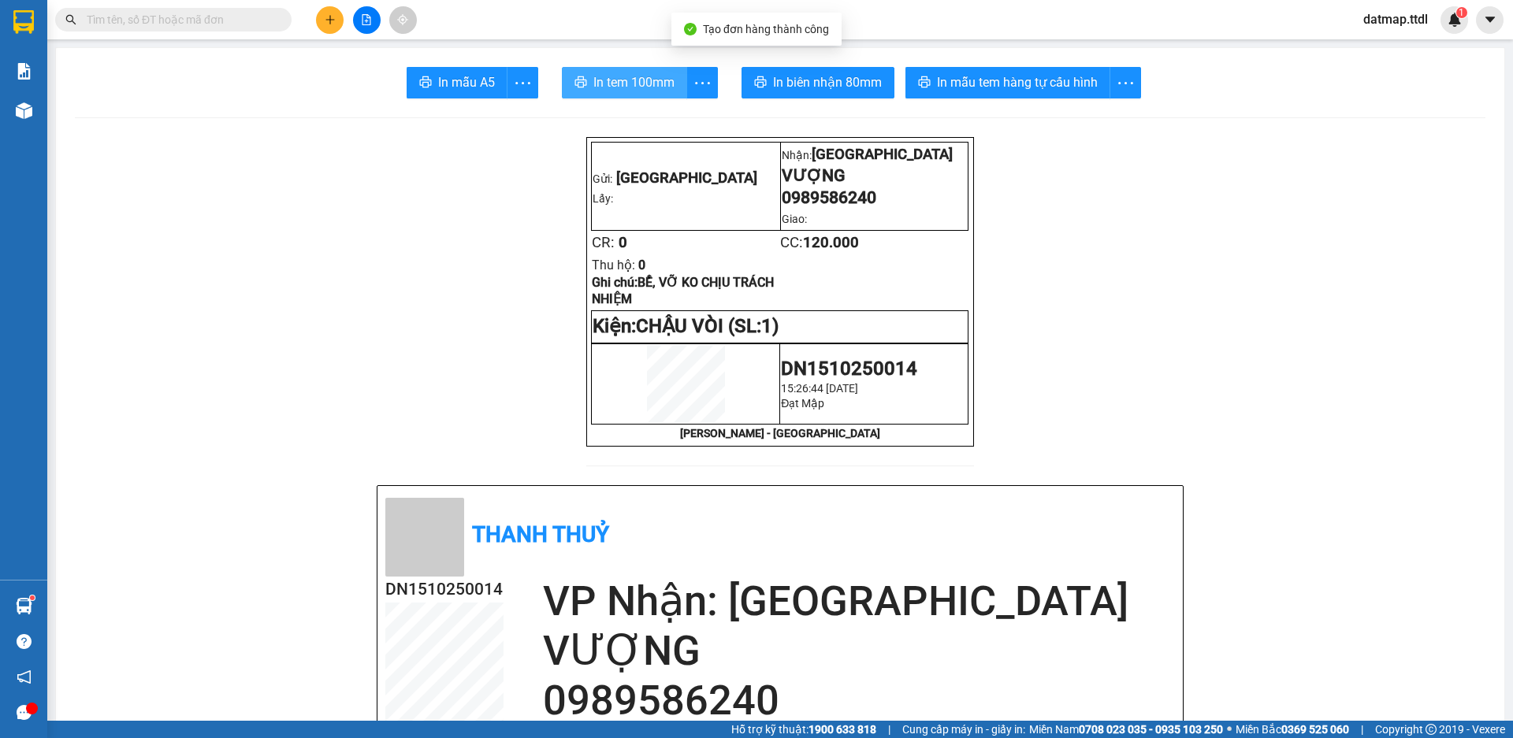
click at [624, 80] on span "In tem 100mm" at bounding box center [633, 82] width 81 height 20
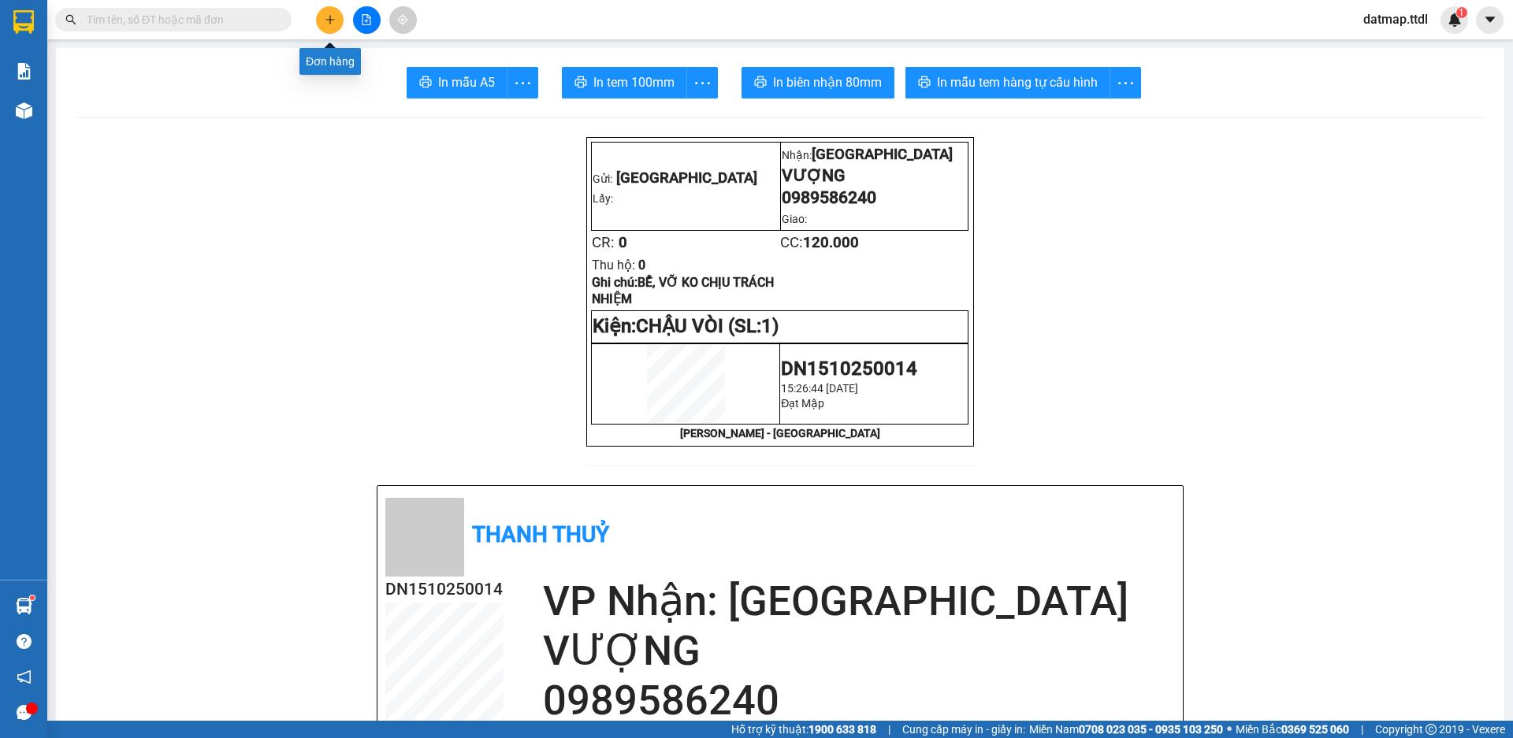
click at [329, 16] on icon "plus" at bounding box center [330, 19] width 11 height 11
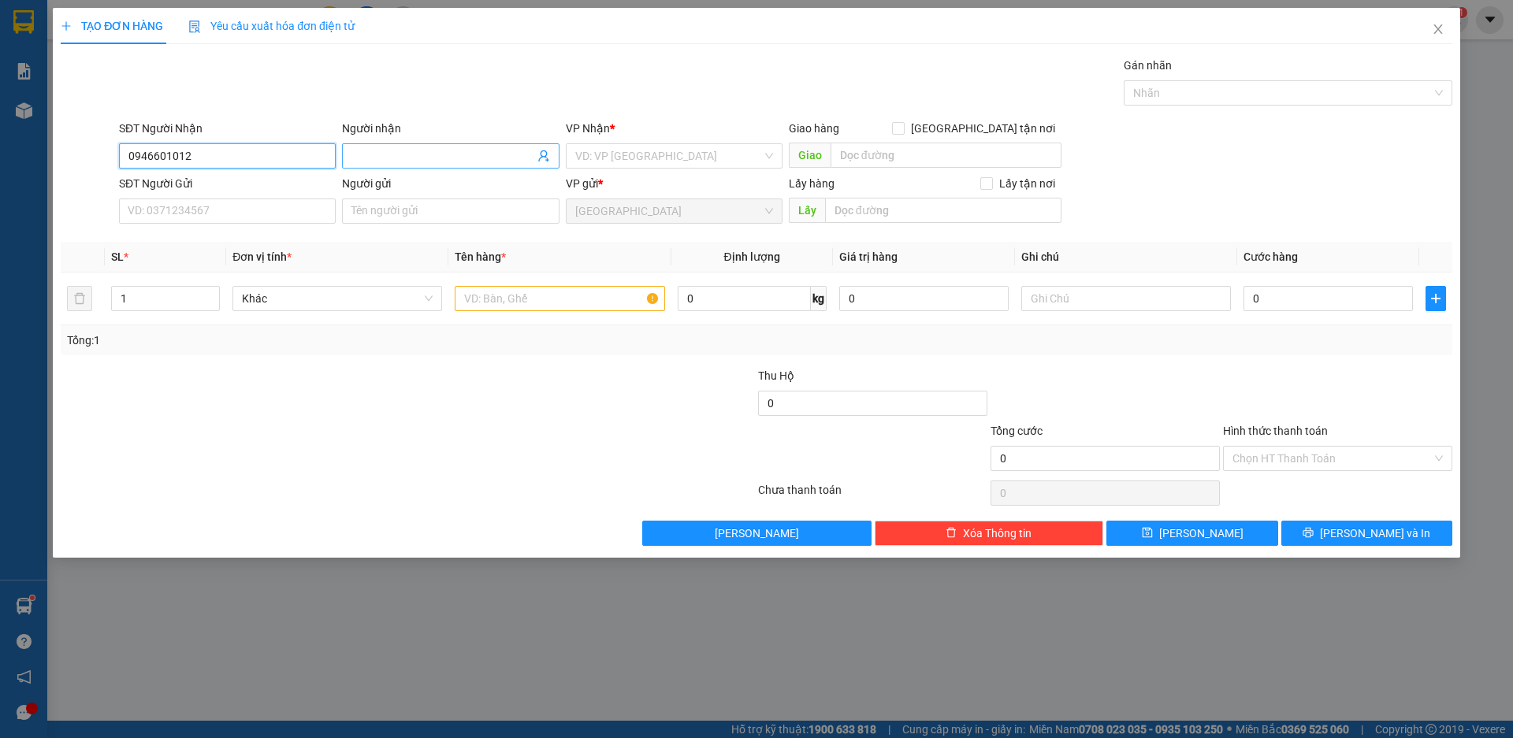
type input "0946601012"
click at [377, 158] on input "Người nhận" at bounding box center [442, 155] width 182 height 17
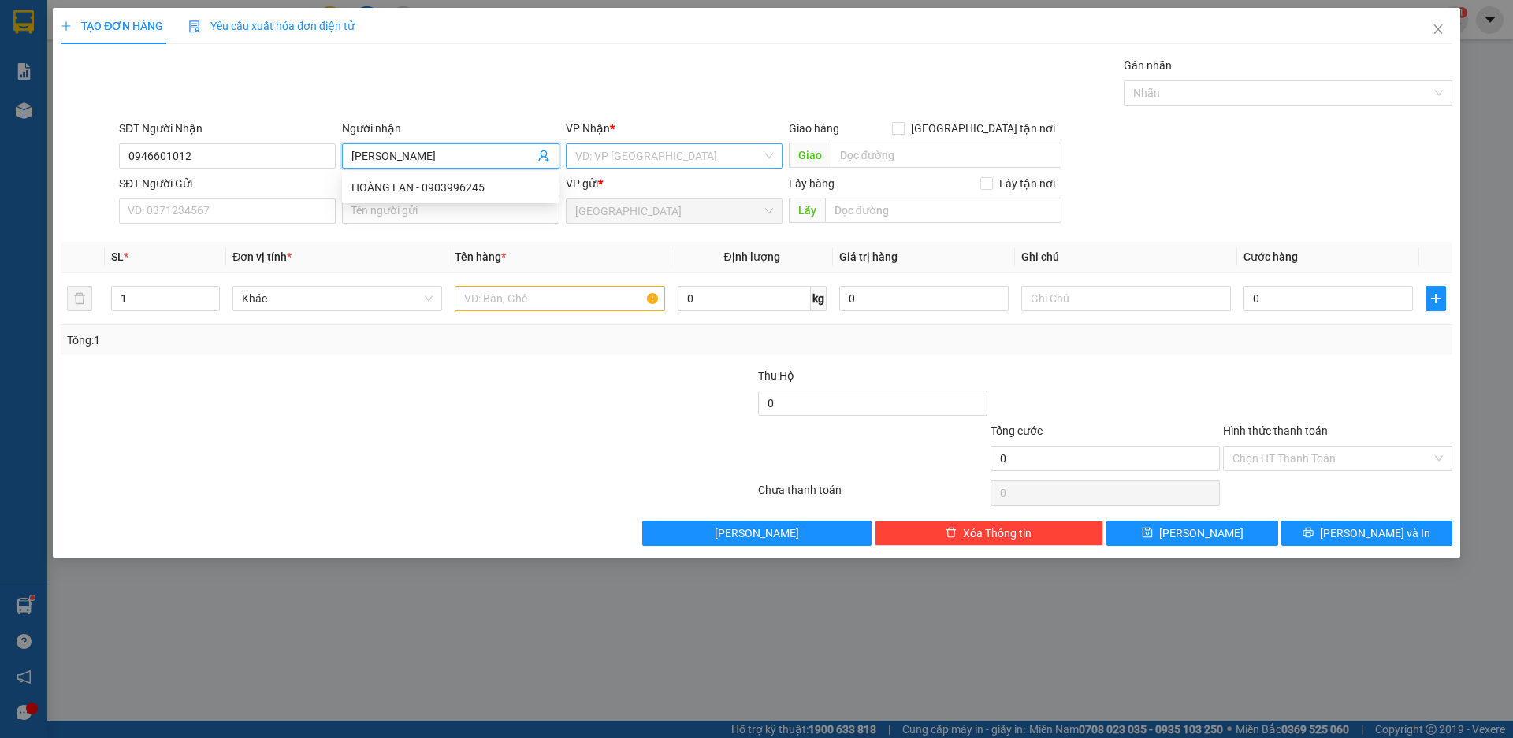
type input "[PERSON_NAME]"
click at [592, 151] on input "search" at bounding box center [668, 156] width 187 height 24
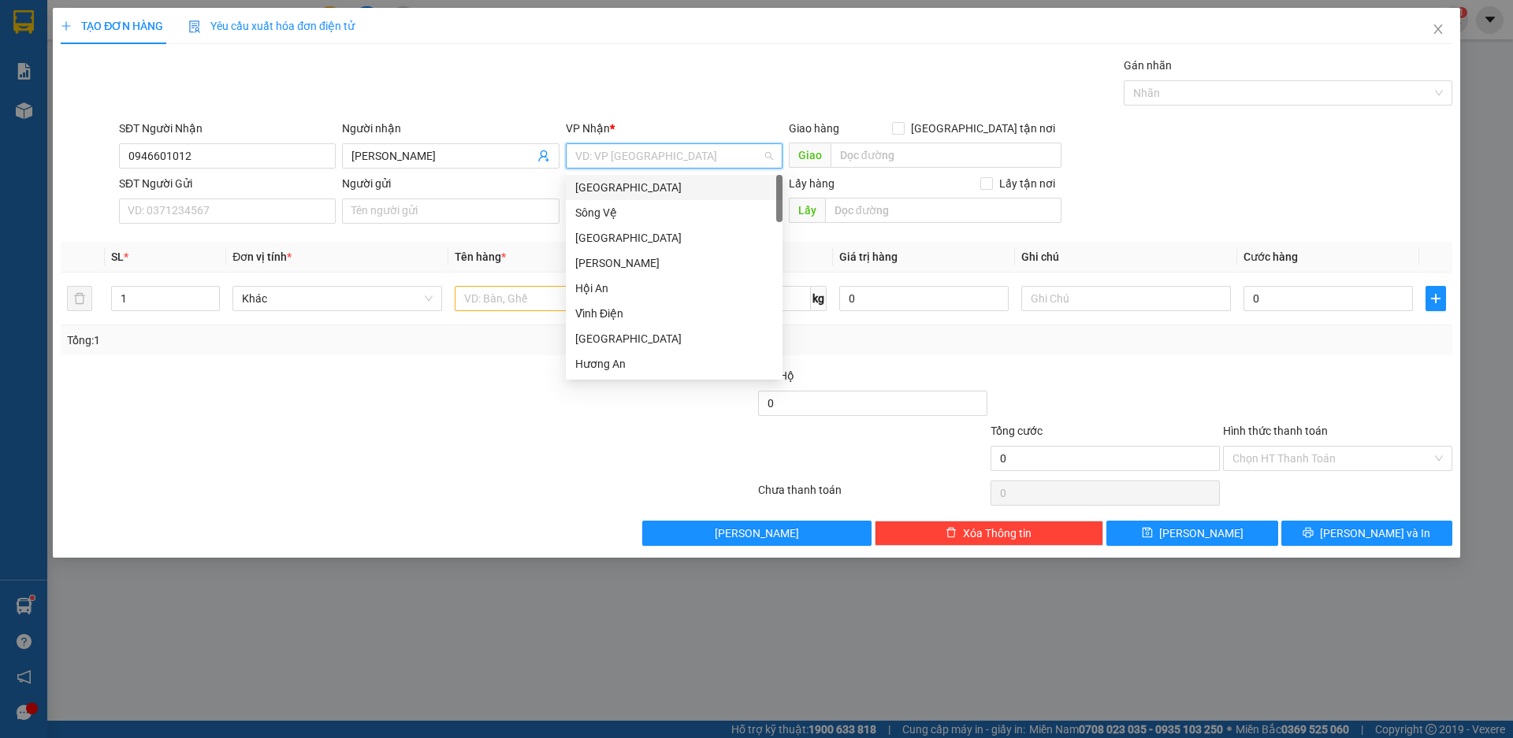
click at [592, 184] on div "[GEOGRAPHIC_DATA]" at bounding box center [674, 187] width 198 height 17
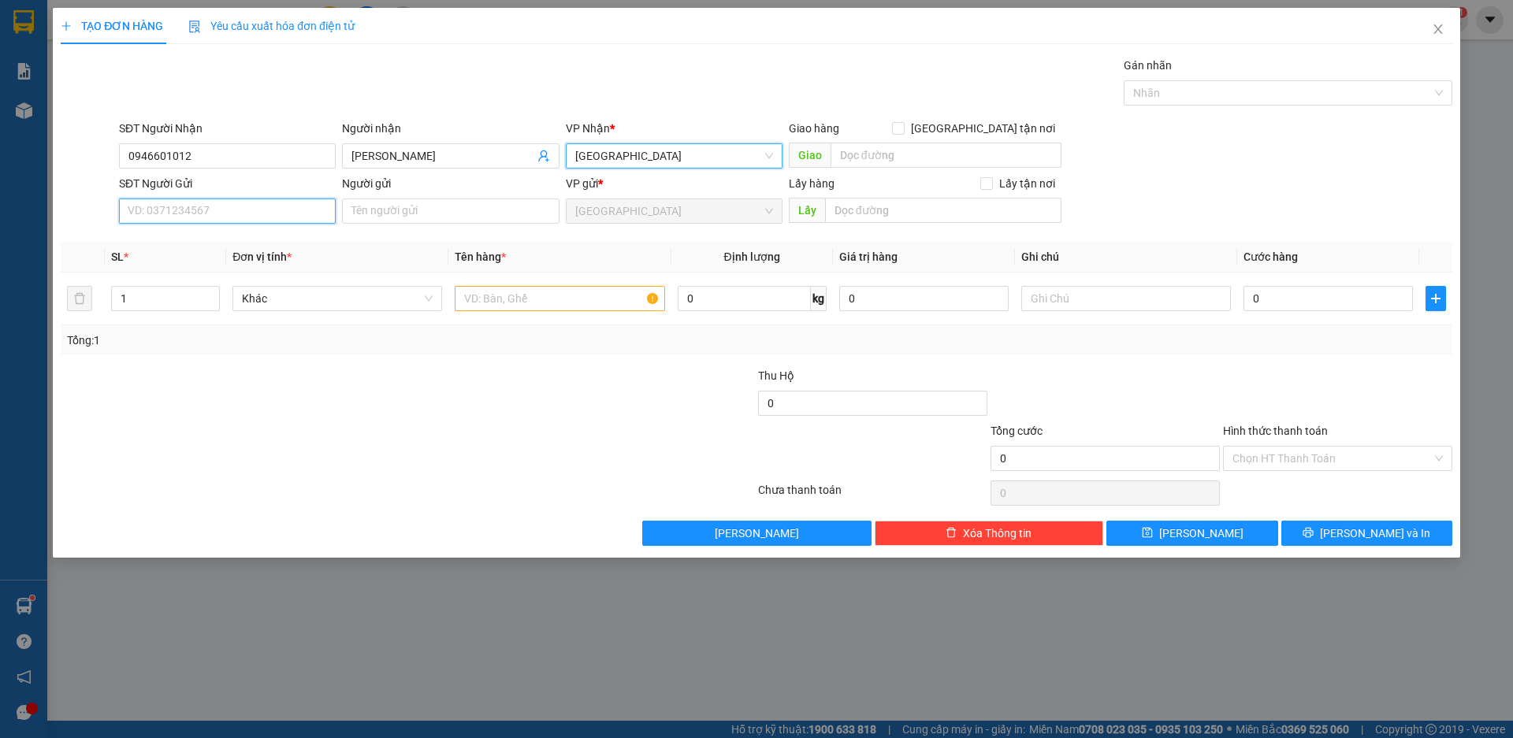
click at [197, 214] on input "SĐT Người Gửi" at bounding box center [227, 211] width 217 height 25
type input "0905666710"
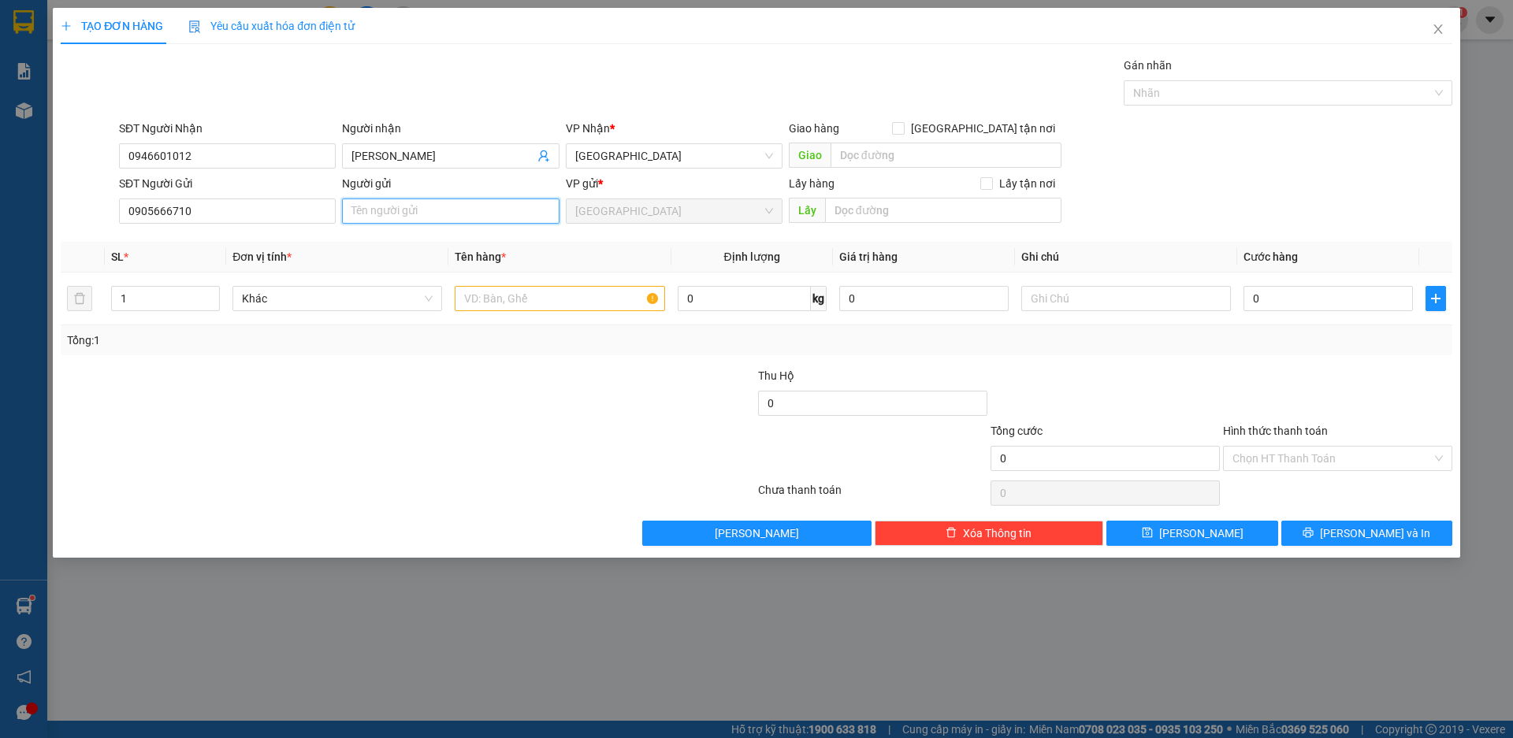
click at [375, 221] on input "Người gửi" at bounding box center [450, 211] width 217 height 25
click at [365, 403] on div at bounding box center [291, 394] width 465 height 55
click at [352, 218] on input "NHẬT LỆ" at bounding box center [450, 211] width 217 height 25
type input "CH NHẬT LỆ"
click at [320, 434] on div at bounding box center [291, 449] width 465 height 55
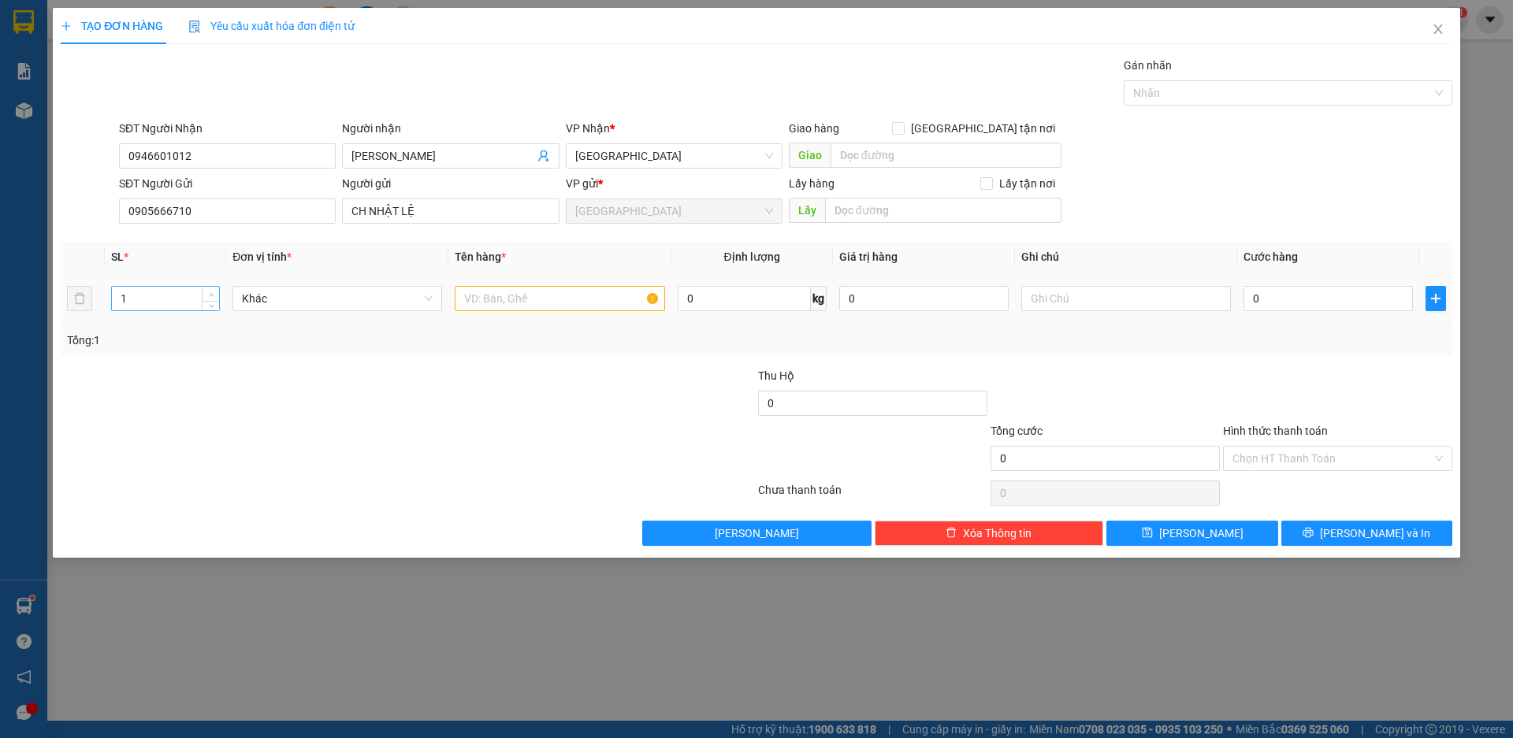
click at [211, 290] on span "up" at bounding box center [210, 294] width 9 height 9
type input "4"
click at [211, 290] on span "up" at bounding box center [210, 294] width 9 height 9
click at [271, 301] on span "Khác" at bounding box center [337, 299] width 191 height 24
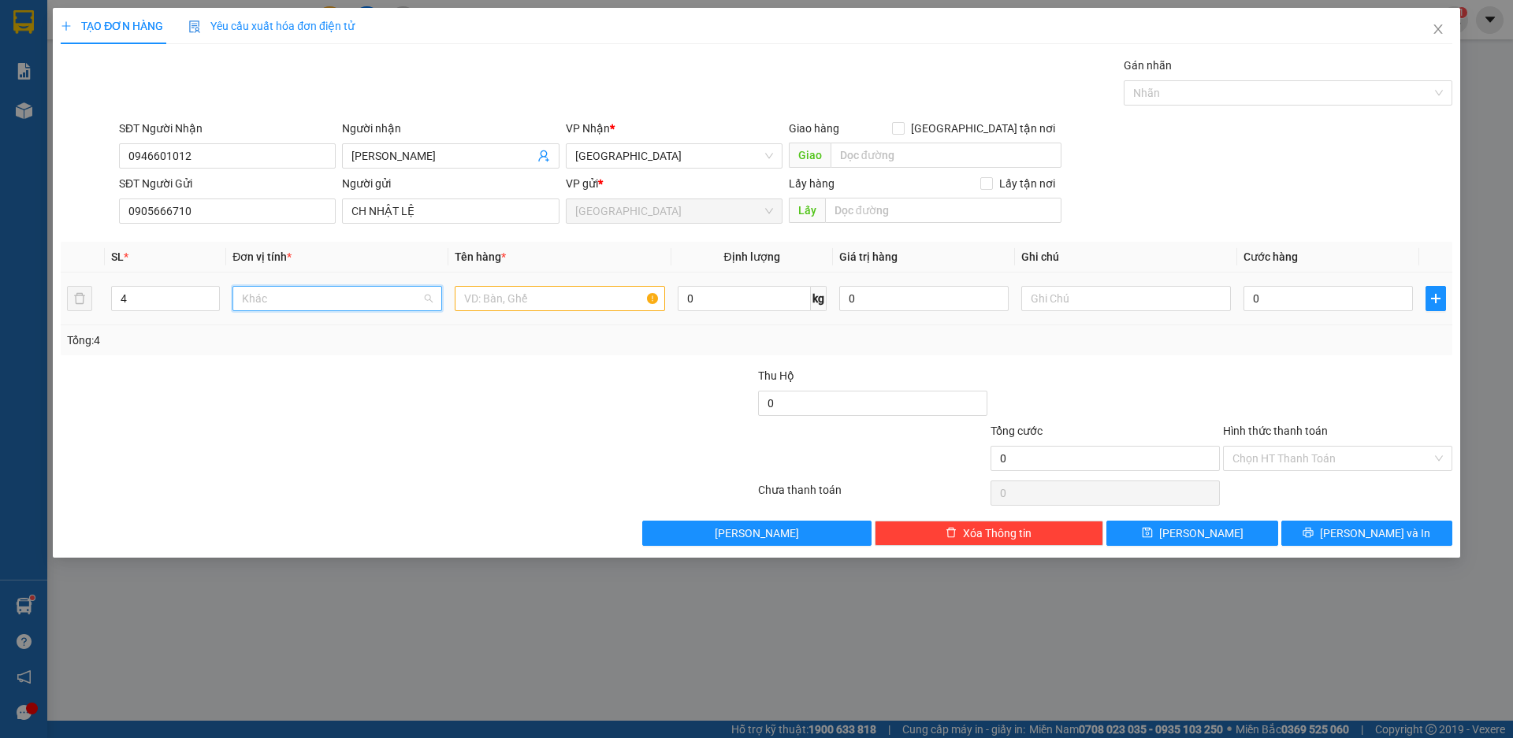
scroll to position [151, 0]
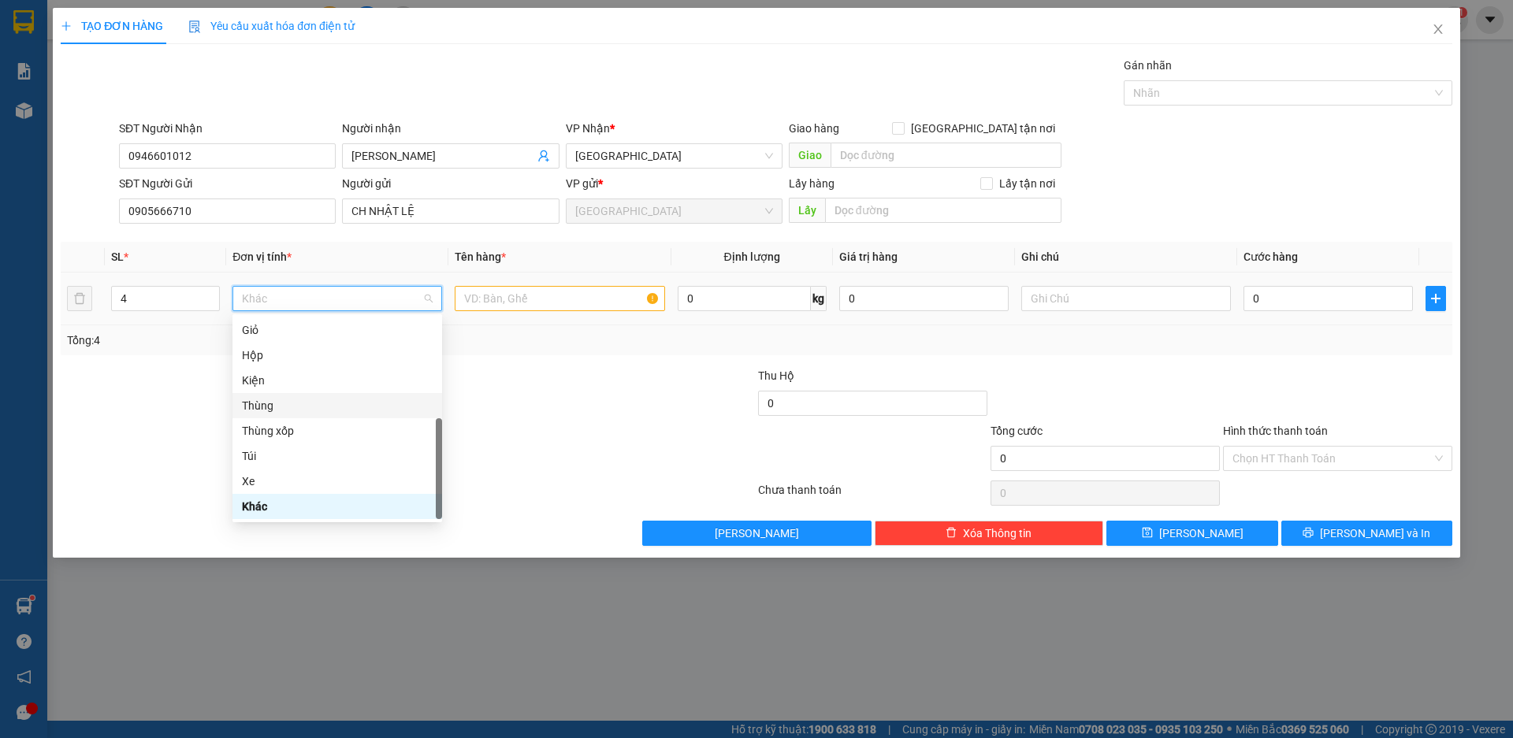
click at [258, 405] on div "Thùng" at bounding box center [337, 405] width 191 height 17
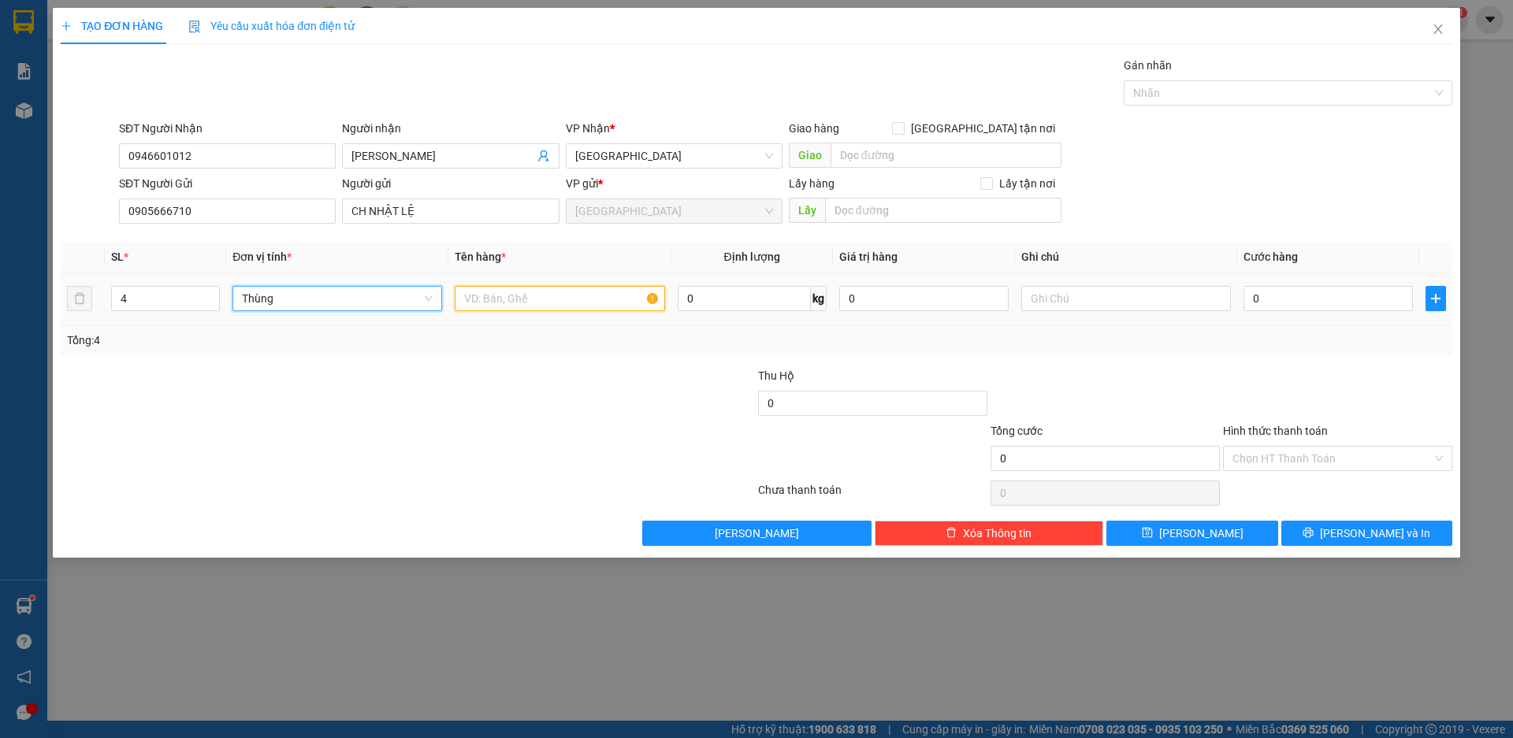
click at [524, 307] on input "text" at bounding box center [560, 298] width 210 height 25
type input "XOONG NỒI BẾP"
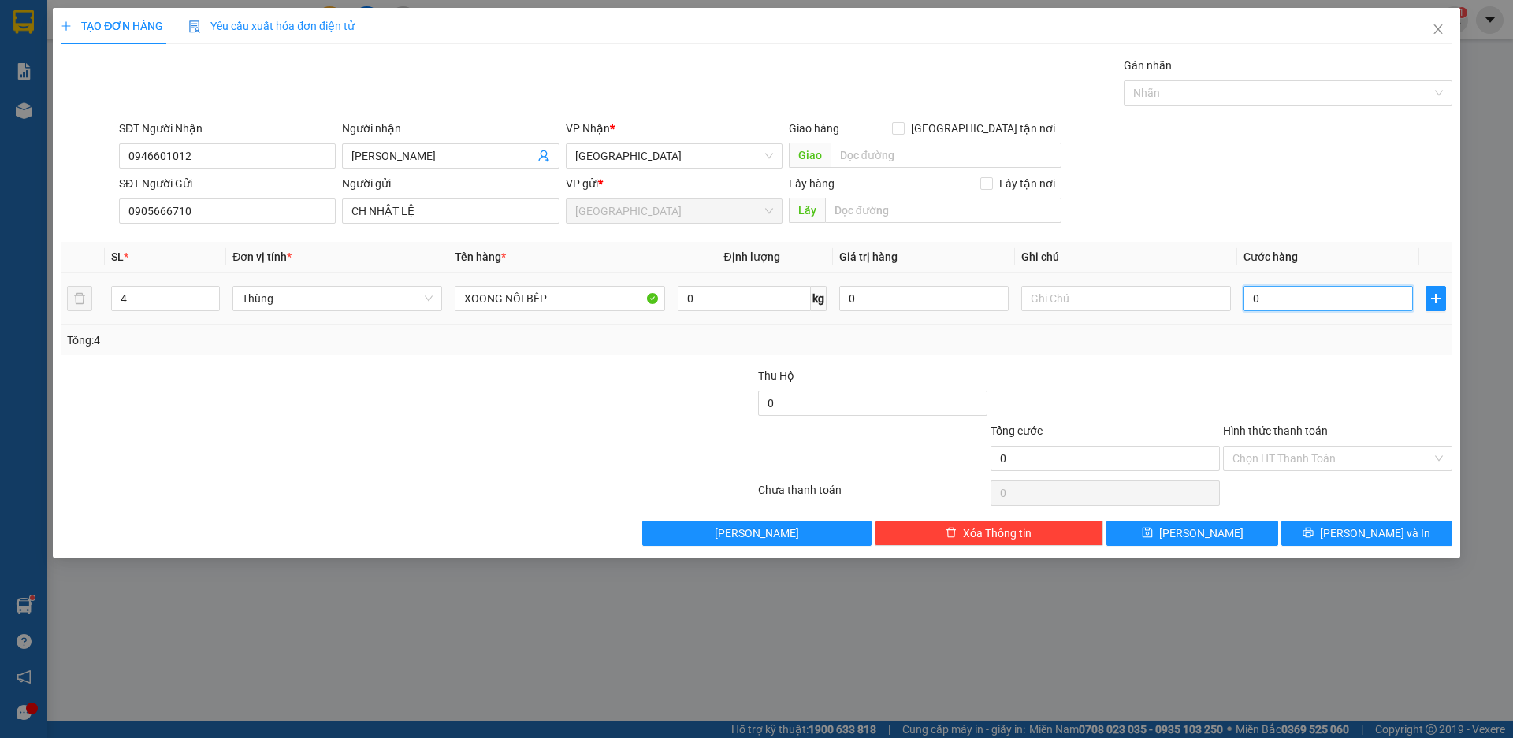
click at [1297, 308] on input "0" at bounding box center [1327, 298] width 169 height 25
type input "4"
type input "40"
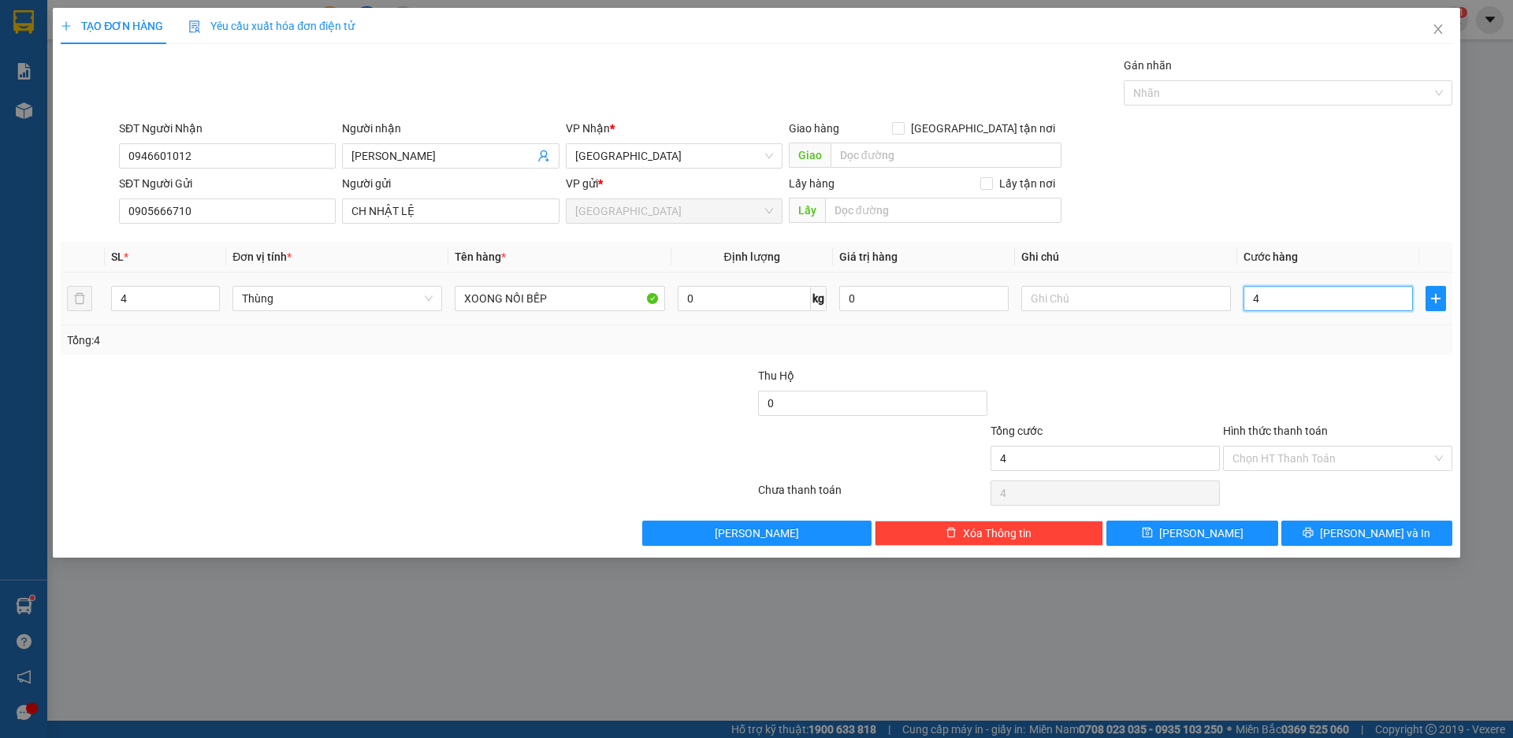
type input "40"
type input "400"
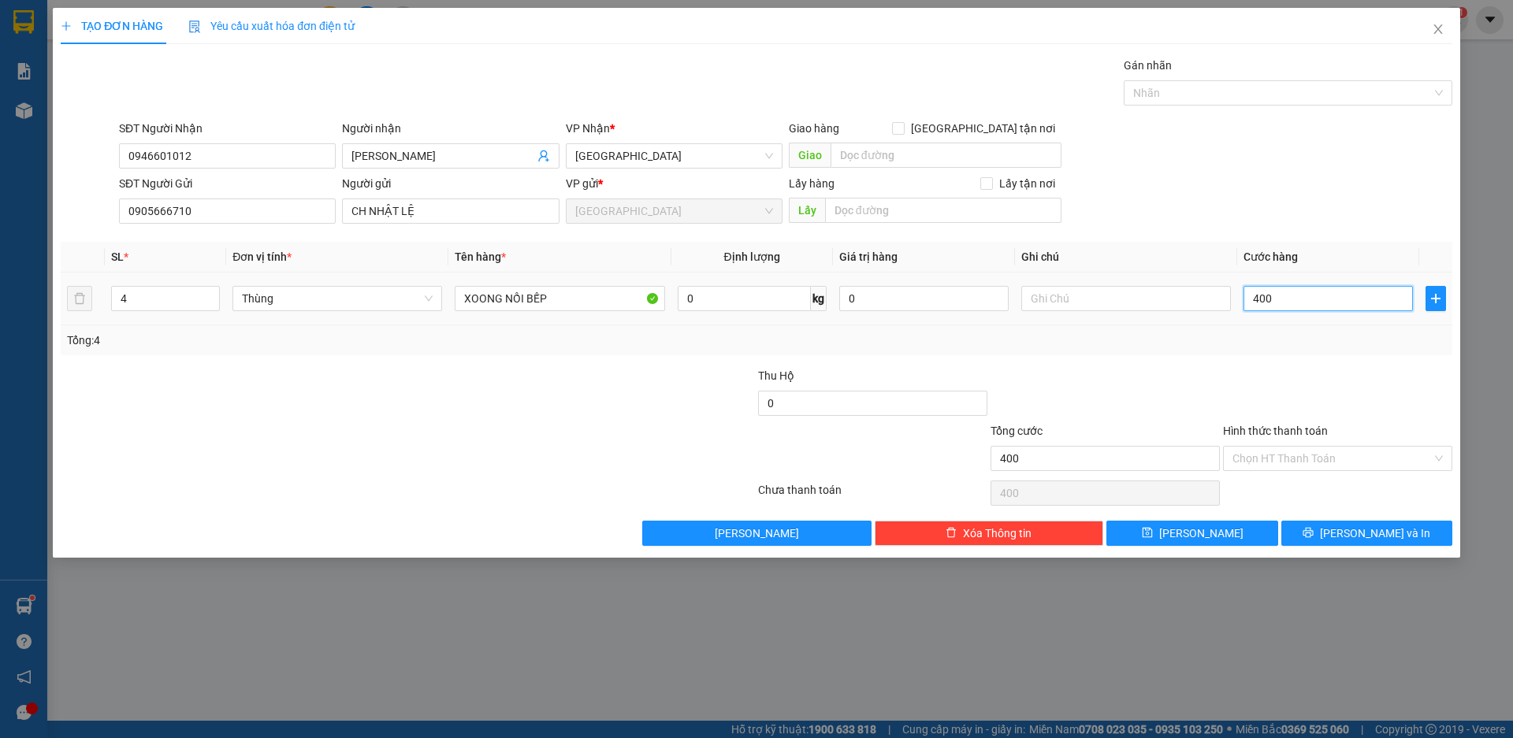
type input "4.000"
type input "40.000"
drag, startPoint x: 1382, startPoint y: 533, endPoint x: 1358, endPoint y: 529, distance: 23.8
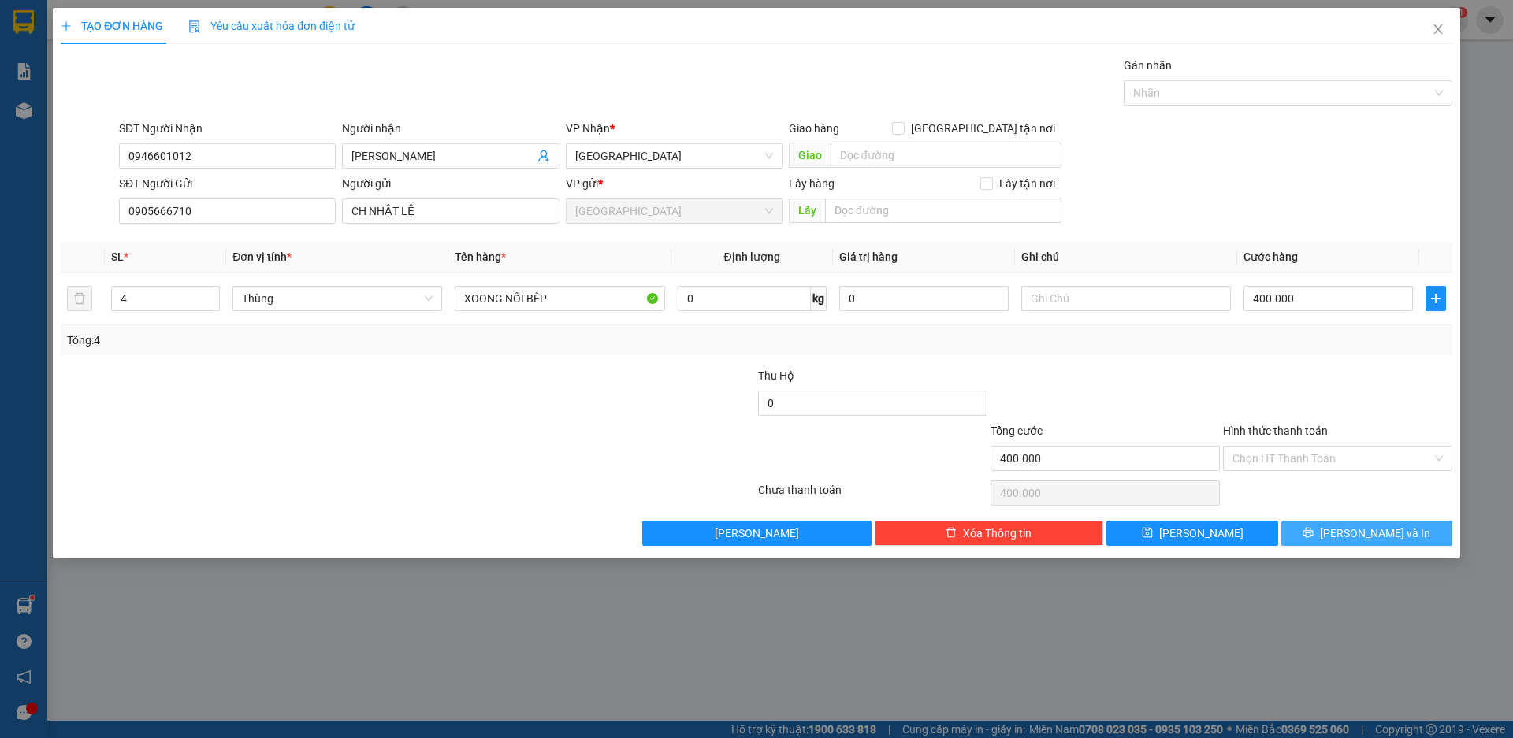
click at [1382, 533] on span "[PERSON_NAME] và In" at bounding box center [1375, 533] width 110 height 17
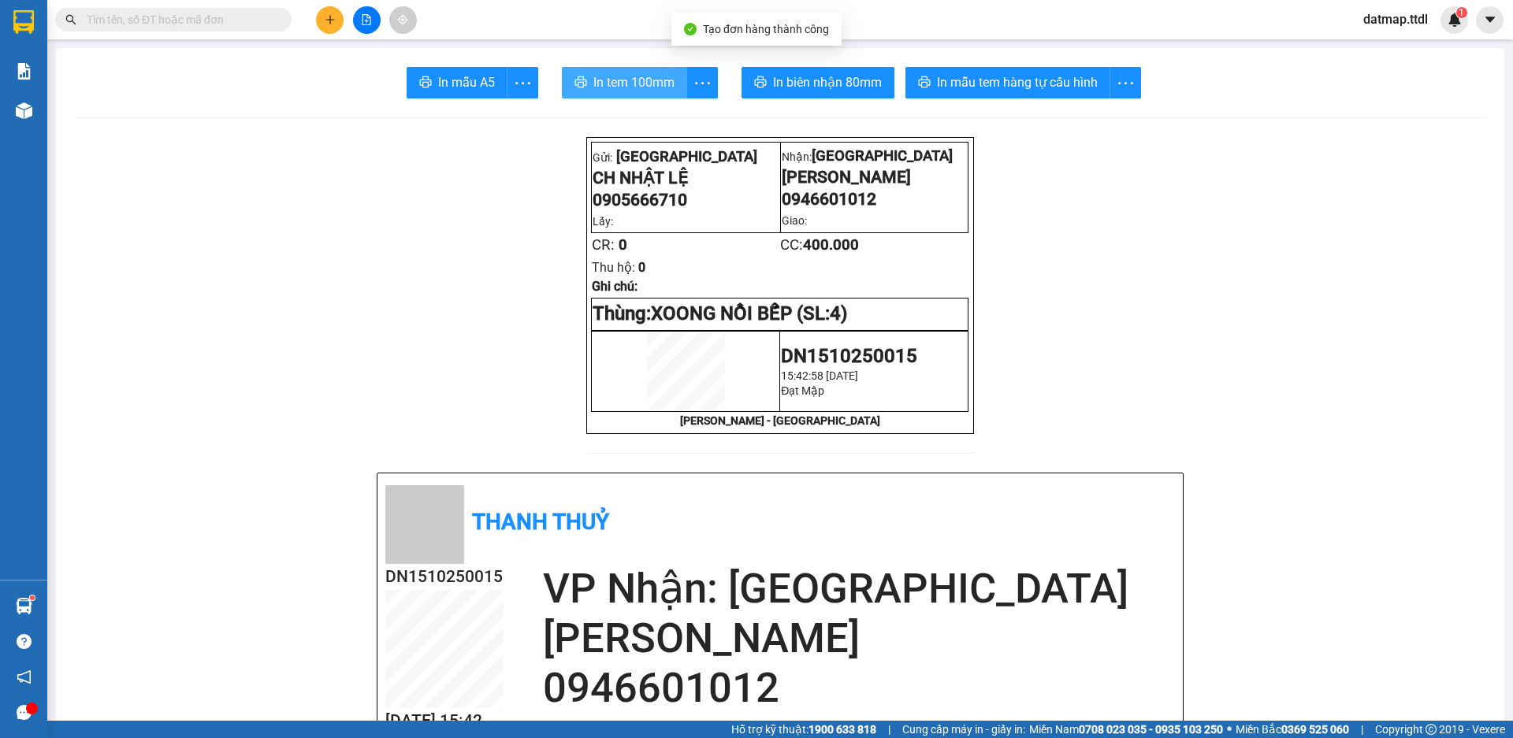
click at [650, 80] on span "In tem 100mm" at bounding box center [633, 82] width 81 height 20
click at [638, 85] on span "In tem 100mm" at bounding box center [633, 82] width 81 height 20
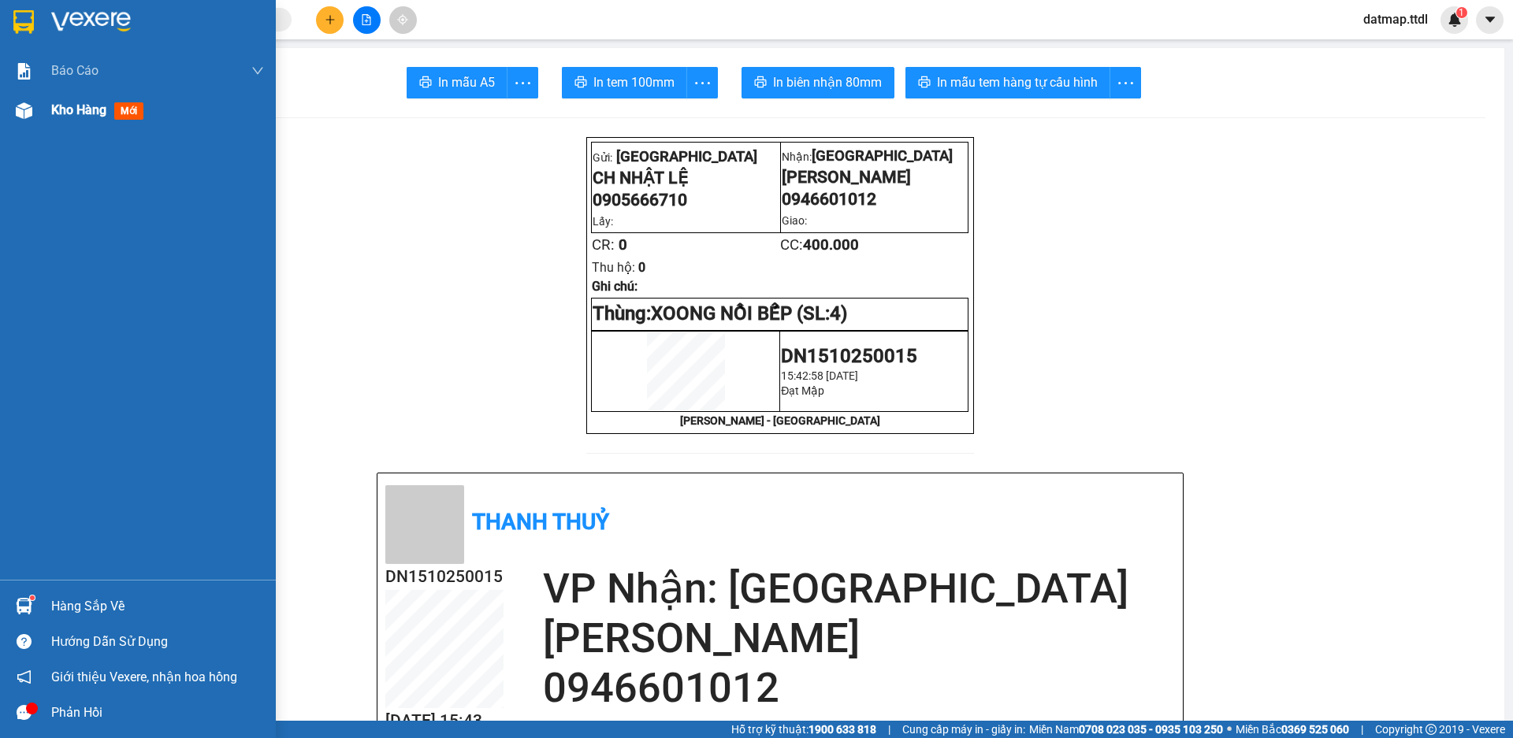
click at [50, 108] on div "Kho hàng mới" at bounding box center [138, 110] width 276 height 39
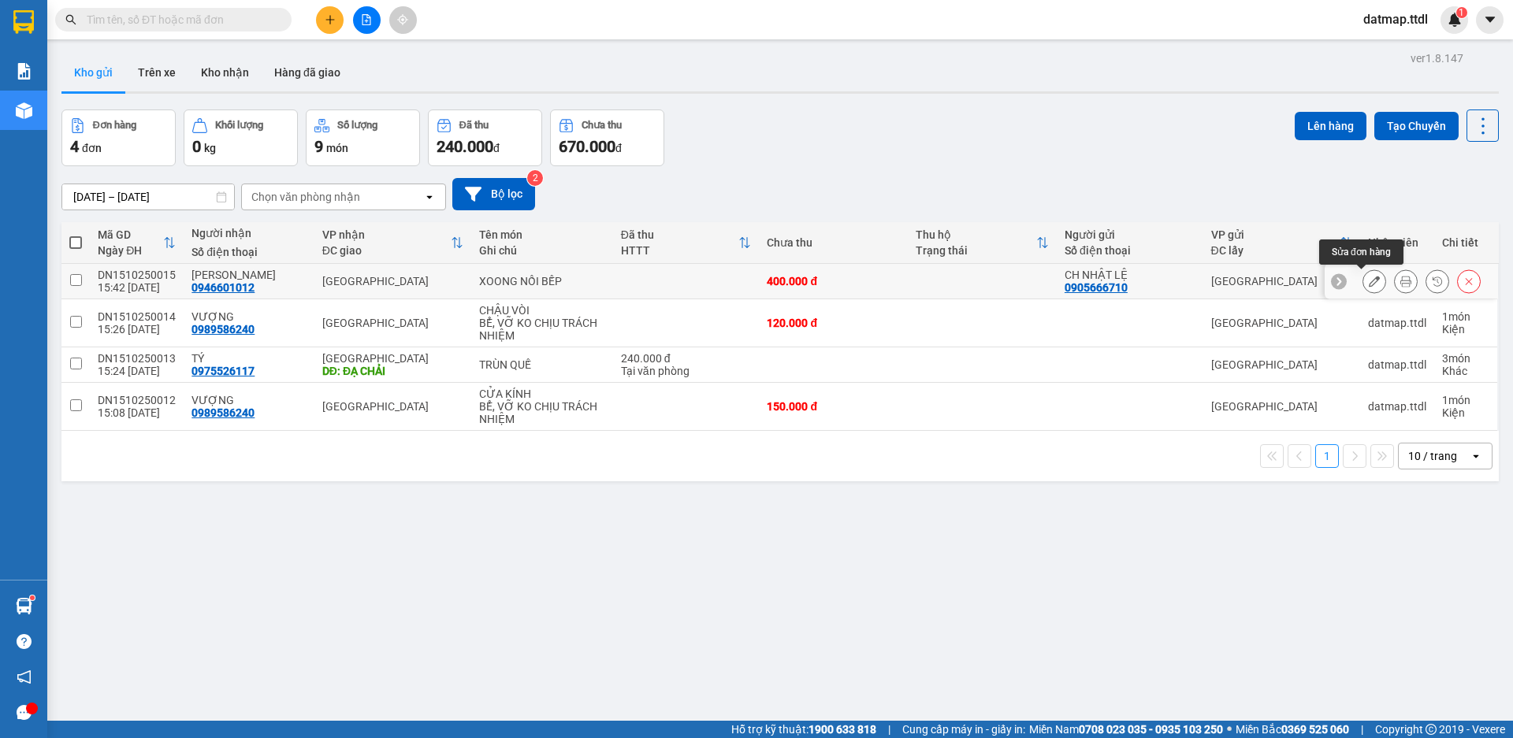
click at [1368, 282] on icon at bounding box center [1373, 281] width 11 height 11
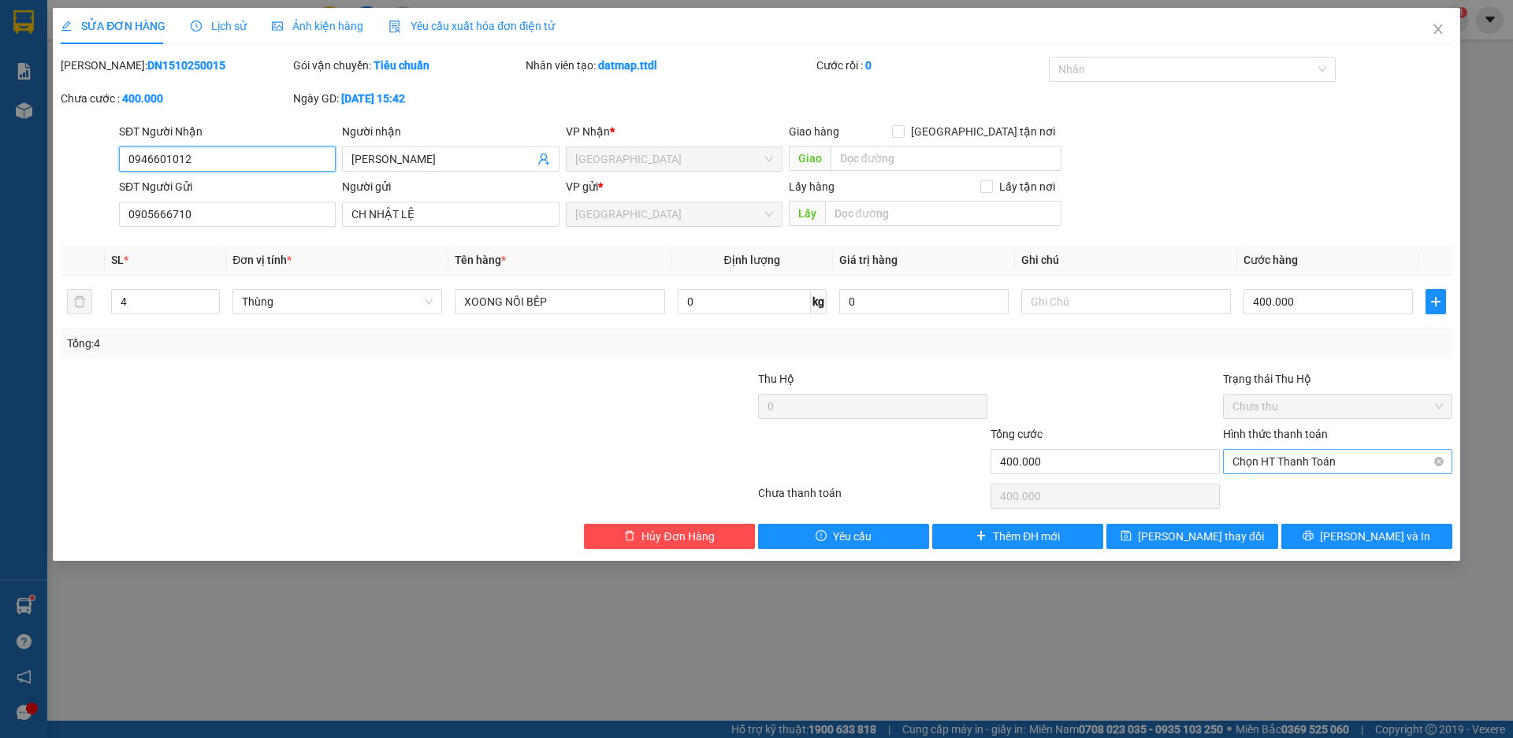
click at [1260, 459] on span "Chọn HT Thanh Toán" at bounding box center [1337, 462] width 210 height 24
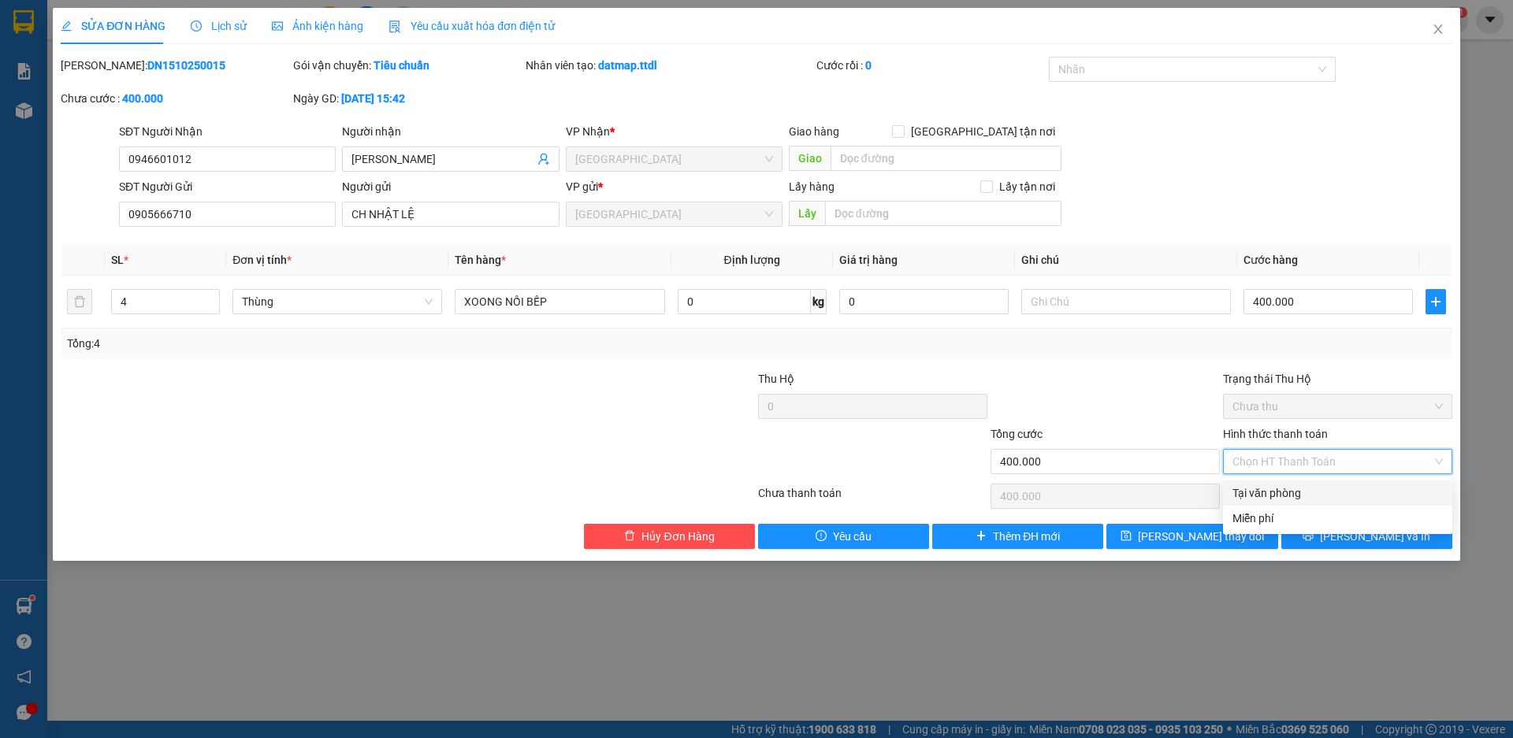
click at [1261, 494] on div "Tại văn phòng" at bounding box center [1337, 492] width 210 height 17
click at [1313, 536] on icon "printer" at bounding box center [1307, 535] width 11 height 11
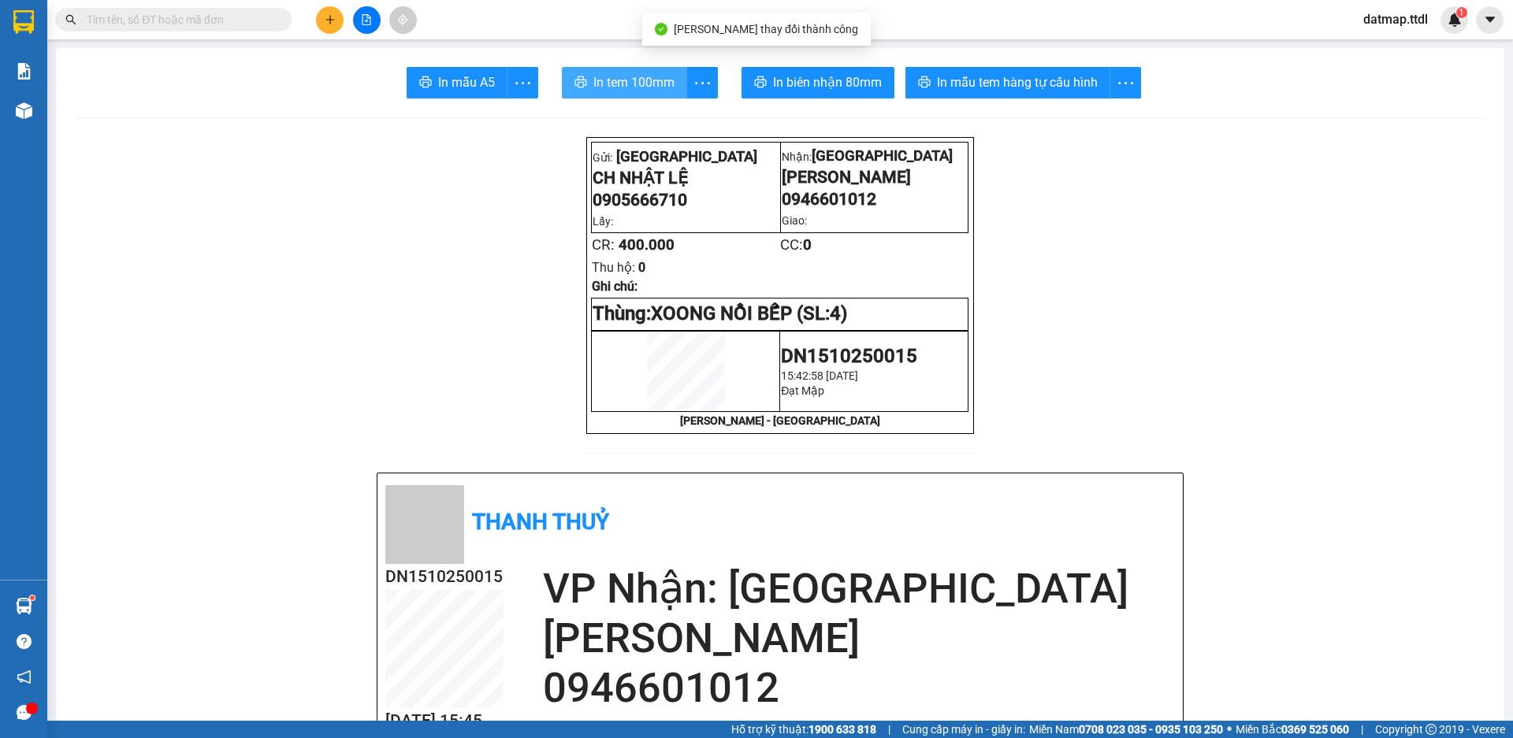
click at [622, 83] on span "In tem 100mm" at bounding box center [633, 82] width 81 height 20
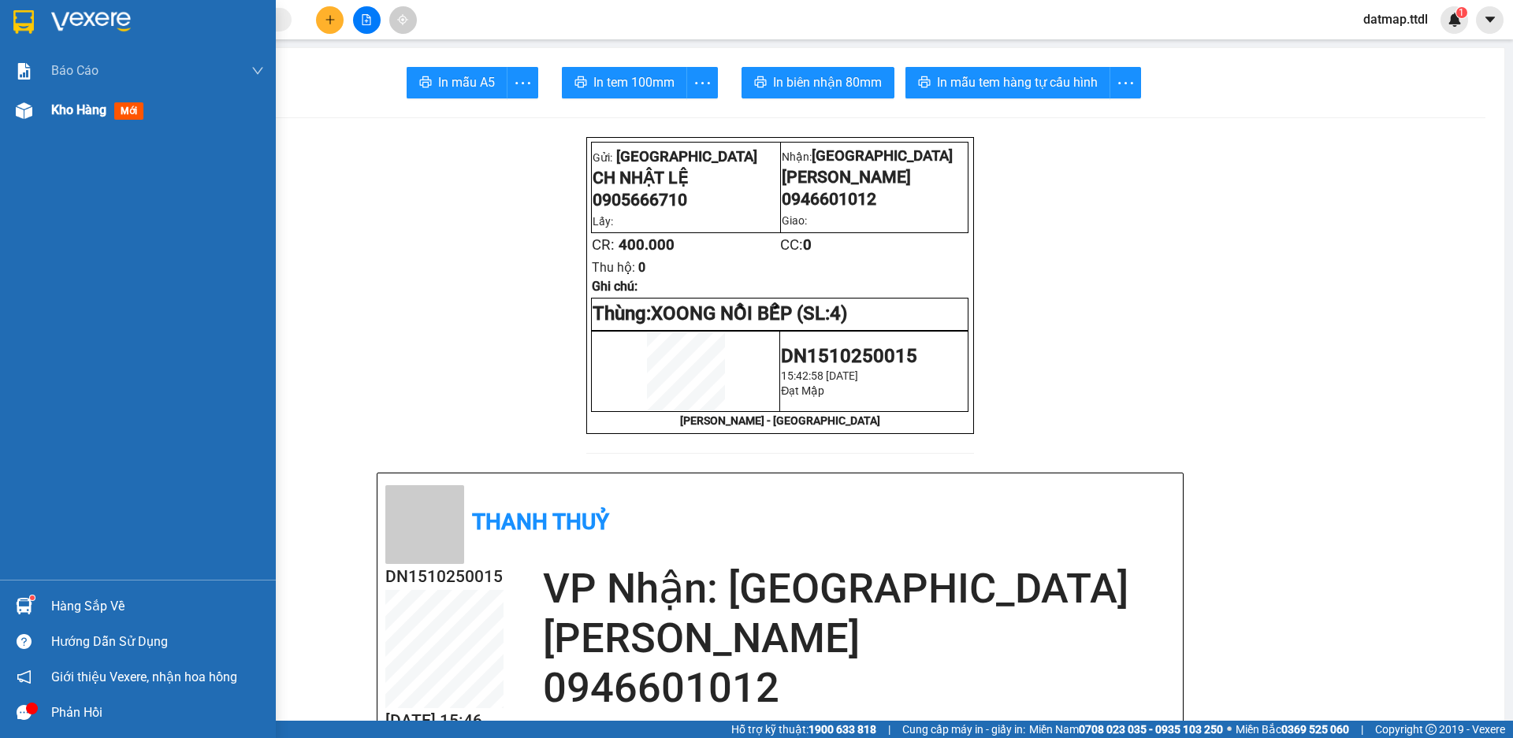
click at [78, 108] on span "Kho hàng" at bounding box center [78, 109] width 55 height 15
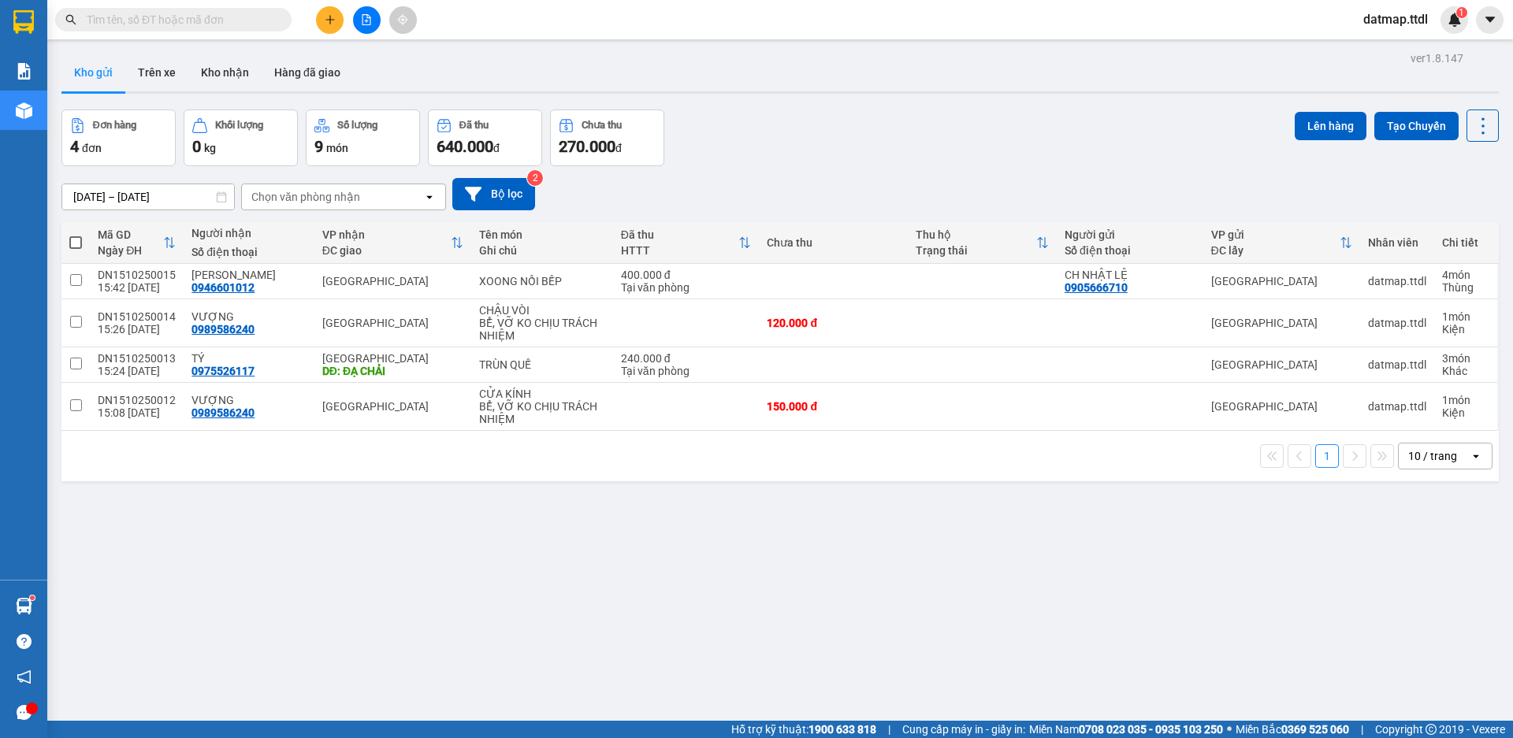
click at [327, 20] on icon "plus" at bounding box center [330, 19] width 11 height 11
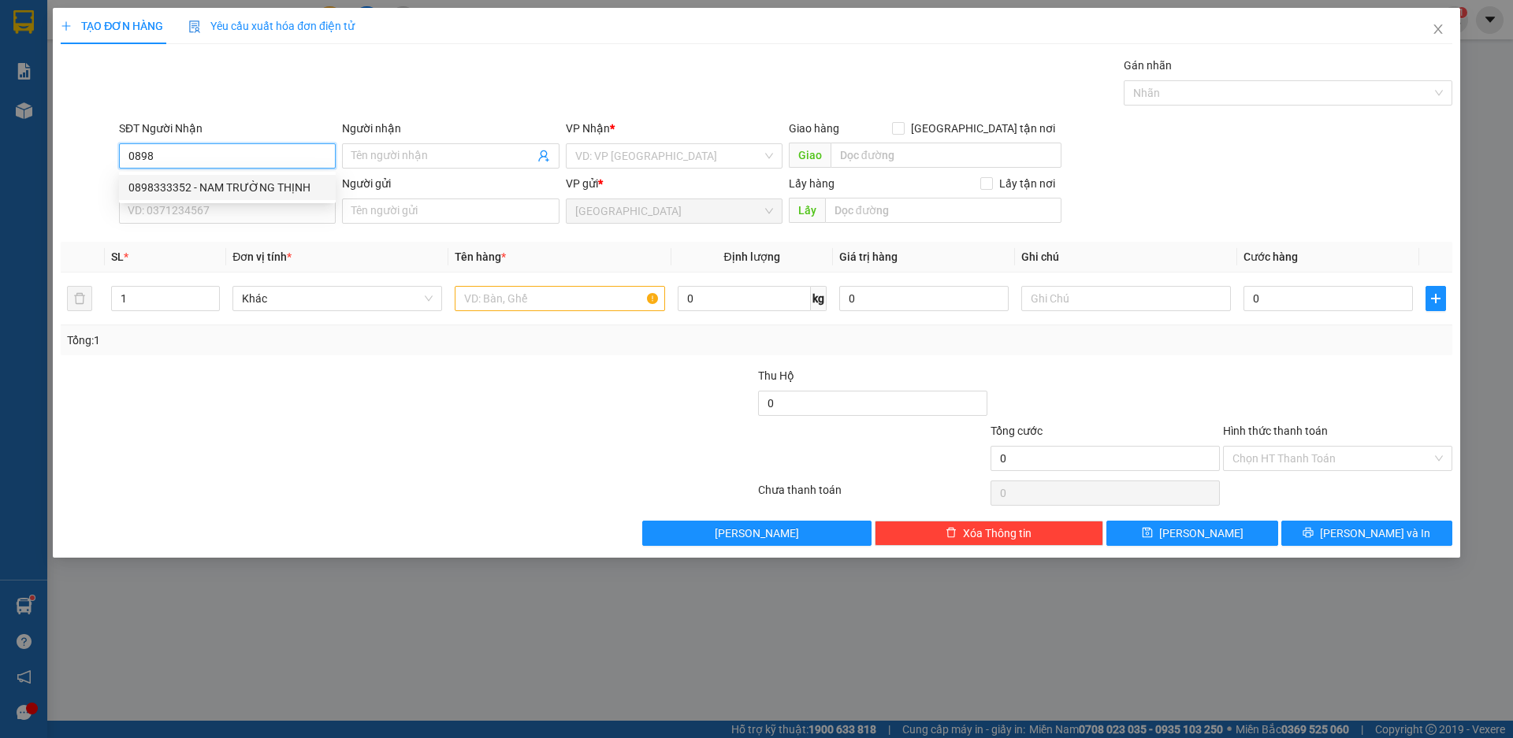
click at [156, 191] on div "0898333352 - NAM TRƯỜNG THỊNH" at bounding box center [227, 187] width 198 height 17
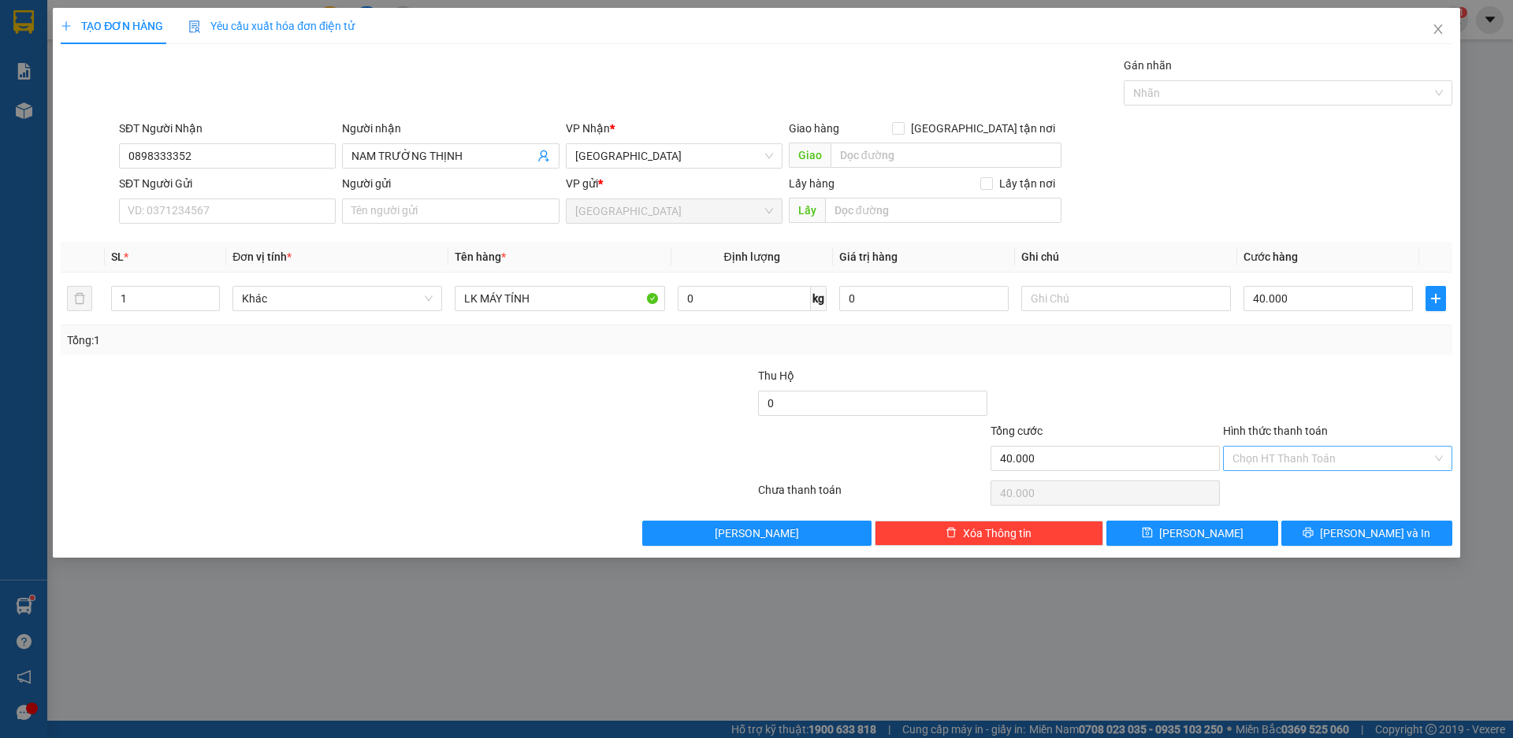
click at [1298, 462] on input "Hình thức thanh toán" at bounding box center [1331, 459] width 199 height 24
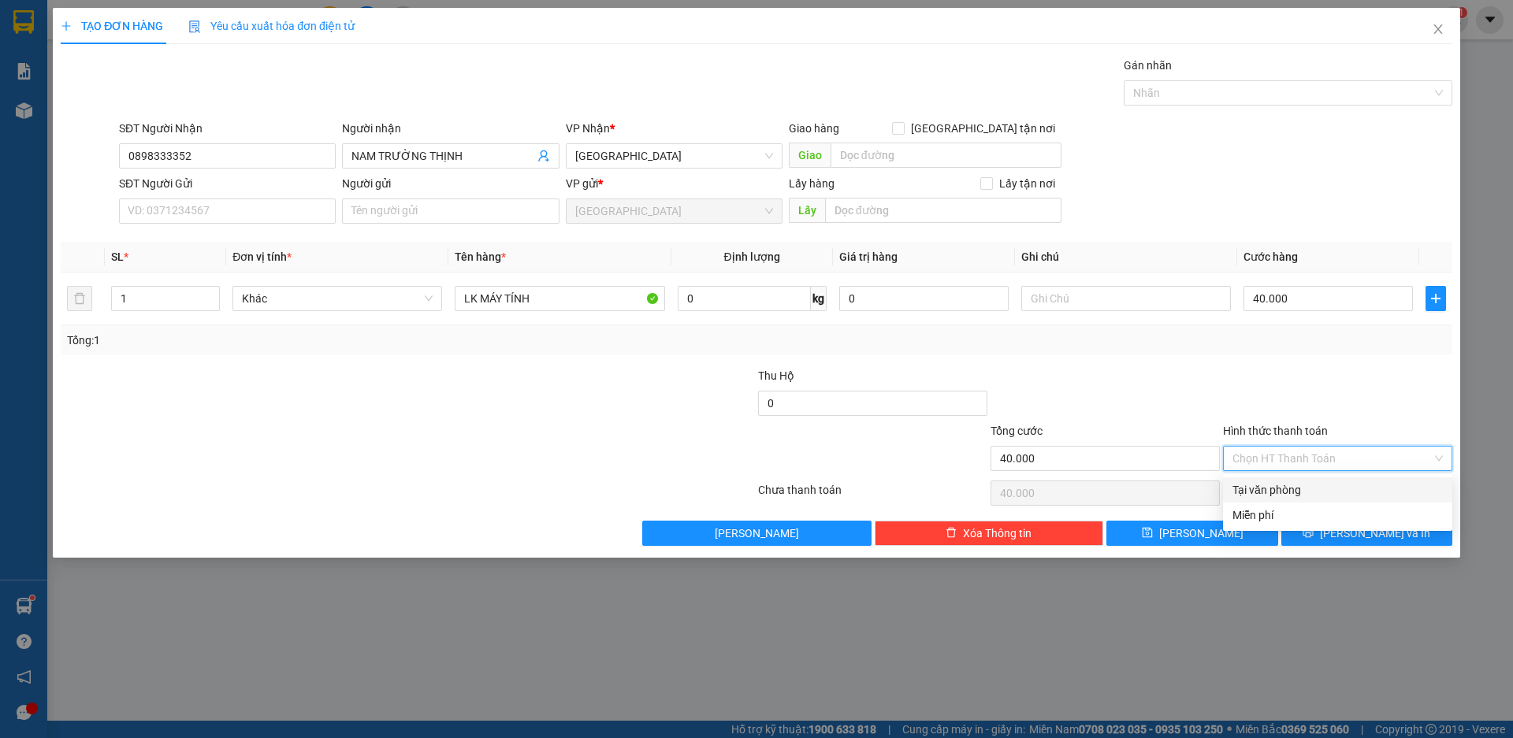
click at [1269, 487] on div "Tại văn phòng" at bounding box center [1337, 489] width 210 height 17
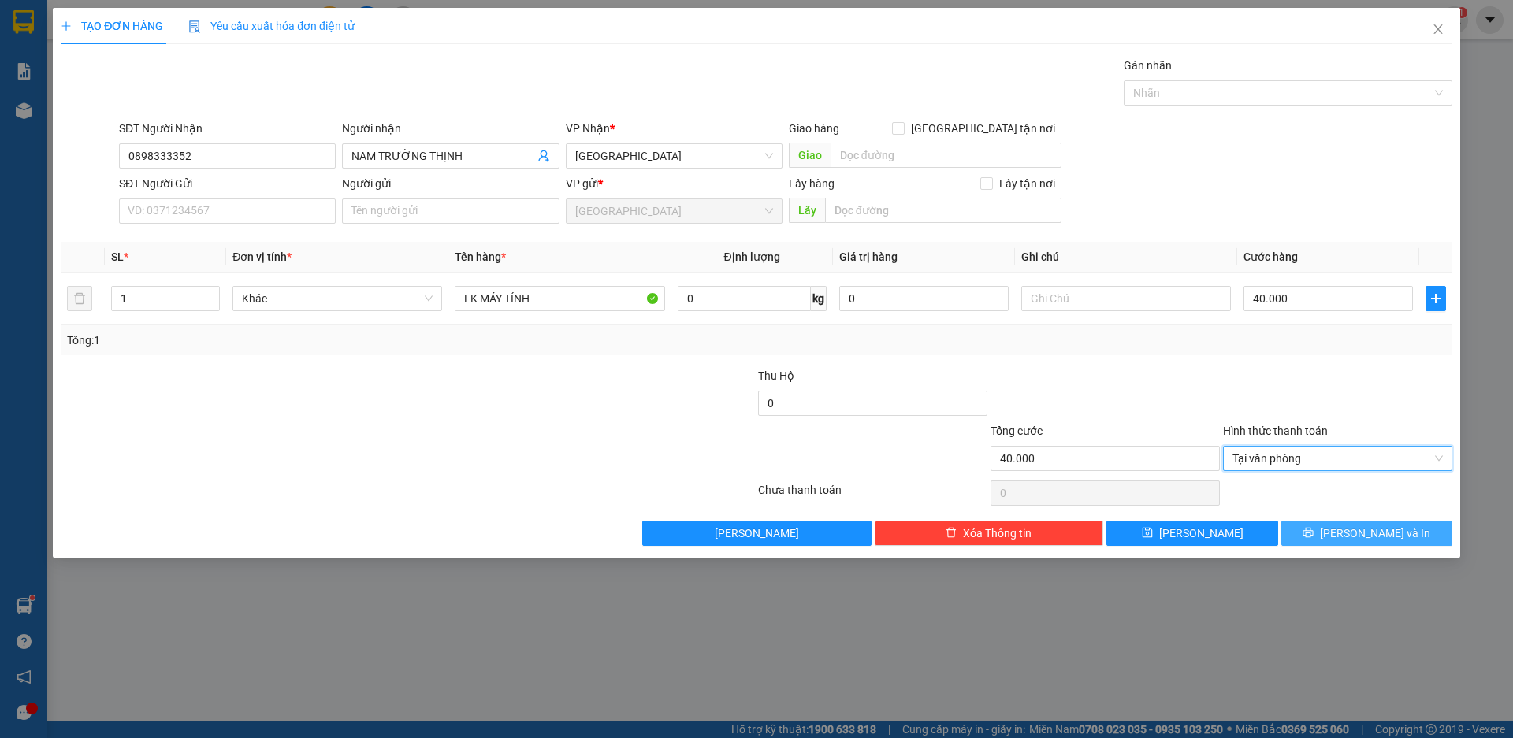
click at [1332, 530] on button "[PERSON_NAME] và In" at bounding box center [1366, 533] width 171 height 25
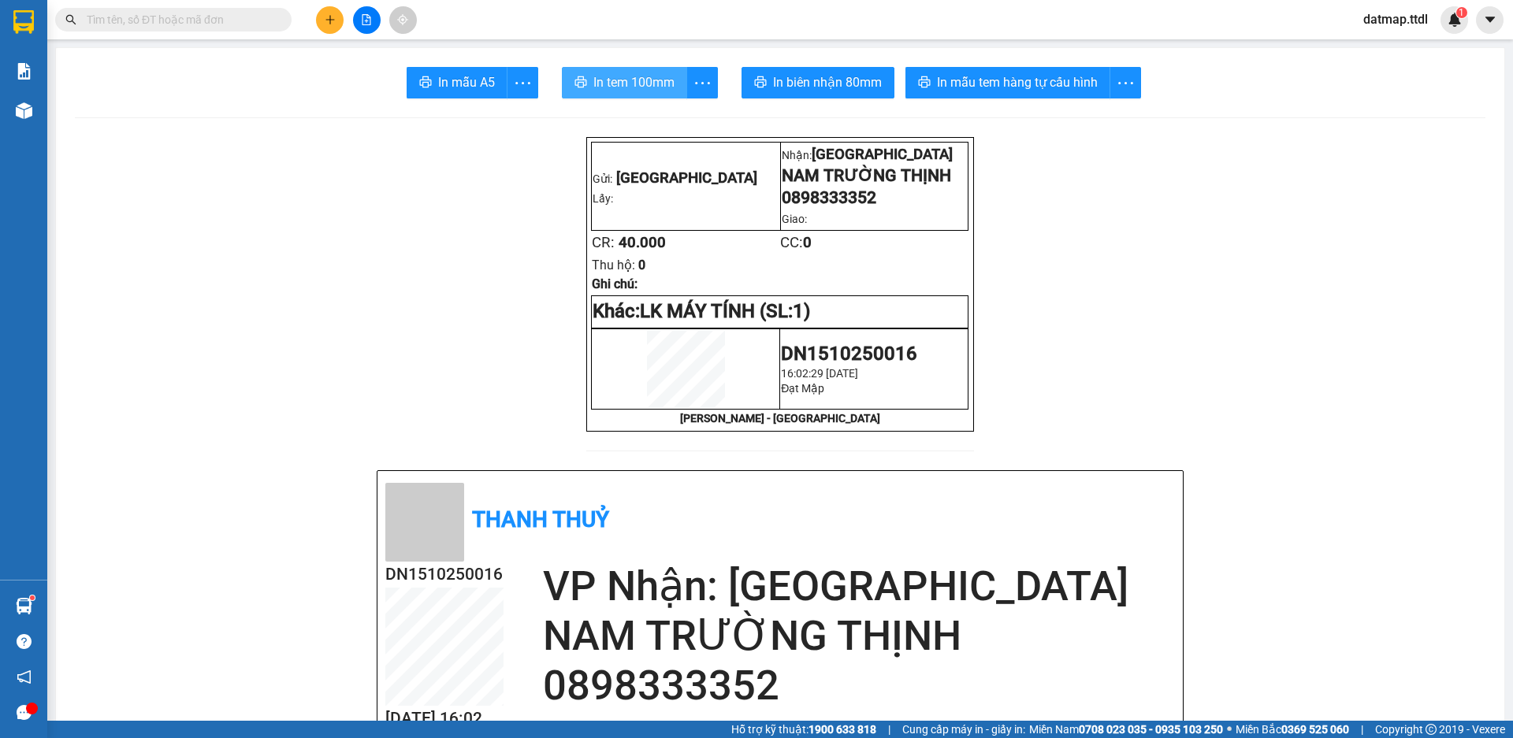
click at [637, 80] on span "In tem 100mm" at bounding box center [633, 82] width 81 height 20
click at [329, 24] on icon "plus" at bounding box center [330, 19] width 11 height 11
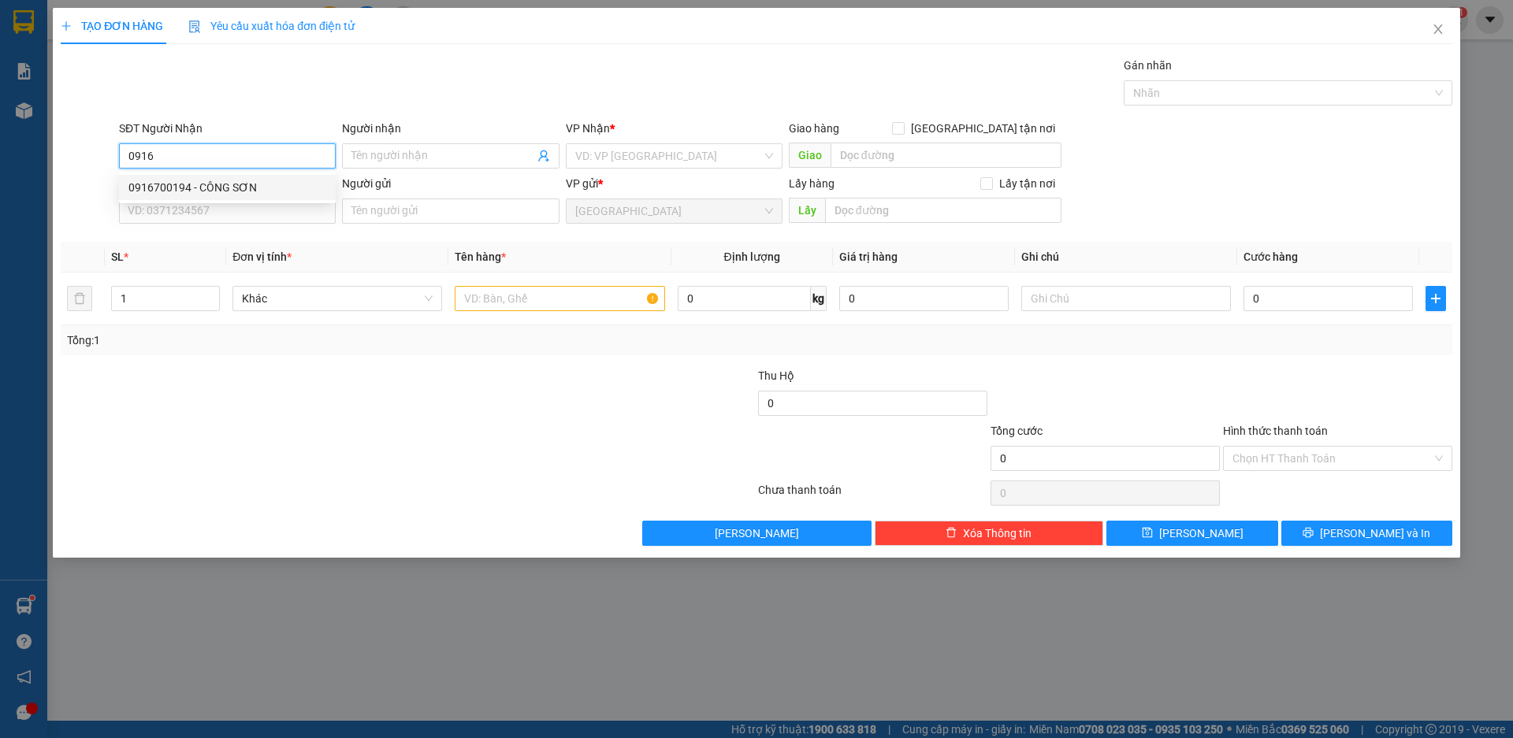
click at [148, 178] on div "0916700194 - CÔNG SƠN" at bounding box center [227, 187] width 217 height 25
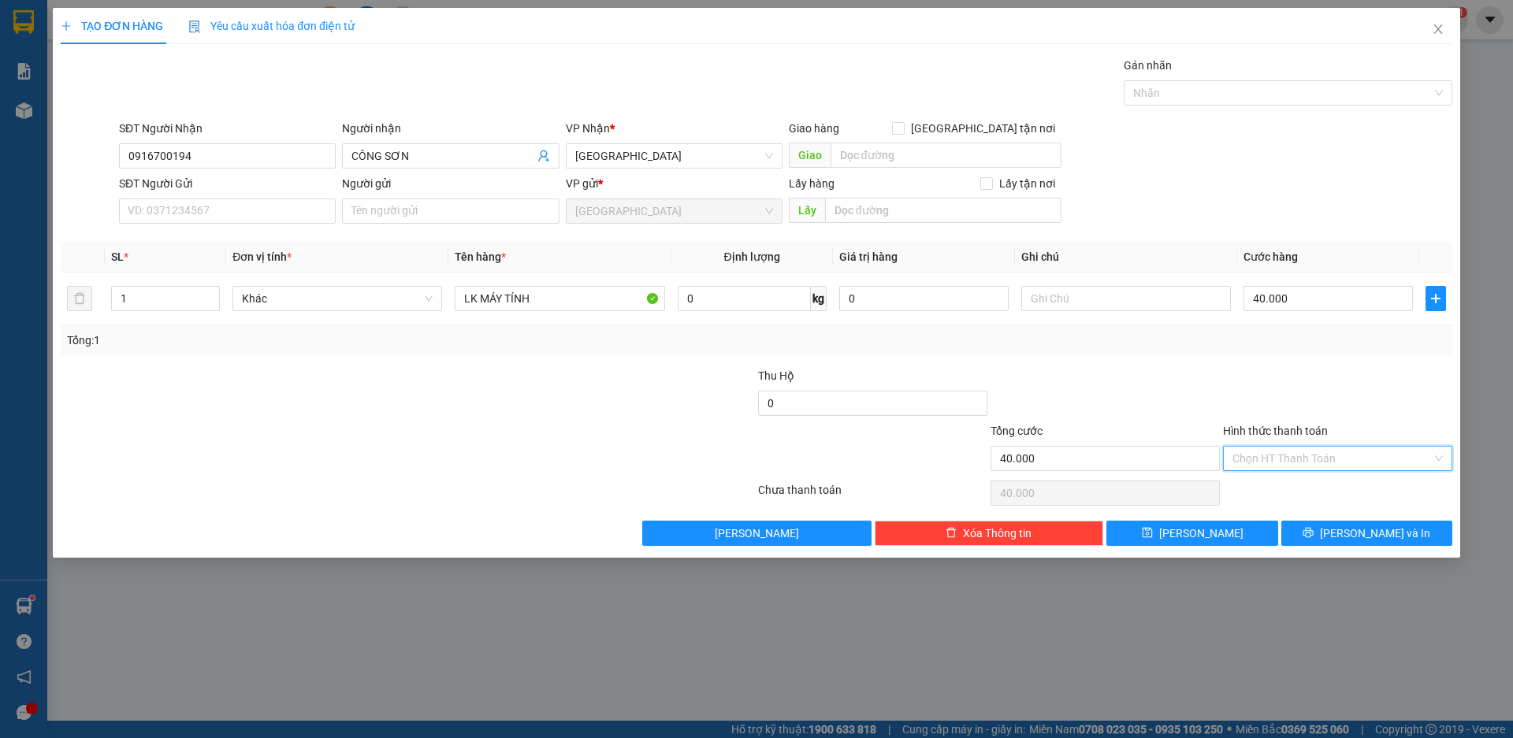
click at [1296, 457] on input "Hình thức thanh toán" at bounding box center [1331, 459] width 199 height 24
click at [1269, 490] on div "Tại văn phòng" at bounding box center [1337, 489] width 210 height 17
click at [1204, 392] on div at bounding box center [1105, 394] width 232 height 55
click at [1313, 528] on icon "printer" at bounding box center [1308, 533] width 10 height 10
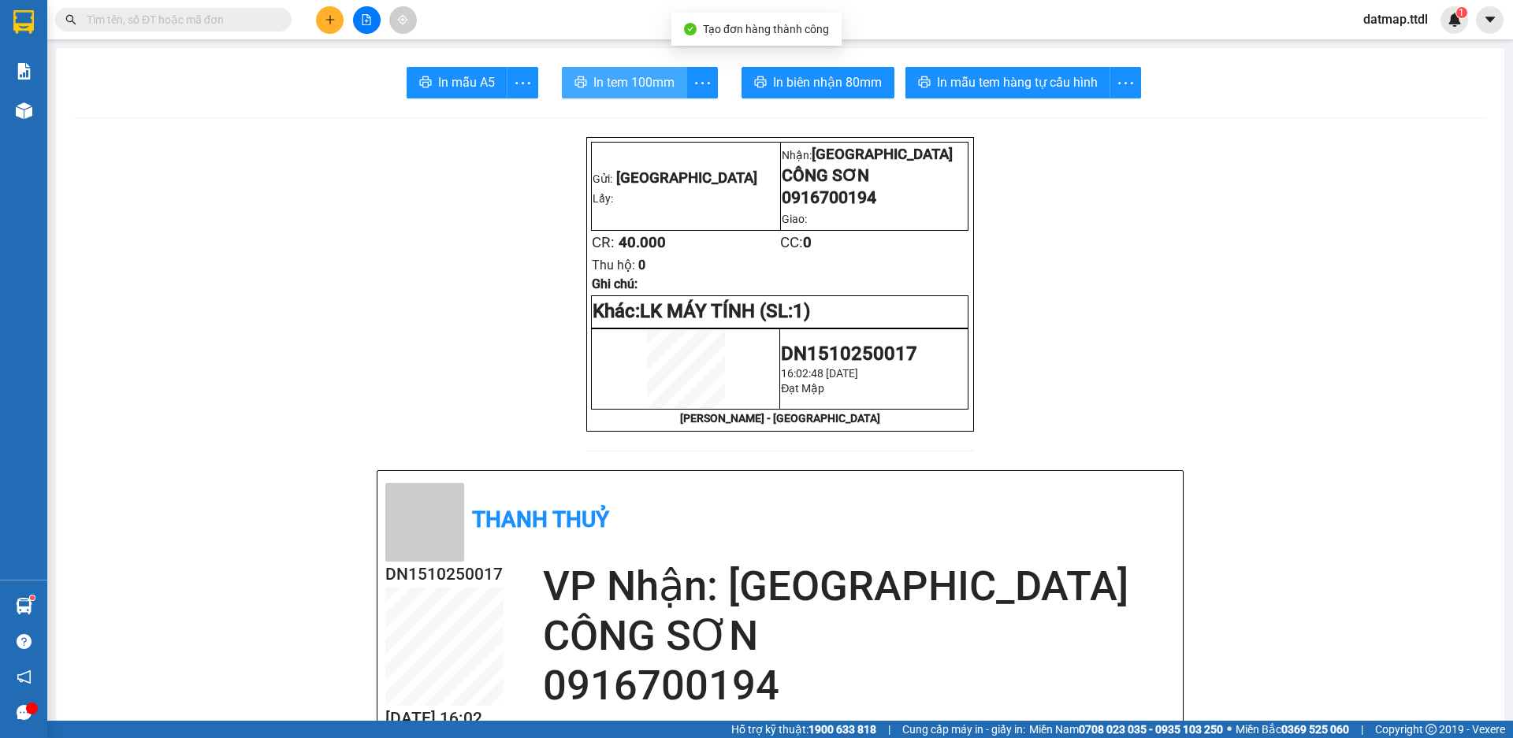
click at [606, 87] on span "In tem 100mm" at bounding box center [633, 82] width 81 height 20
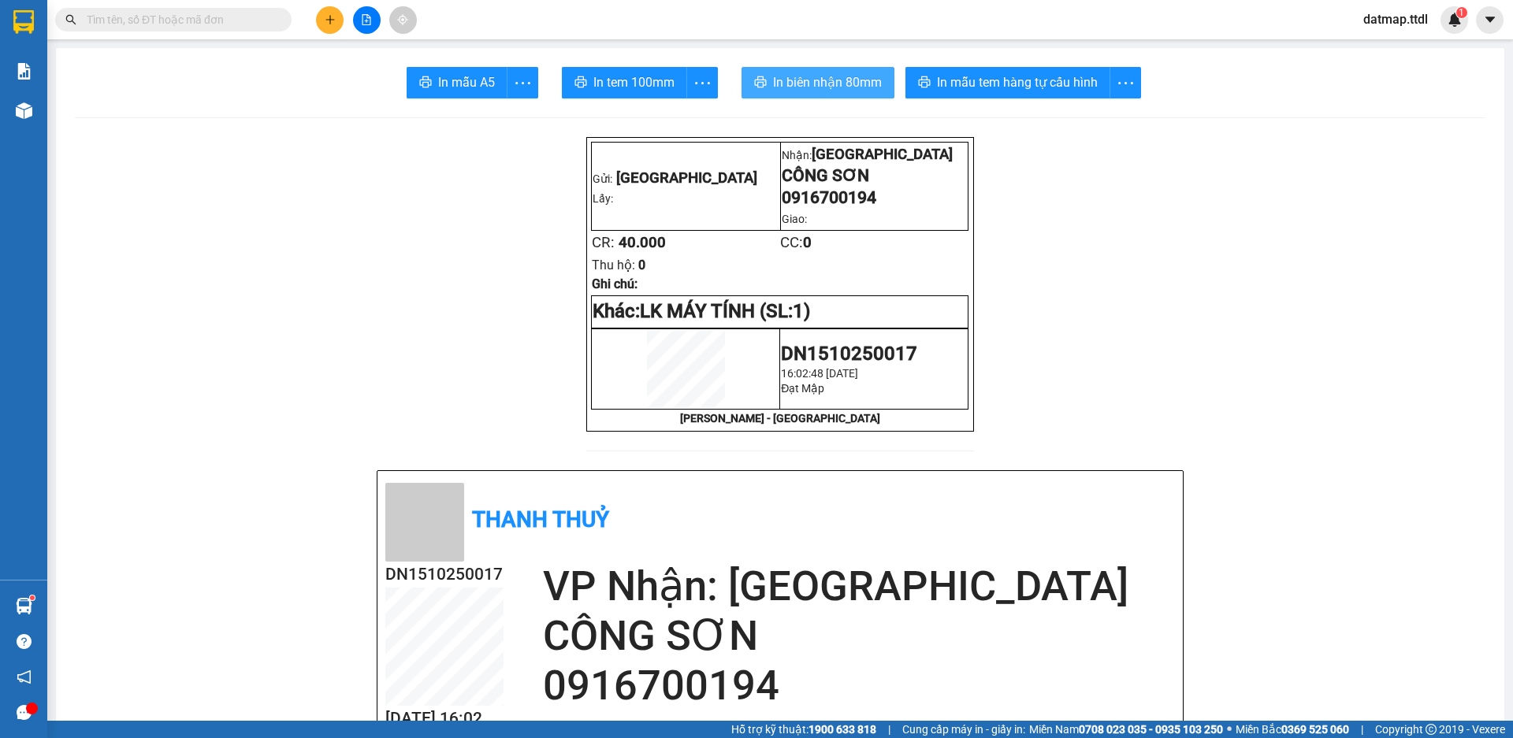
click at [802, 84] on span "In biên nhận 80mm" at bounding box center [827, 82] width 109 height 20
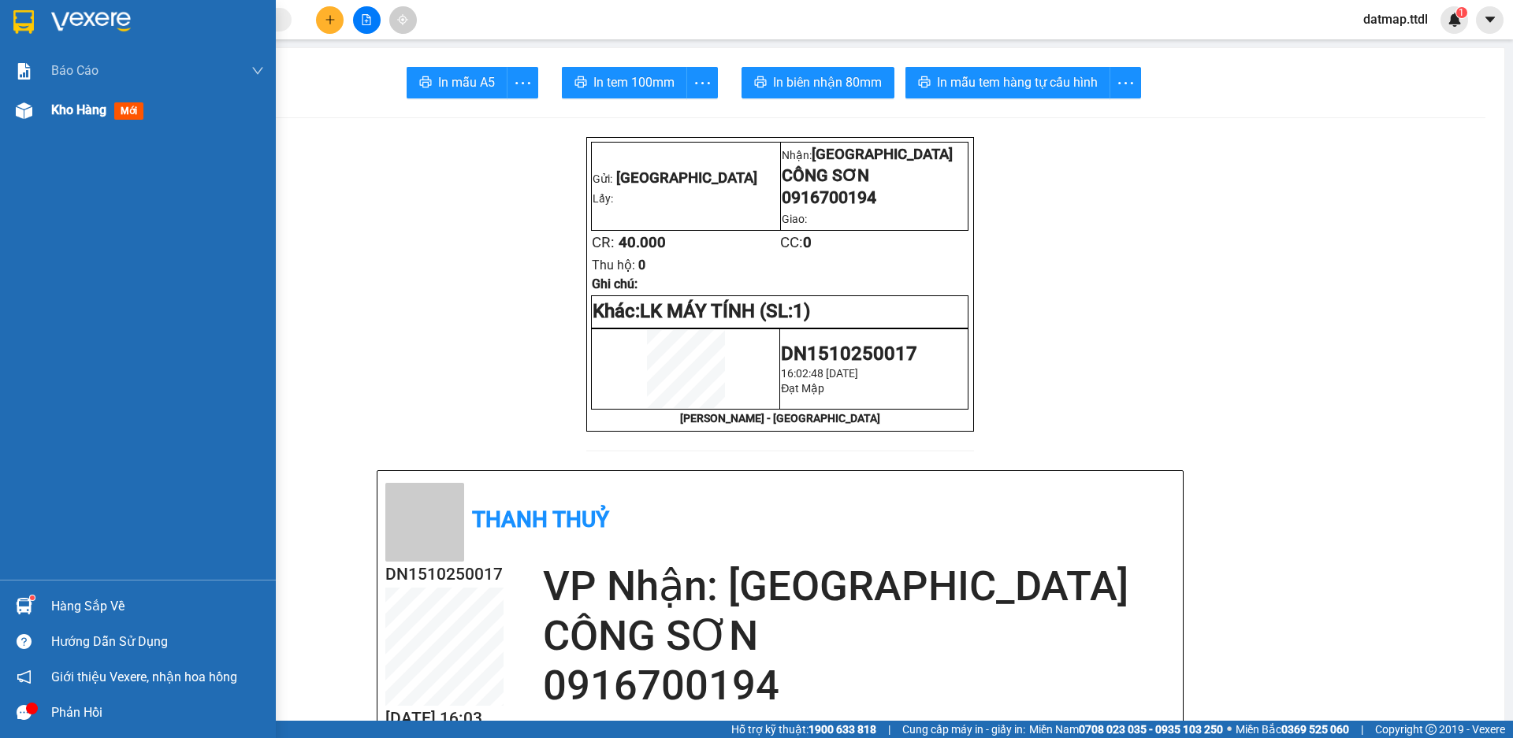
click at [65, 108] on span "Kho hàng" at bounding box center [78, 109] width 55 height 15
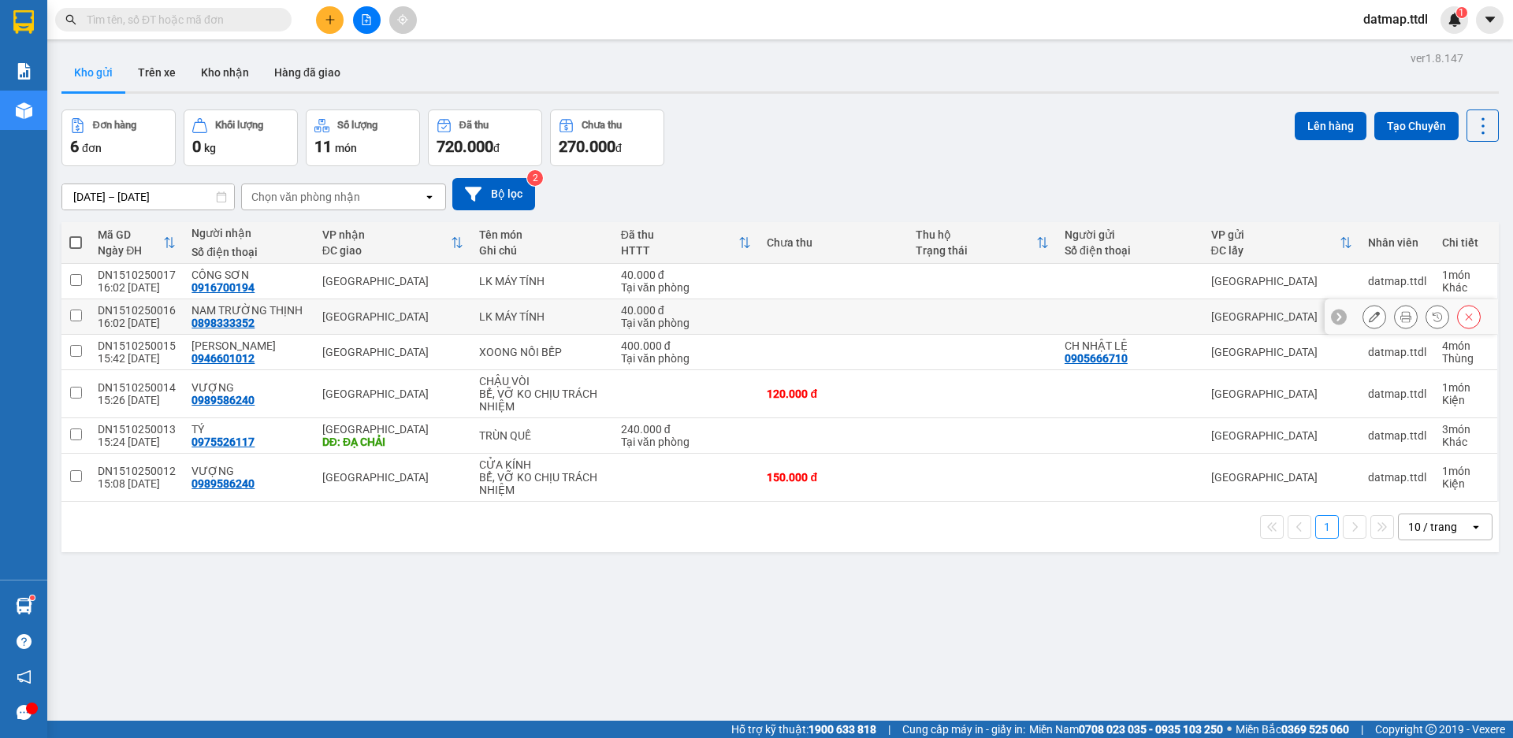
click at [1400, 317] on icon at bounding box center [1405, 316] width 11 height 11
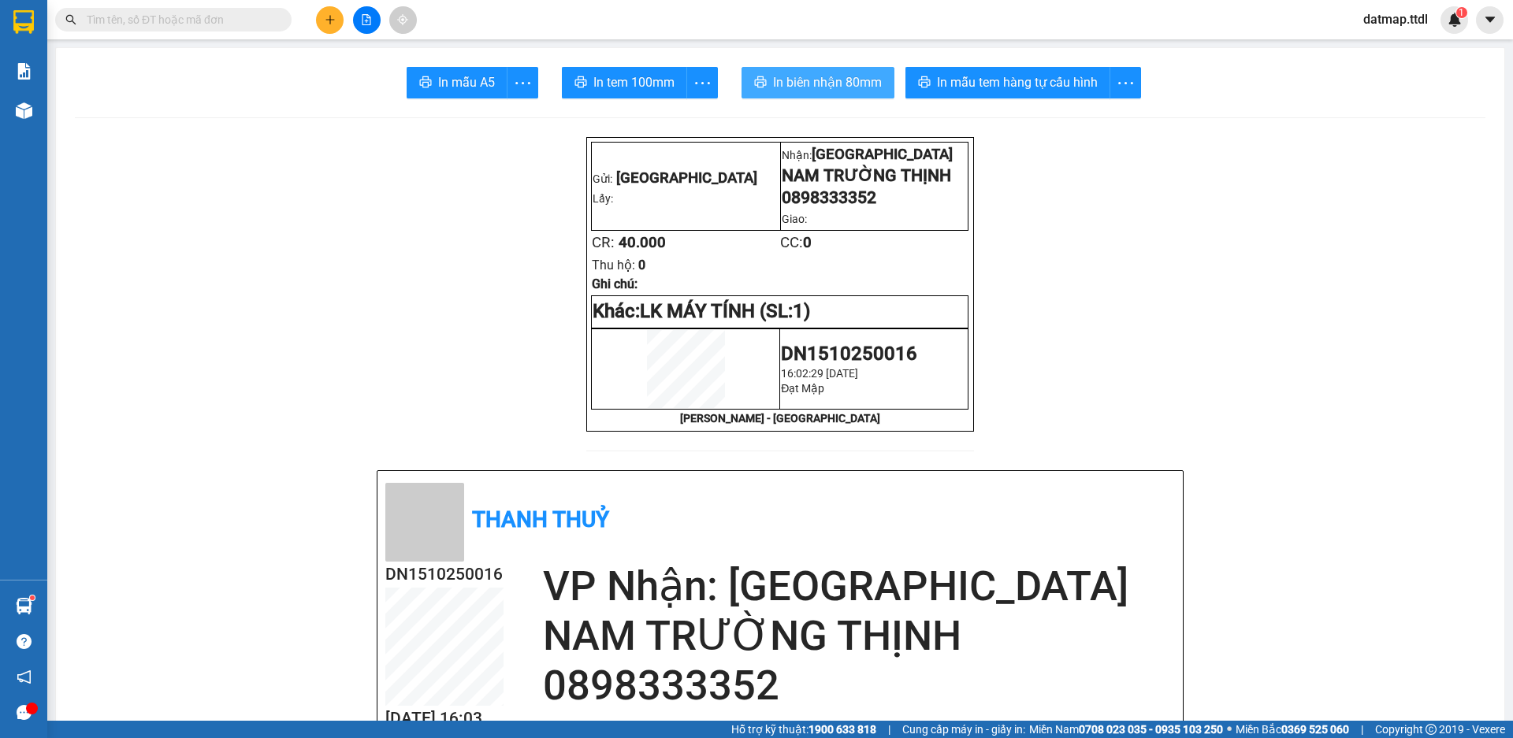
click at [801, 87] on span "In biên nhận 80mm" at bounding box center [827, 82] width 109 height 20
click at [328, 16] on icon "plus" at bounding box center [330, 19] width 11 height 11
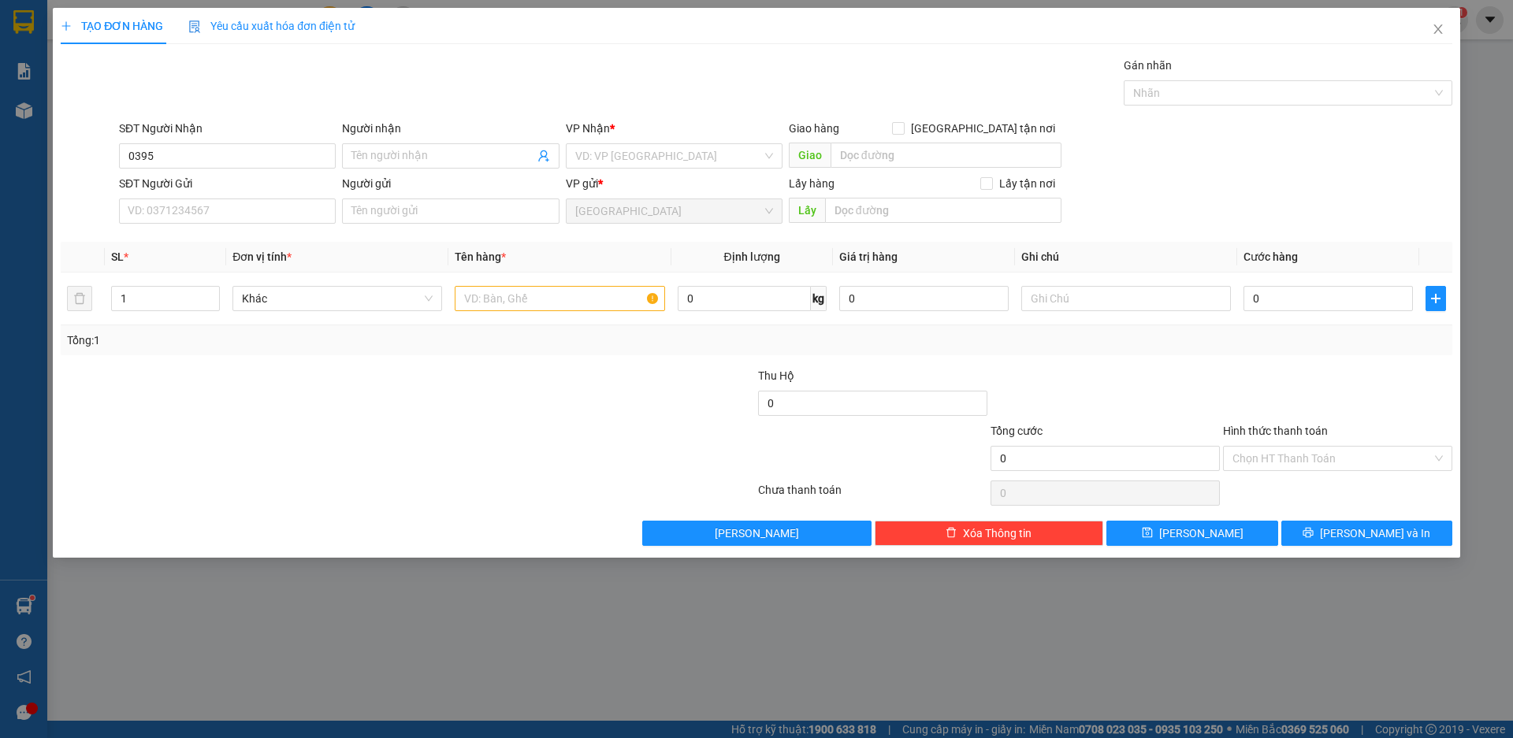
click at [250, 91] on div "Gói vận chuyển * Tiêu chuẩn Gán nhãn Nhãn" at bounding box center [785, 84] width 1339 height 55
click at [233, 158] on input "0395" at bounding box center [227, 155] width 217 height 25
click at [154, 181] on div "0395482219 - NHẬT" at bounding box center [227, 187] width 198 height 17
click at [210, 290] on span "up" at bounding box center [210, 294] width 9 height 9
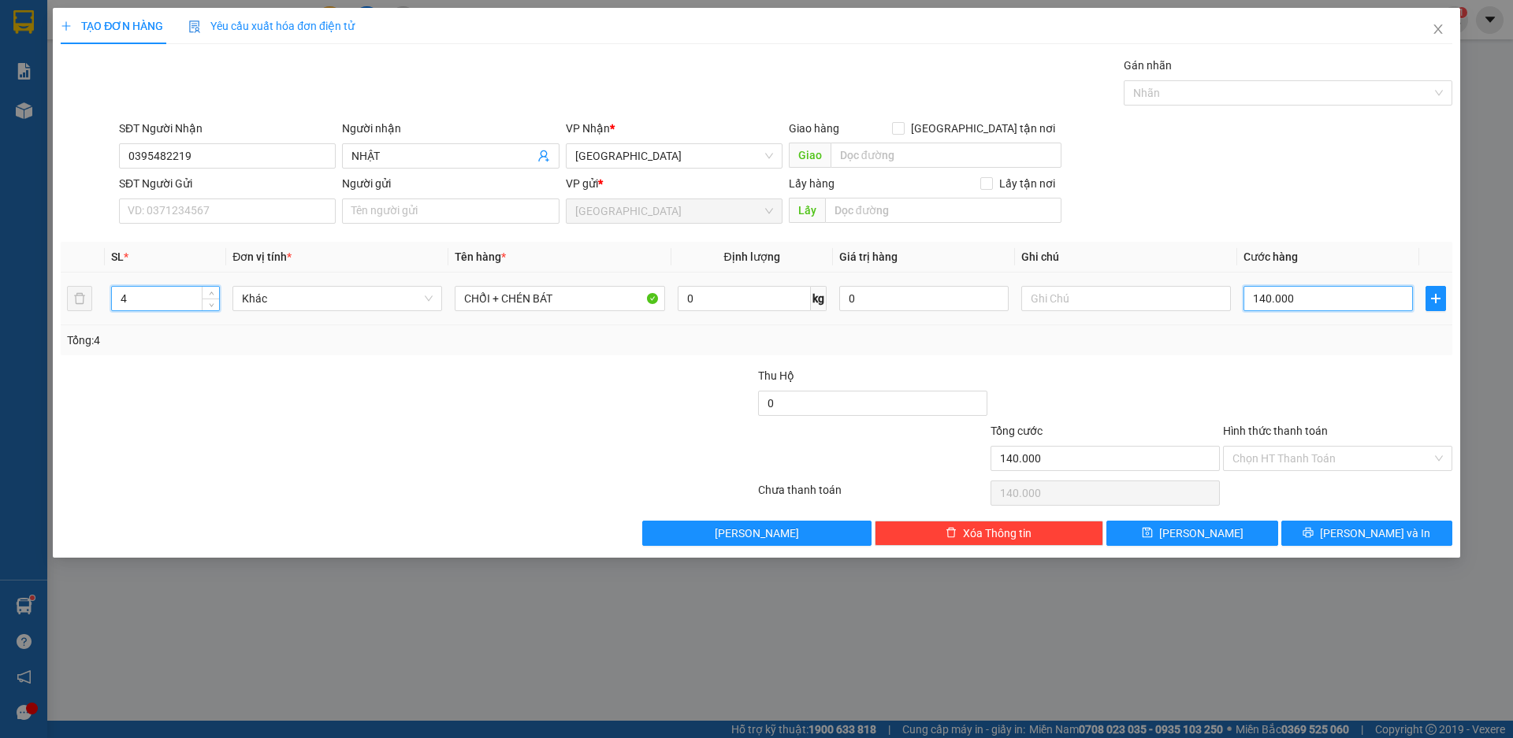
click at [1301, 305] on input "140.000" at bounding box center [1327, 298] width 169 height 25
click at [1294, 299] on input "0" at bounding box center [1327, 298] width 169 height 25
drag, startPoint x: 1327, startPoint y: 455, endPoint x: 1252, endPoint y: 501, distance: 88.8
click at [1326, 455] on input "Hình thức thanh toán" at bounding box center [1331, 459] width 199 height 24
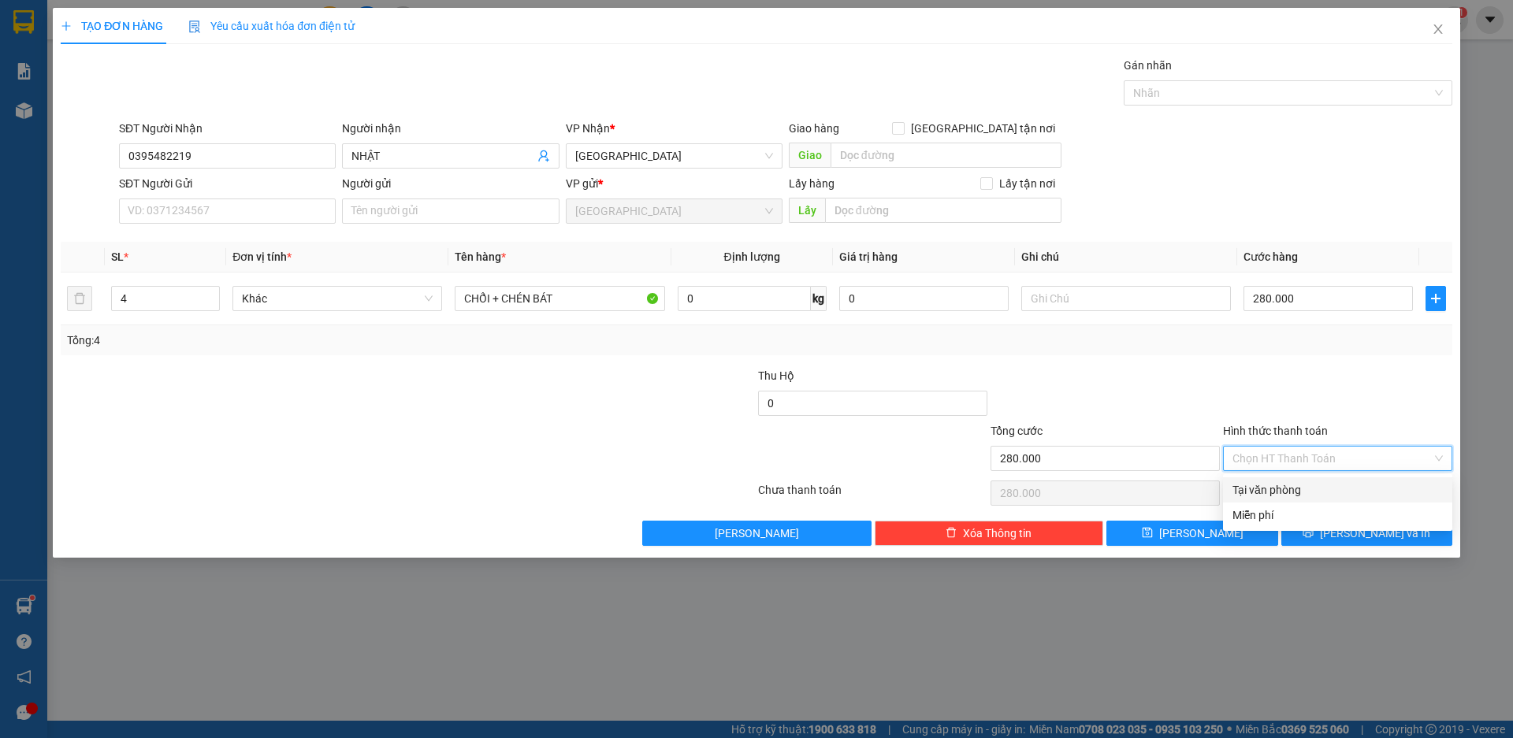
click at [1265, 491] on div "Tại văn phòng" at bounding box center [1337, 489] width 210 height 17
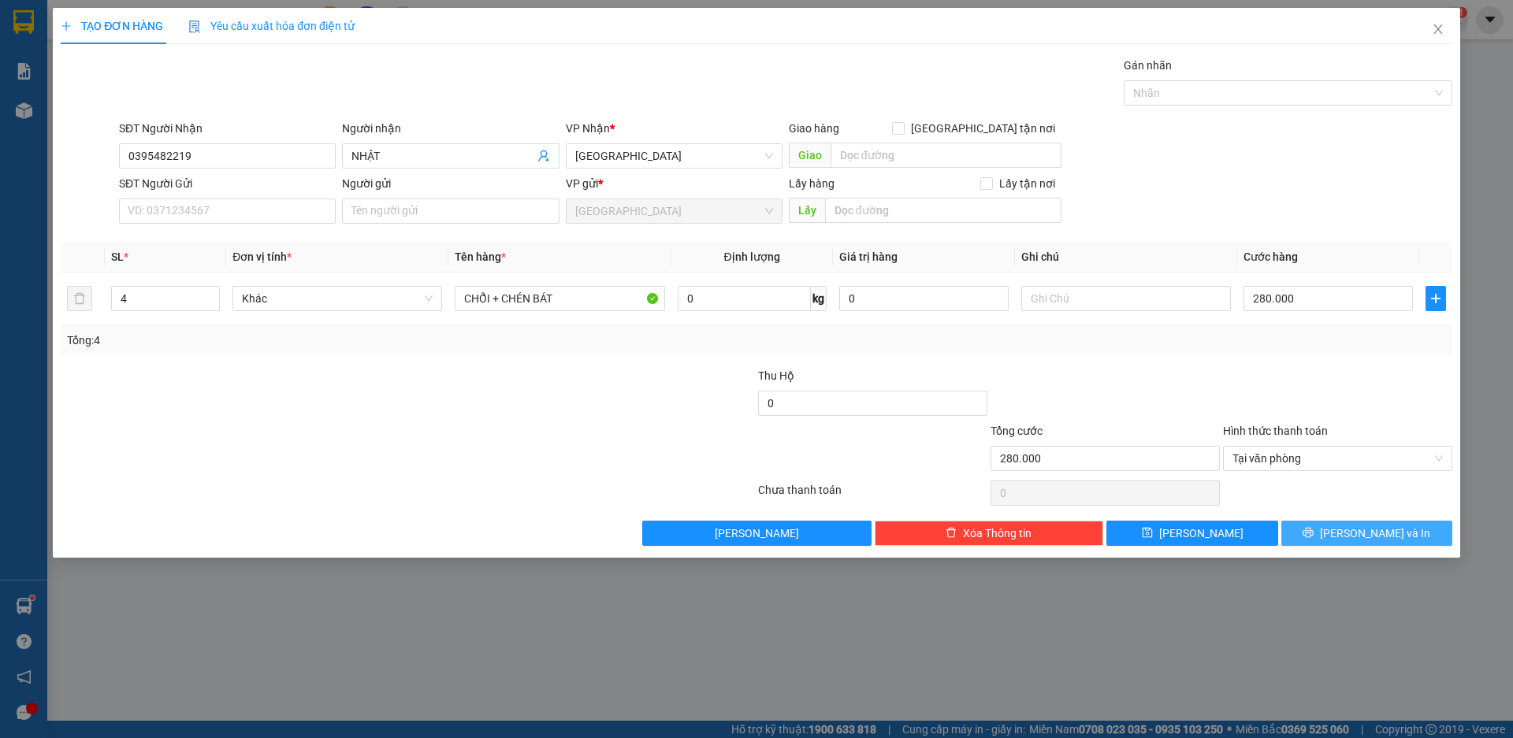
click at [1365, 536] on span "[PERSON_NAME] và In" at bounding box center [1375, 533] width 110 height 17
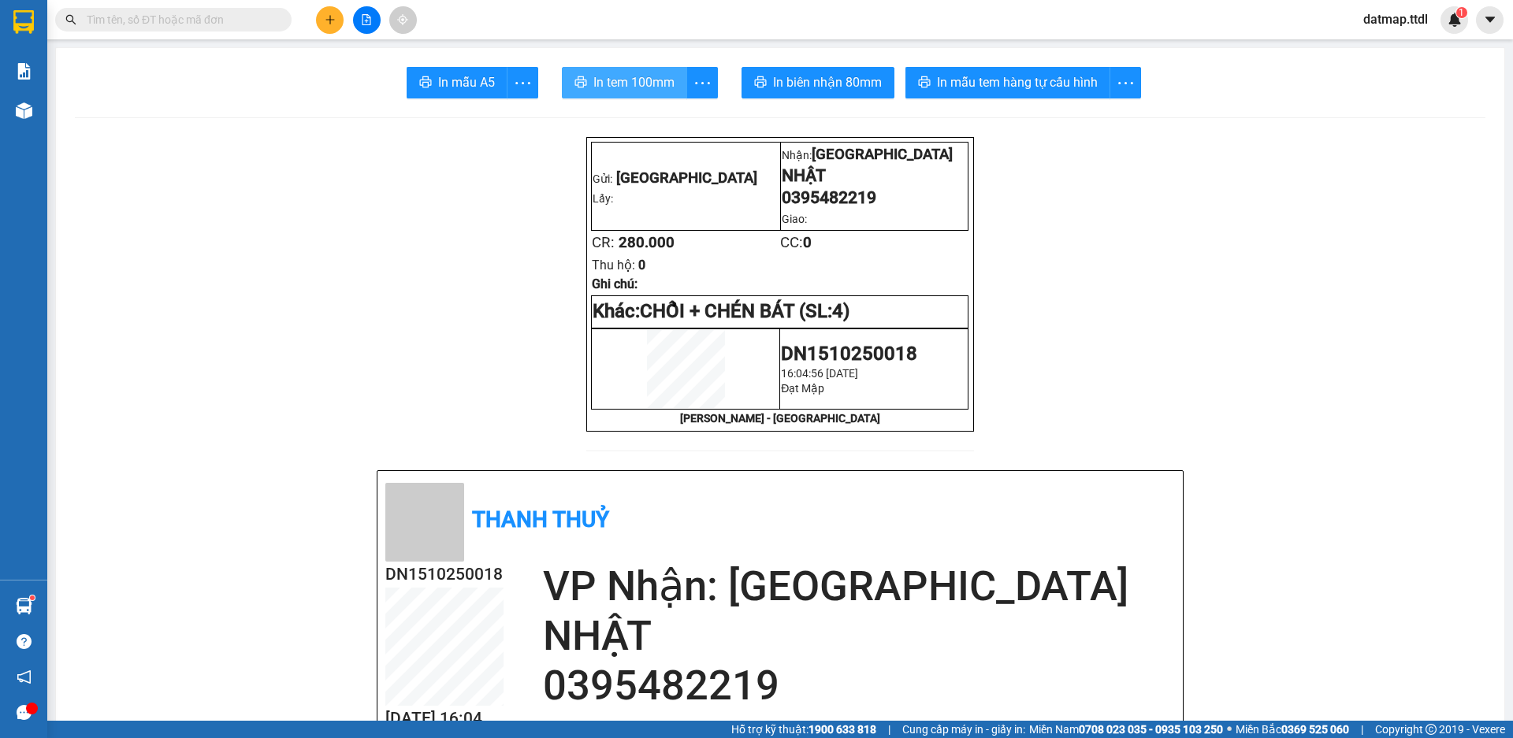
click at [632, 80] on span "In tem 100mm" at bounding box center [633, 82] width 81 height 20
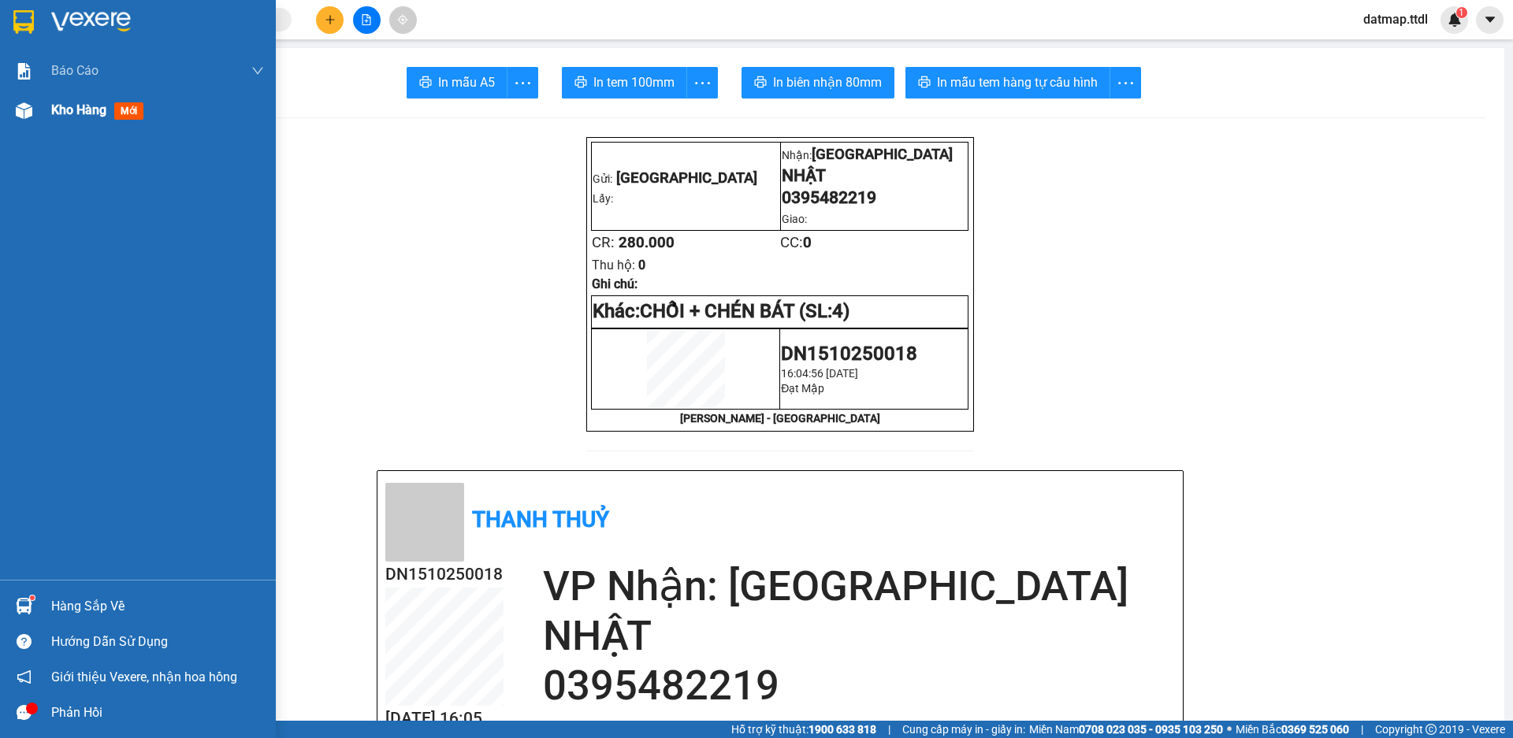
click at [73, 117] on span "Kho hàng" at bounding box center [78, 109] width 55 height 15
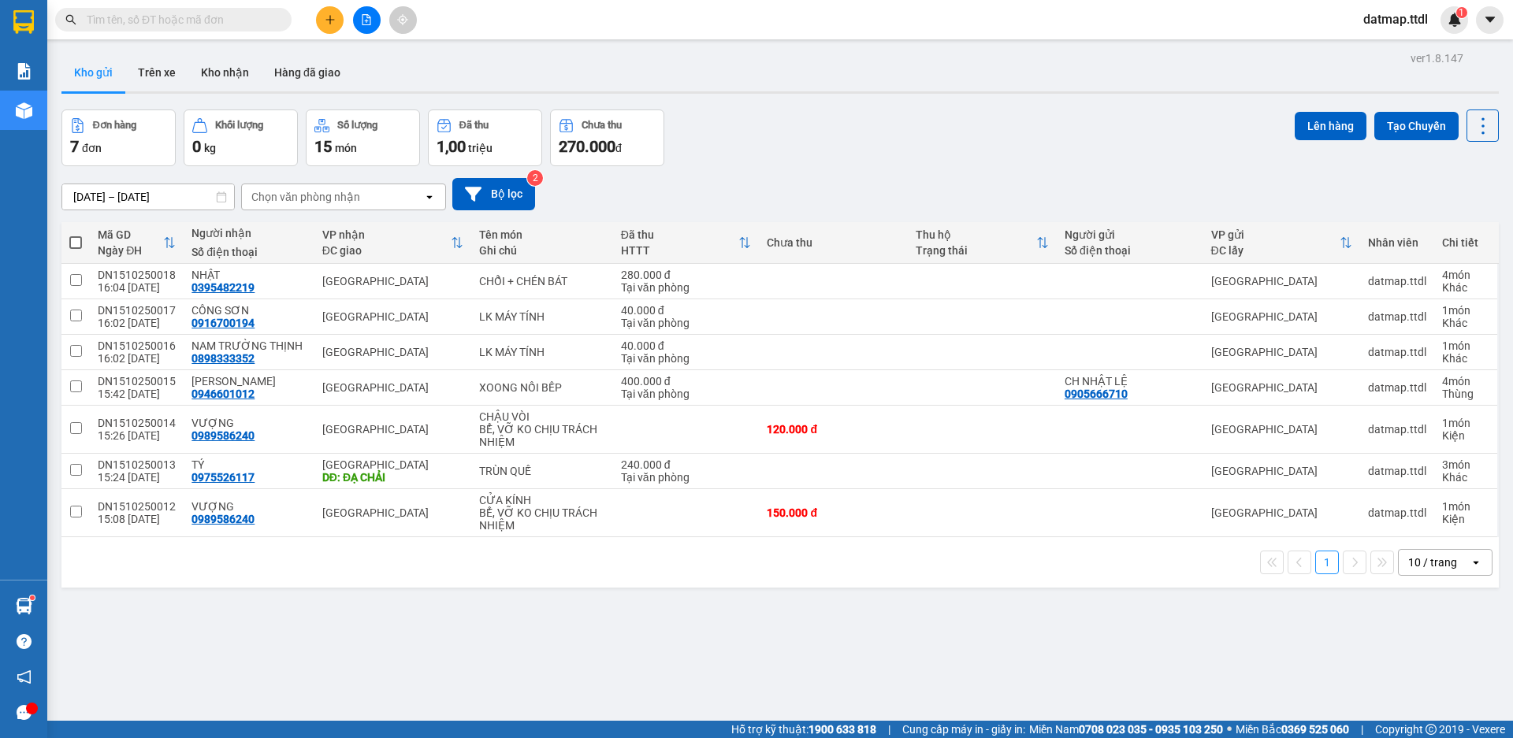
click at [69, 243] on span at bounding box center [75, 242] width 13 height 13
click at [76, 235] on input "checkbox" at bounding box center [76, 235] width 0 height 0
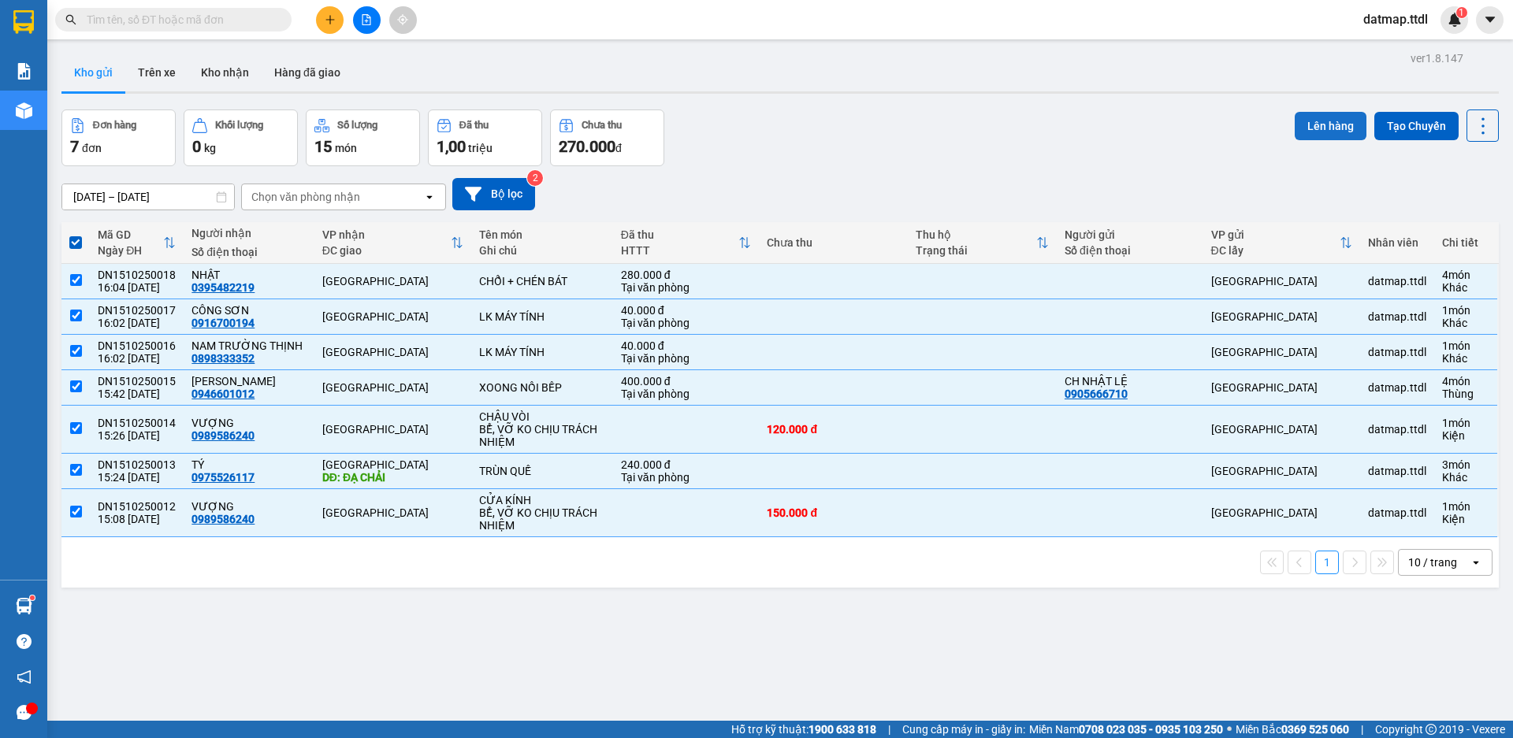
click at [1306, 121] on button "Lên hàng" at bounding box center [1330, 126] width 72 height 28
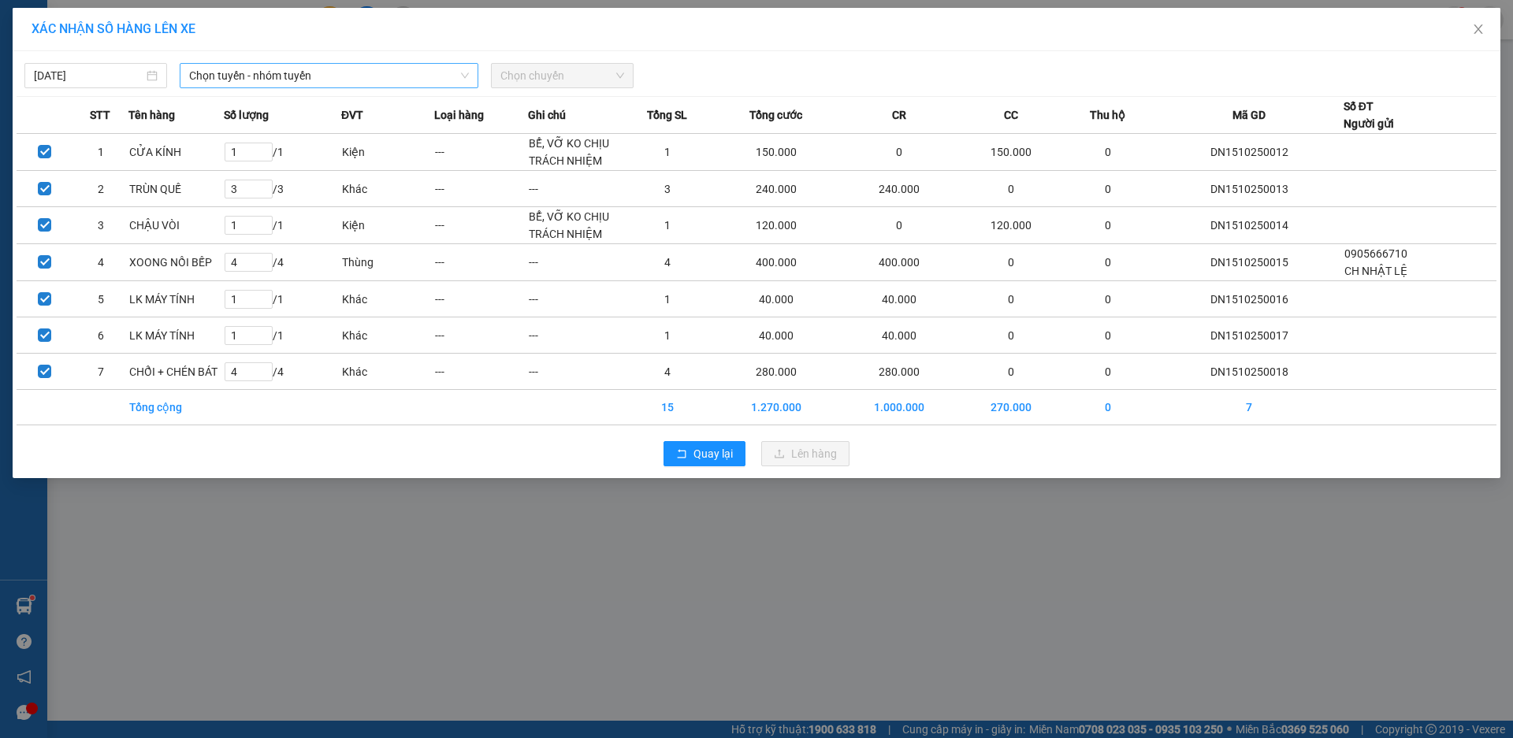
click at [326, 78] on span "Chọn tuyến - nhóm tuyến" at bounding box center [329, 76] width 280 height 24
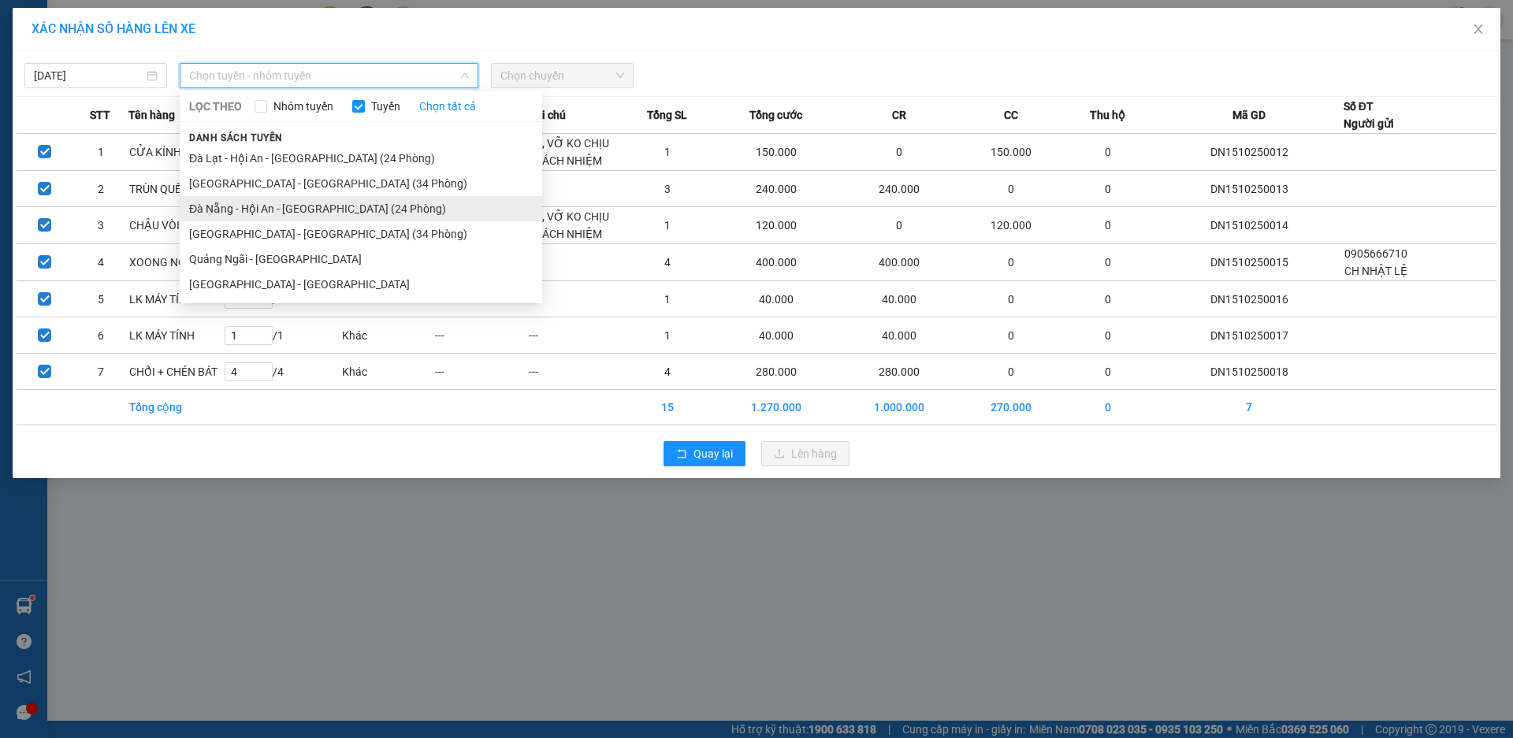
click at [277, 210] on li "Đà Nẵng - Hội An - [GEOGRAPHIC_DATA] (24 Phòng)" at bounding box center [361, 208] width 362 height 25
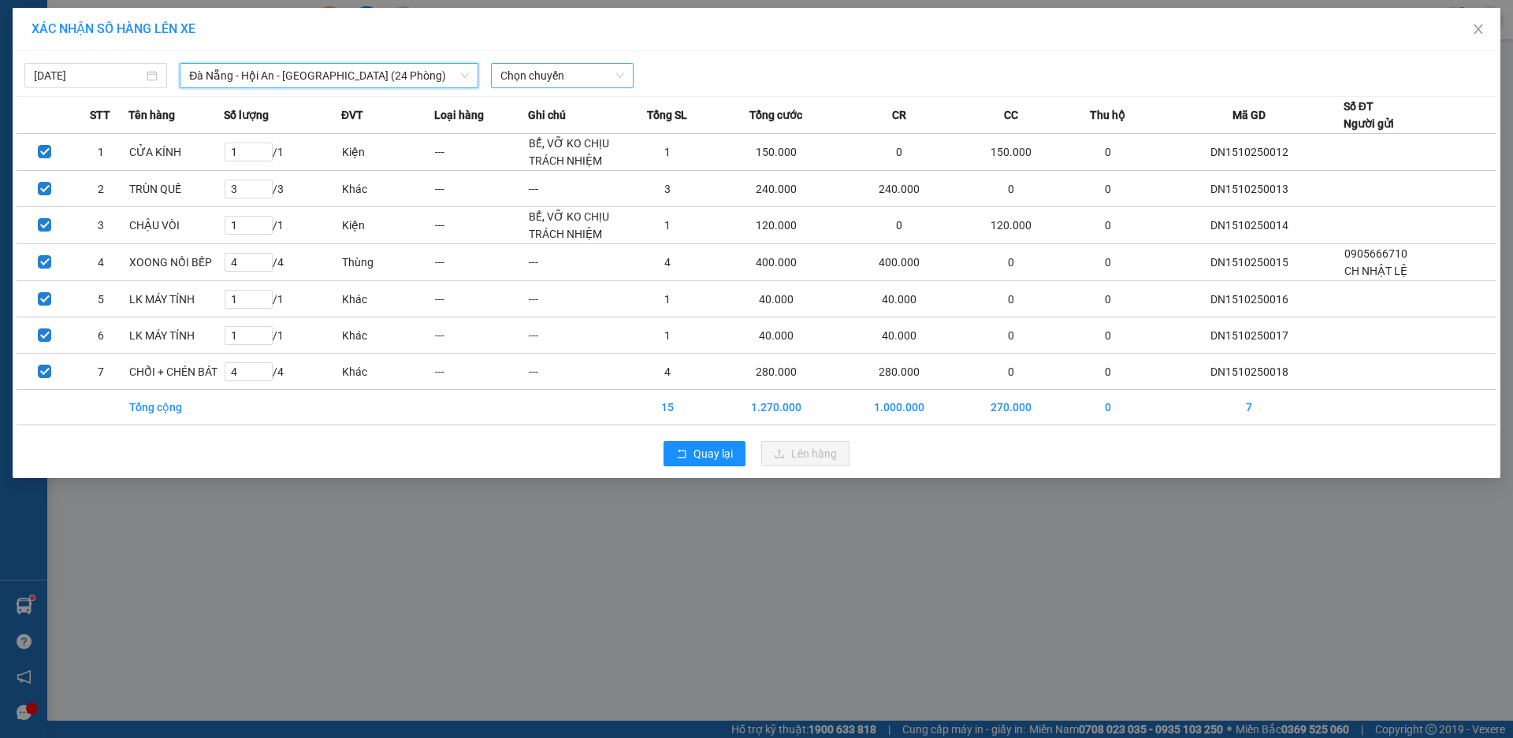
click at [554, 78] on span "Chọn chuyến" at bounding box center [562, 76] width 124 height 24
click at [561, 135] on div "17:00 - 49H-034.48" at bounding box center [561, 132] width 123 height 17
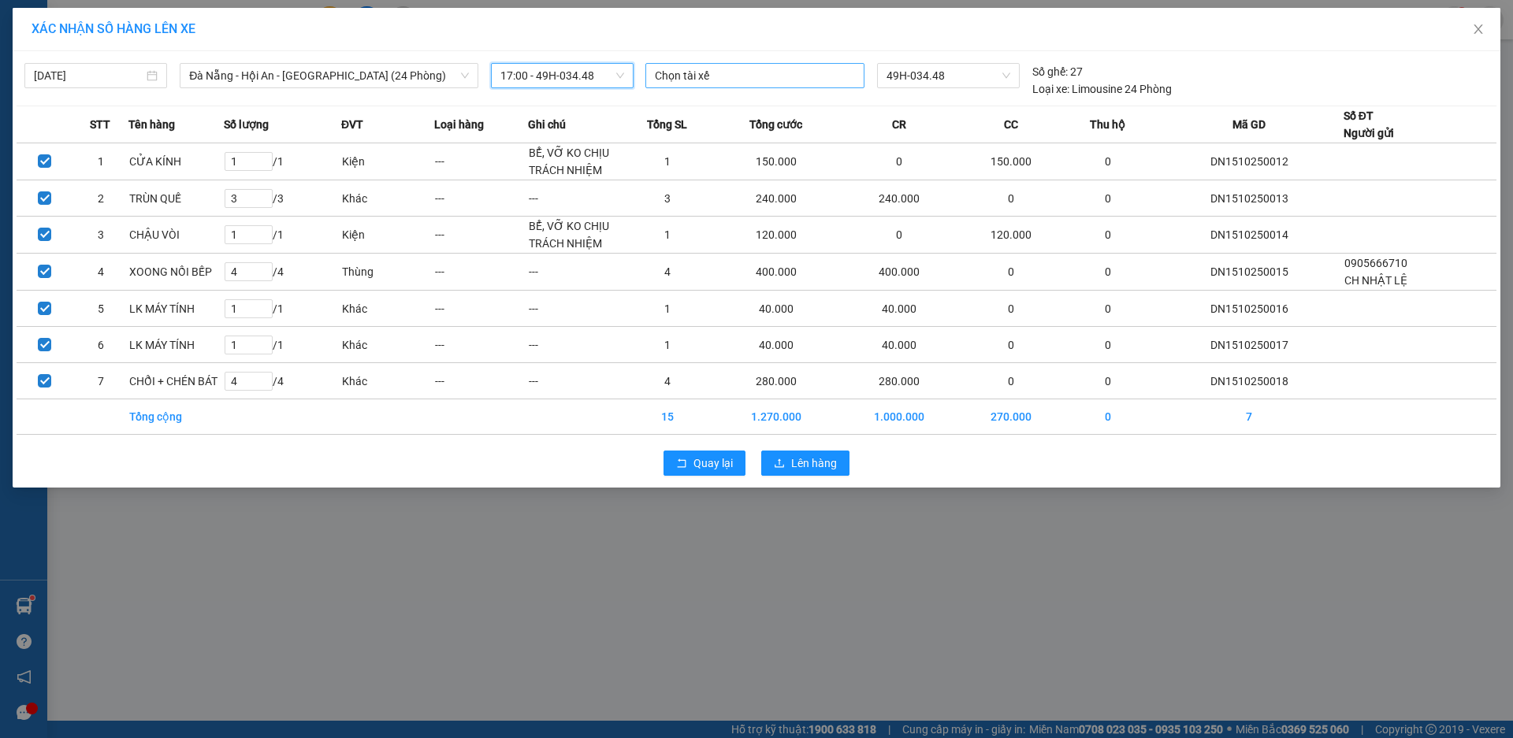
click at [783, 83] on div at bounding box center [754, 75] width 211 height 19
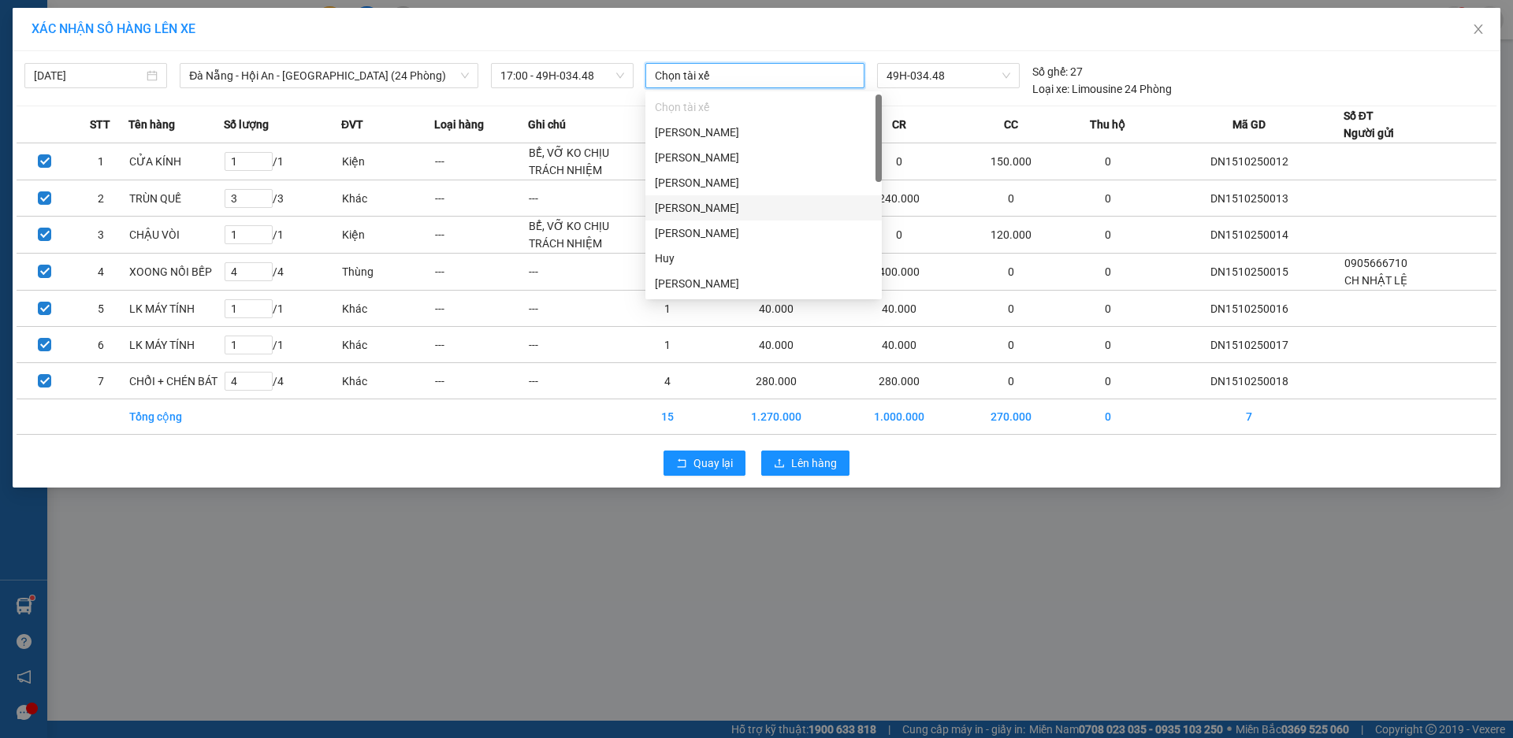
click at [725, 212] on div "[PERSON_NAME]" at bounding box center [763, 207] width 217 height 17
click at [815, 469] on span "Lên hàng" at bounding box center [814, 463] width 46 height 17
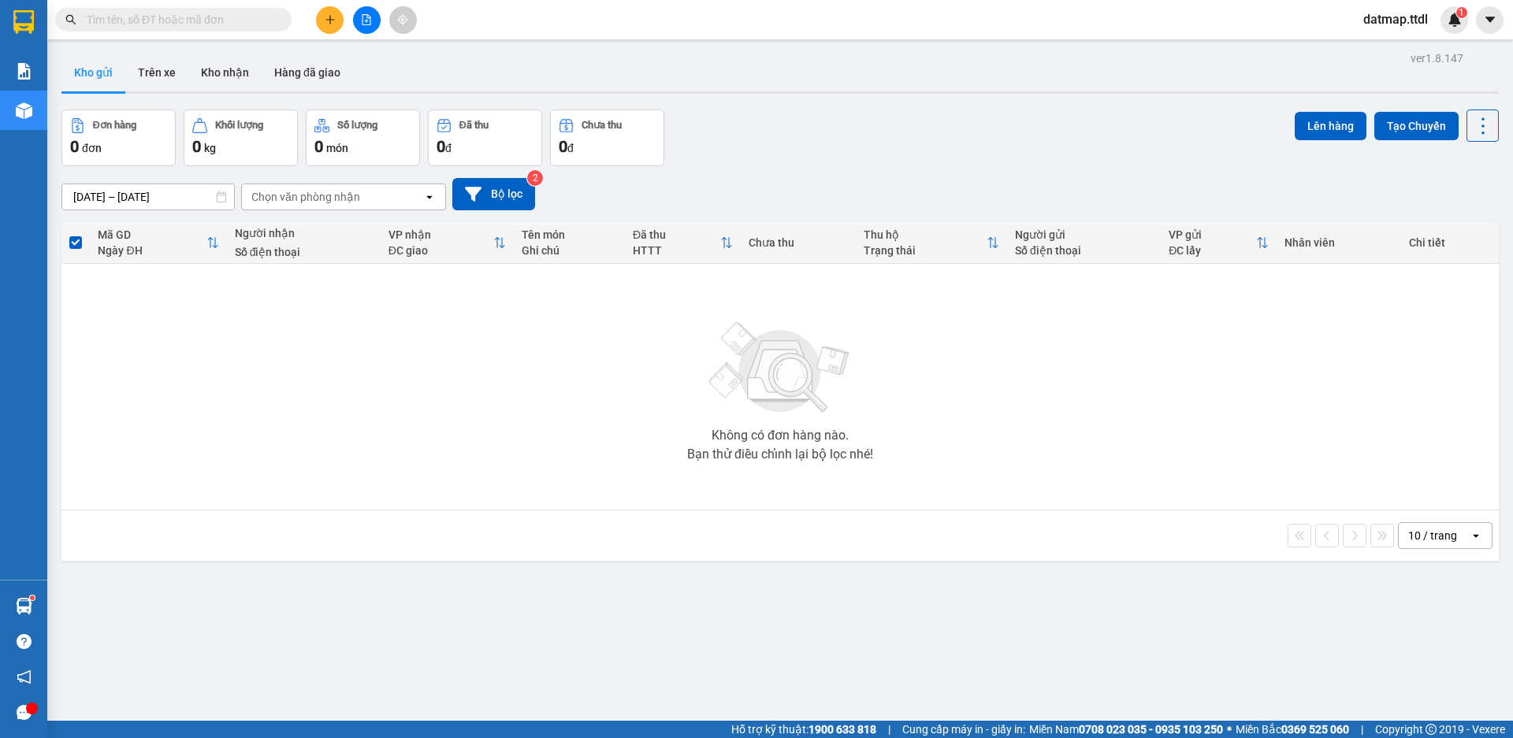
click at [369, 21] on icon "file-add" at bounding box center [366, 19] width 11 height 11
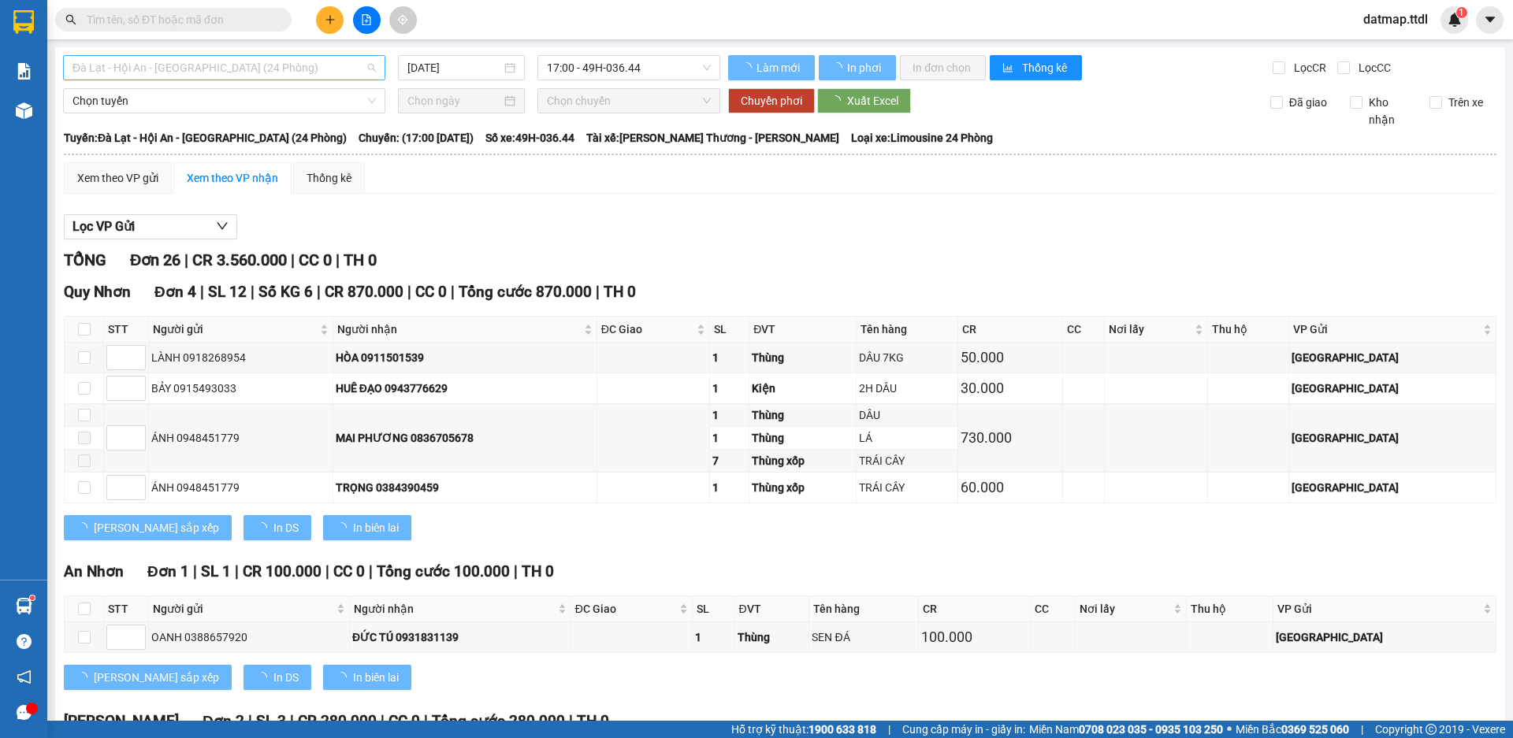
click at [201, 69] on span "Đà Lạt - Hội An - [GEOGRAPHIC_DATA] (24 Phòng)" at bounding box center [223, 68] width 303 height 24
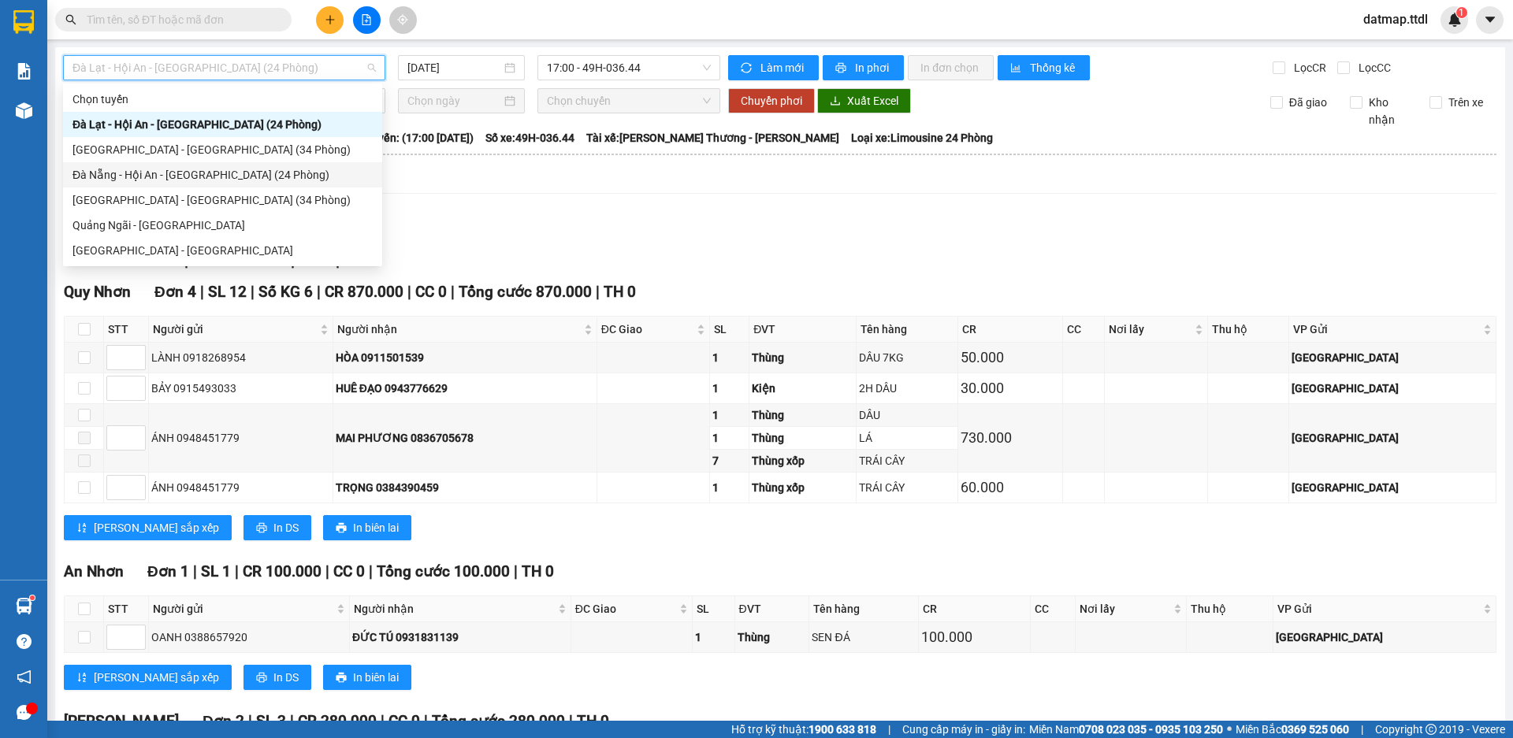
click at [180, 176] on div "Đà Nẵng - Hội An - [GEOGRAPHIC_DATA] (24 Phòng)" at bounding box center [222, 174] width 300 height 17
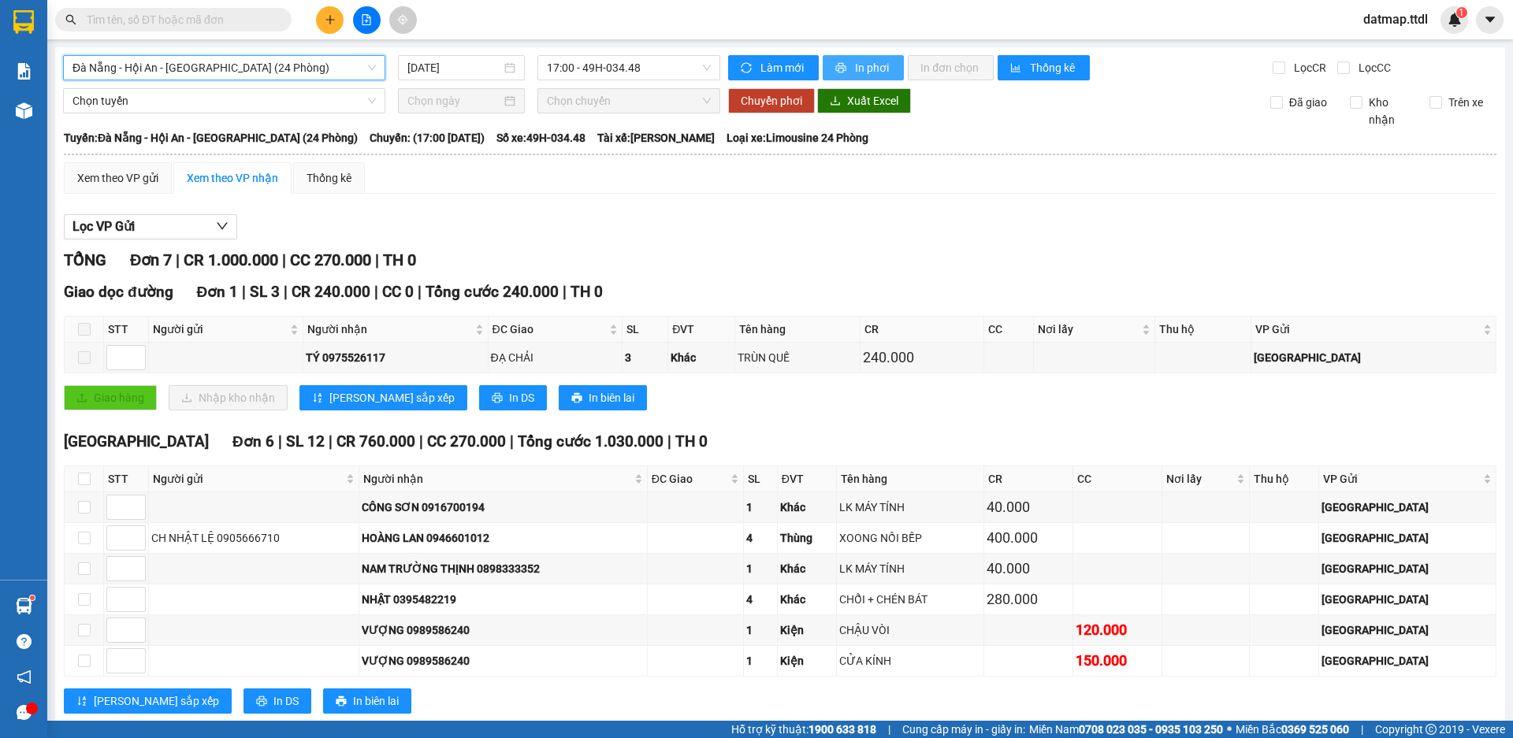
click at [867, 65] on span "In phơi" at bounding box center [873, 67] width 36 height 17
